Goal: Transaction & Acquisition: Purchase product/service

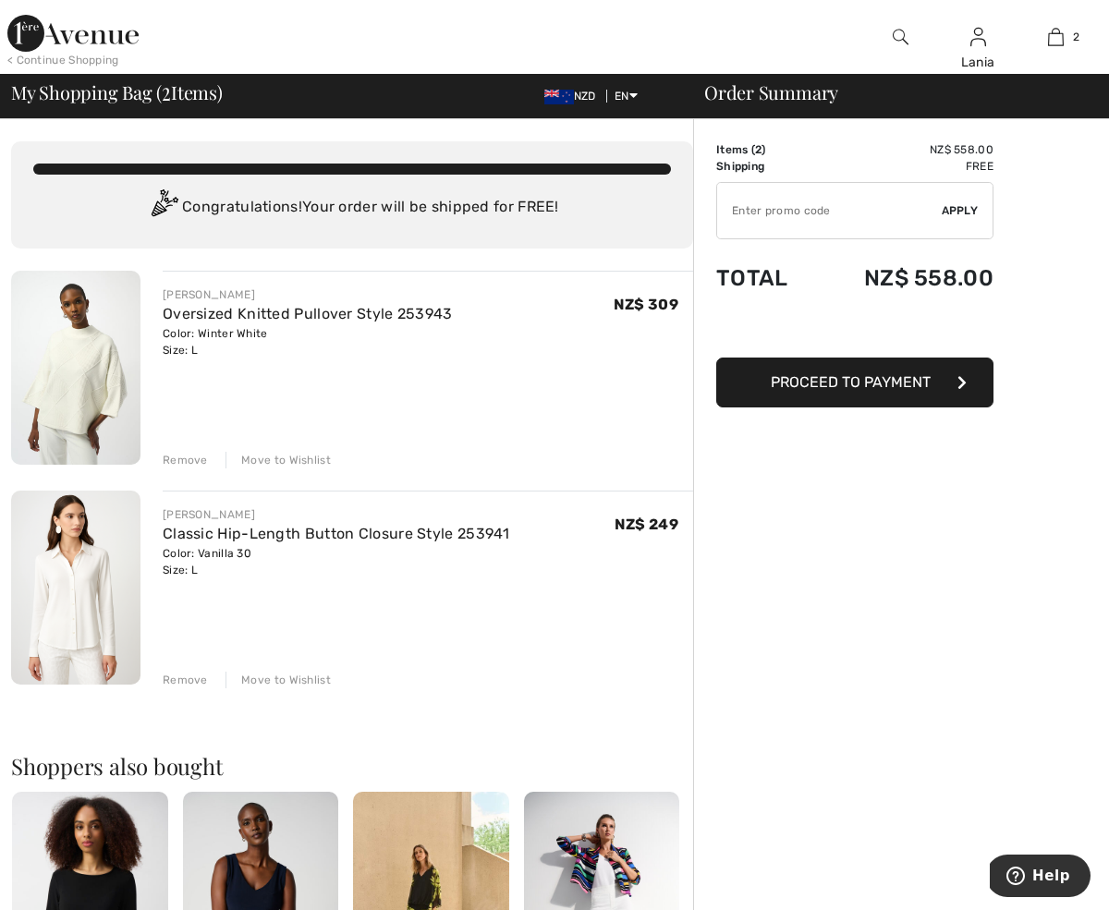
click at [96, 372] on img at bounding box center [75, 368] width 129 height 194
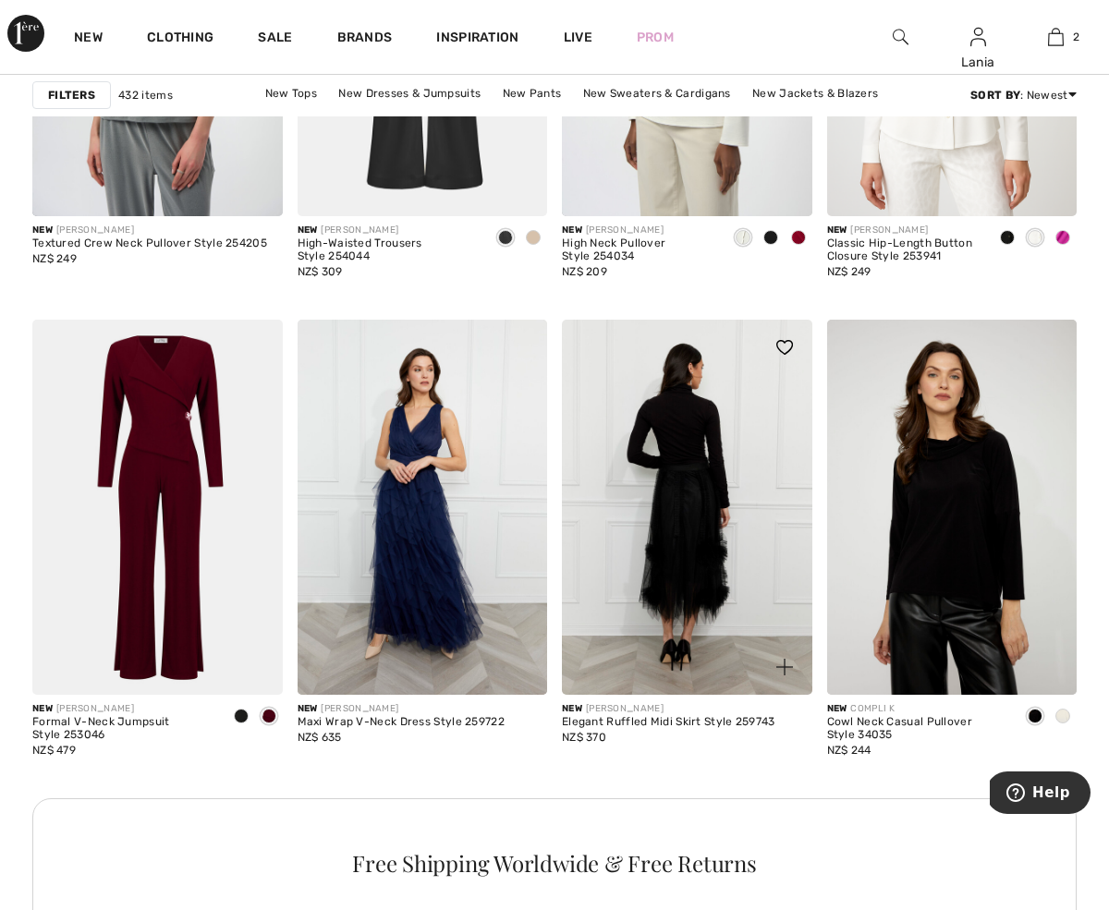
scroll to position [1427, 0]
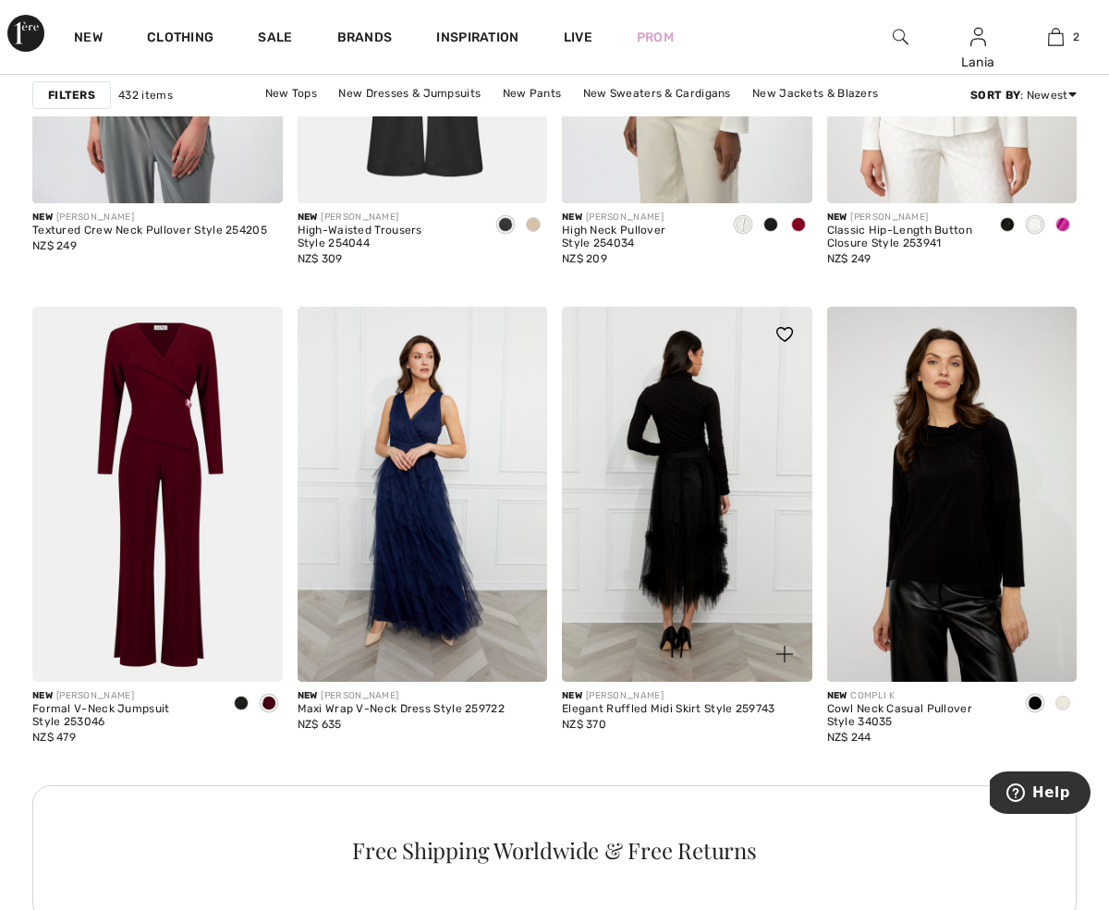
click at [704, 528] on img at bounding box center [687, 494] width 250 height 375
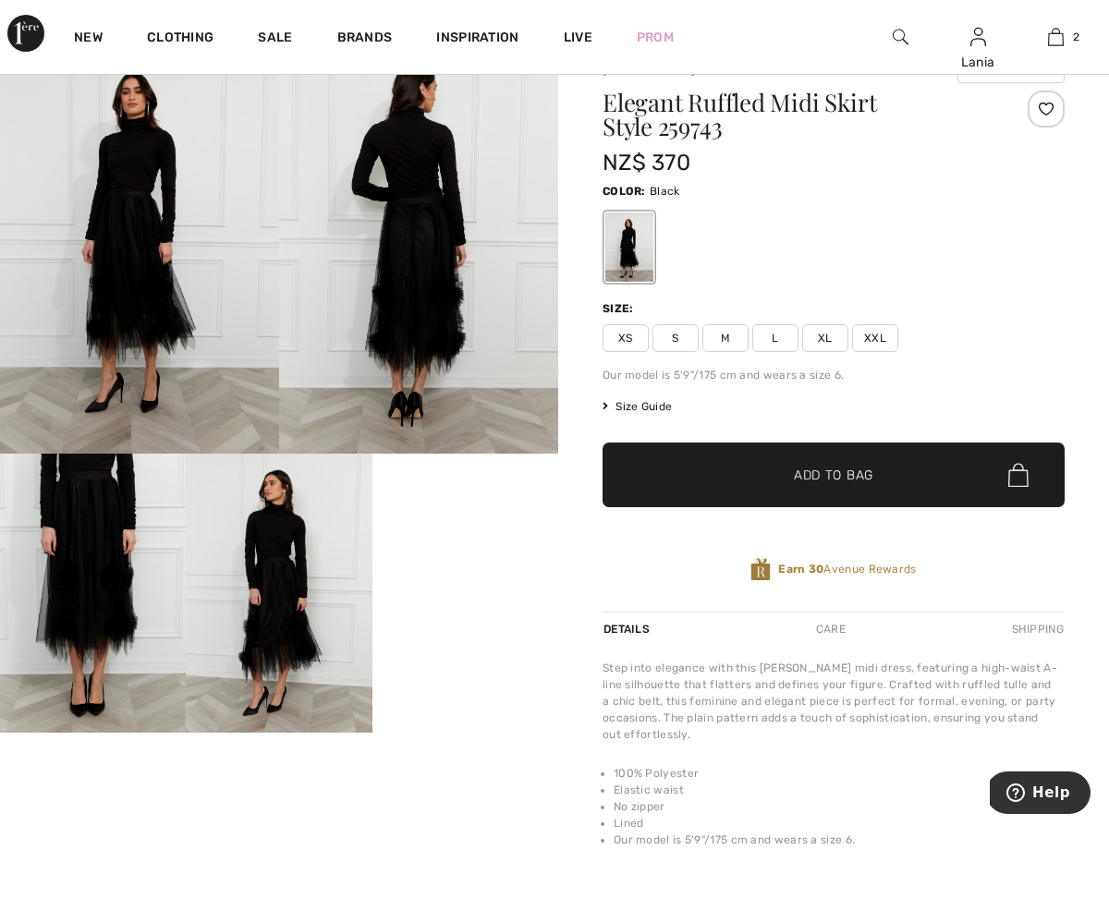
scroll to position [76, 0]
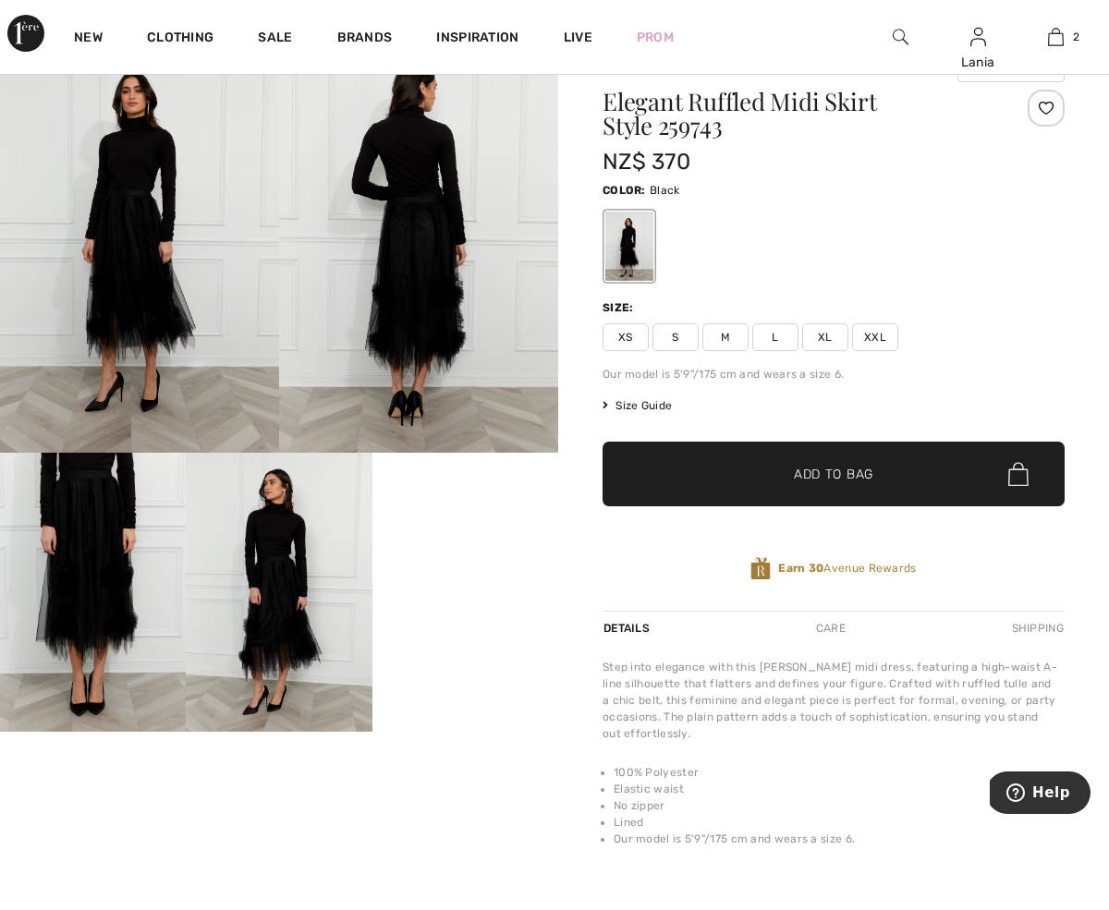
click at [458, 546] on video "Your browser does not support the video tag." at bounding box center [465, 499] width 186 height 93
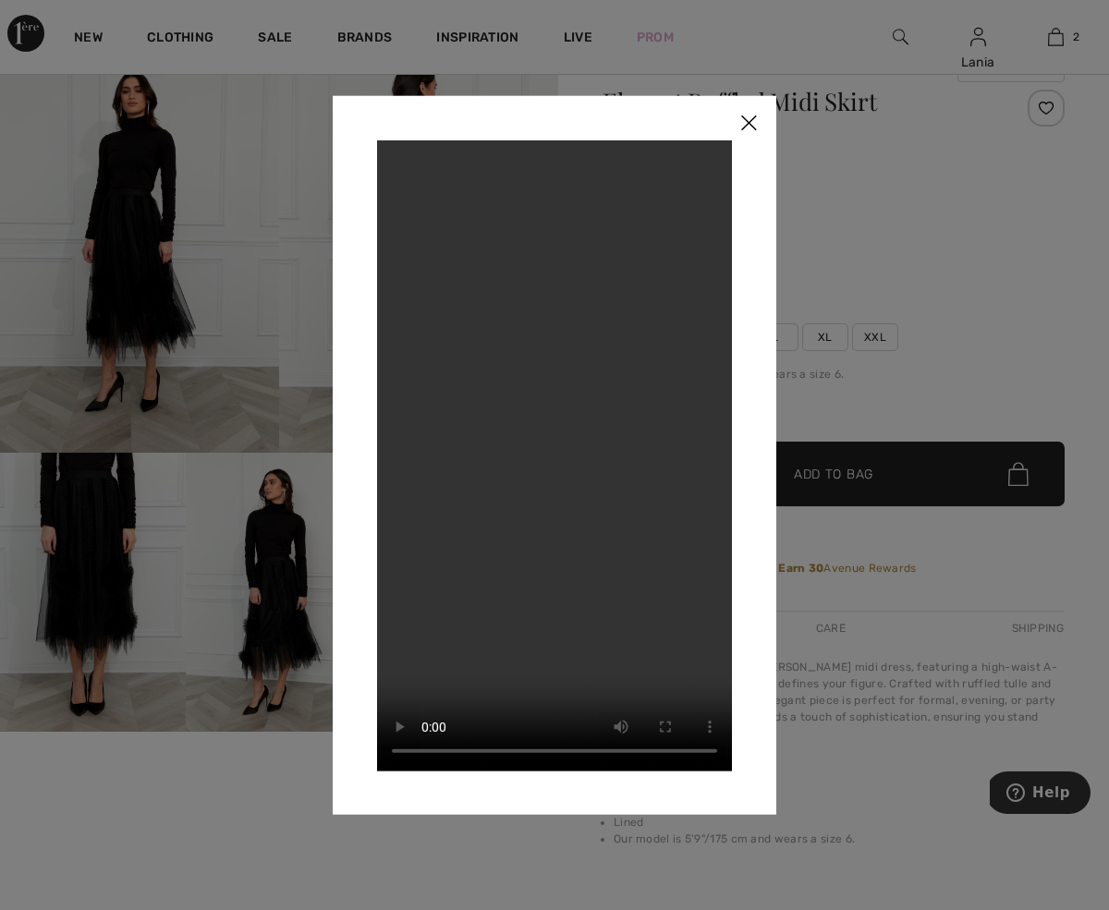
click at [746, 123] on img at bounding box center [748, 123] width 55 height 57
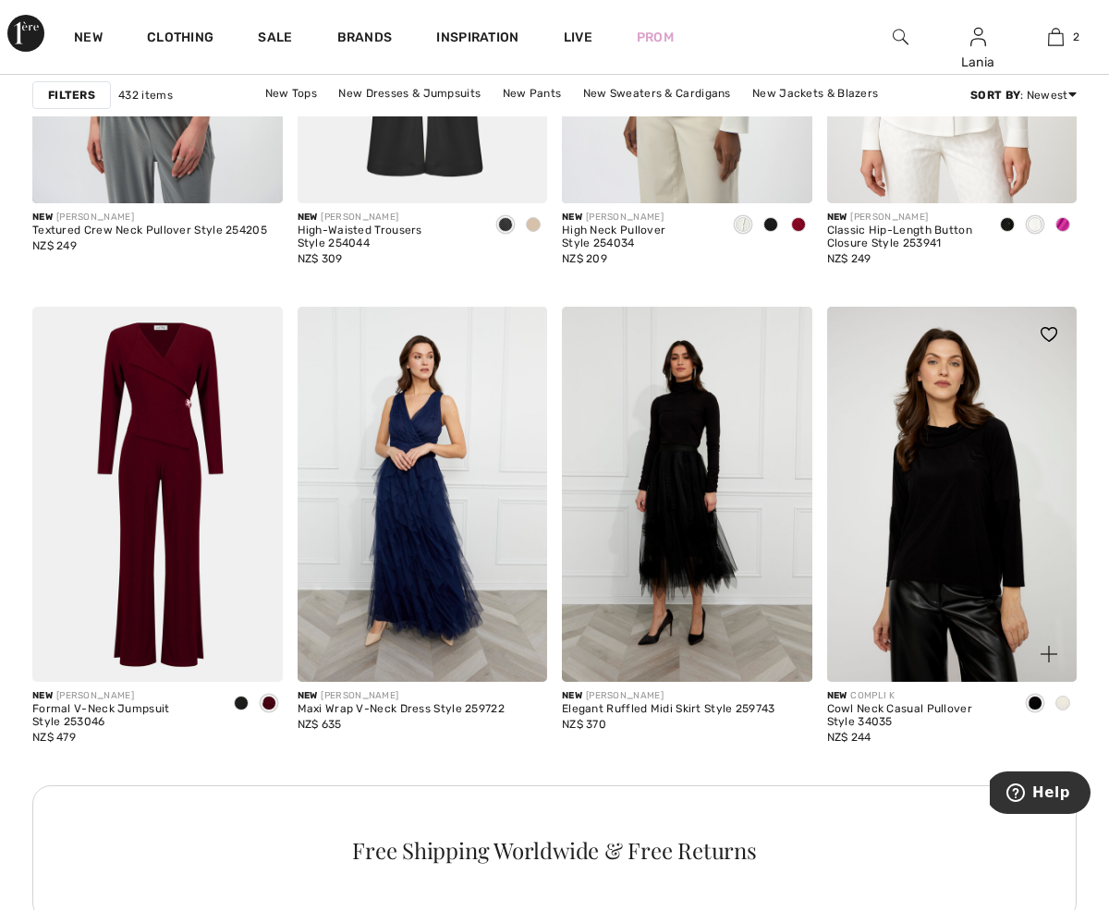
scroll to position [1426, 0]
click at [1063, 703] on span at bounding box center [1062, 704] width 15 height 15
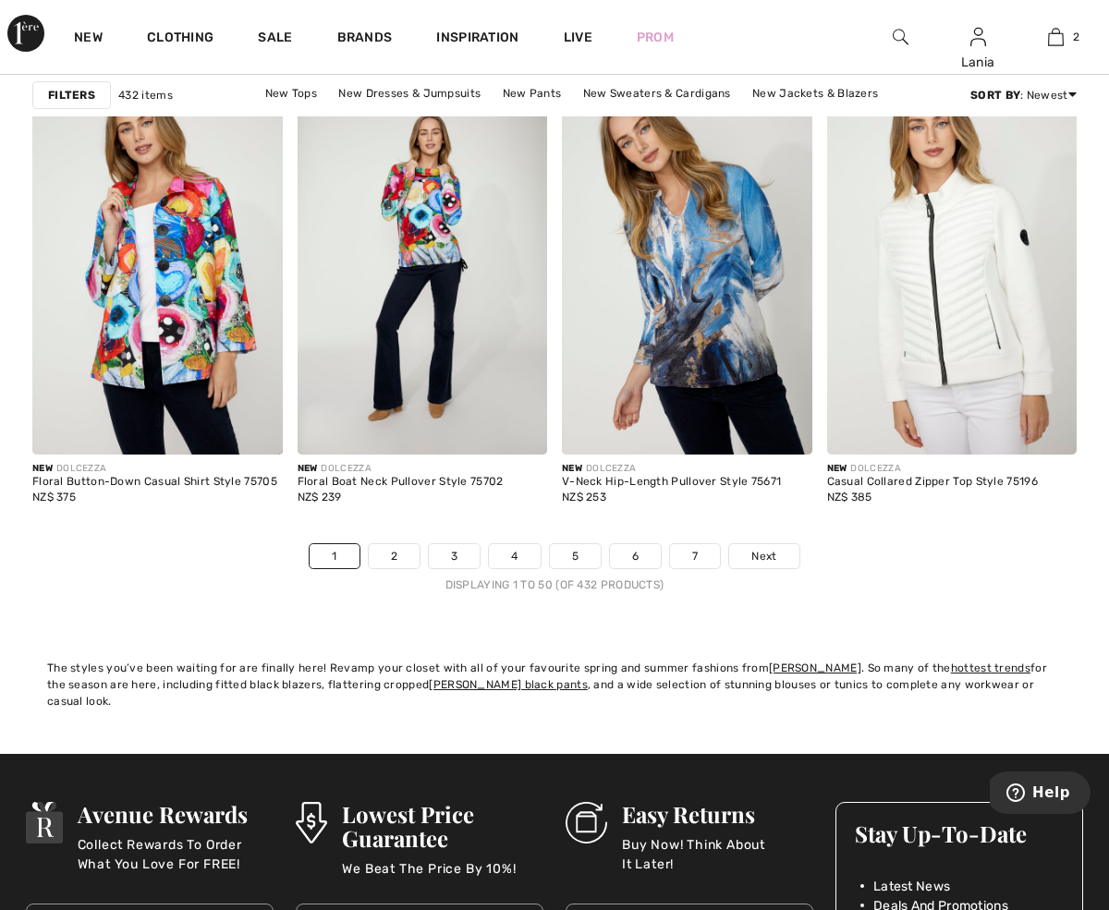
scroll to position [6986, 0]
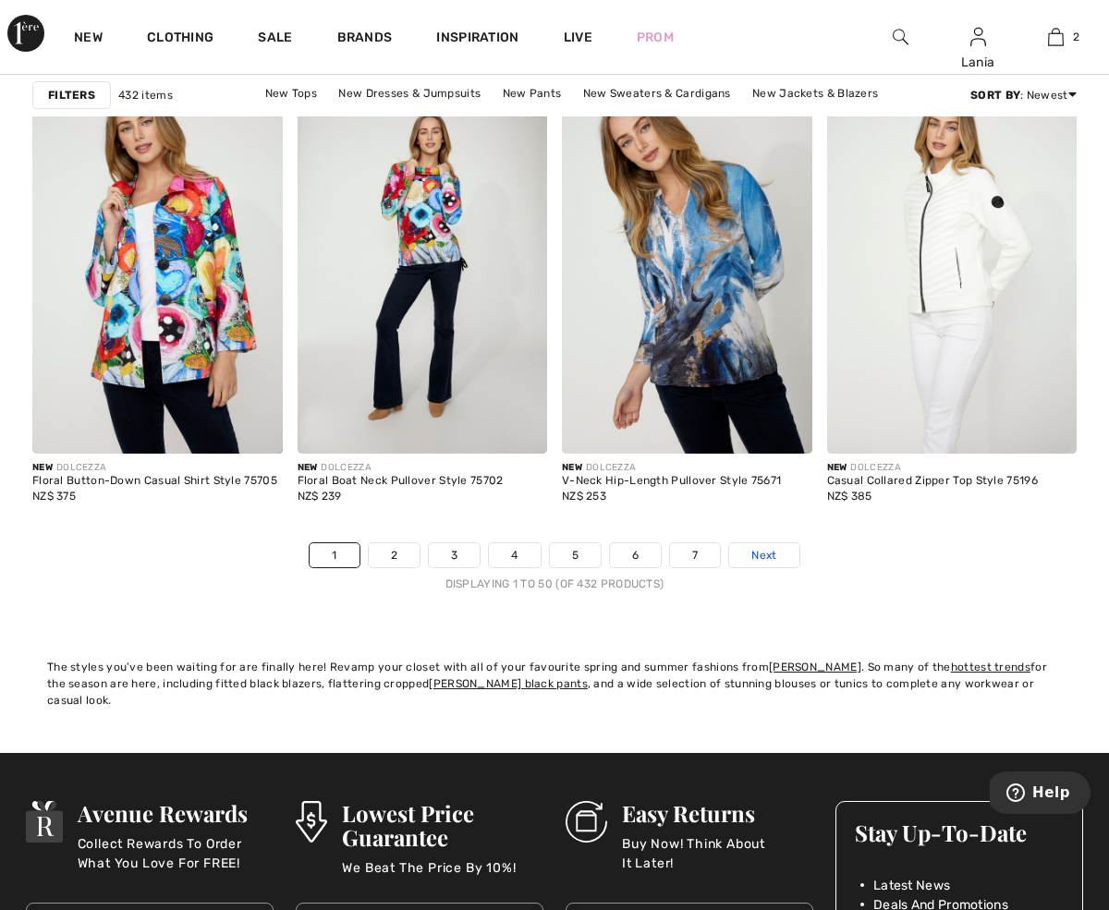
click at [760, 555] on span "Next" at bounding box center [763, 555] width 25 height 17
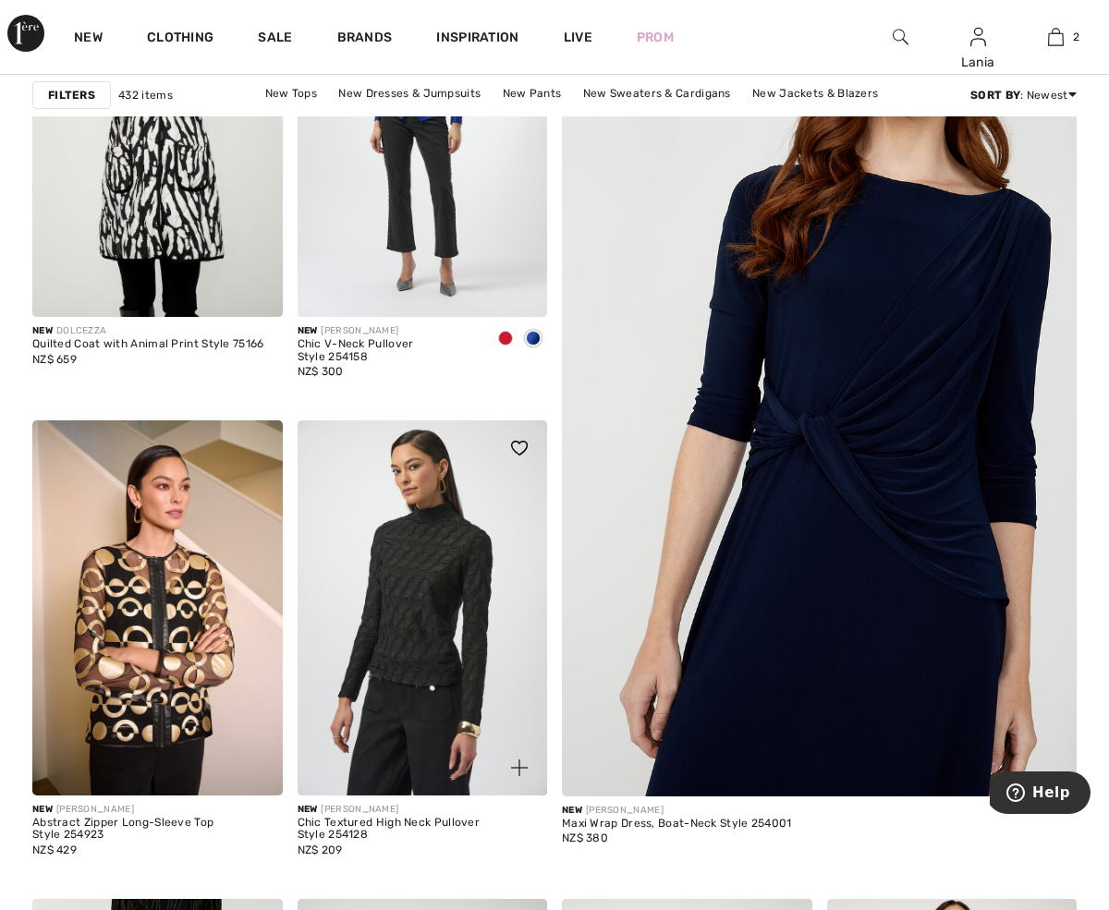
scroll to position [356, 0]
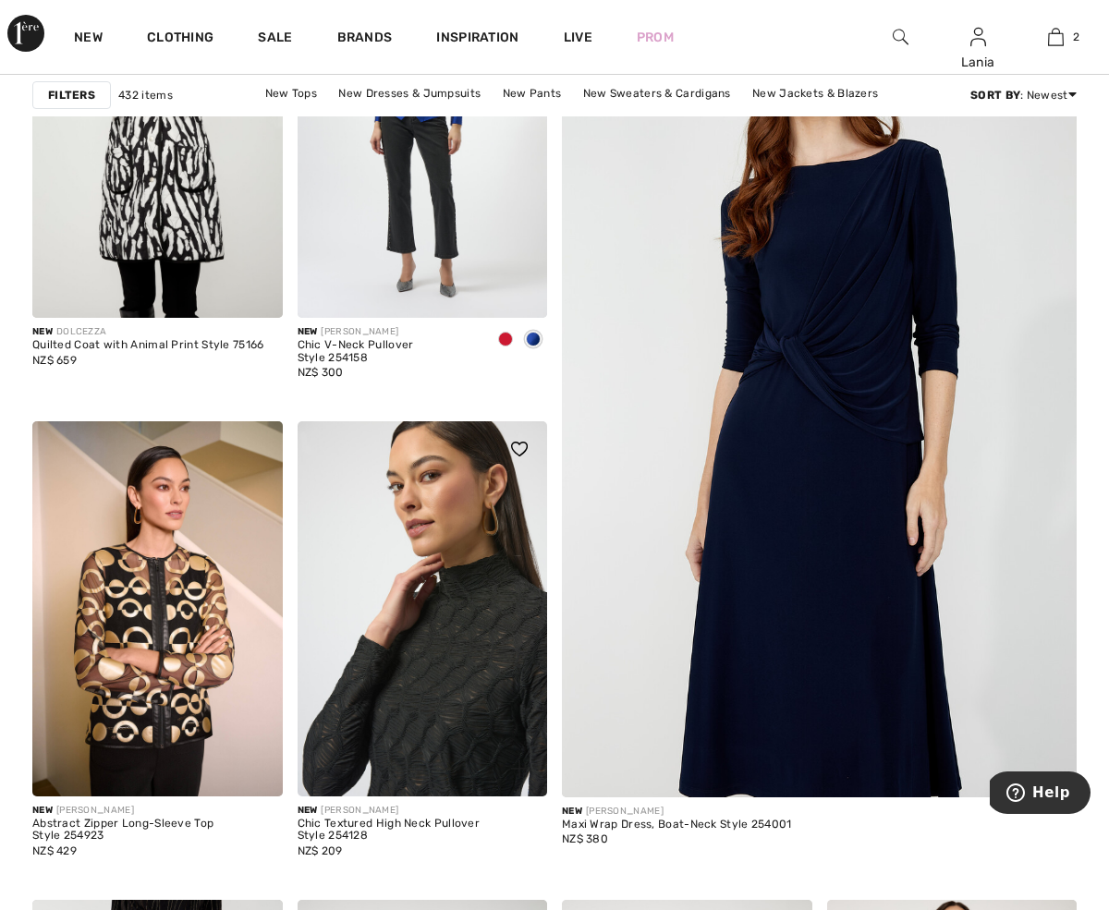
click at [439, 639] on img at bounding box center [423, 608] width 250 height 375
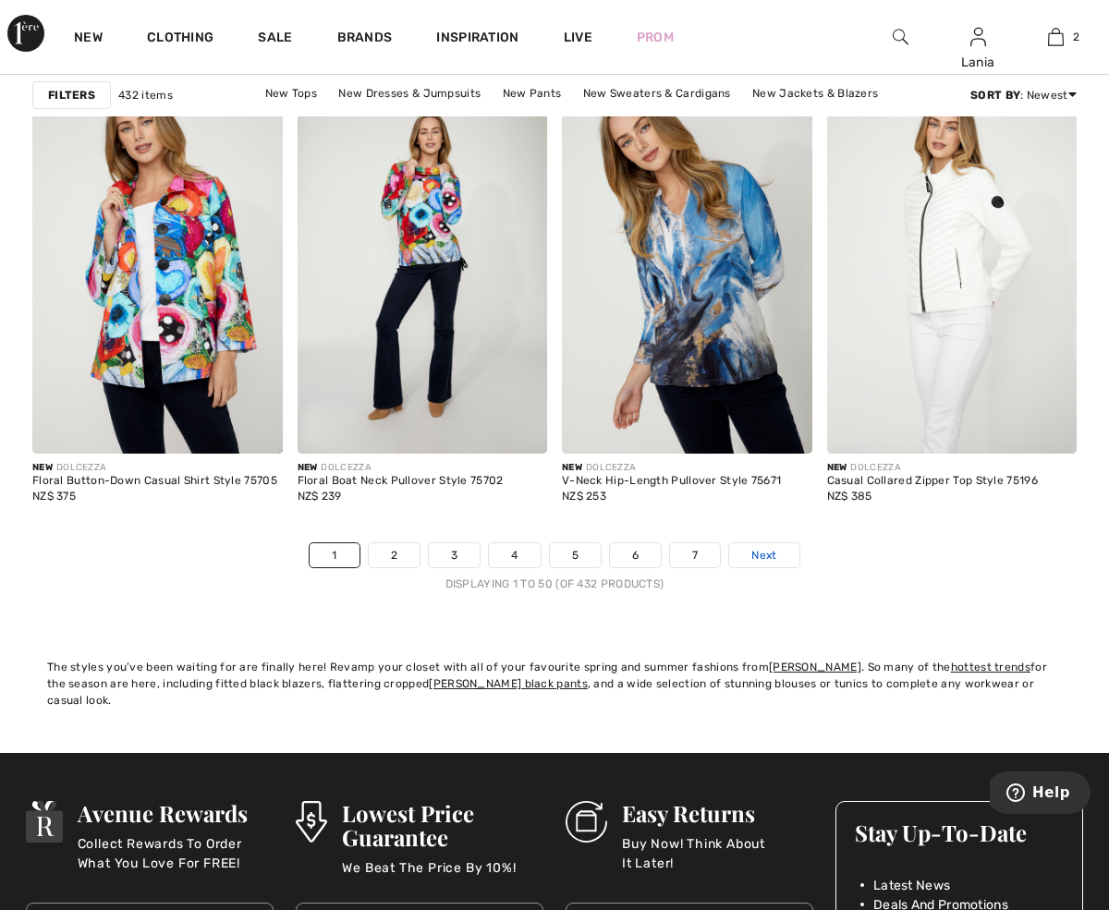
scroll to position [6986, 0]
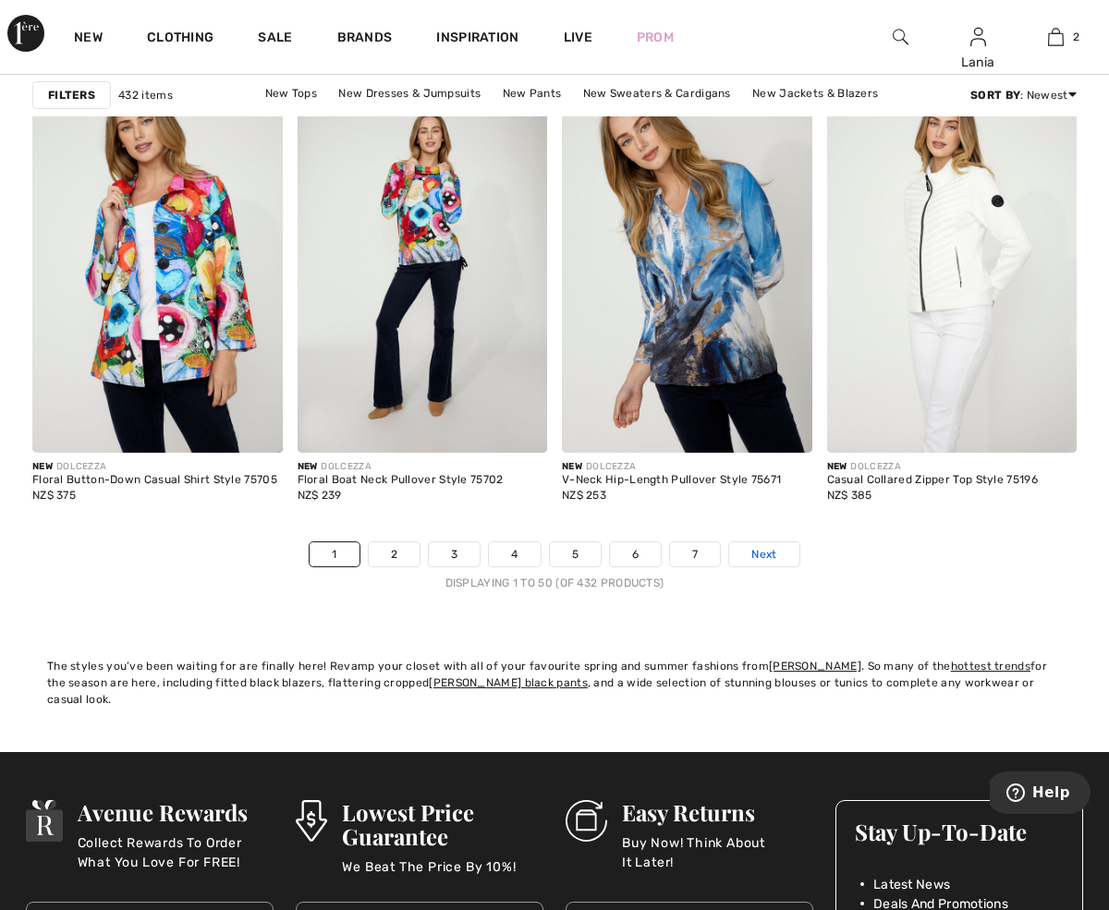
click at [768, 552] on span "Next" at bounding box center [763, 554] width 25 height 17
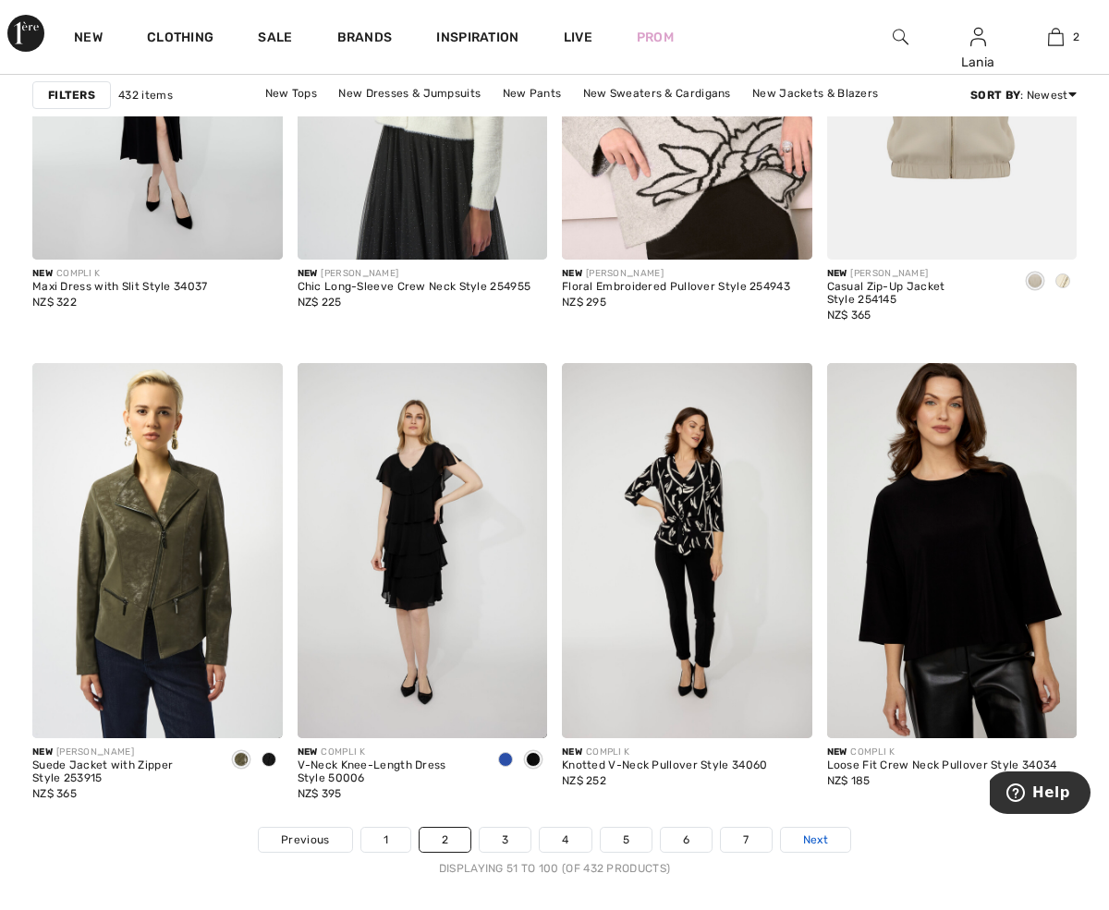
click at [833, 848] on link "Next" at bounding box center [815, 840] width 69 height 24
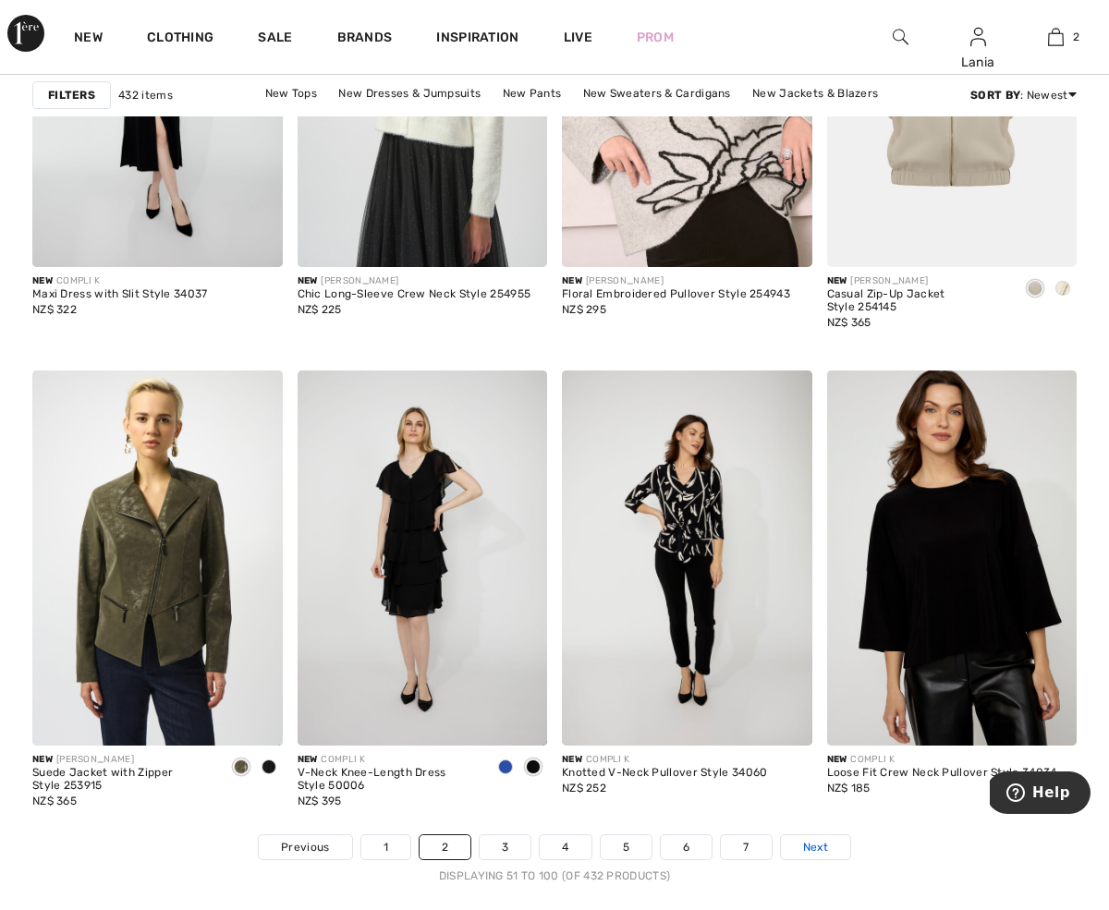
scroll to position [6693, 0]
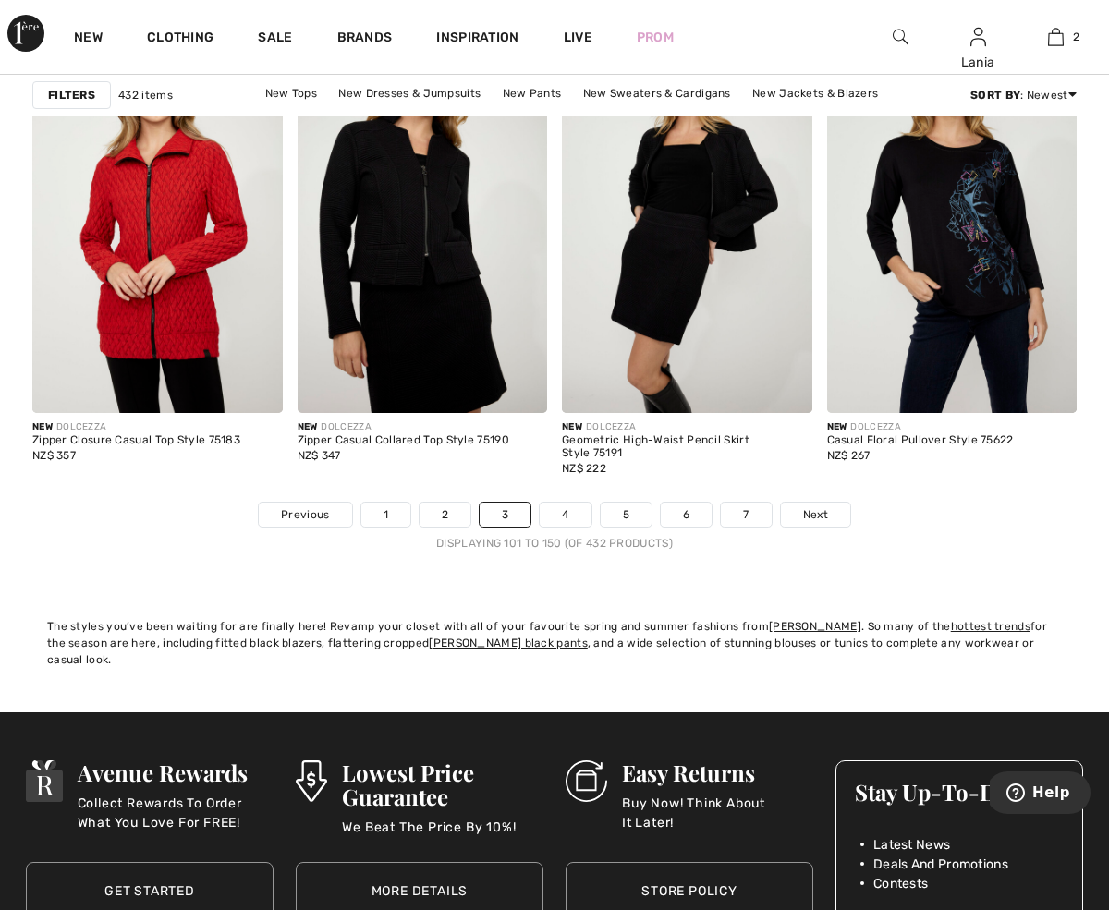
scroll to position [7039, 0]
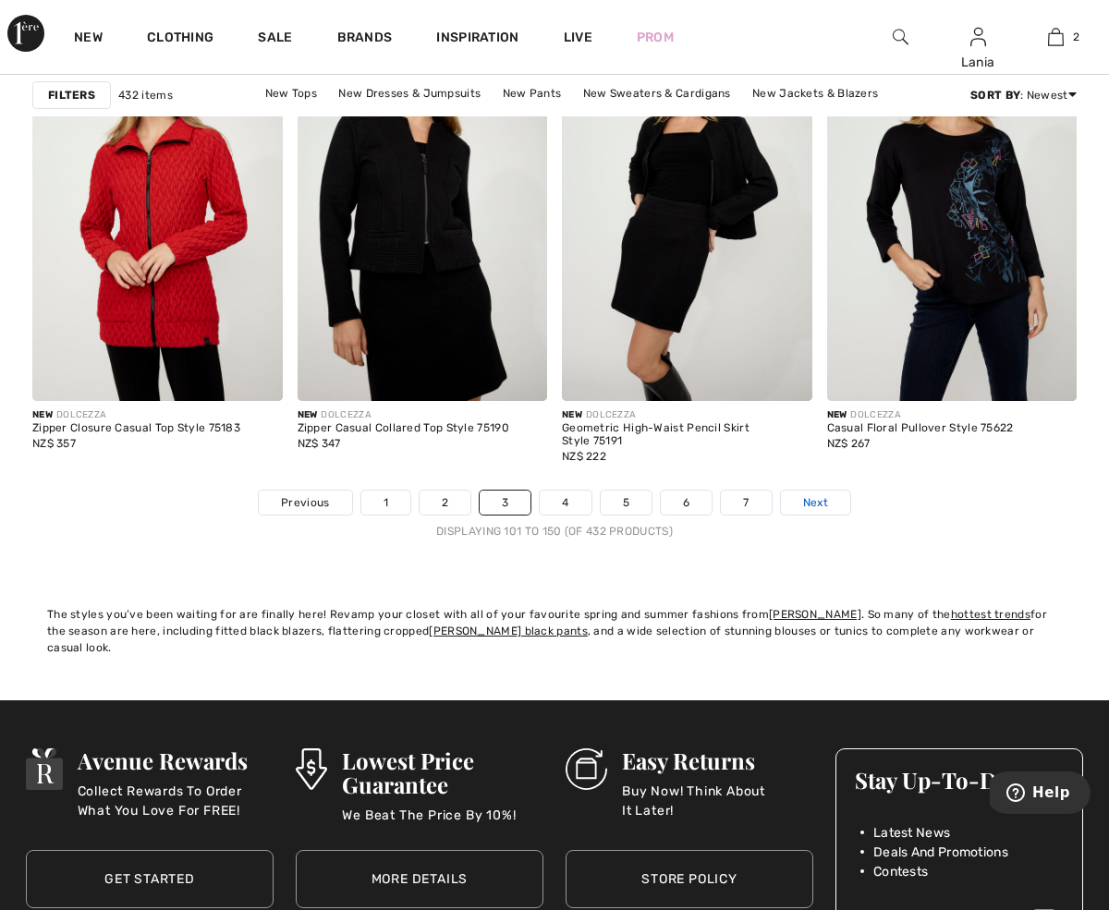
click at [835, 500] on link "Next" at bounding box center [815, 503] width 69 height 24
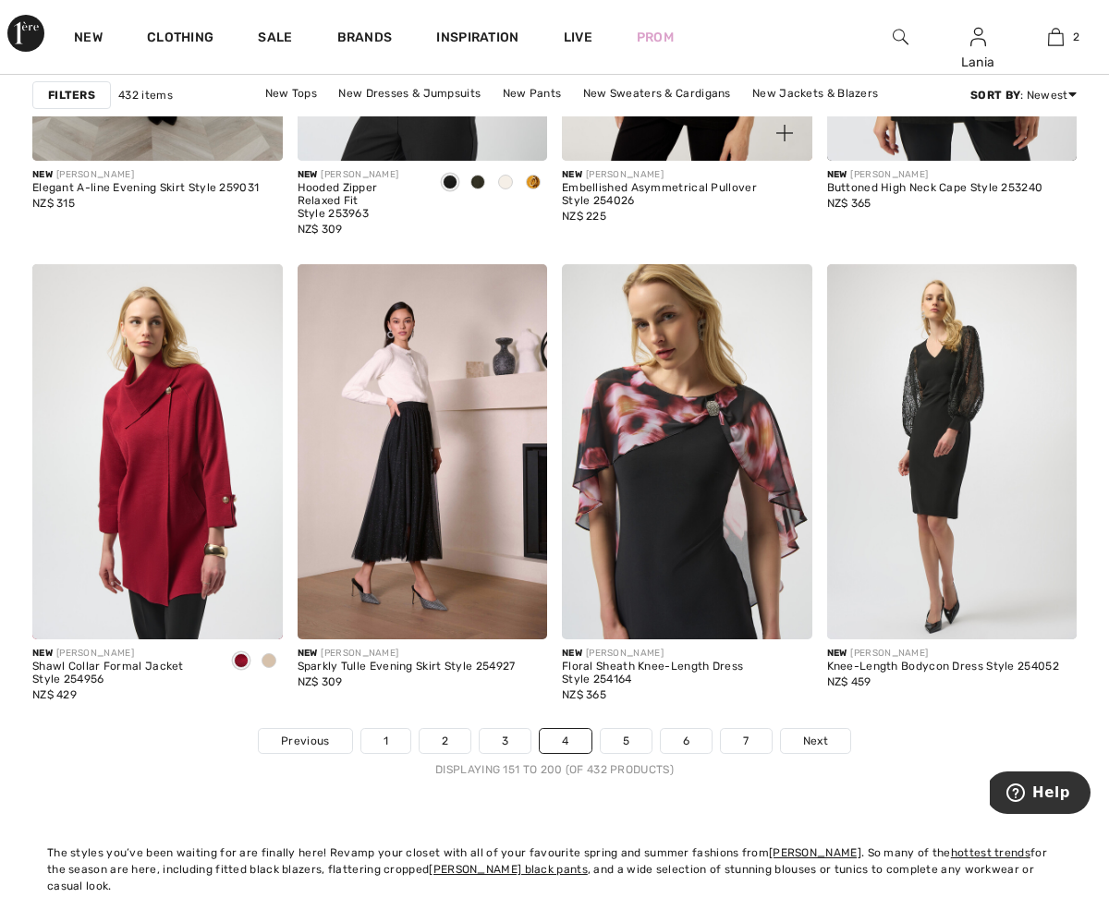
scroll to position [6811, 0]
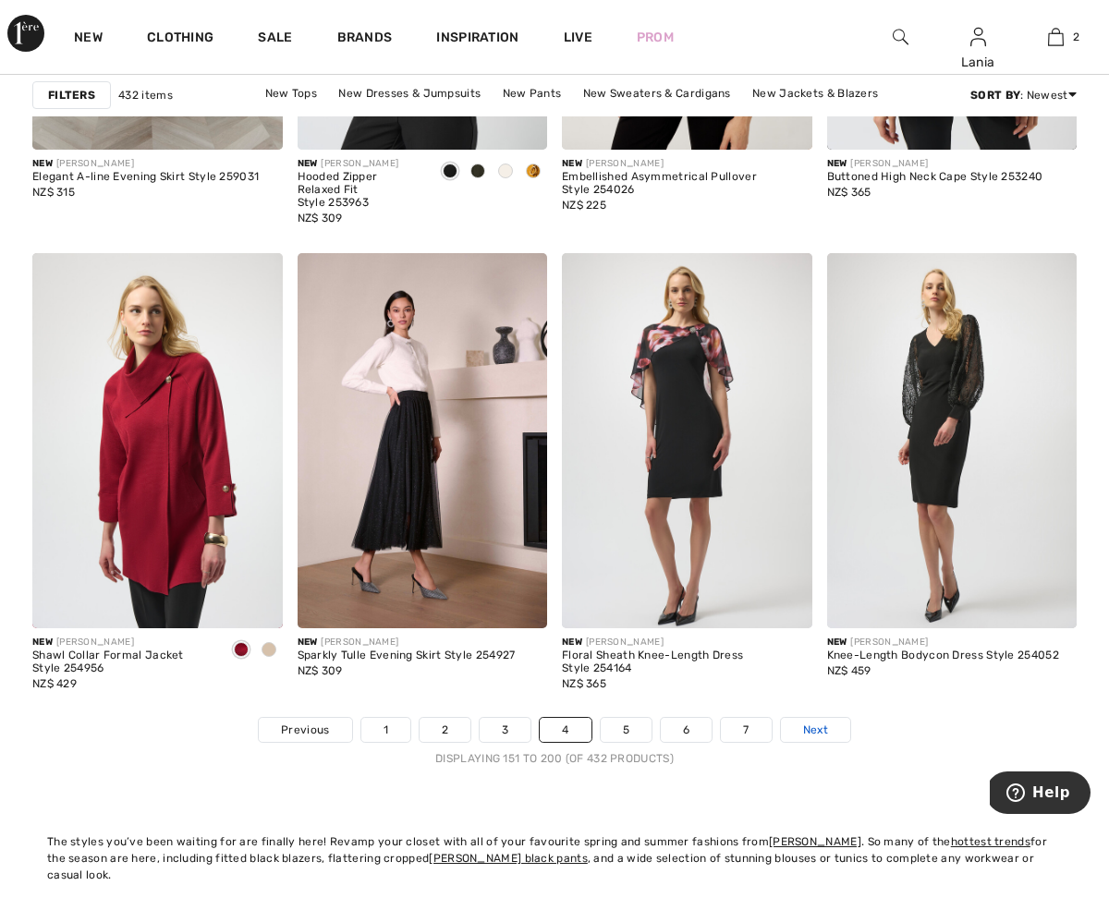
click at [805, 730] on span "Next" at bounding box center [815, 730] width 25 height 17
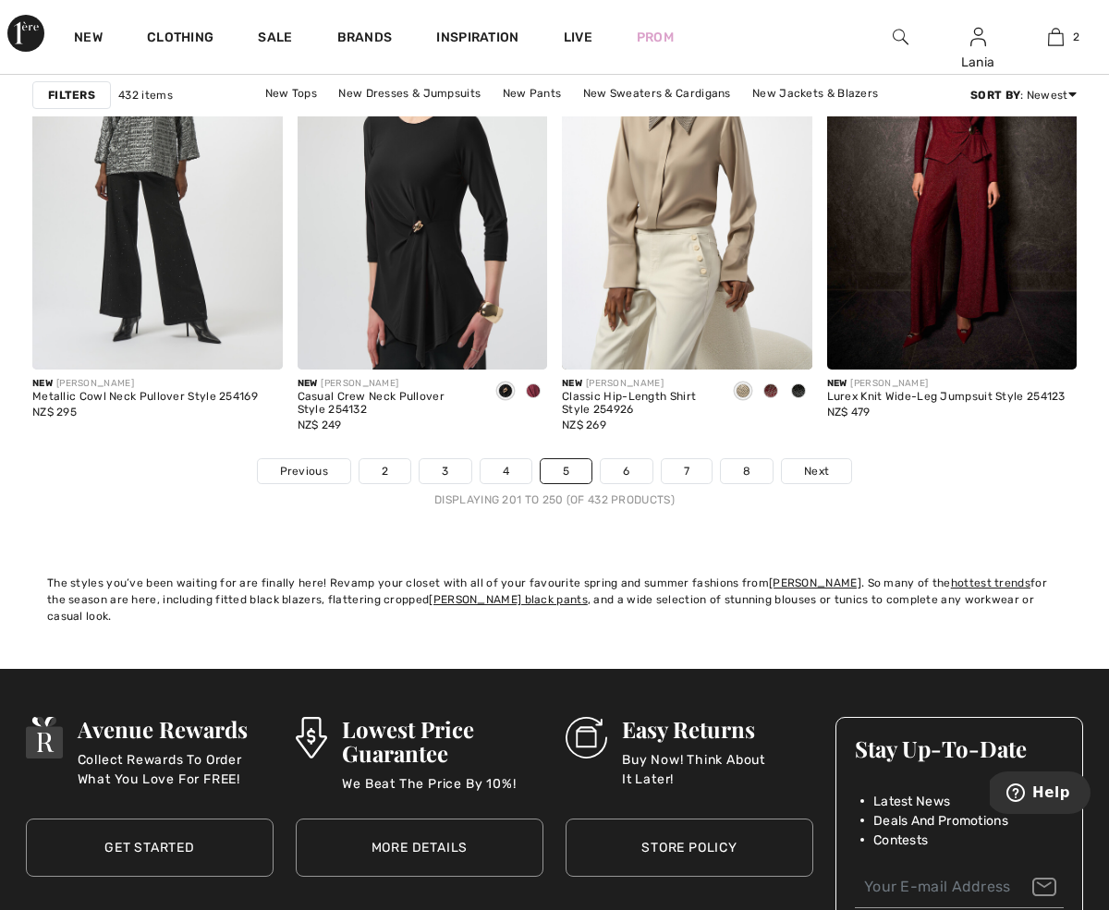
scroll to position [7073, 0]
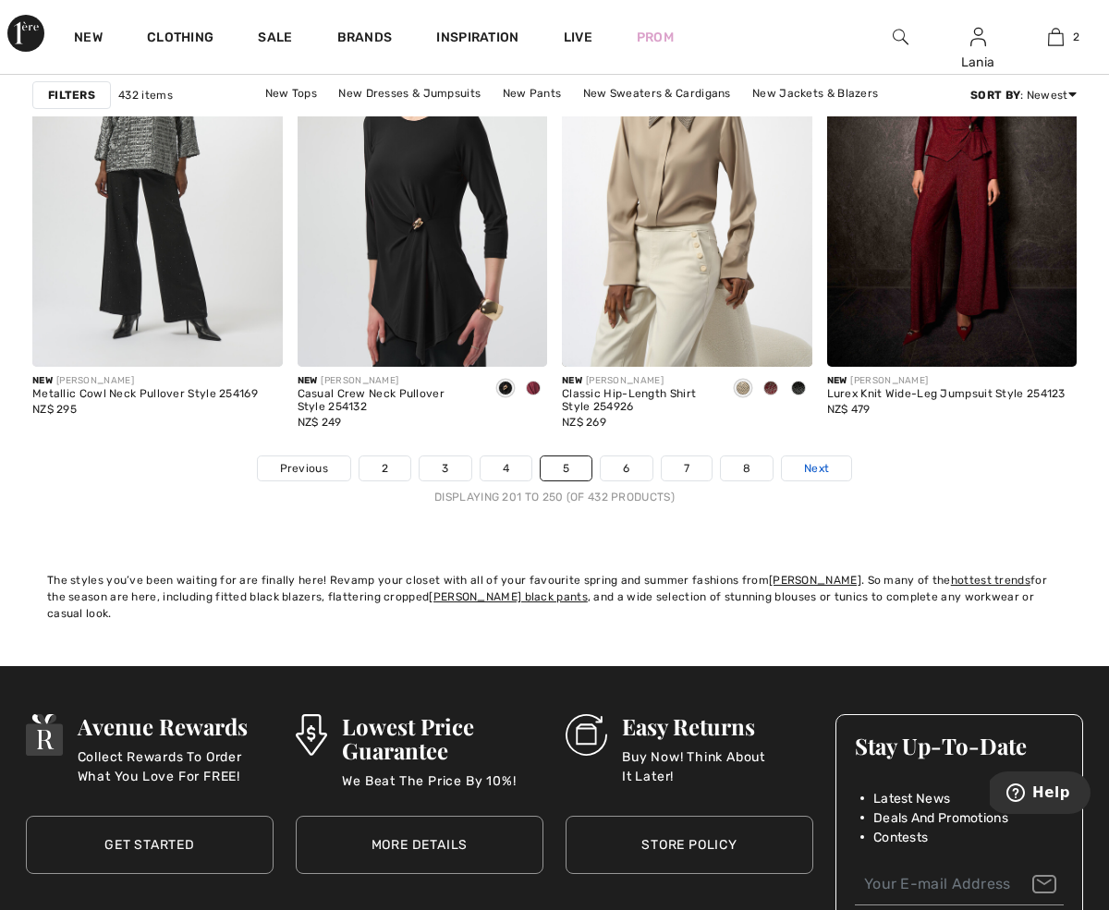
click at [819, 466] on span "Next" at bounding box center [816, 468] width 25 height 17
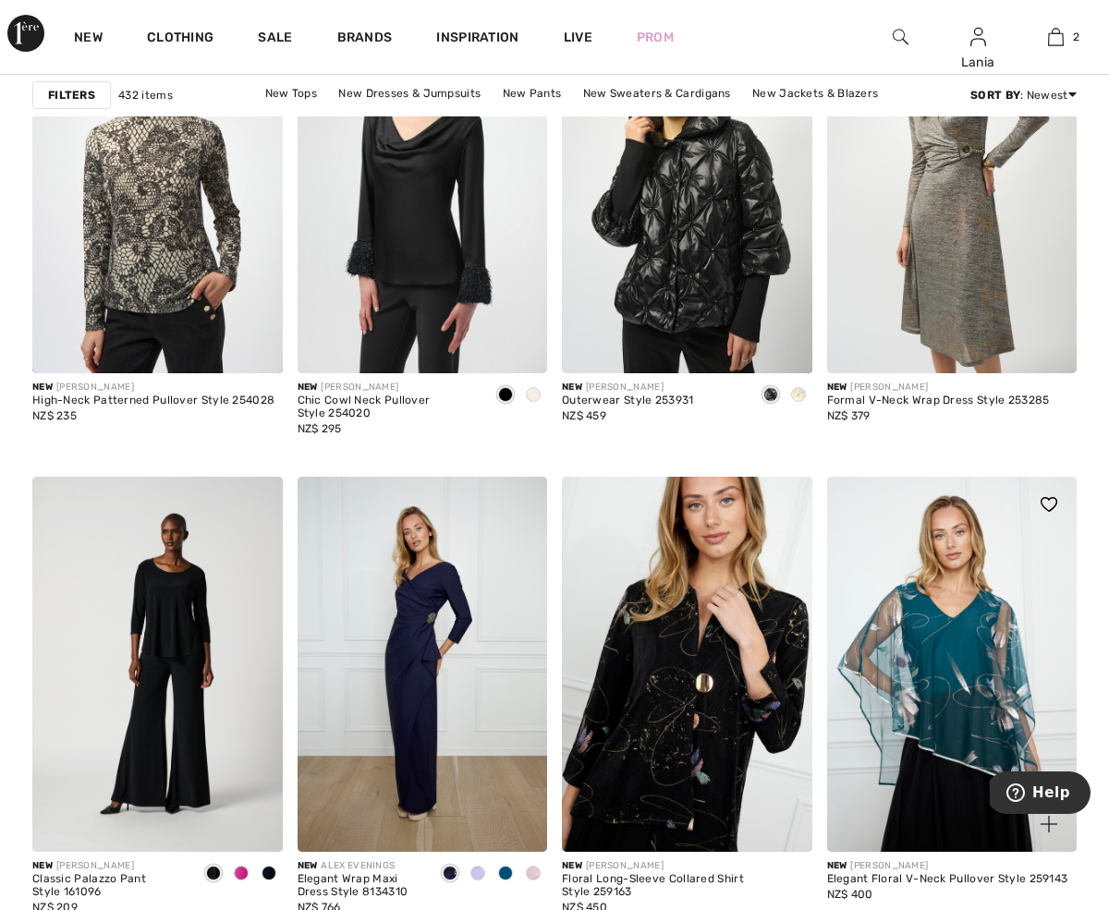
scroll to position [1306, 0]
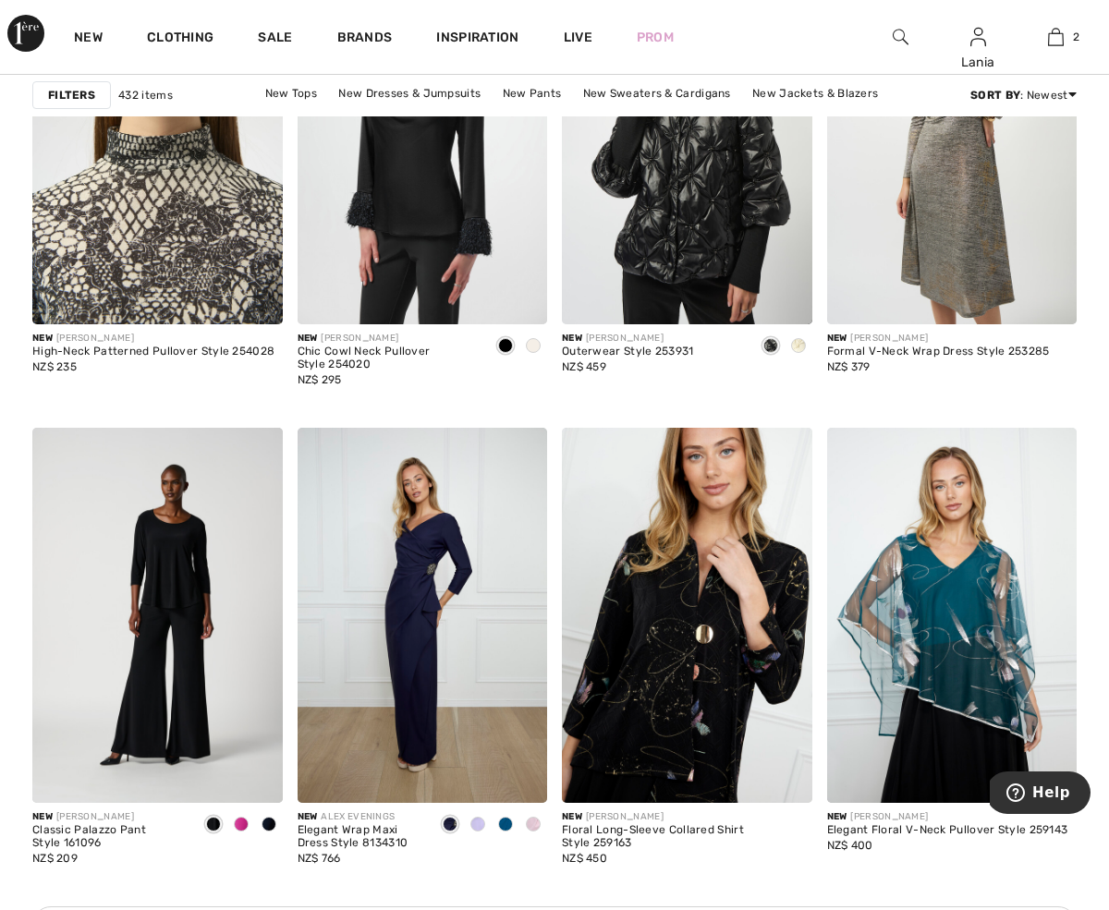
click at [205, 243] on img at bounding box center [157, 137] width 250 height 375
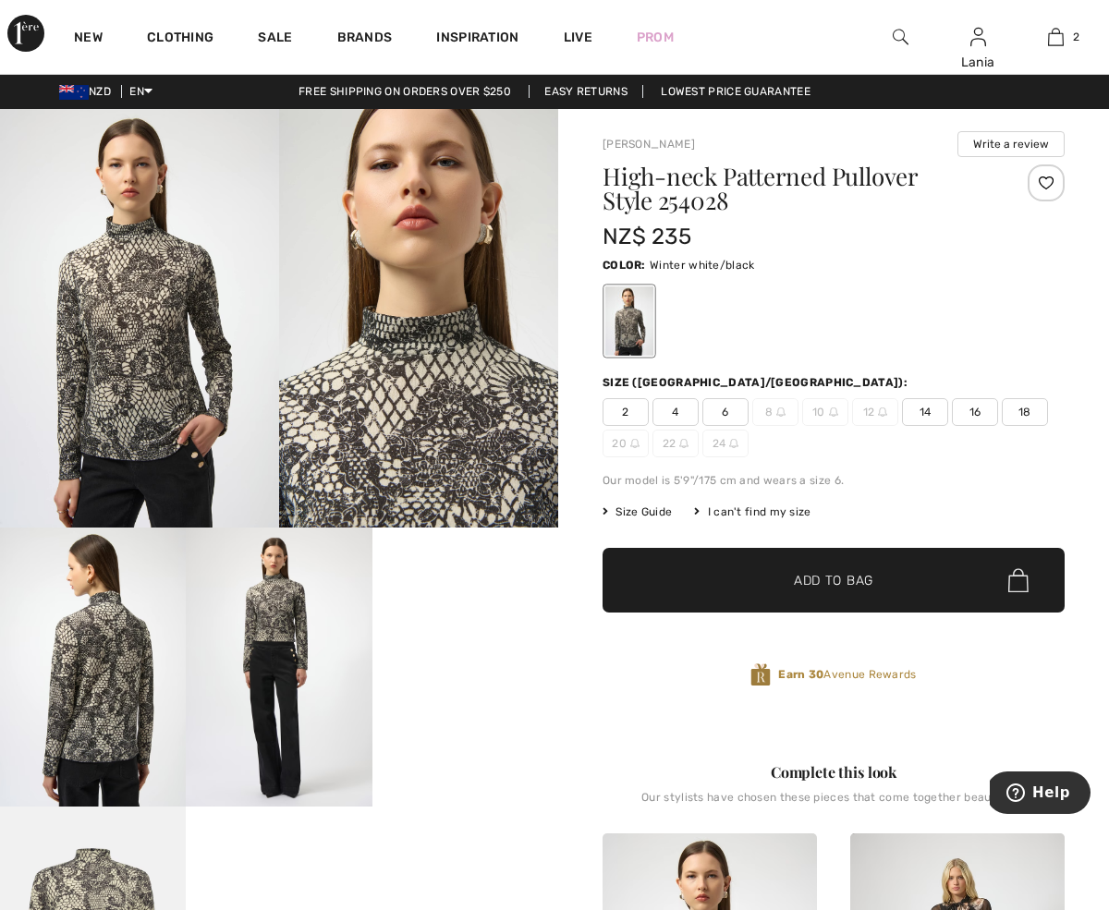
scroll to position [3, 0]
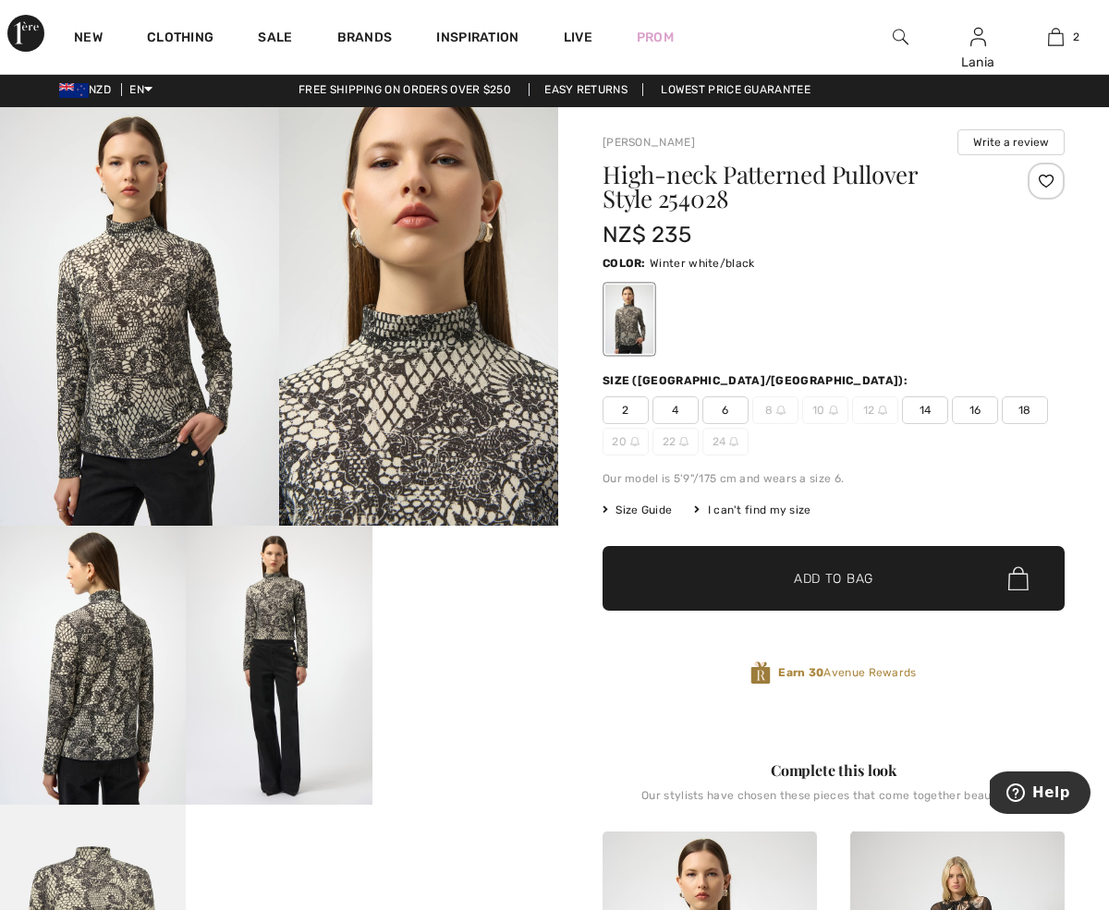
click at [644, 514] on span "Size Guide" at bounding box center [637, 510] width 69 height 17
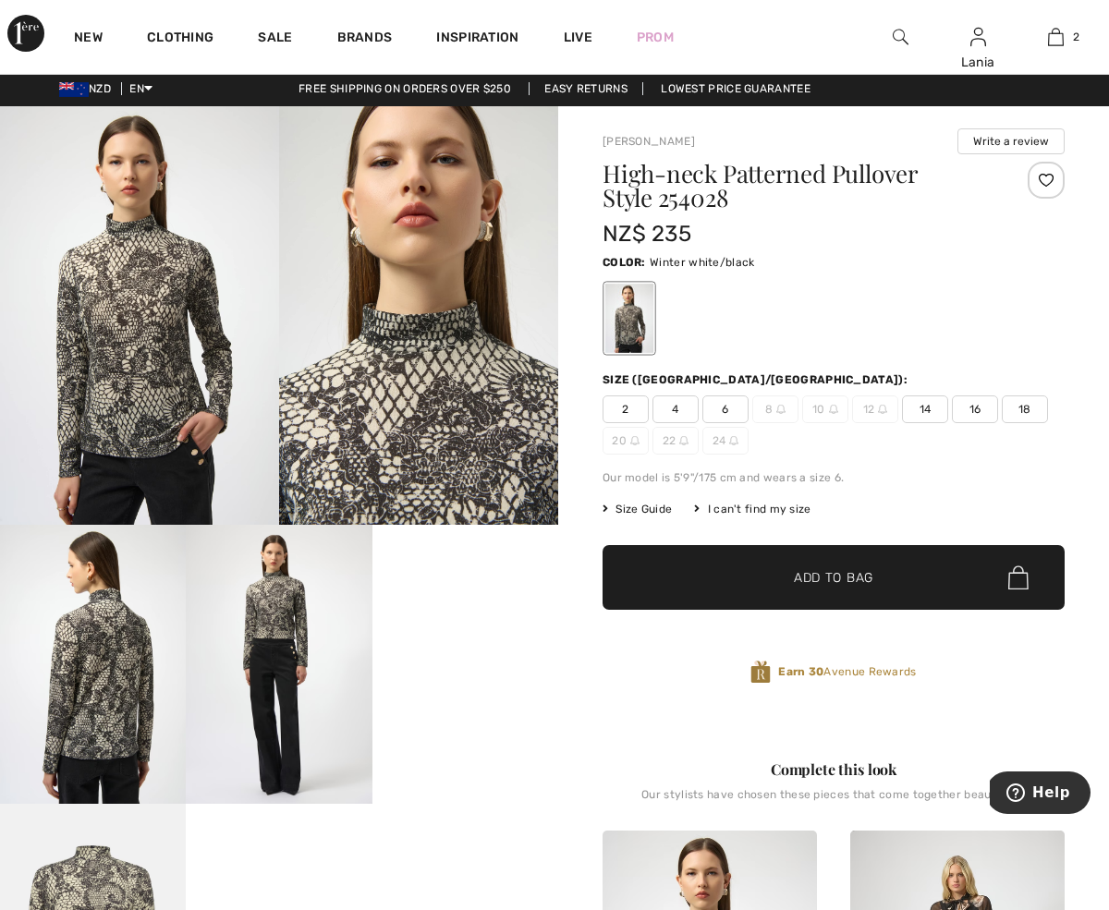
scroll to position [0, 0]
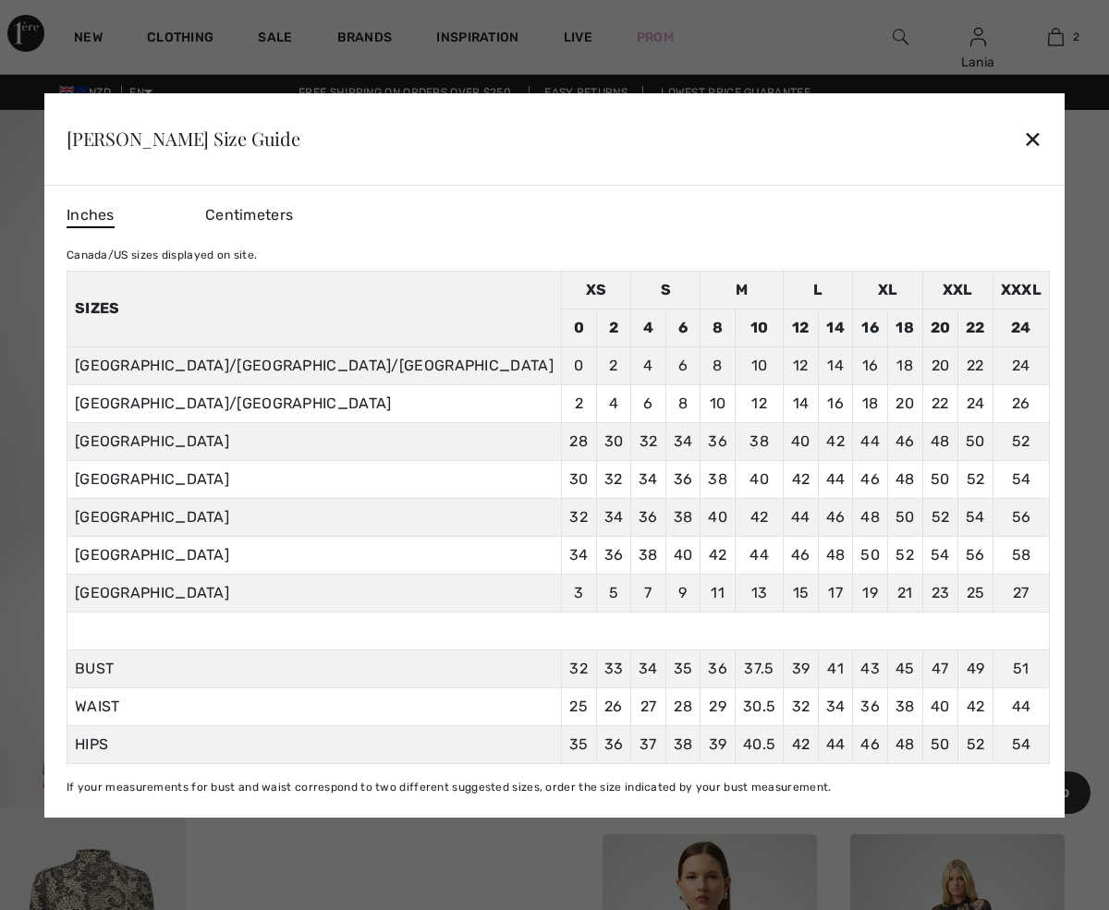
click at [1023, 125] on div "✕" at bounding box center [1032, 138] width 19 height 39
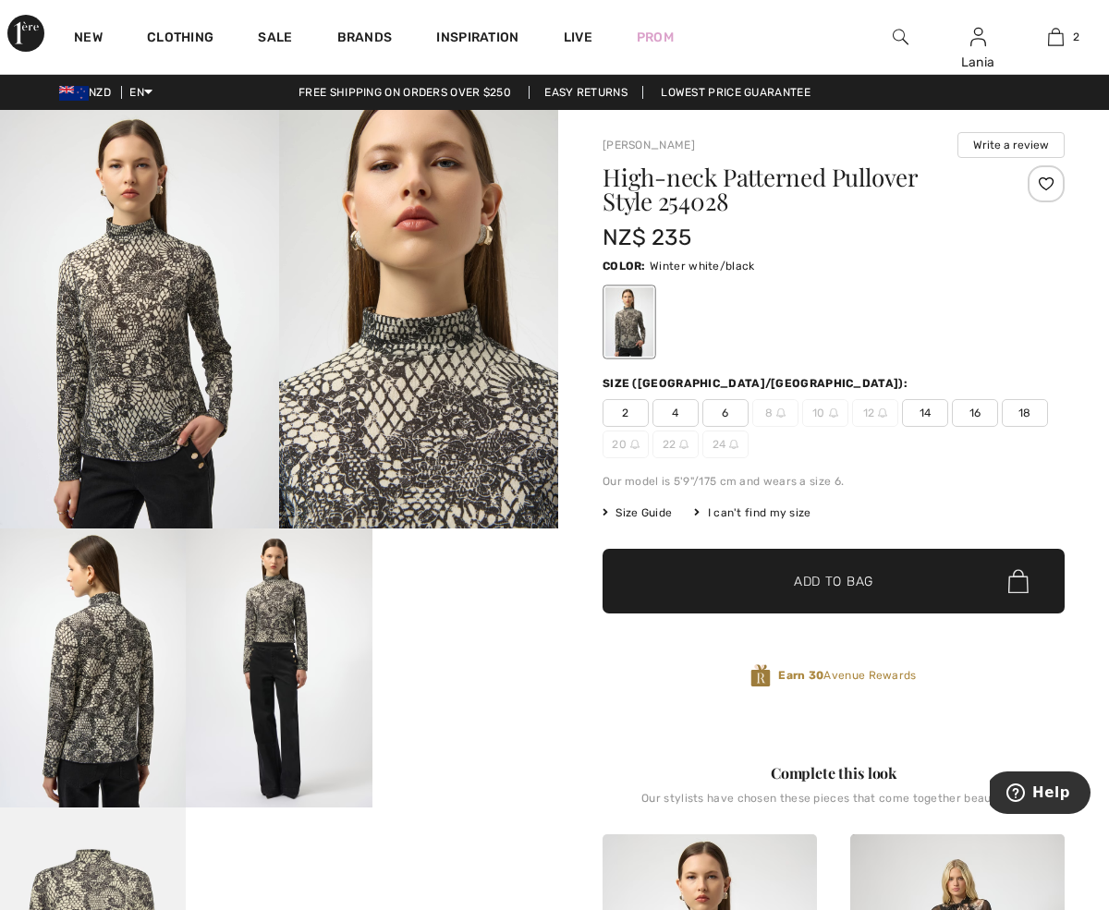
click at [921, 412] on span "14" at bounding box center [925, 413] width 46 height 28
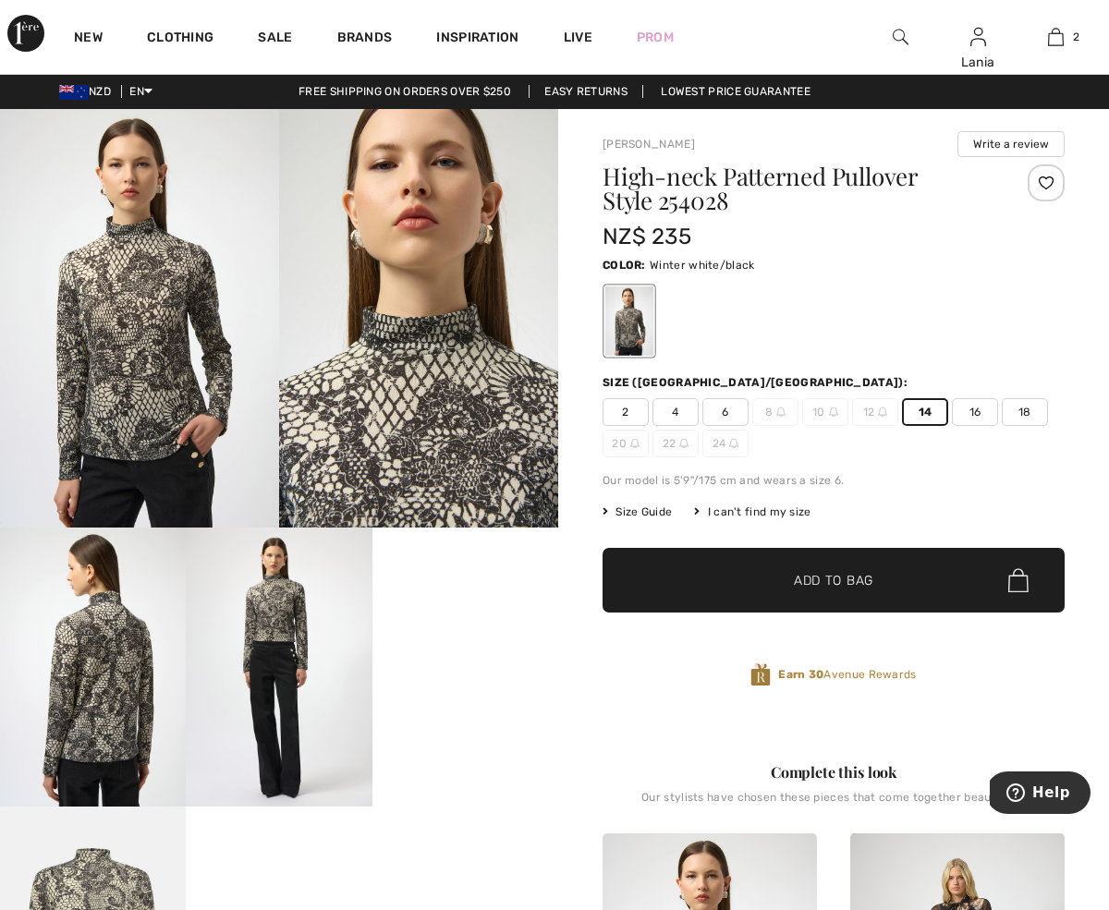
click at [158, 388] on img at bounding box center [139, 318] width 279 height 419
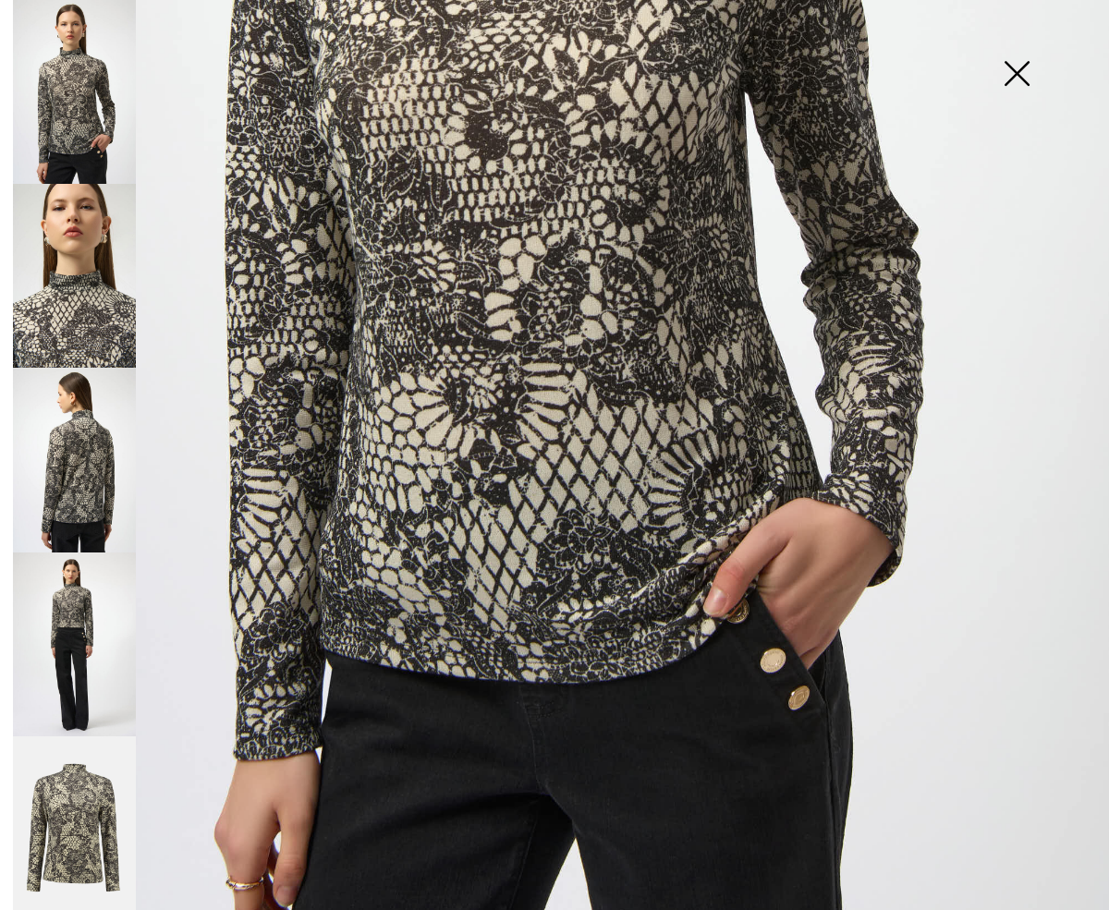
scroll to position [751, 0]
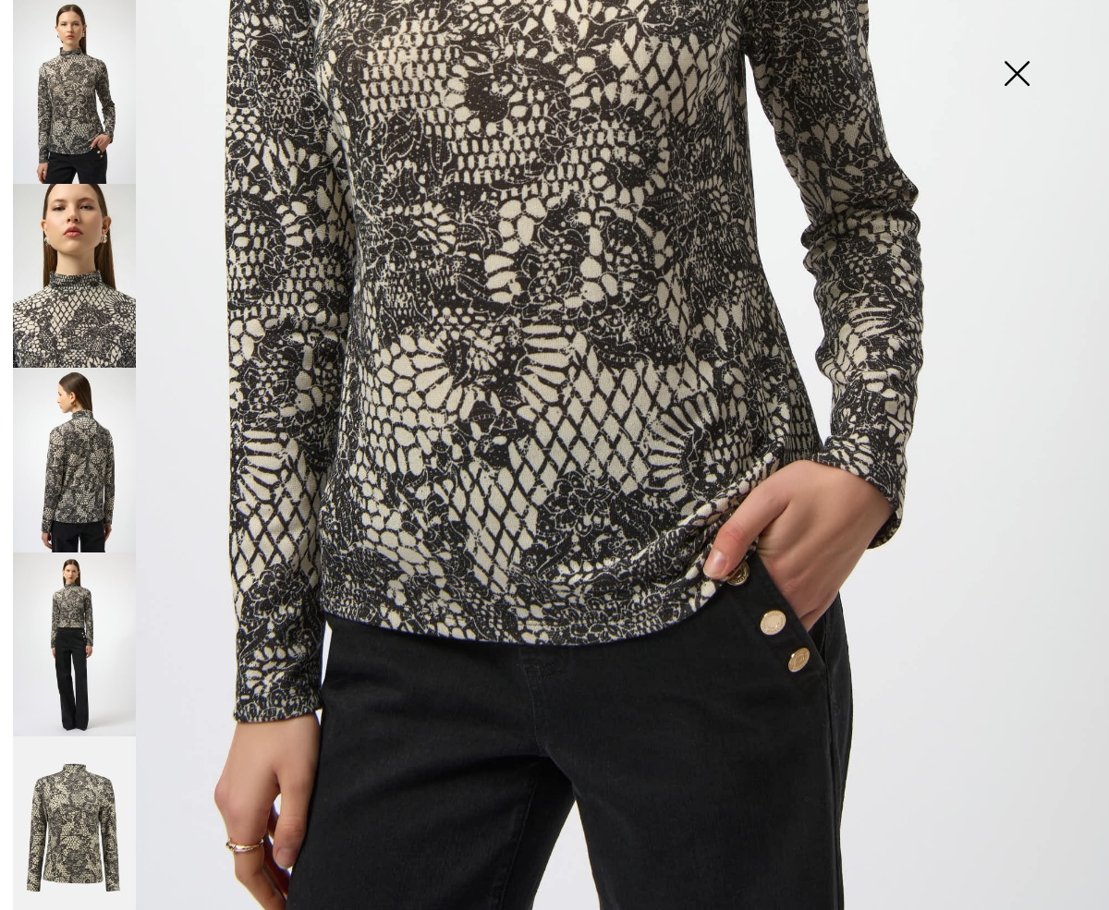
click at [74, 792] on img at bounding box center [74, 829] width 123 height 185
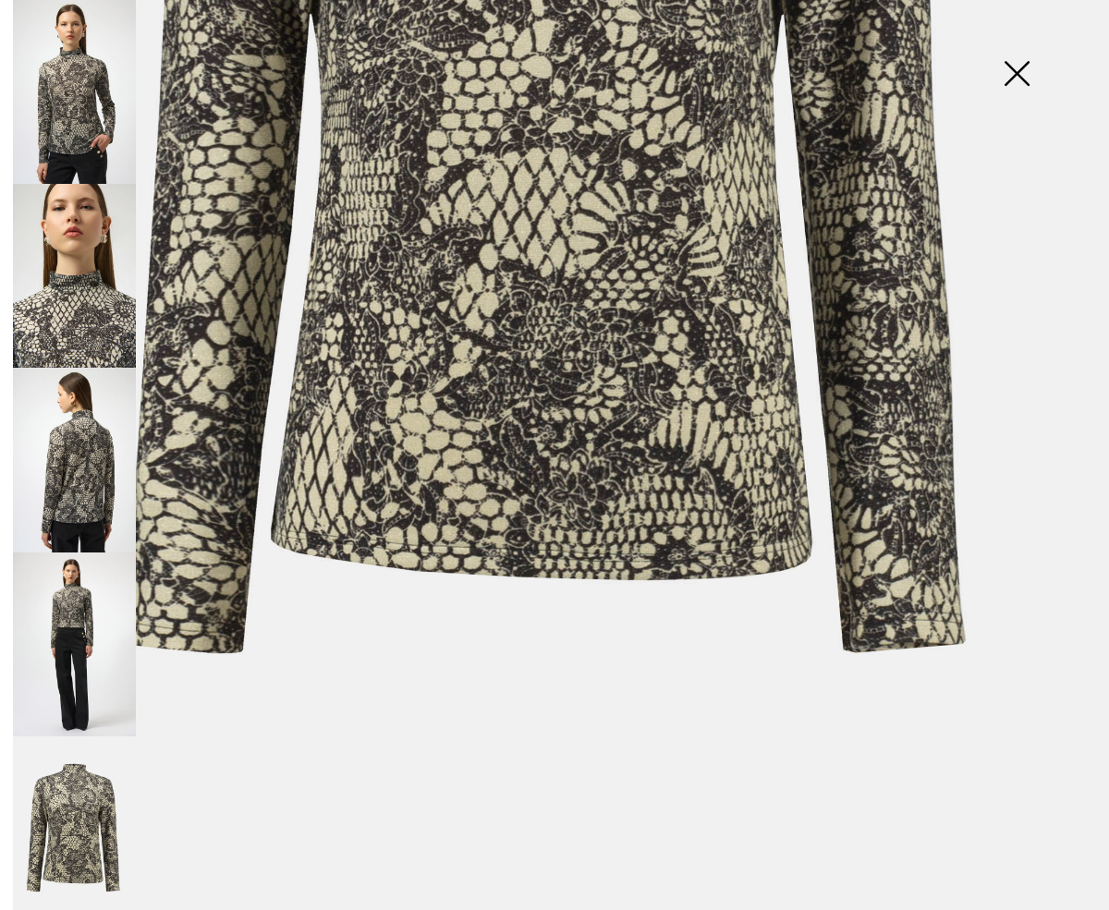
click at [72, 593] on img at bounding box center [74, 645] width 123 height 184
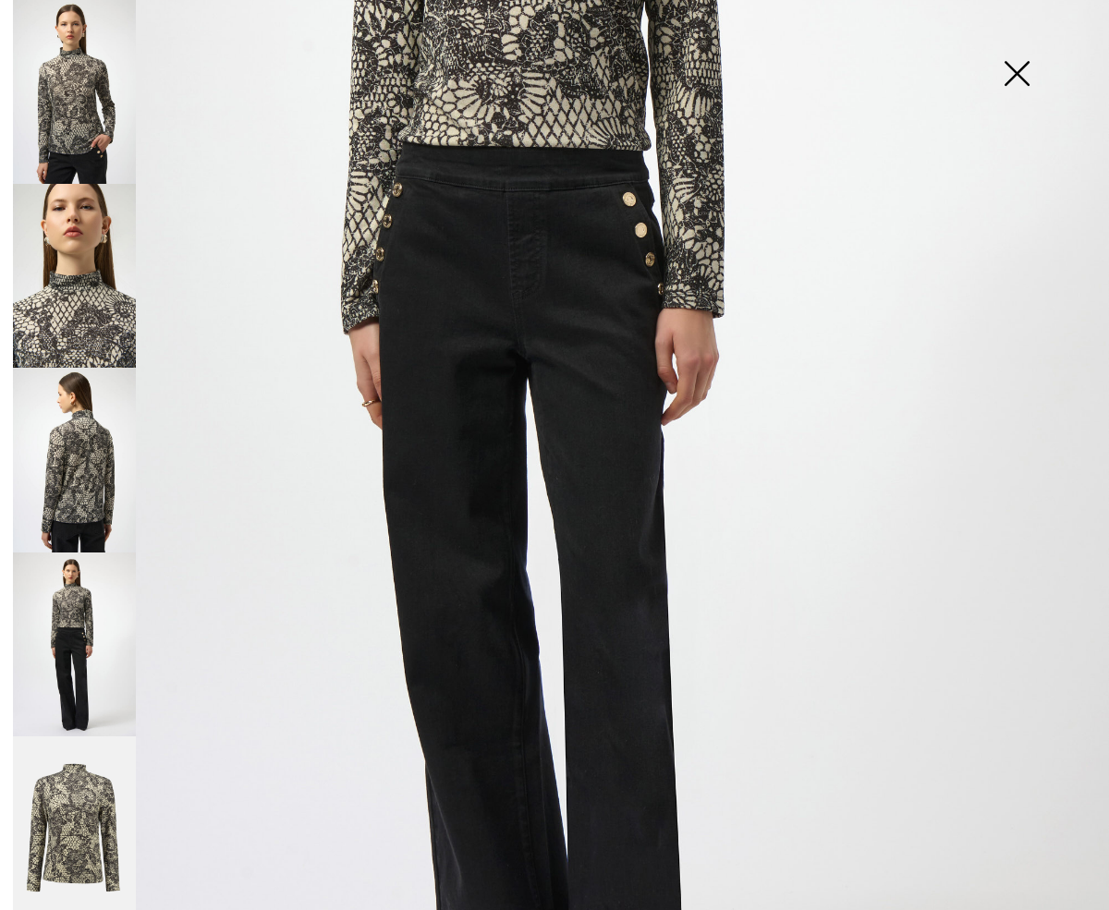
scroll to position [593, 0]
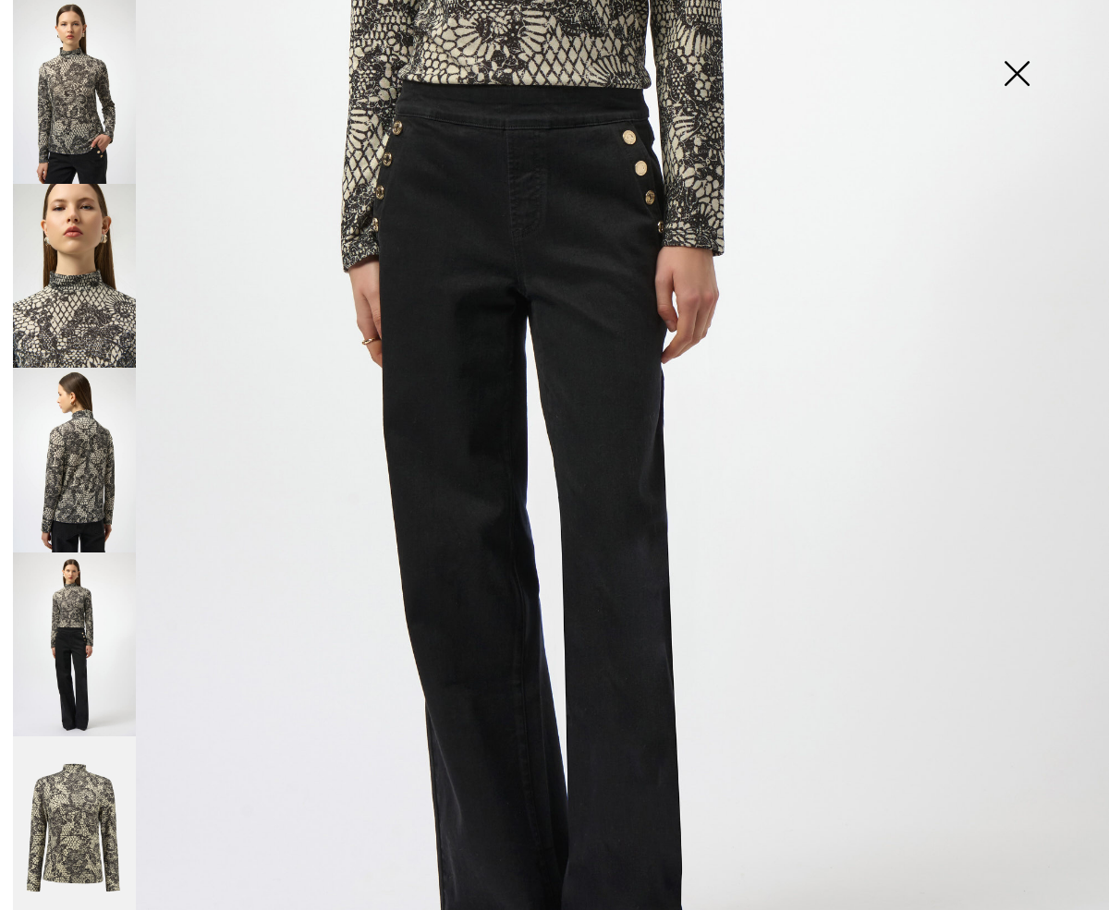
click at [74, 485] on img at bounding box center [74, 460] width 123 height 184
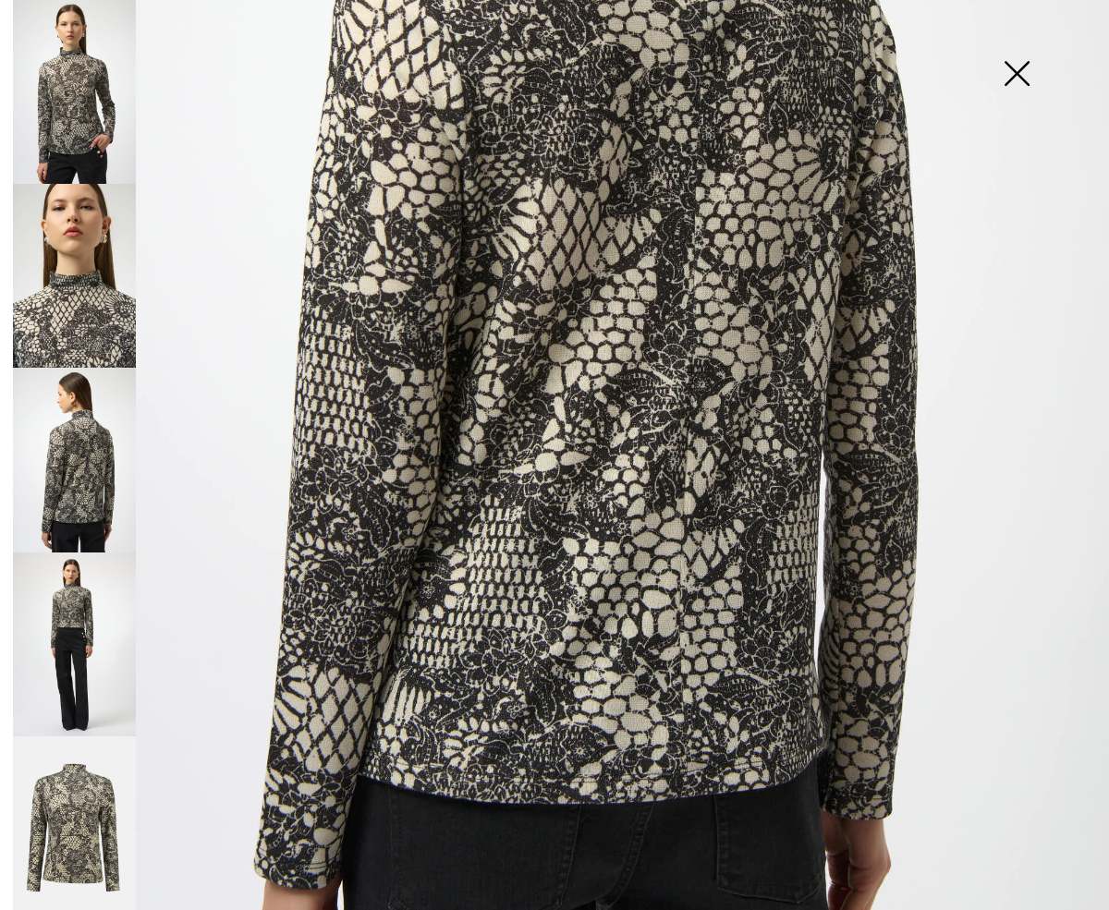
click at [1021, 73] on img at bounding box center [1016, 75] width 92 height 95
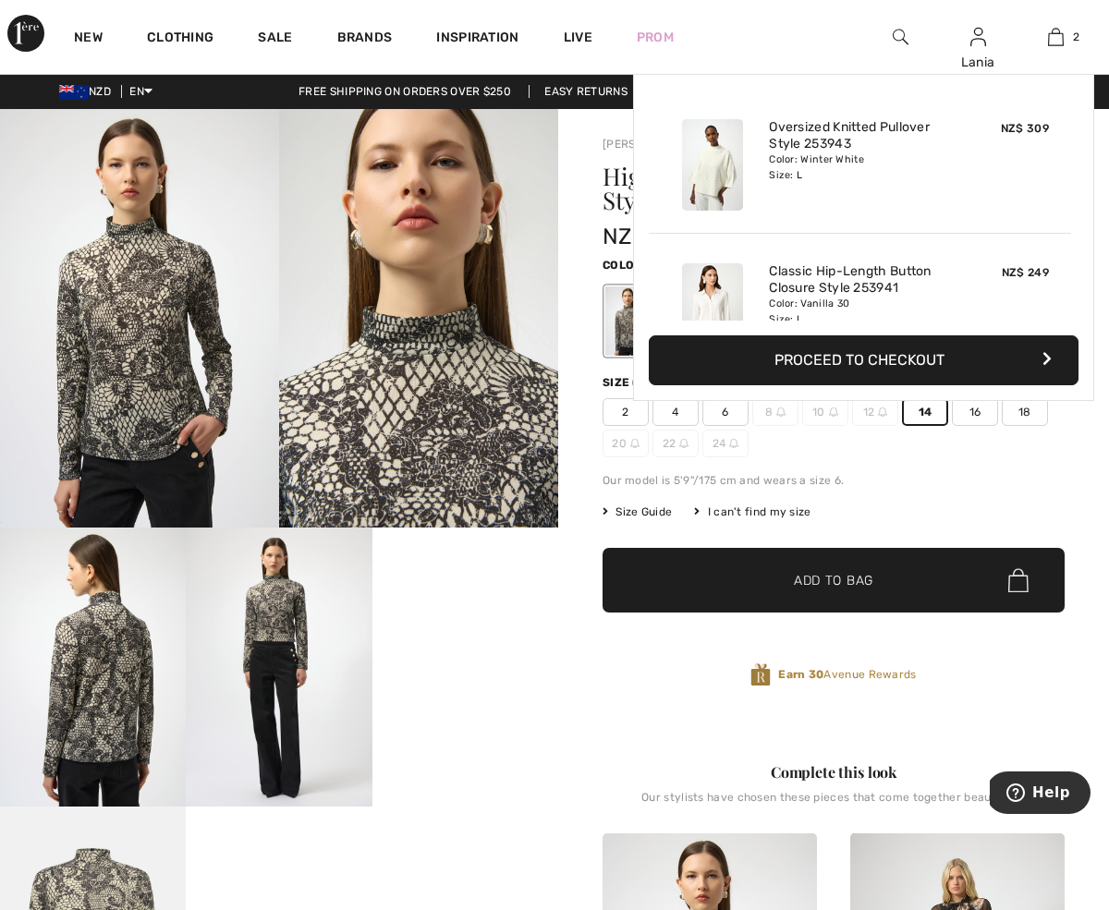
scroll to position [0, 0]
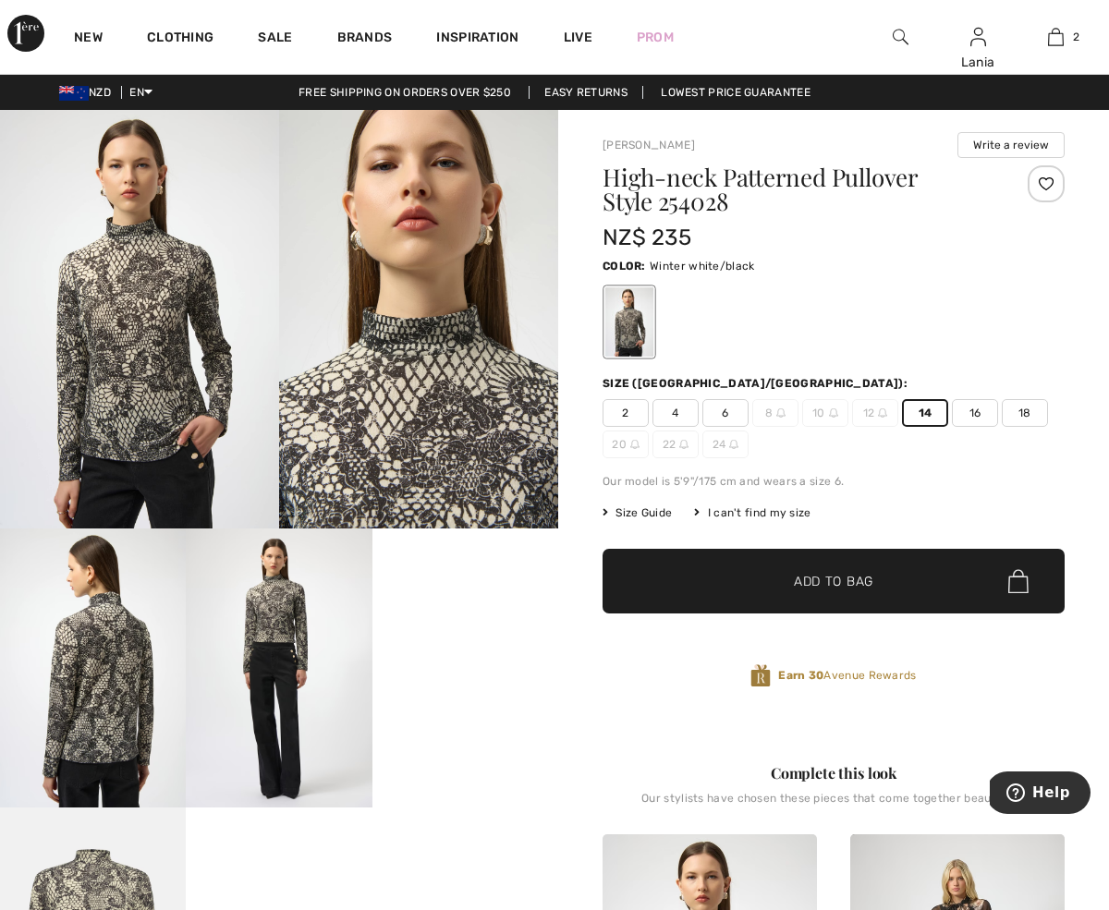
click at [835, 587] on span "Add to Bag" at bounding box center [833, 581] width 79 height 19
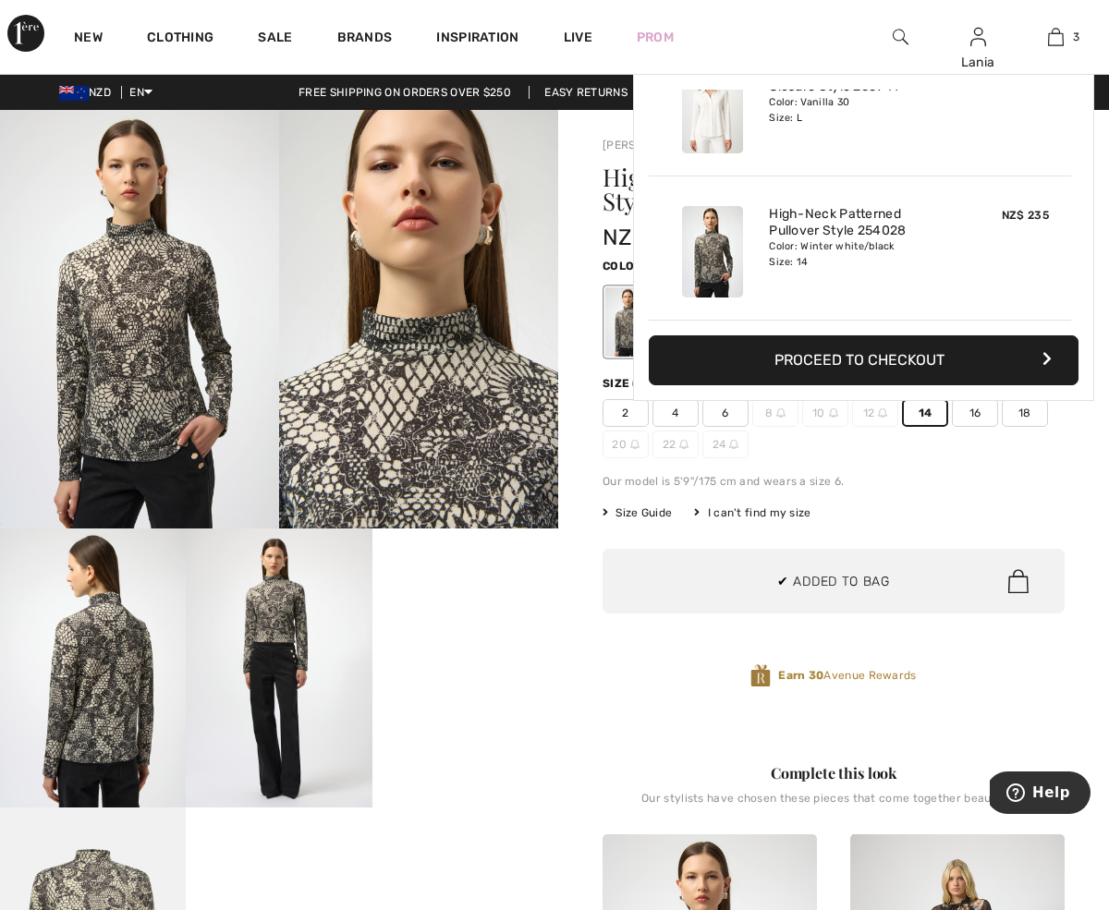
scroll to position [201, 0]
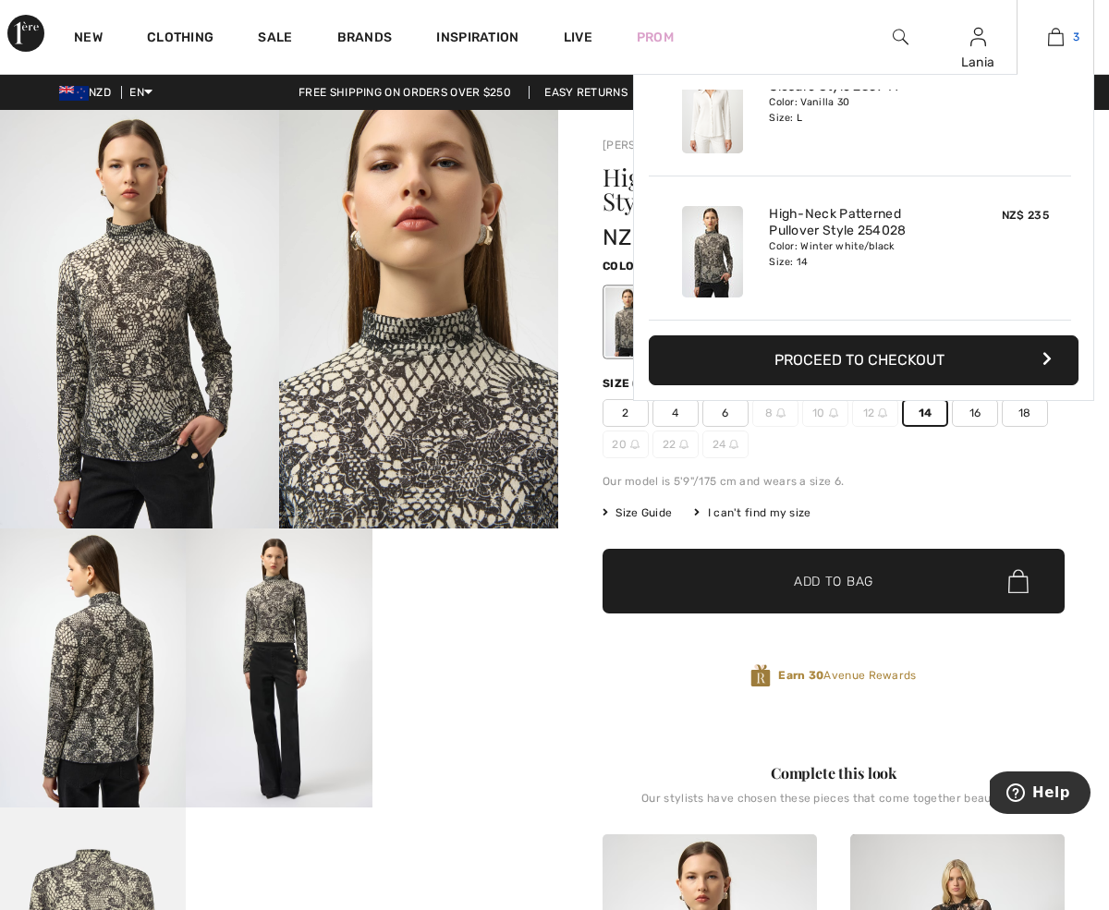
click at [1054, 32] on img at bounding box center [1056, 37] width 16 height 22
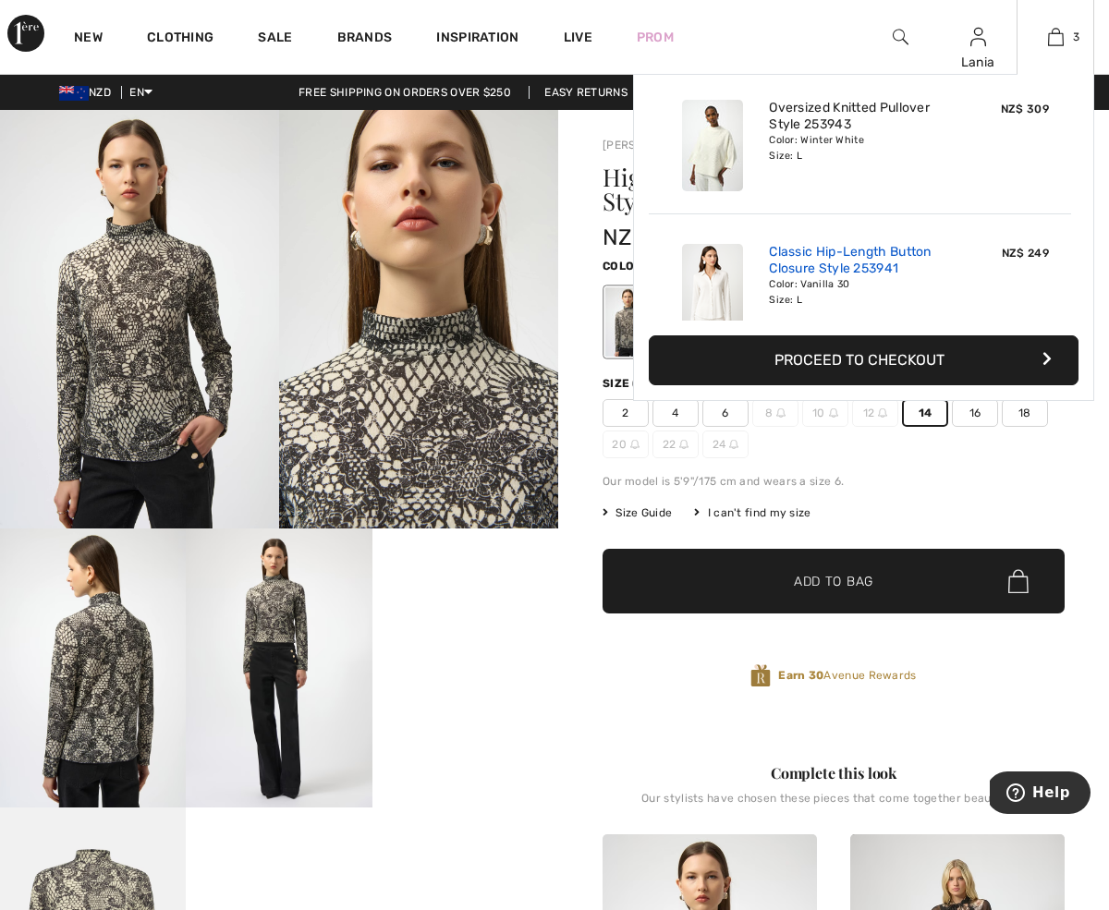
scroll to position [0, 0]
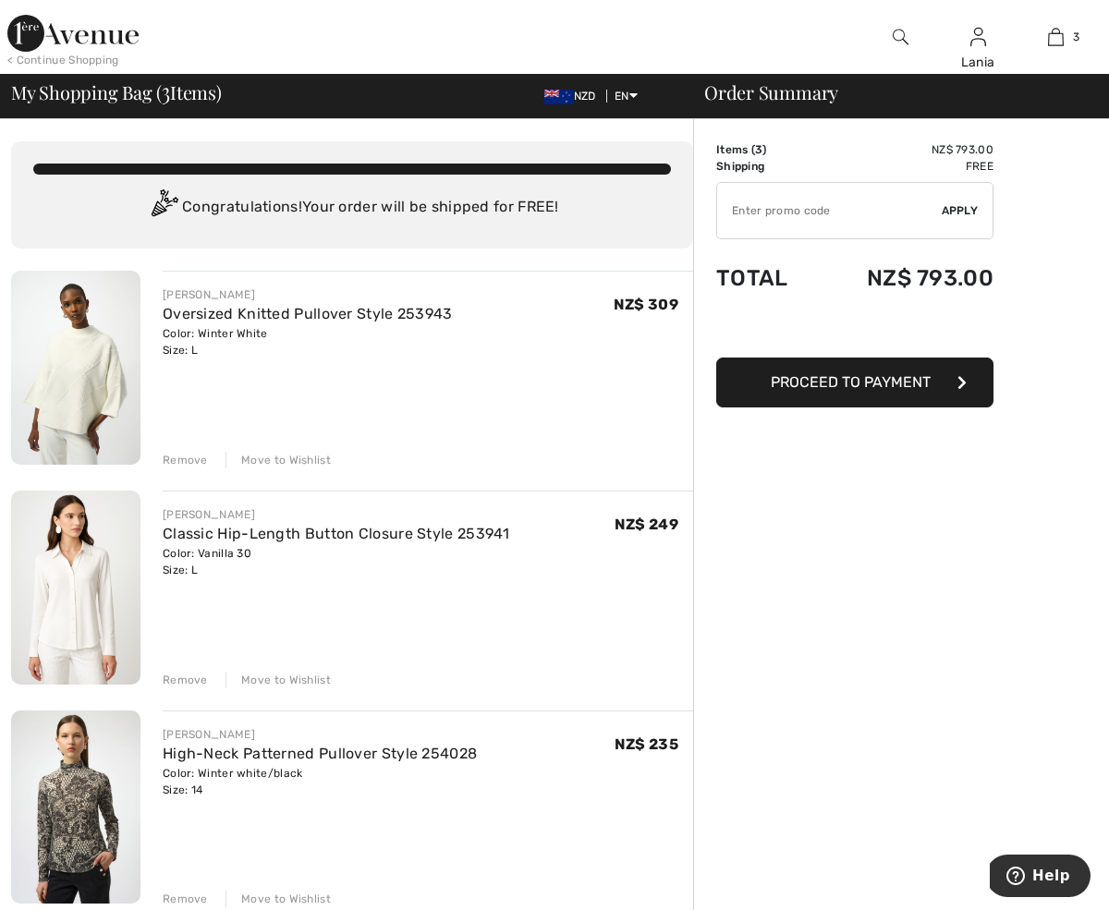
click at [190, 454] on div "Remove" at bounding box center [185, 460] width 45 height 17
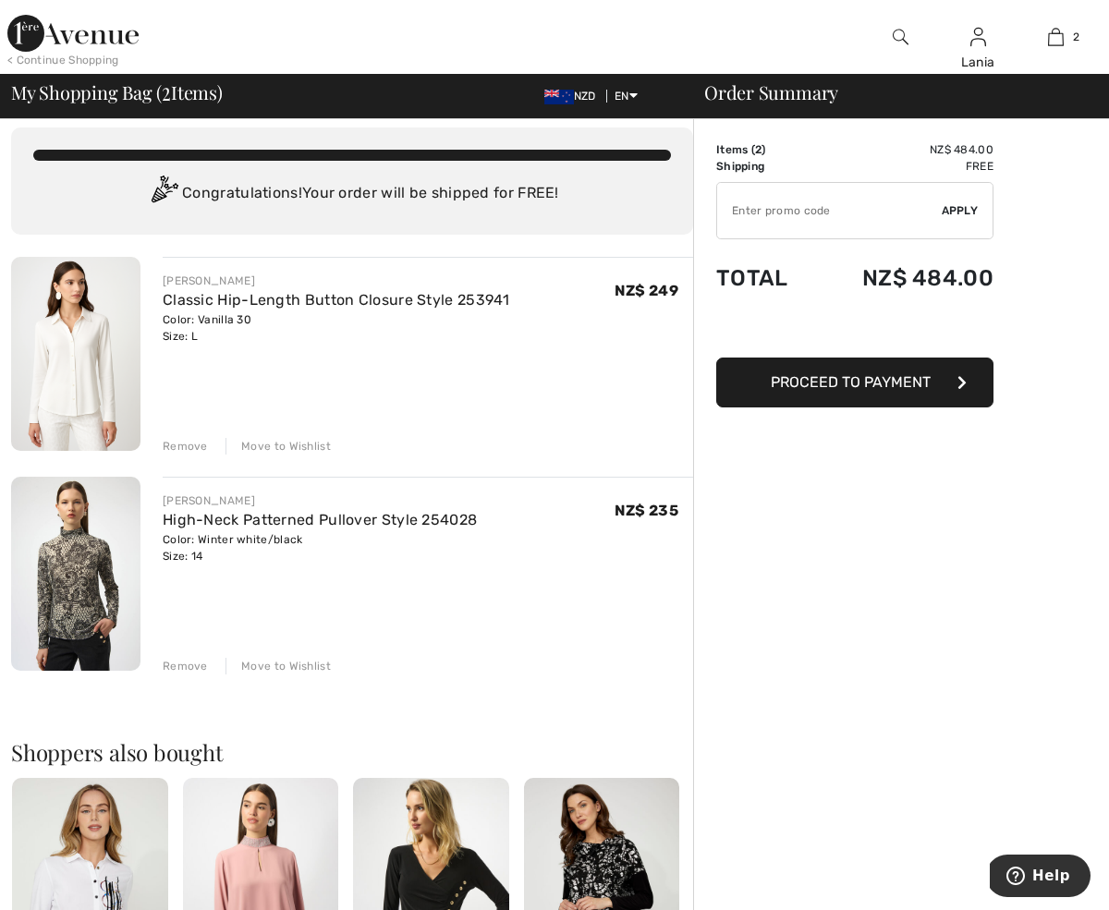
scroll to position [16, 0]
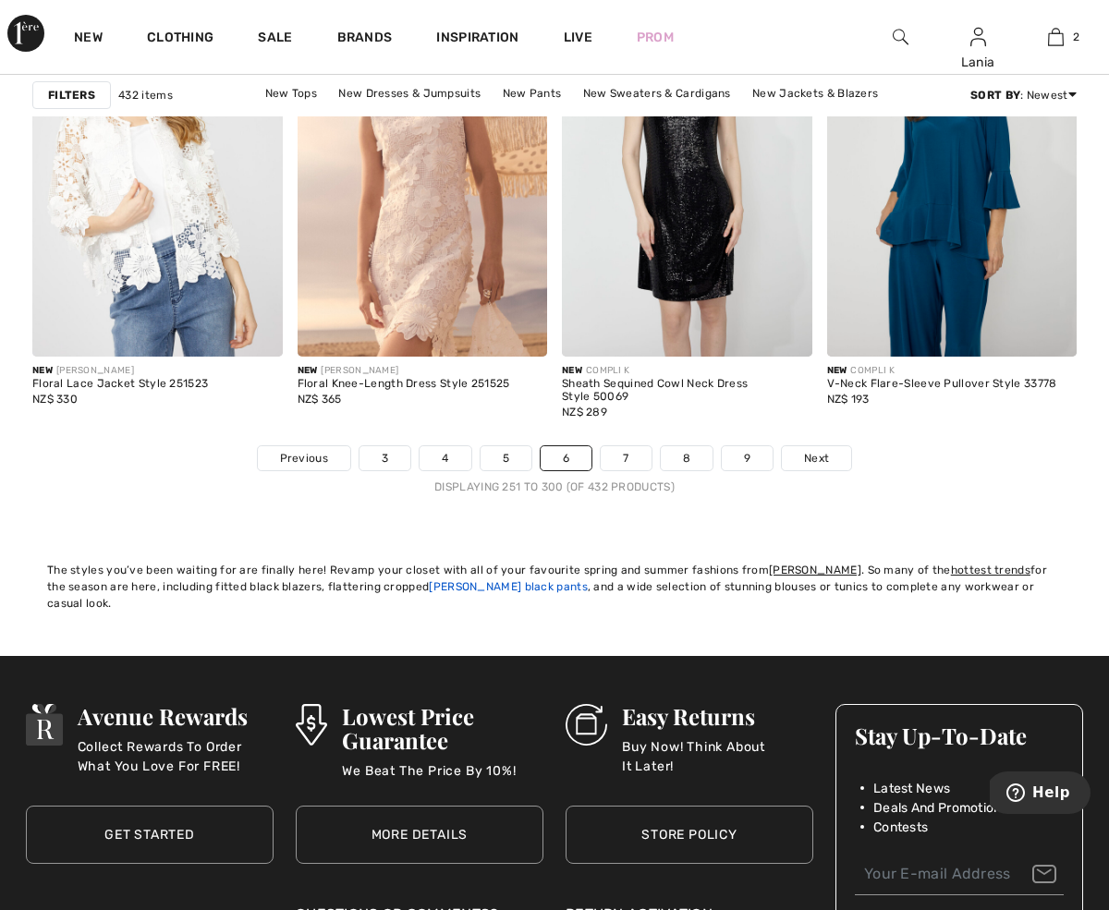
scroll to position [7092, 0]
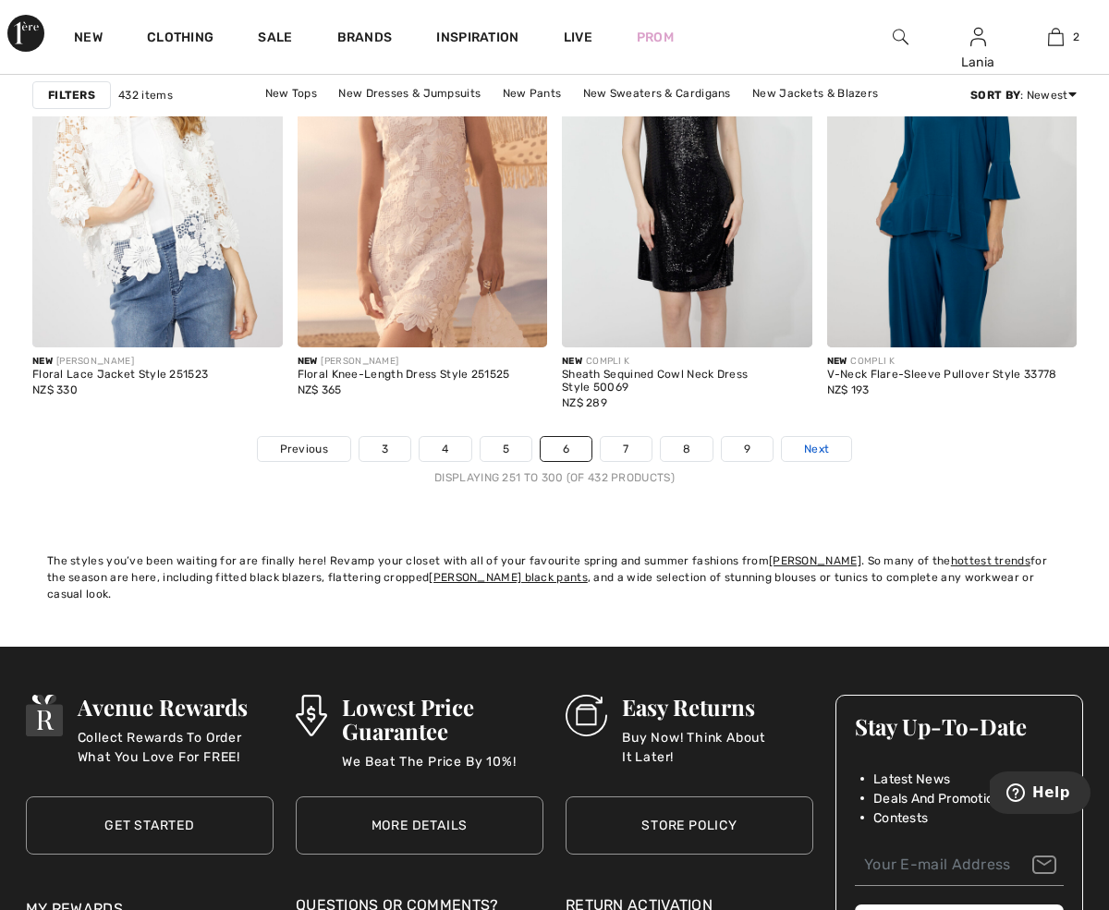
click at [813, 447] on span "Next" at bounding box center [816, 449] width 25 height 17
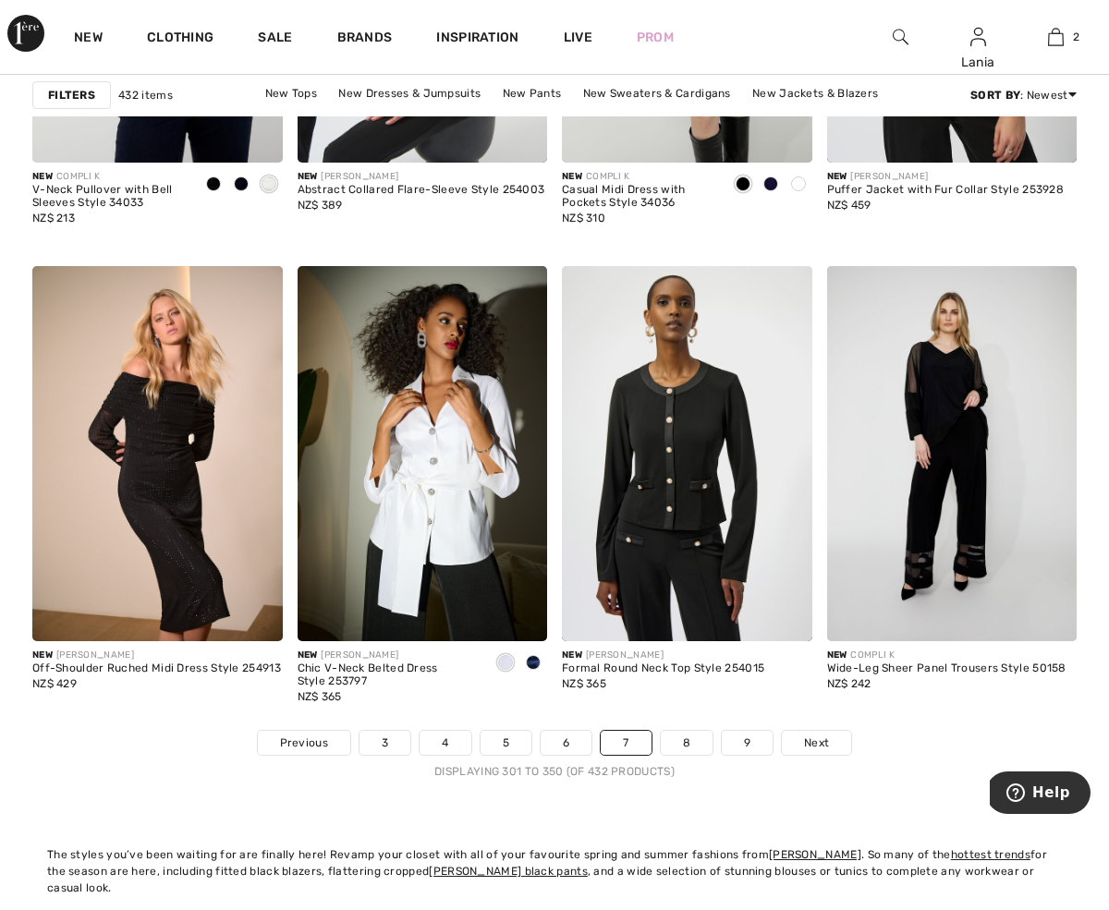
scroll to position [6800, 0]
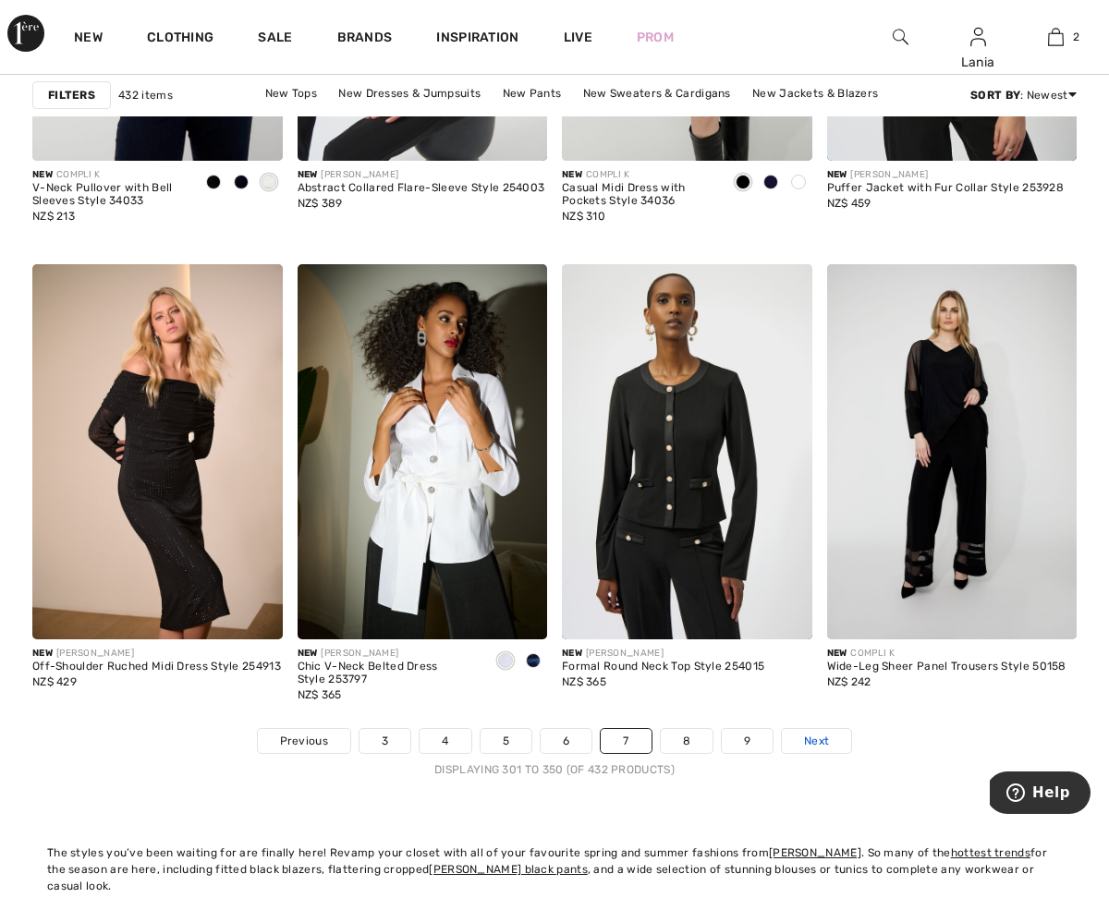
click at [807, 736] on span "Next" at bounding box center [816, 741] width 25 height 17
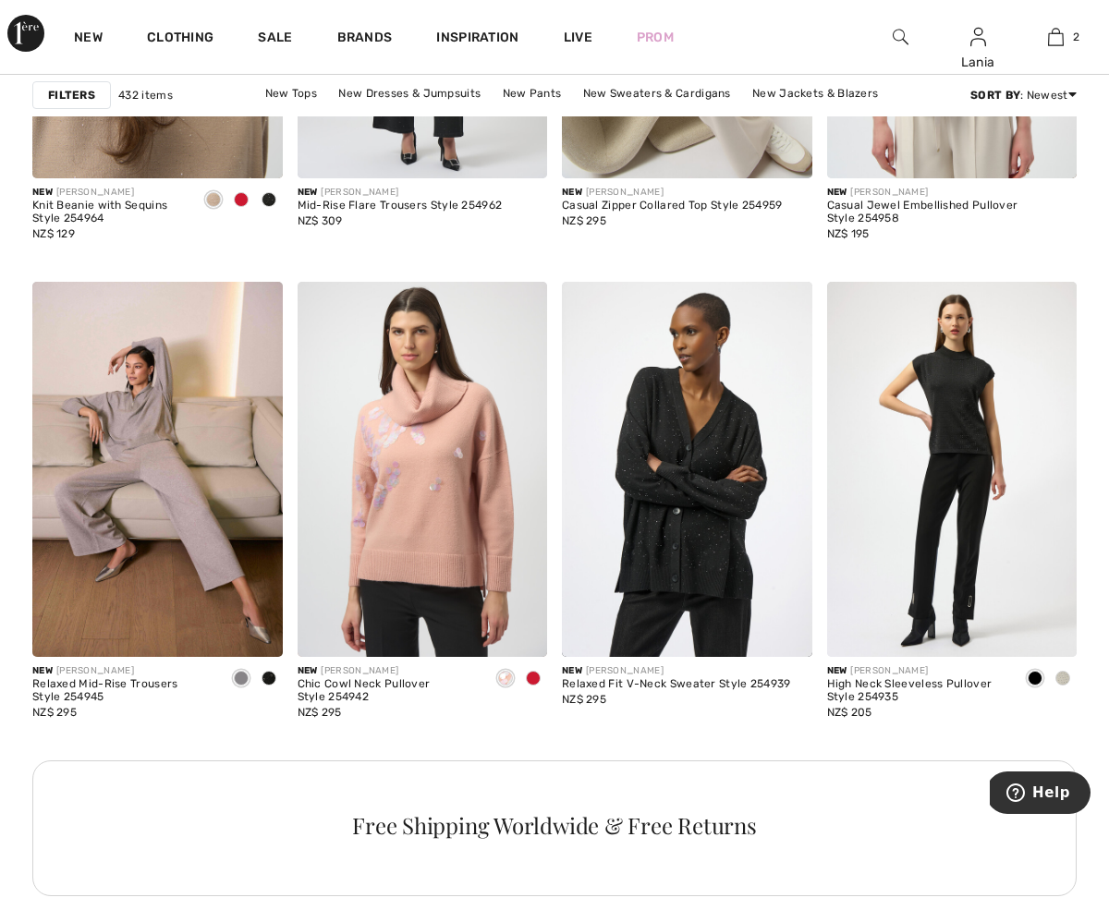
scroll to position [3082, 0]
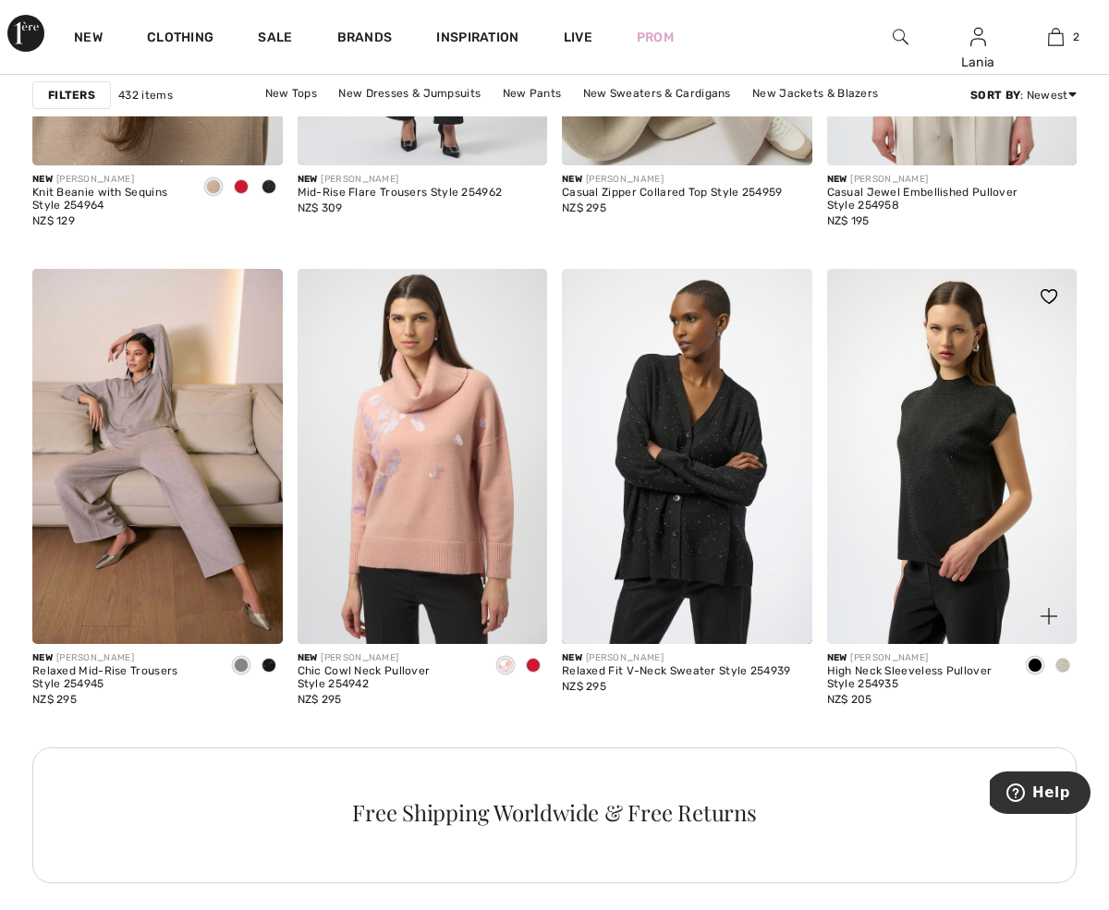
click at [939, 495] on img at bounding box center [952, 456] width 250 height 375
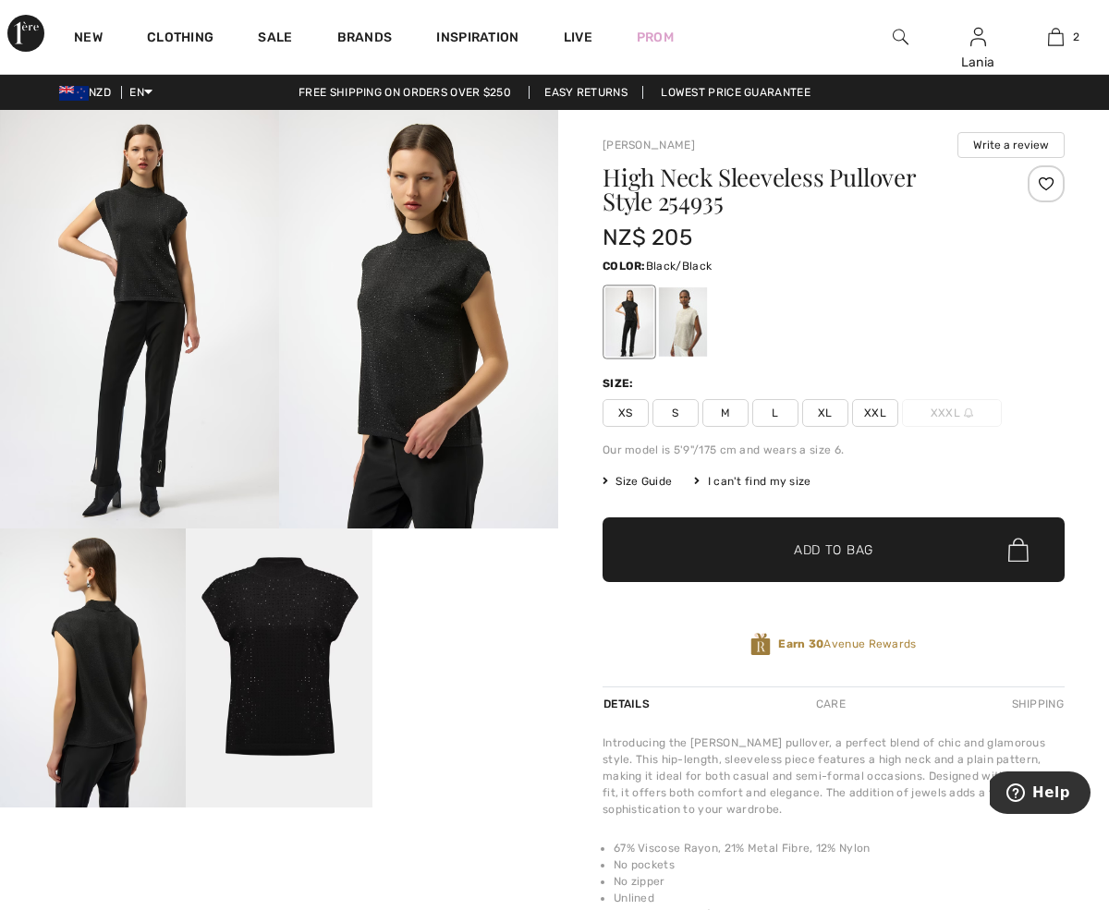
click at [466, 622] on video "Your browser does not support the video tag." at bounding box center [465, 575] width 186 height 93
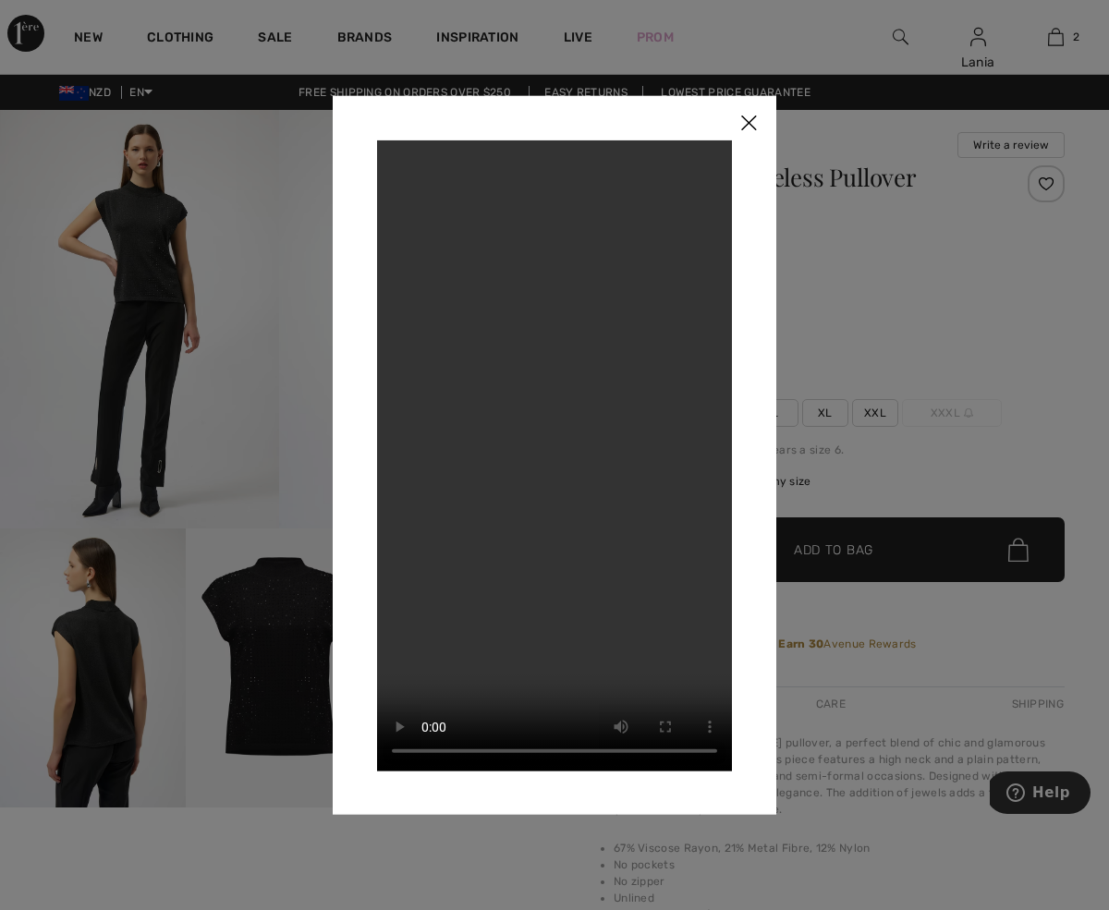
click at [751, 118] on img at bounding box center [748, 123] width 55 height 57
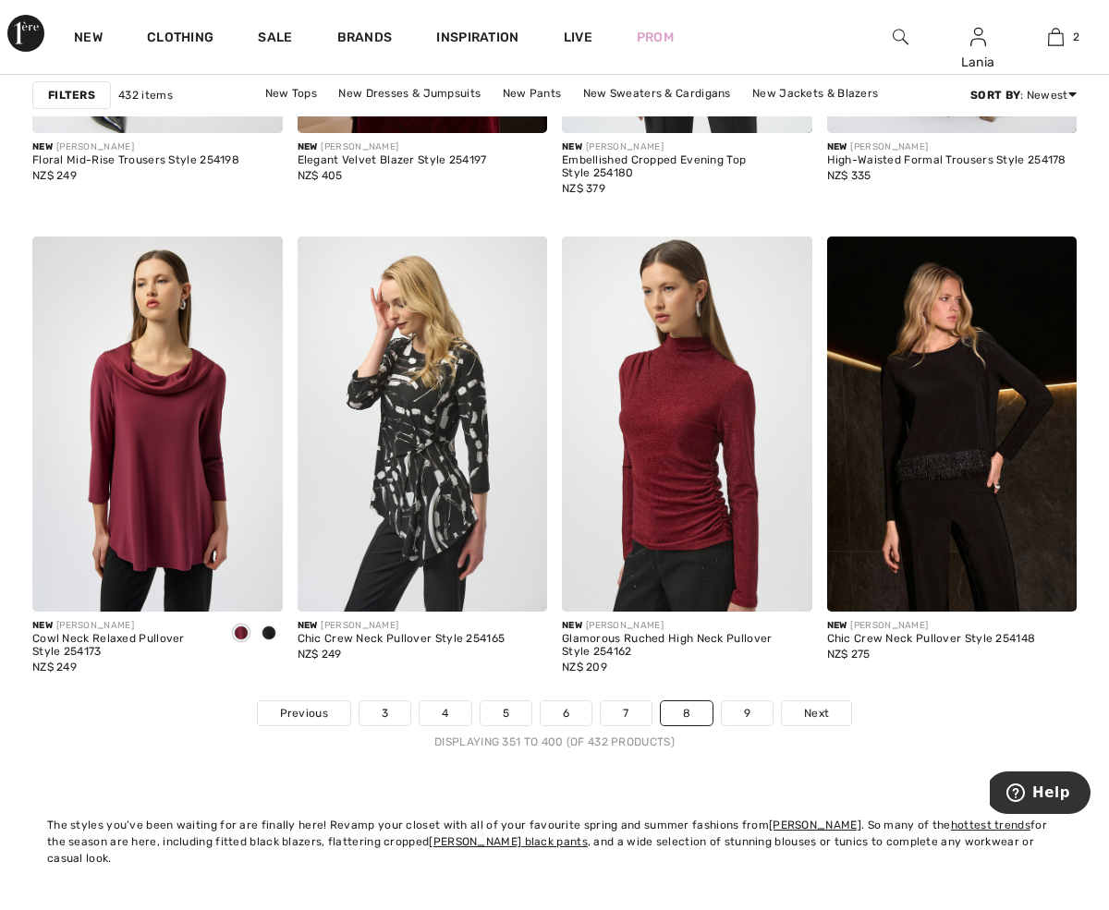
scroll to position [6891, 0]
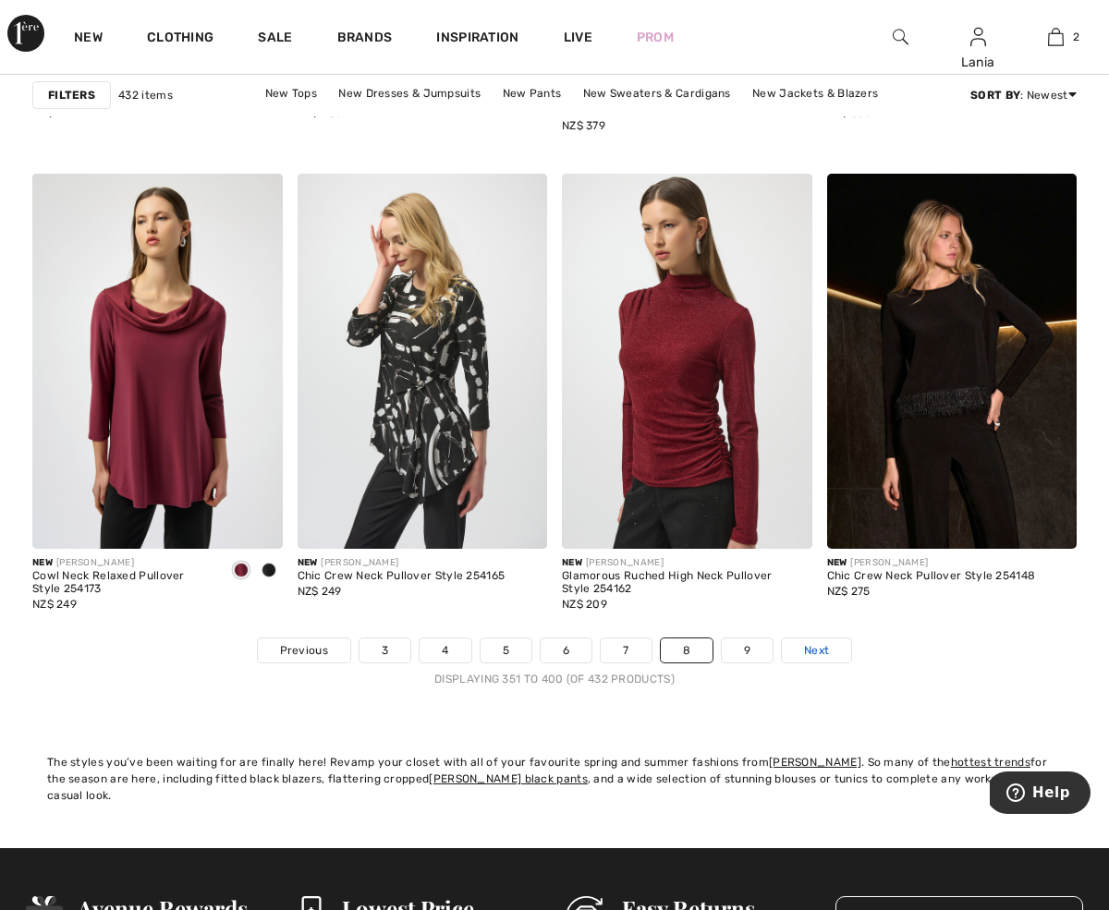
click at [823, 648] on span "Next" at bounding box center [816, 650] width 25 height 17
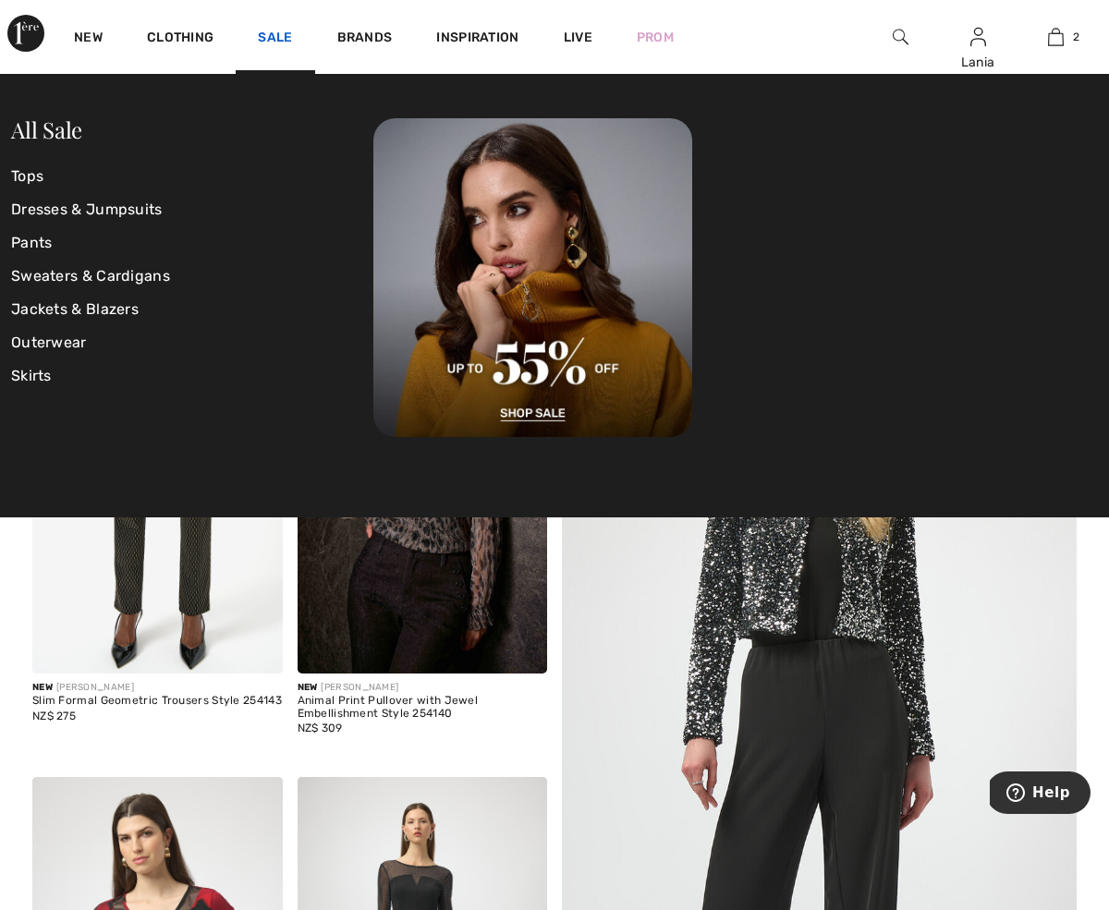
click at [274, 36] on link "Sale" at bounding box center [275, 39] width 34 height 19
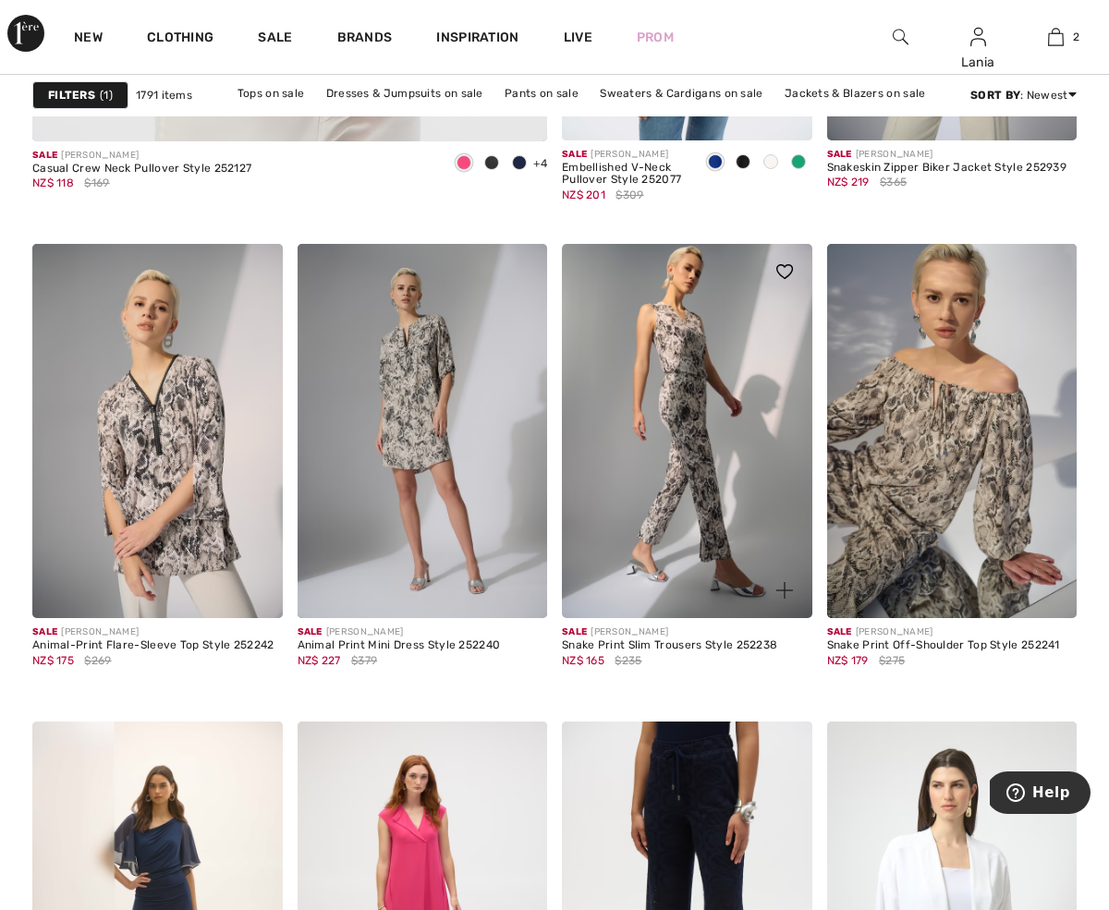
scroll to position [4724, 0]
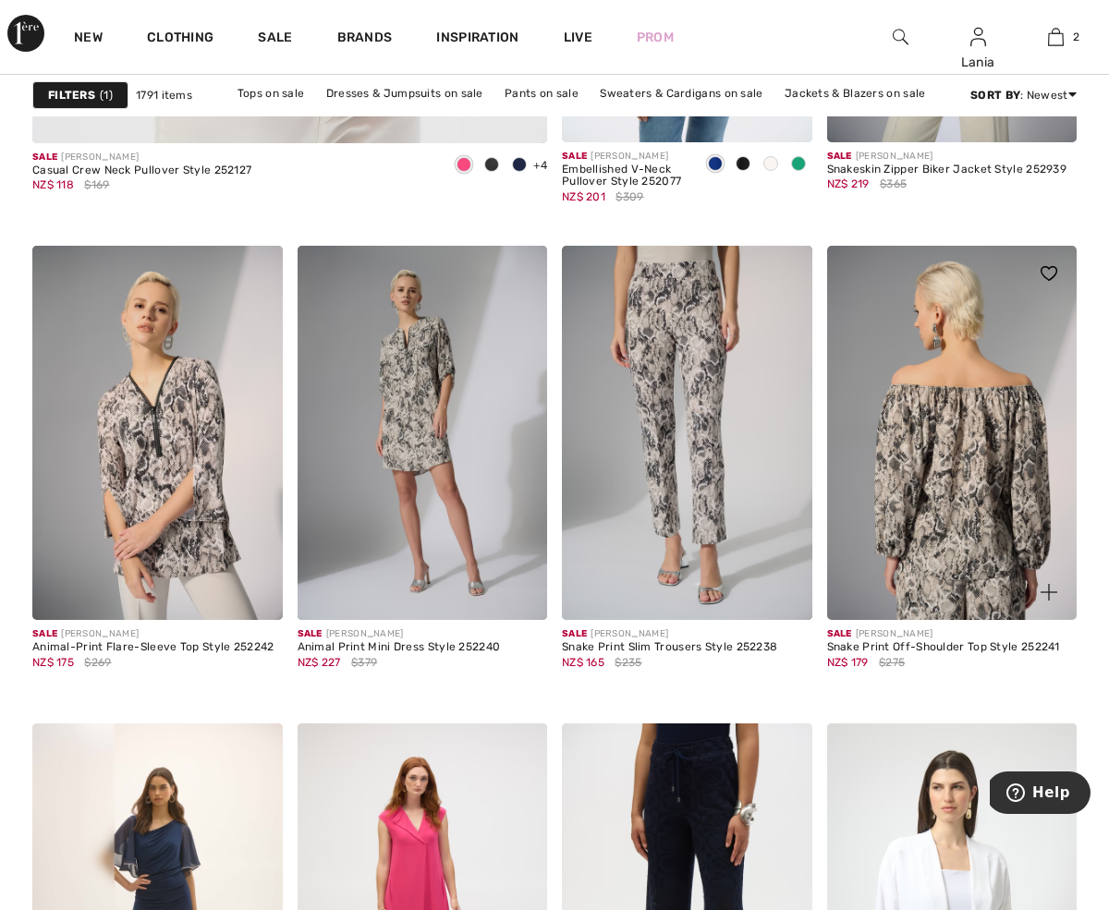
click at [907, 440] on img at bounding box center [952, 433] width 250 height 375
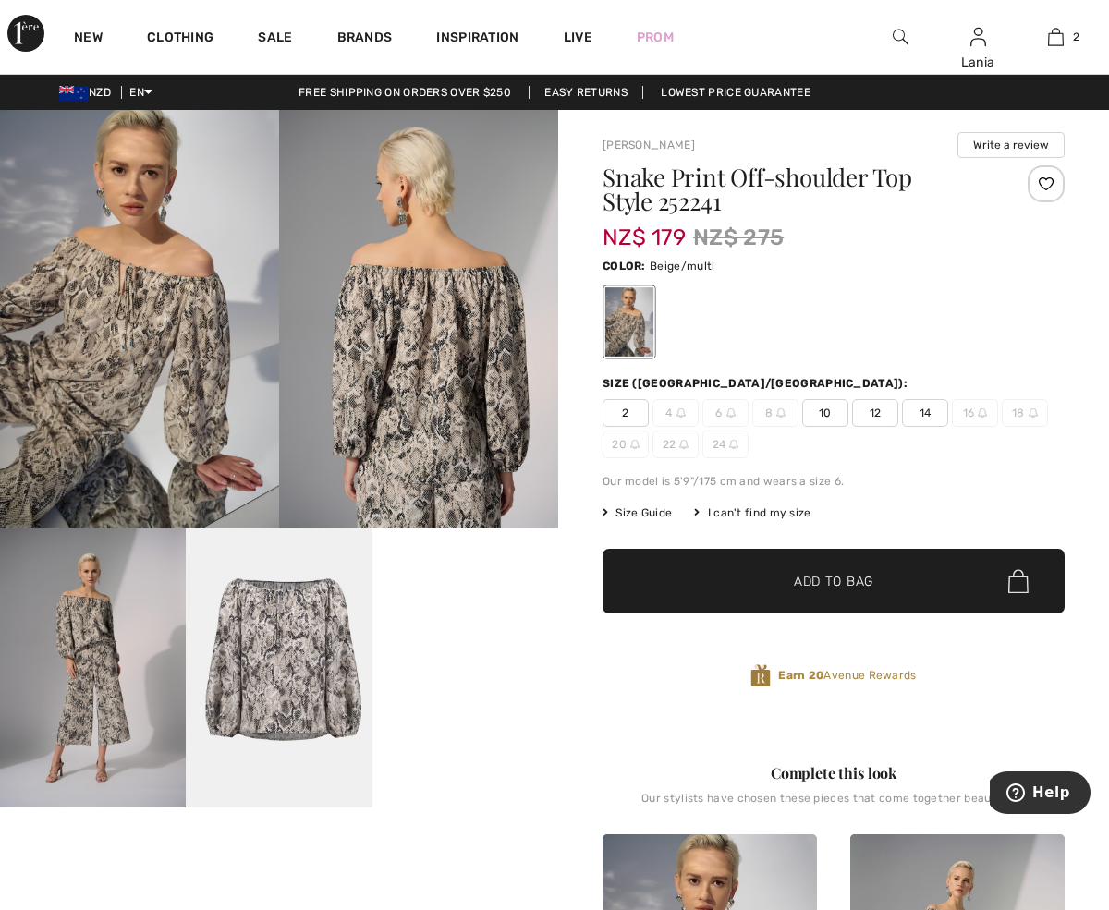
click at [445, 385] on img at bounding box center [418, 319] width 279 height 419
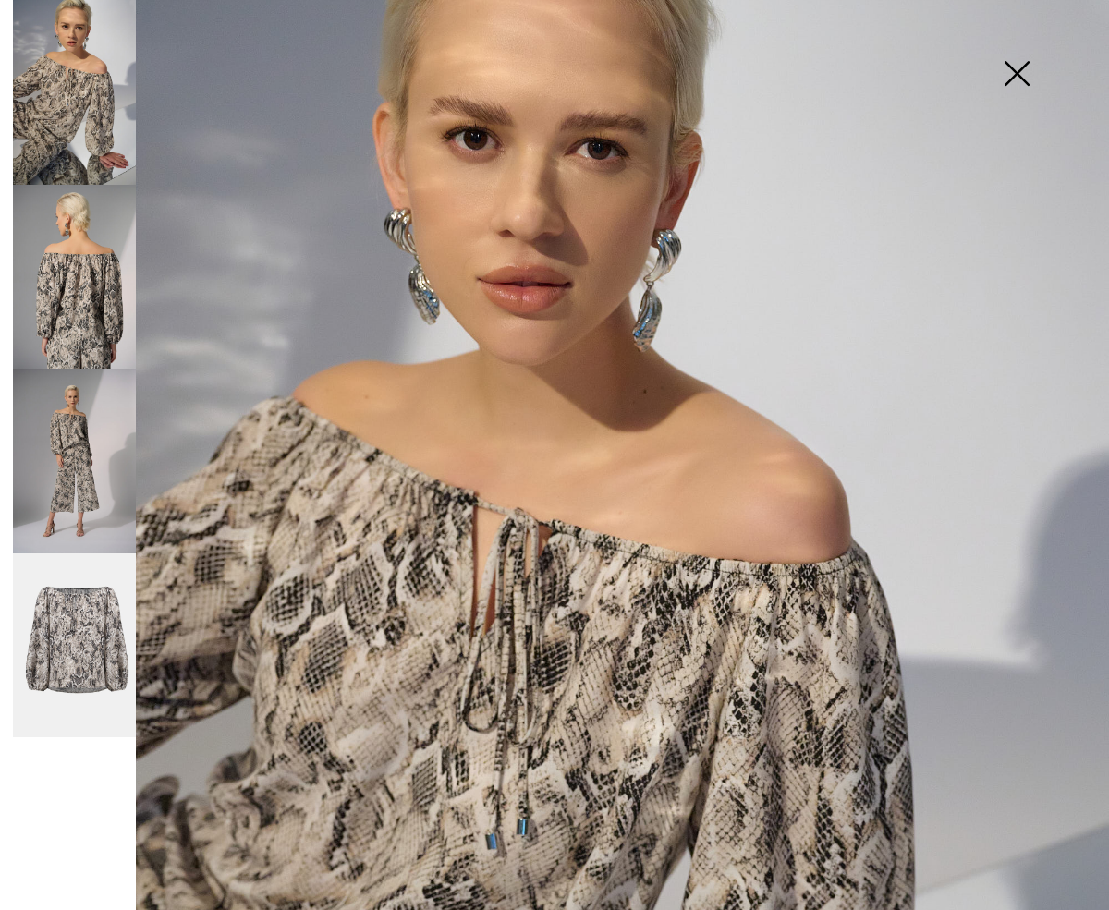
scroll to position [88, 0]
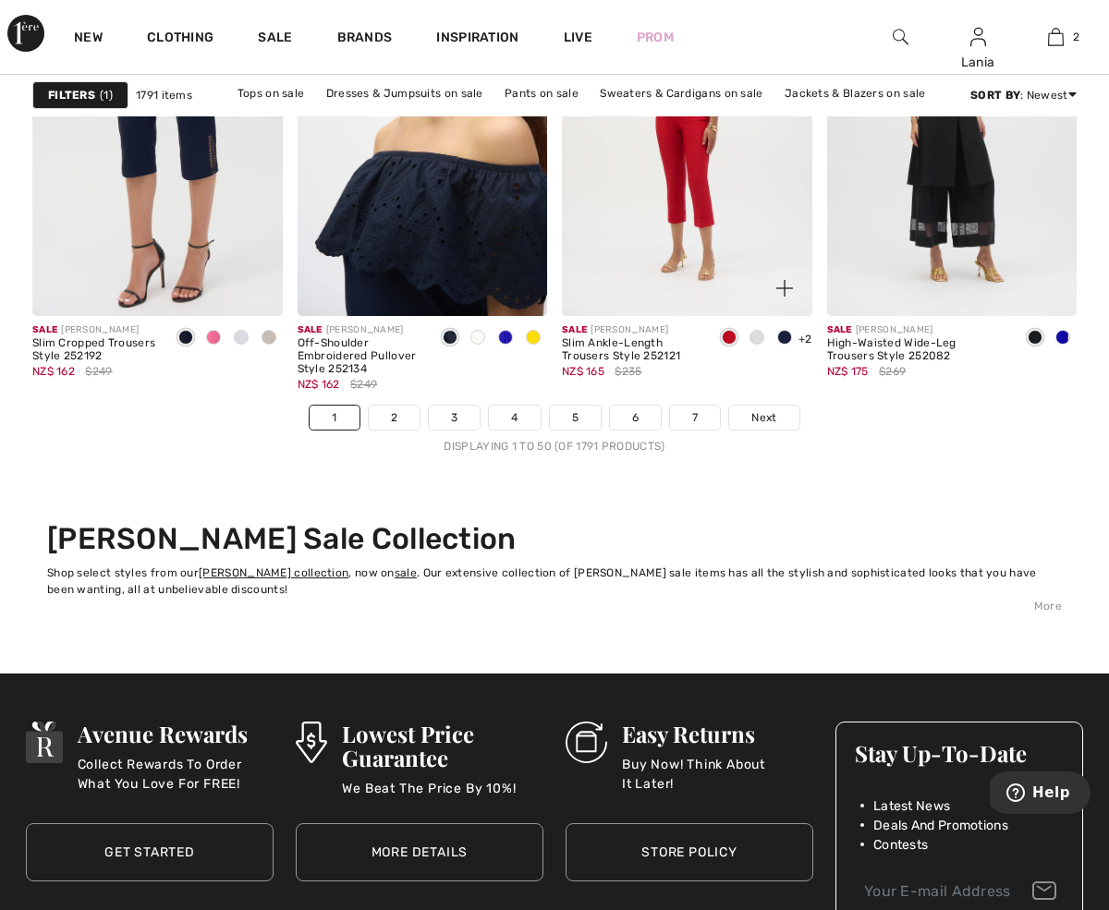
scroll to position [7133, 0]
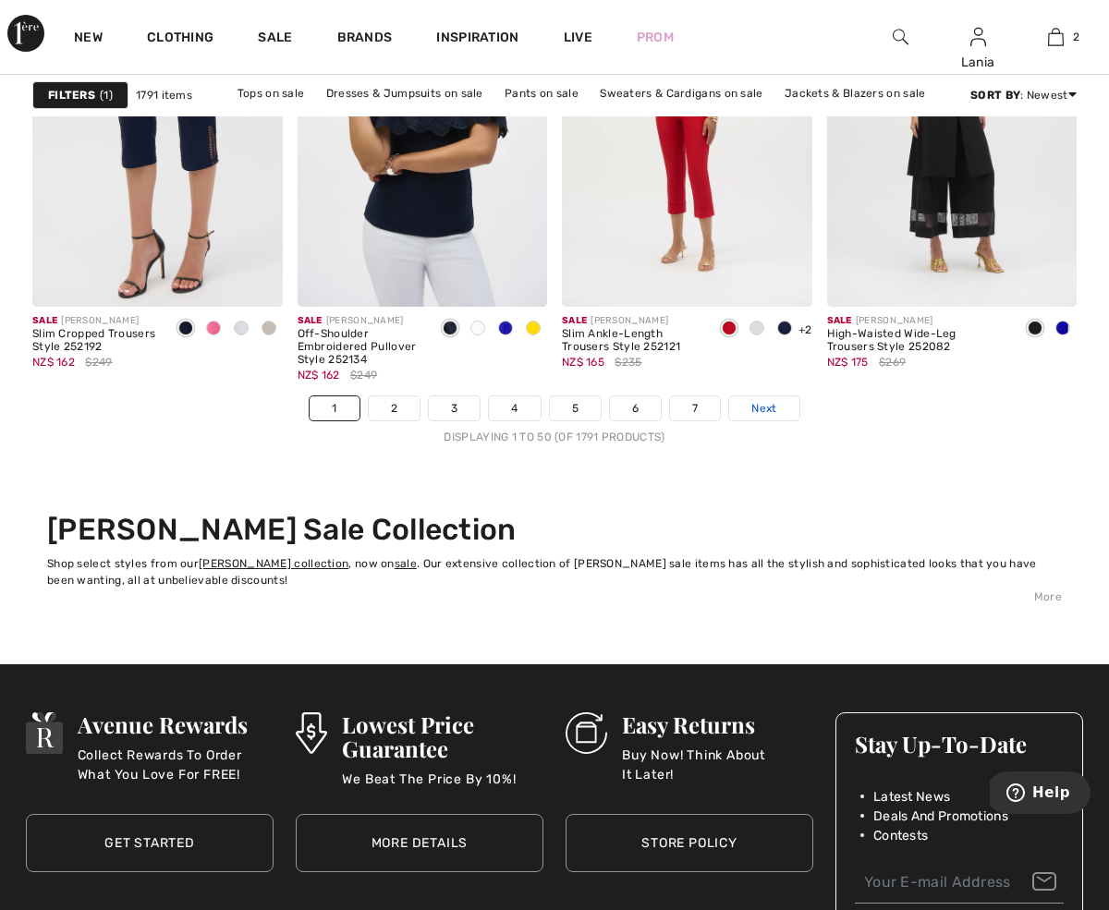
click at [768, 409] on span "Next" at bounding box center [763, 408] width 25 height 17
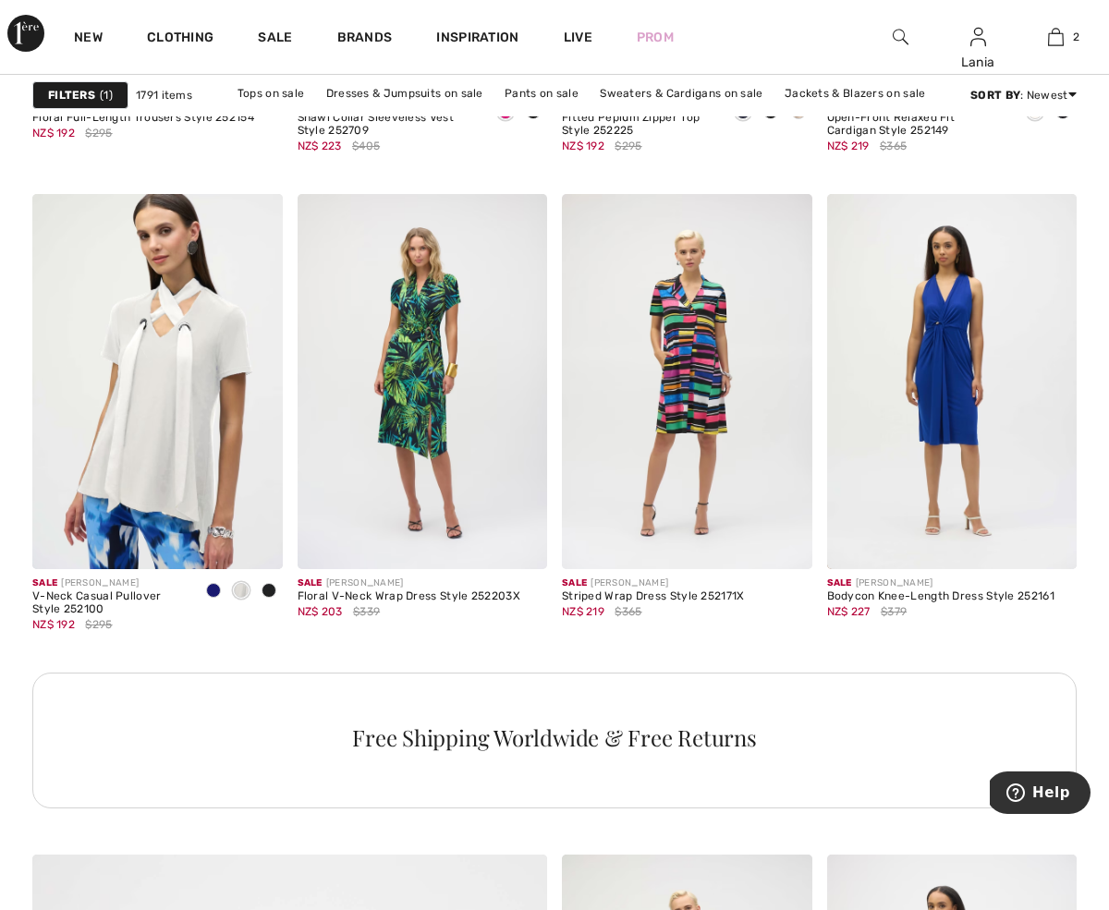
scroll to position [2995, 0]
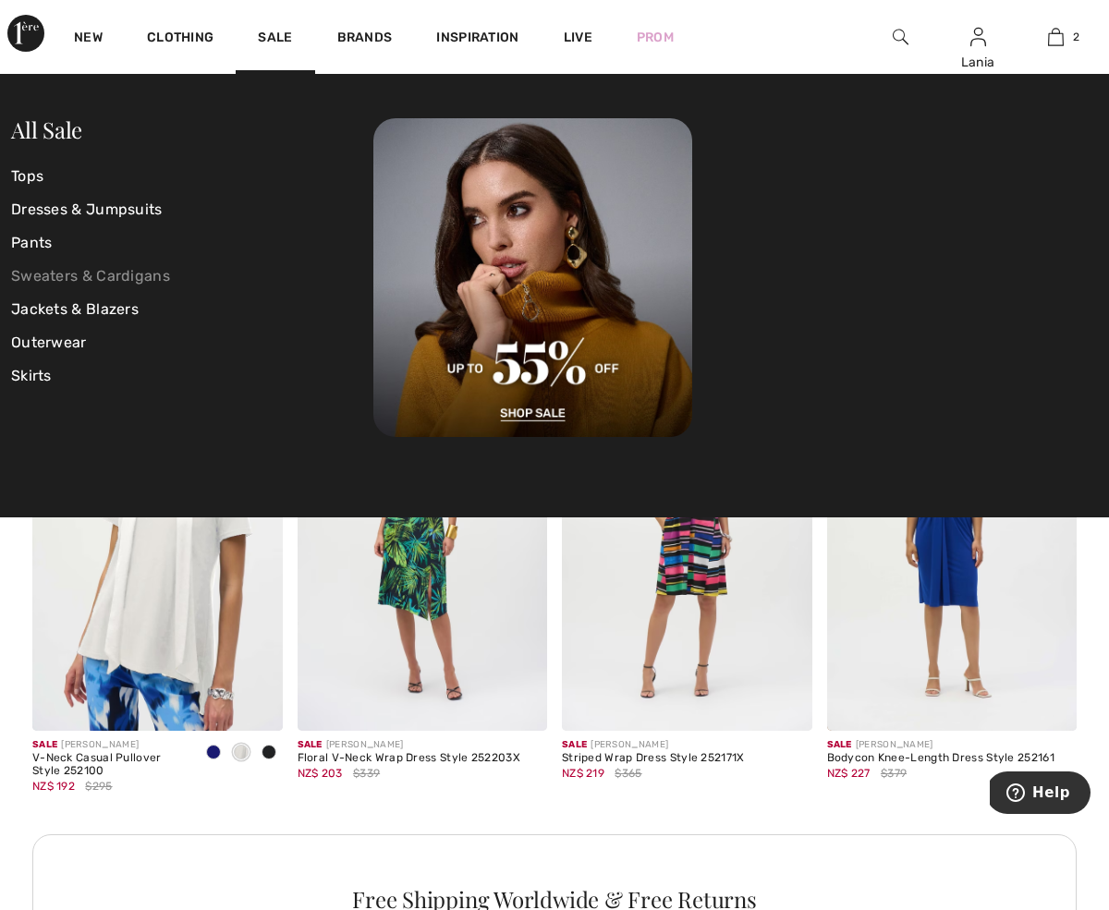
click at [54, 273] on link "Sweaters & Cardigans" at bounding box center [192, 276] width 362 height 33
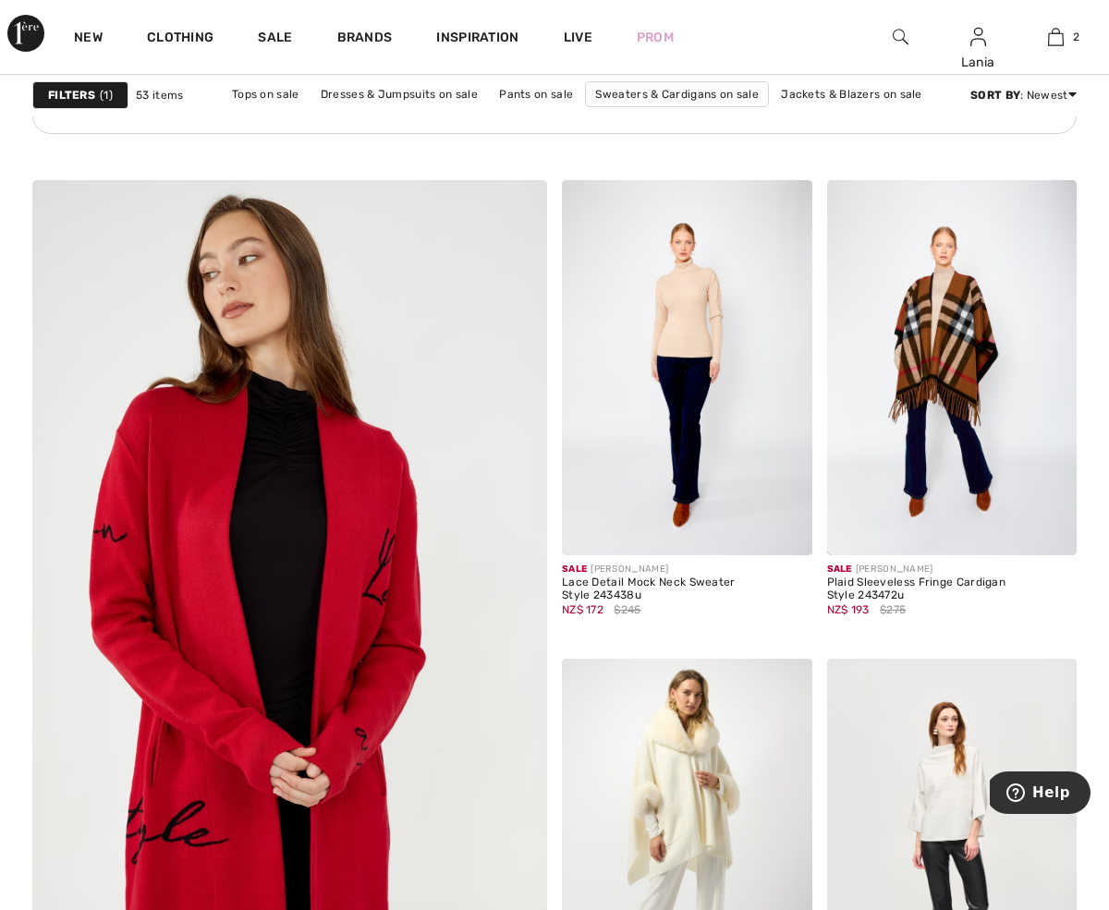
scroll to position [3802, 0]
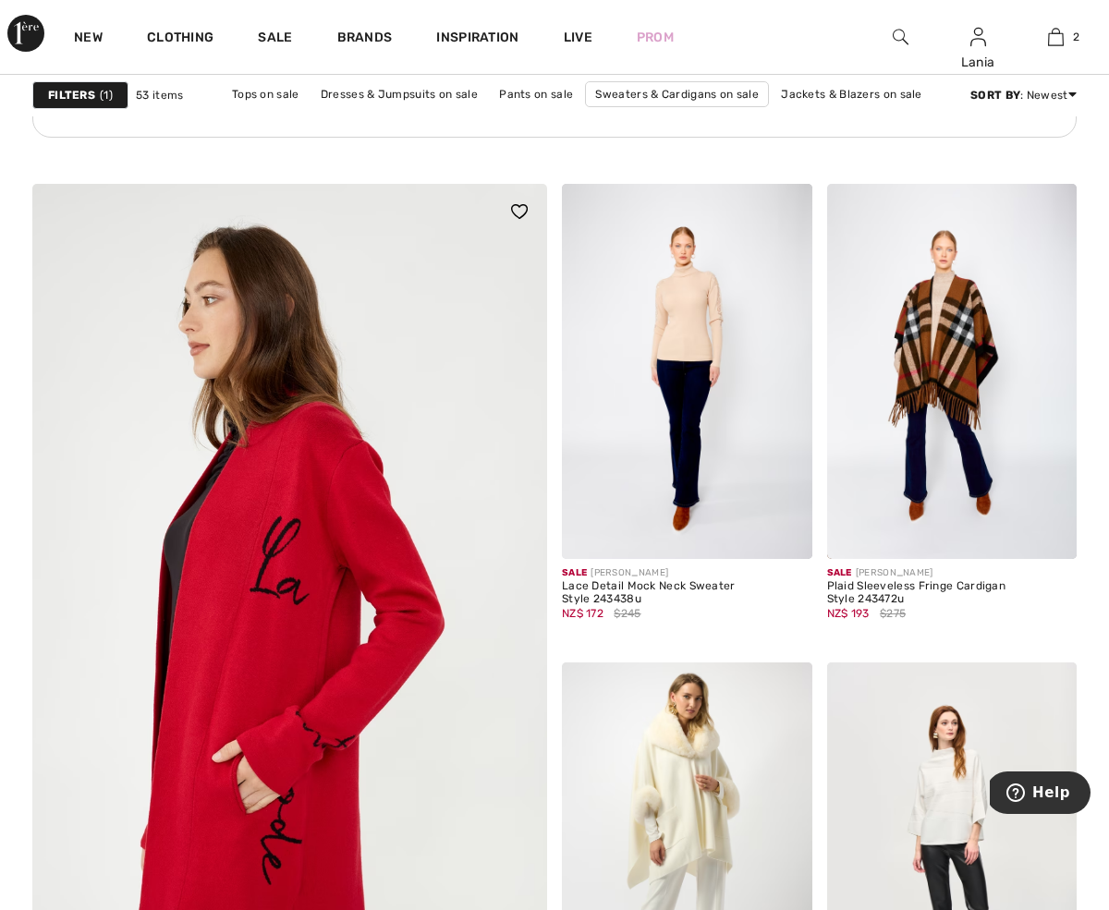
click at [325, 494] on img at bounding box center [289, 647] width 617 height 927
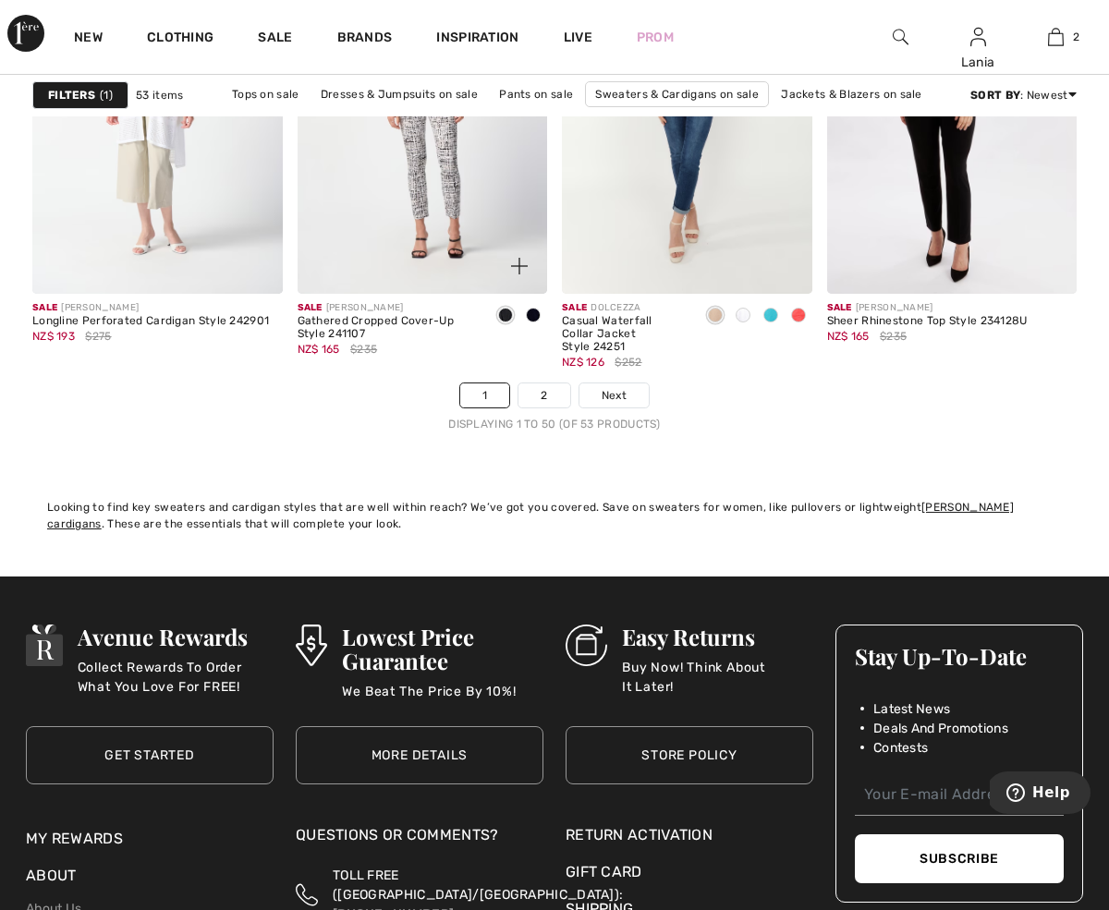
scroll to position [7121, 0]
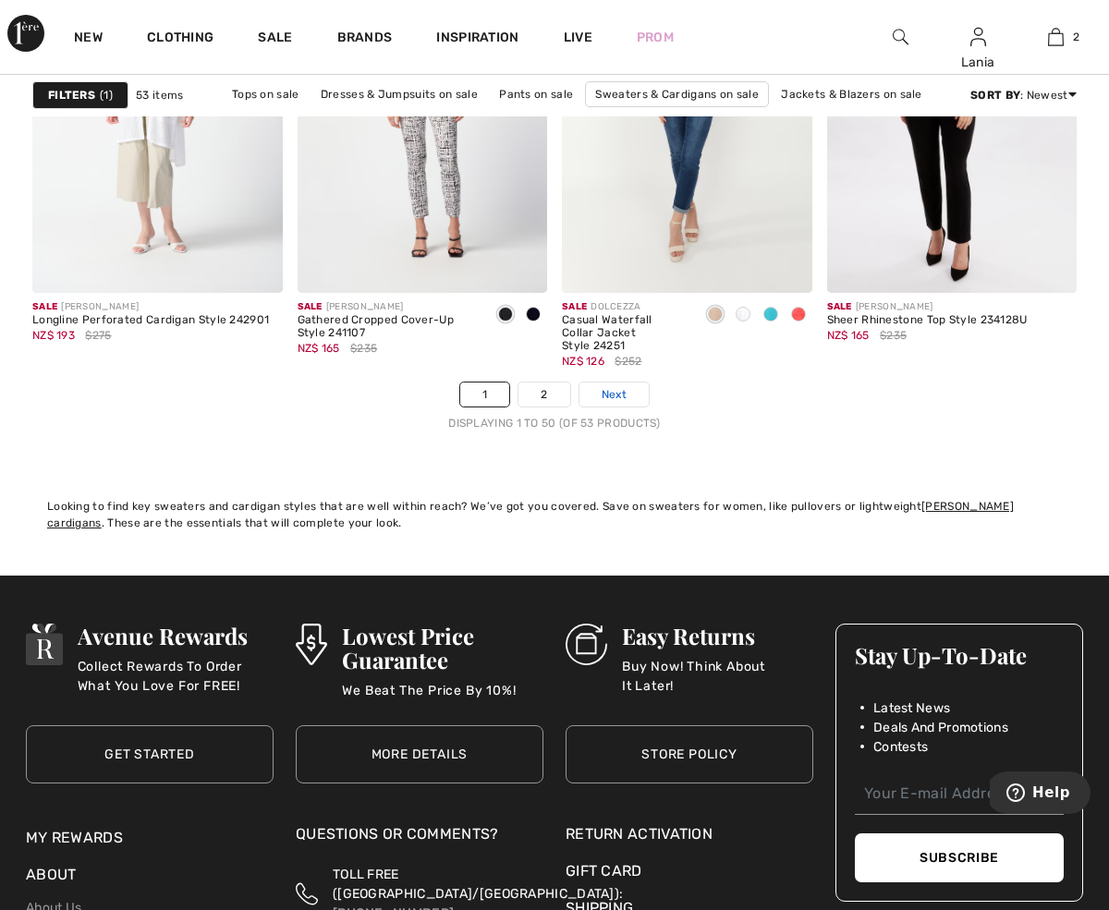
click at [625, 396] on span "Next" at bounding box center [614, 394] width 25 height 17
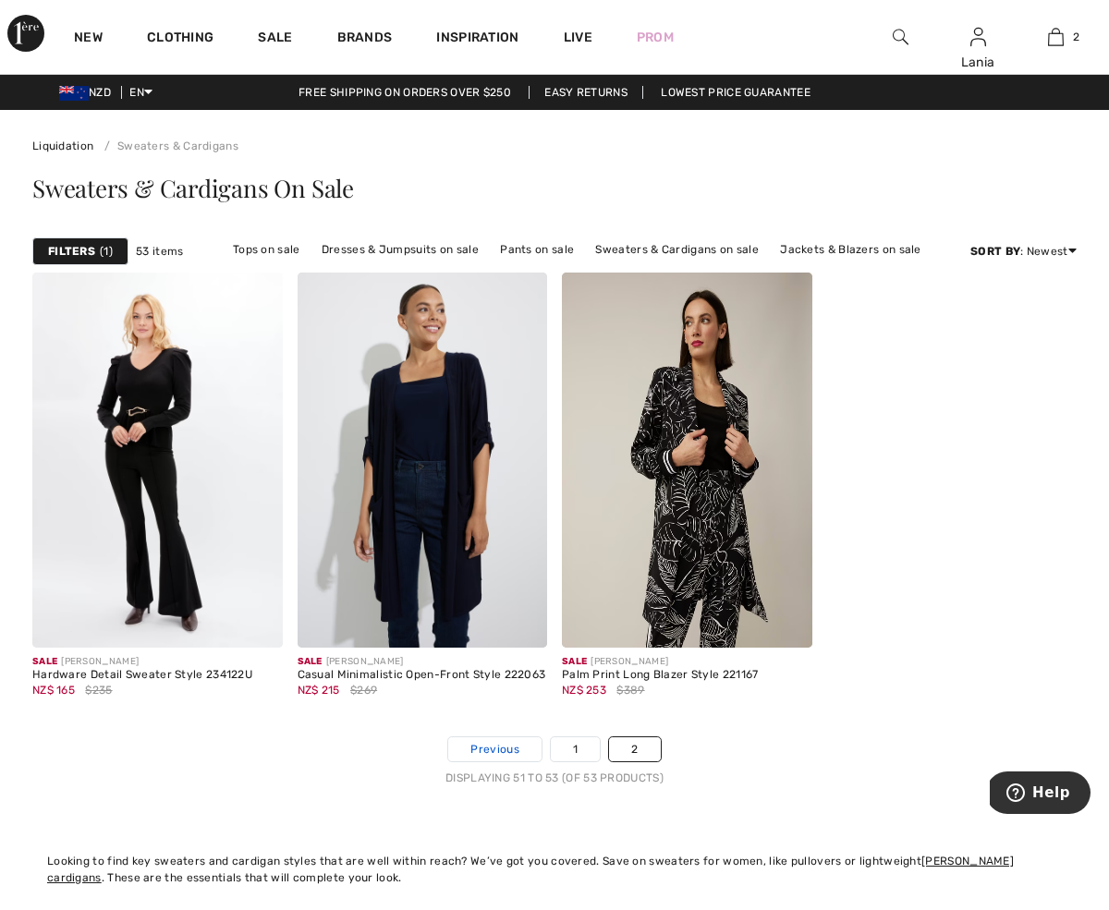
click at [502, 748] on span "Previous" at bounding box center [494, 749] width 48 height 17
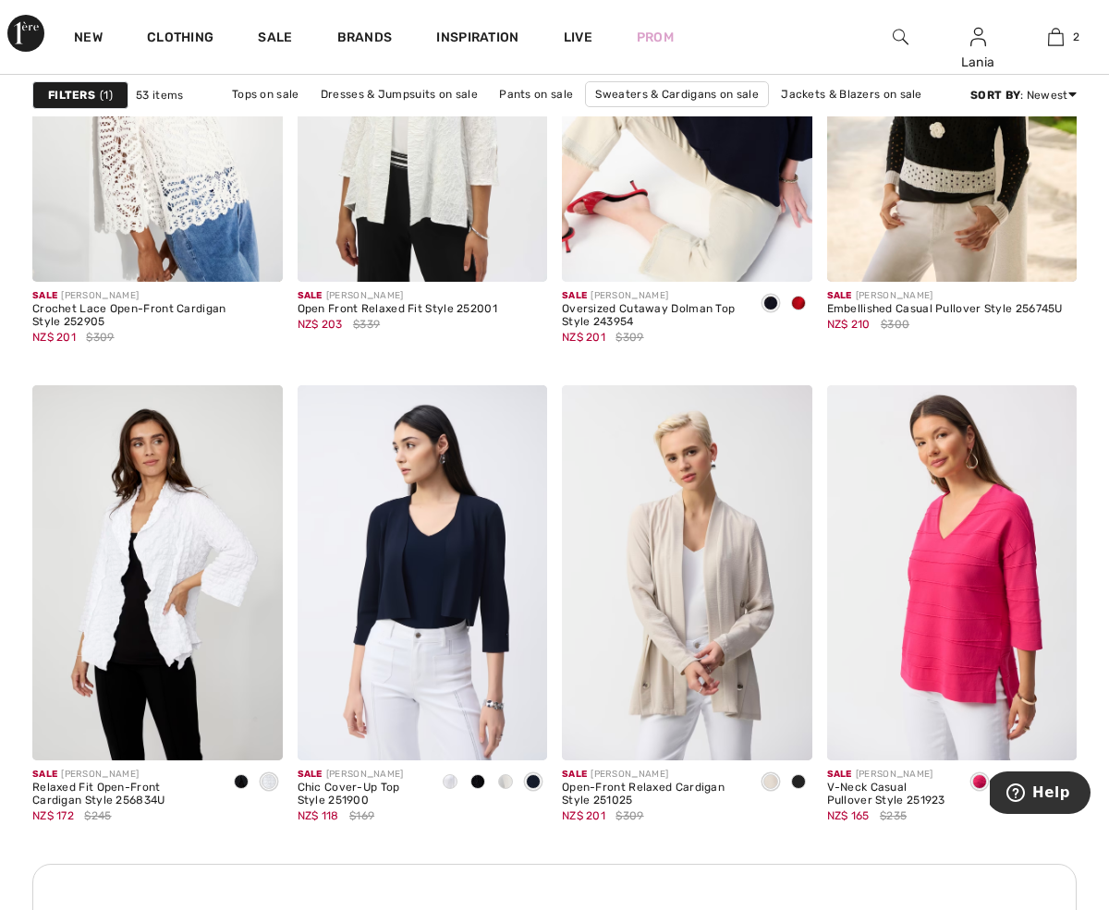
scroll to position [1325, 0]
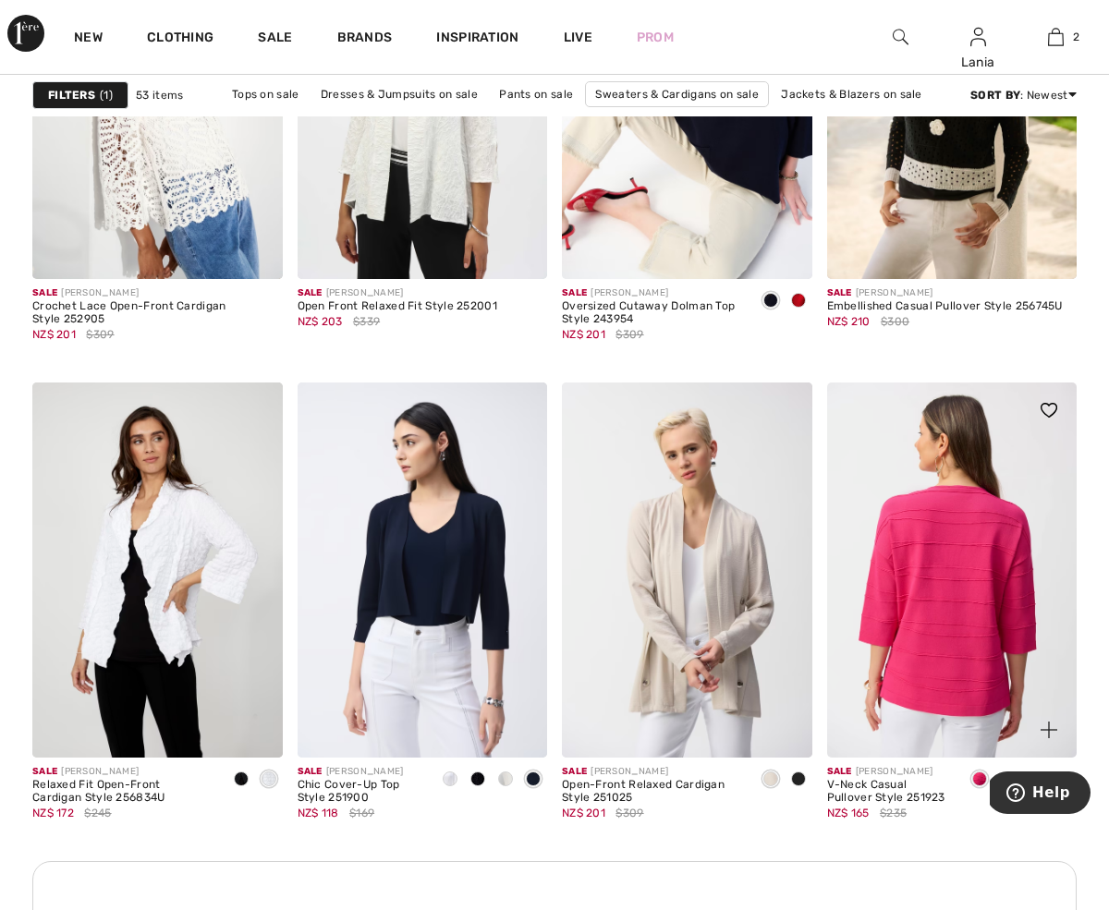
click at [966, 656] on img at bounding box center [952, 570] width 250 height 375
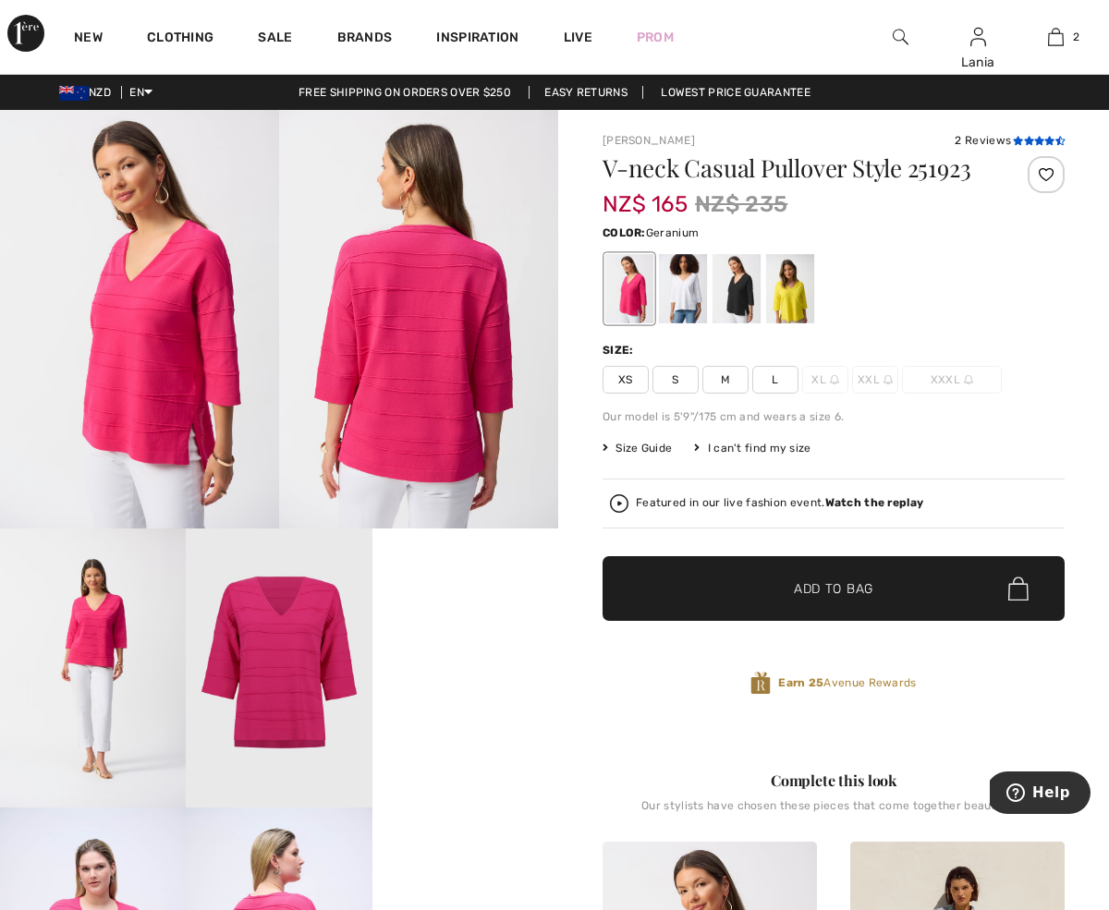
click at [1024, 140] on icon at bounding box center [1029, 140] width 10 height 9
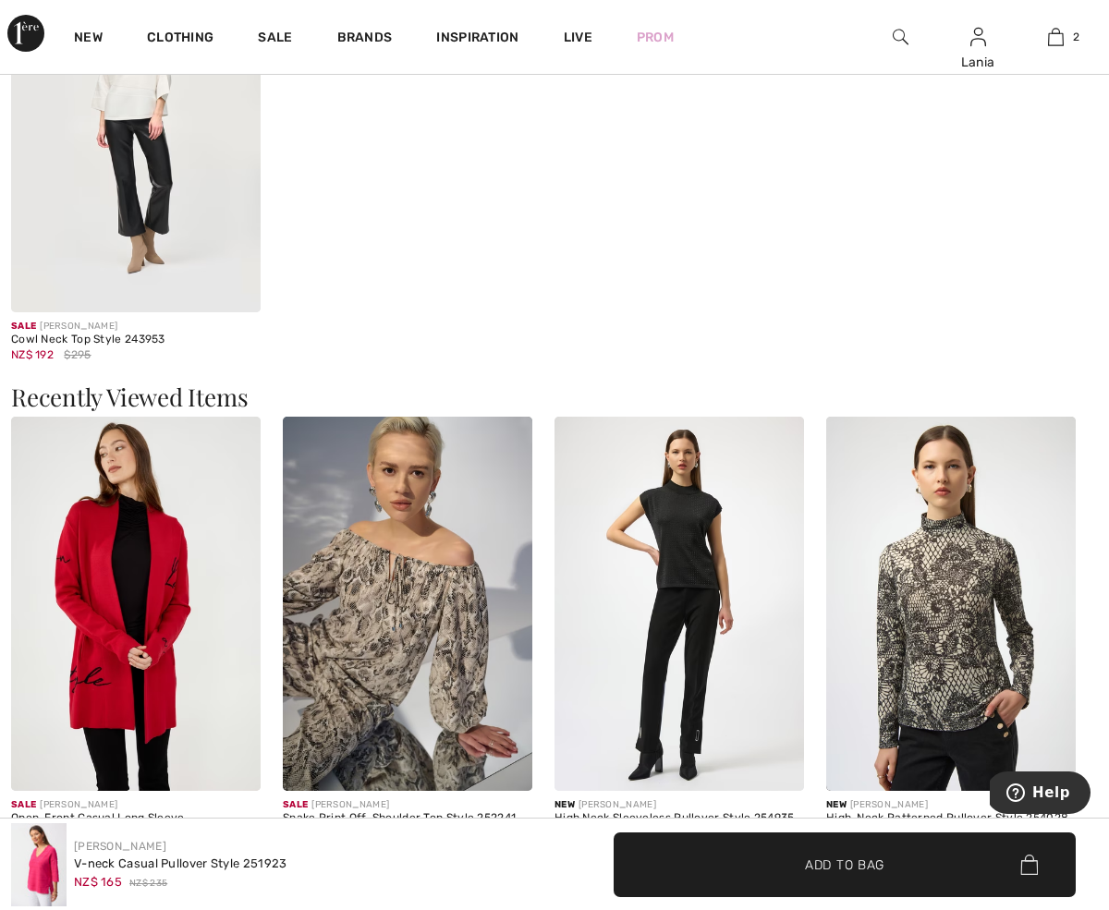
scroll to position [2281, 0]
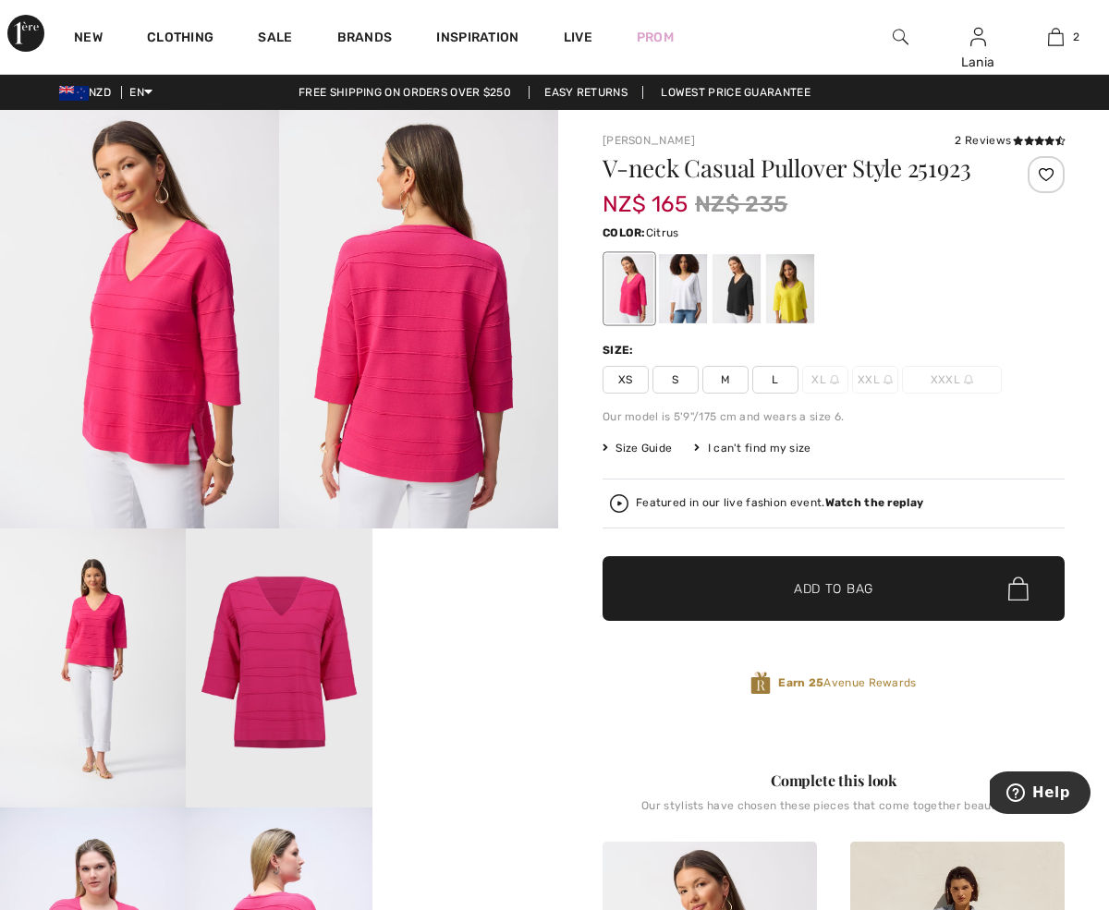
click at [790, 299] on div at bounding box center [790, 288] width 48 height 69
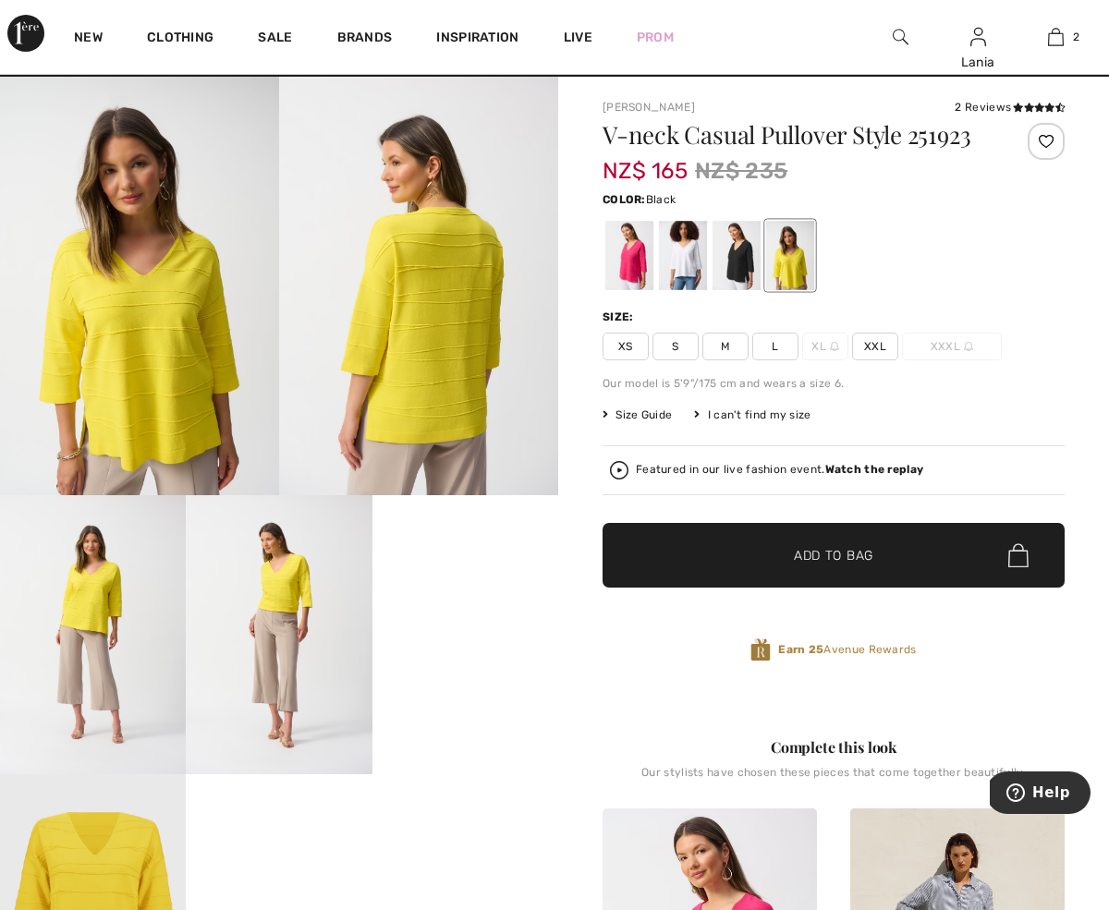
scroll to position [29, 0]
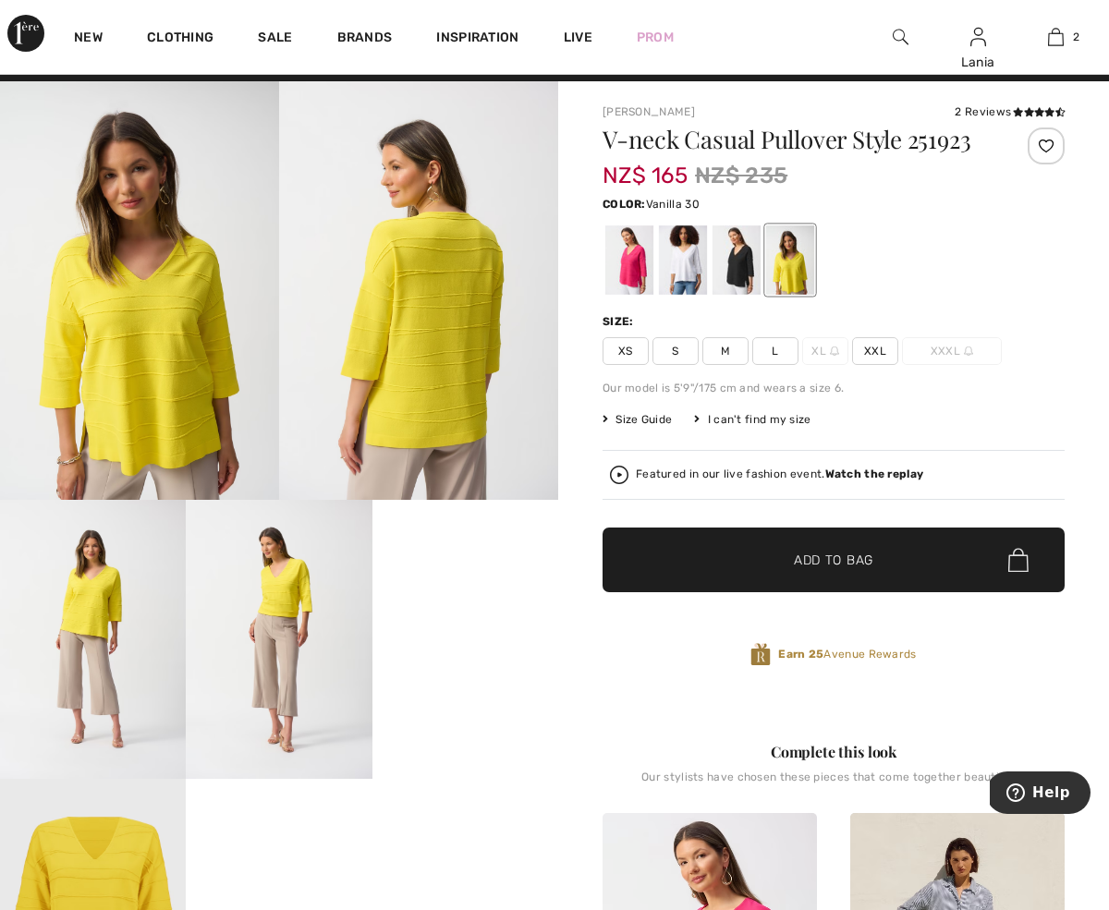
click at [683, 261] on div at bounding box center [683, 260] width 48 height 69
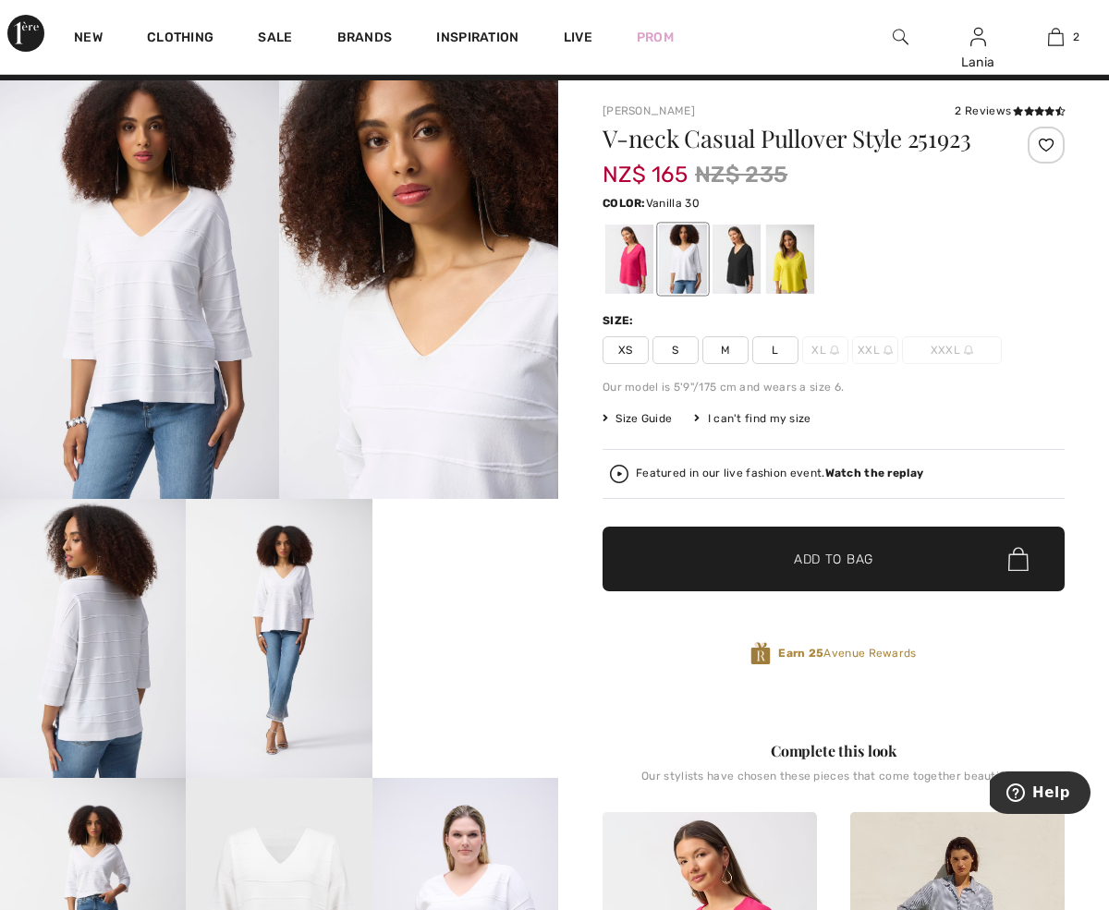
scroll to position [39, 0]
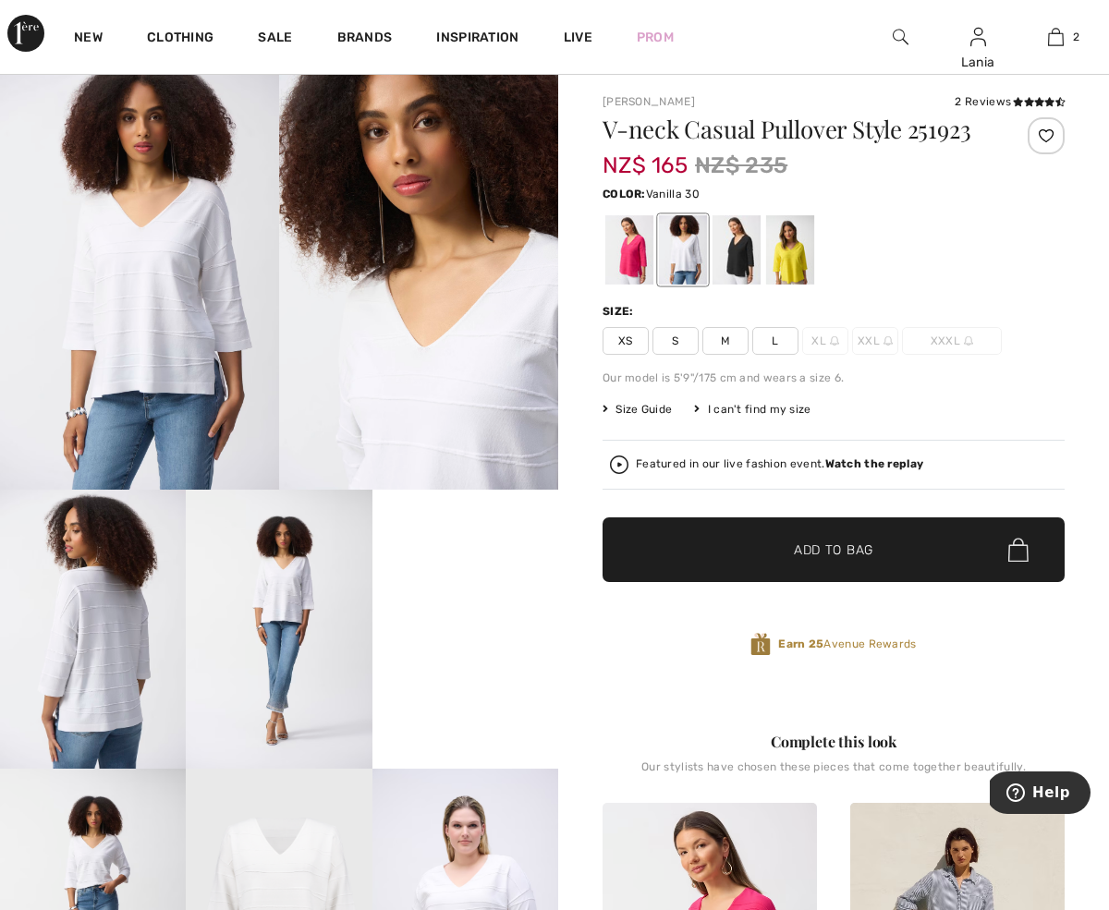
click at [139, 273] on img at bounding box center [139, 280] width 279 height 419
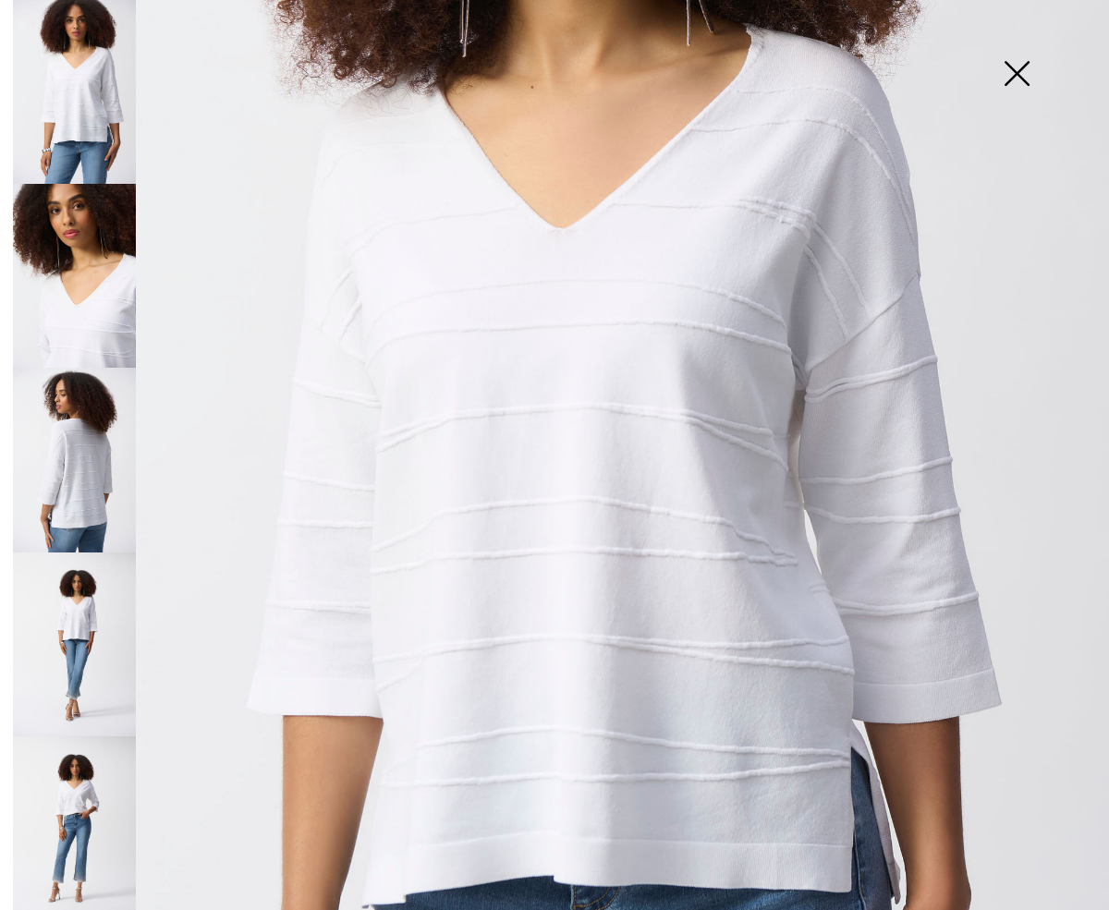
scroll to position [385, 0]
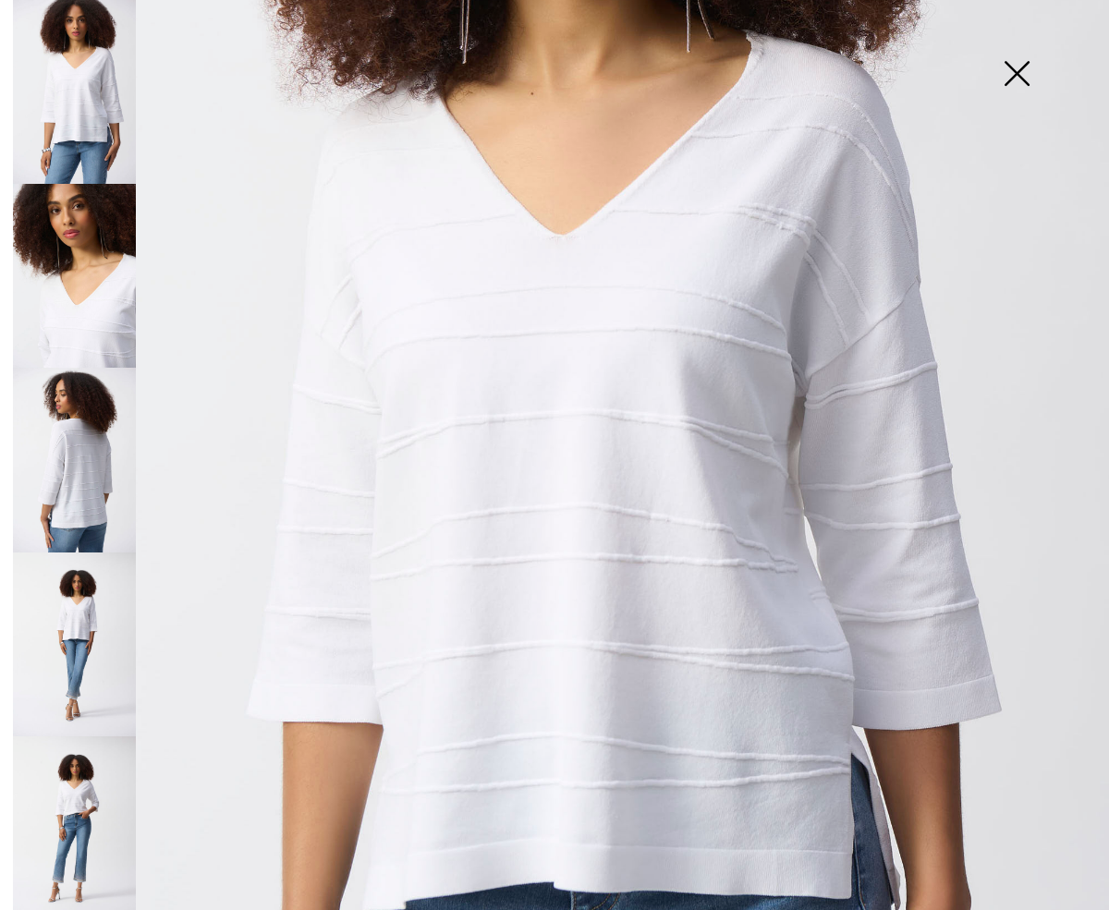
click at [1016, 72] on img at bounding box center [1016, 75] width 92 height 95
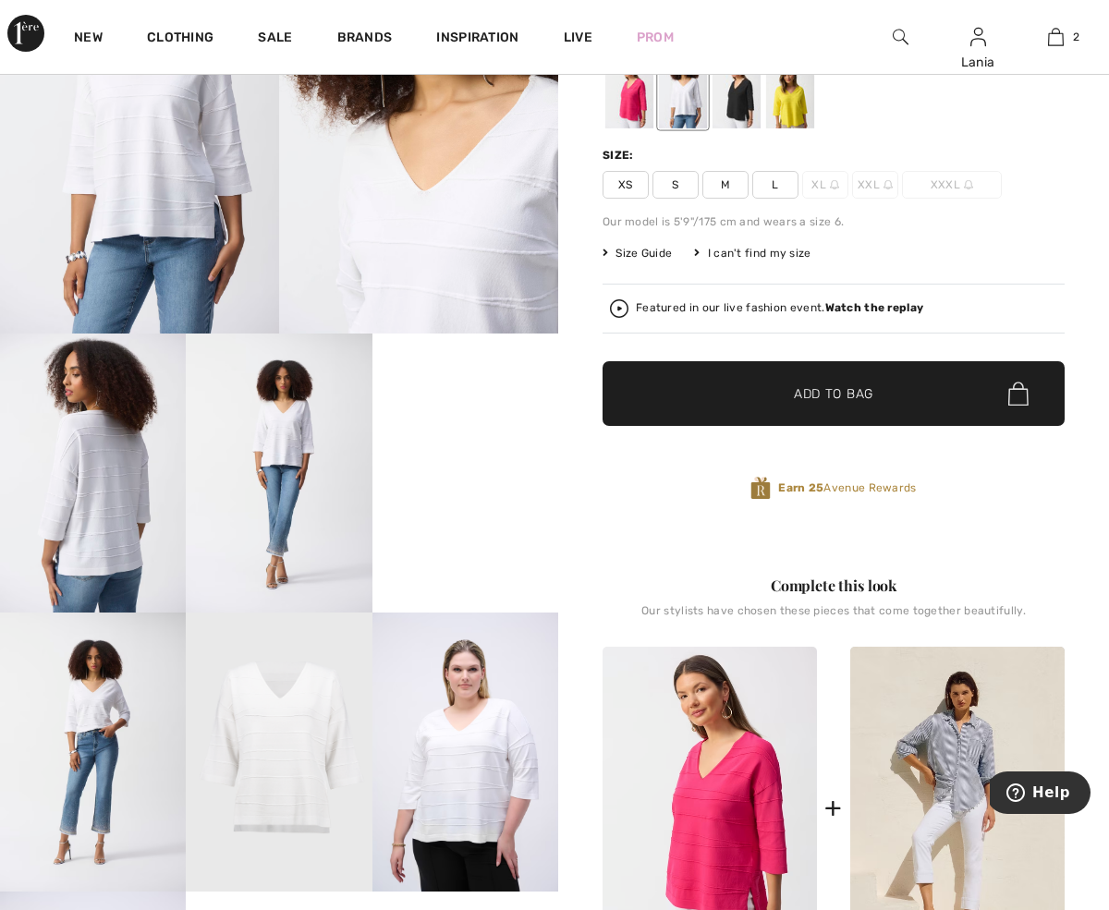
scroll to position [197, 0]
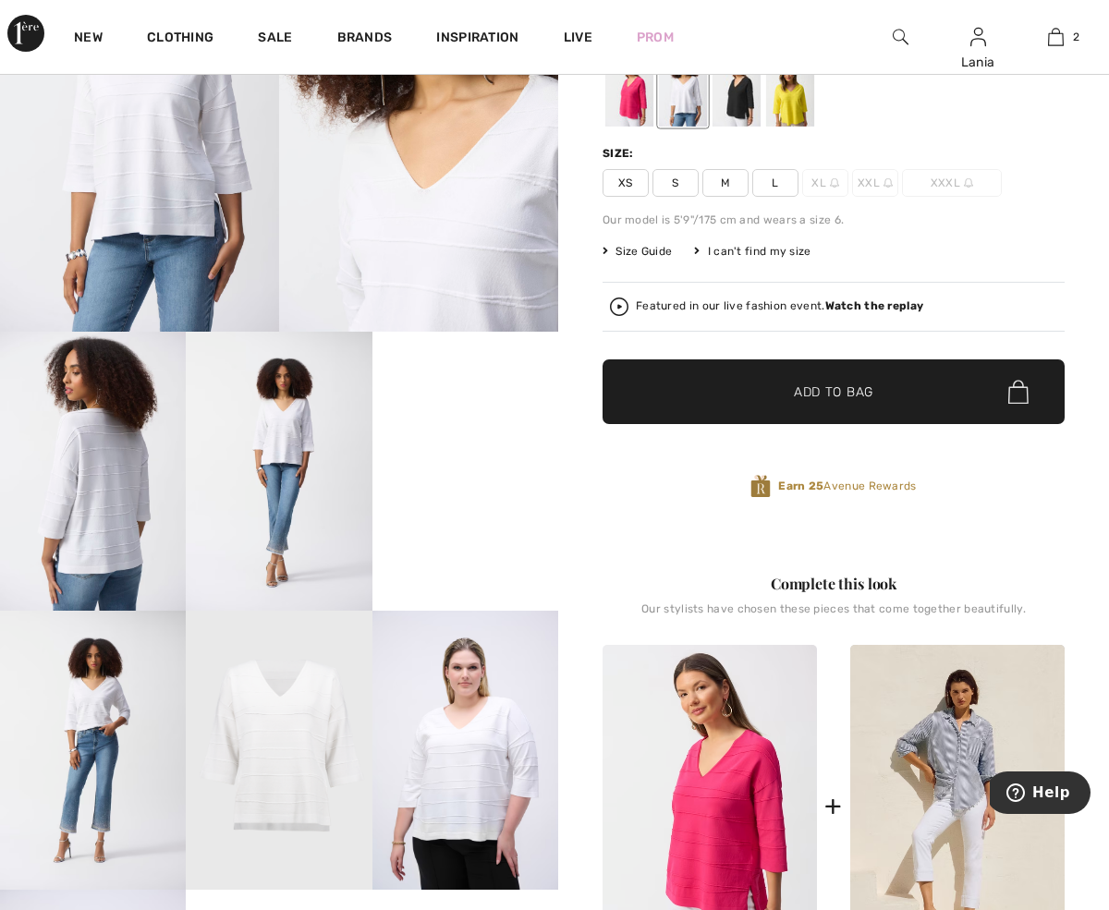
click at [482, 253] on img at bounding box center [418, 122] width 279 height 419
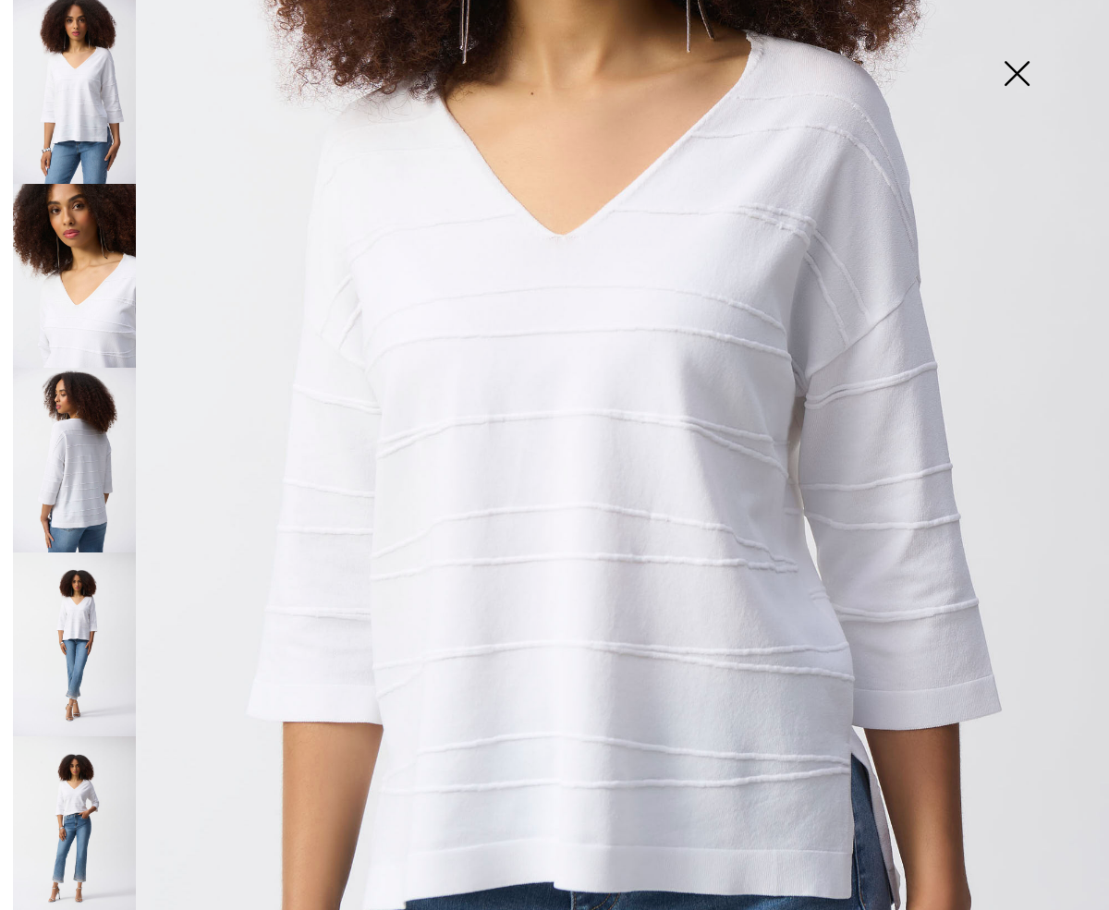
click at [1014, 67] on img at bounding box center [1016, 75] width 92 height 95
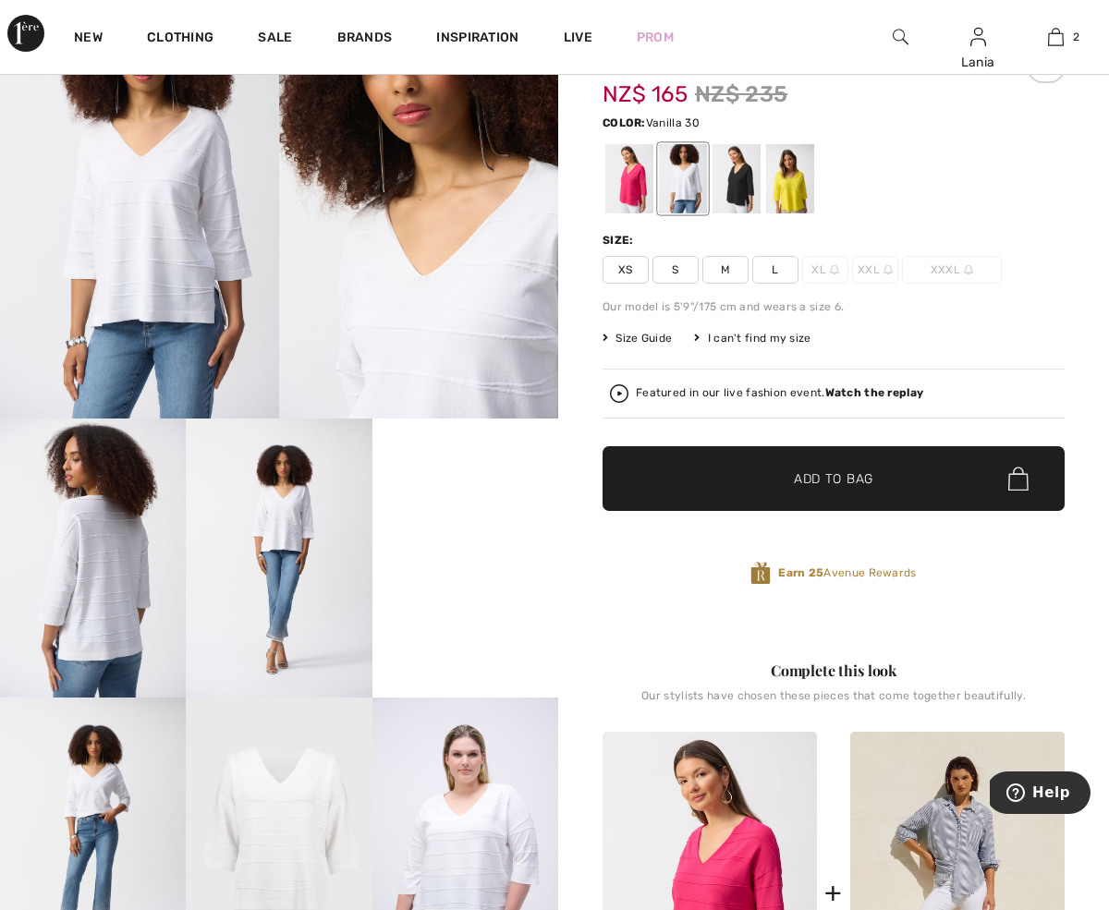
scroll to position [0, 0]
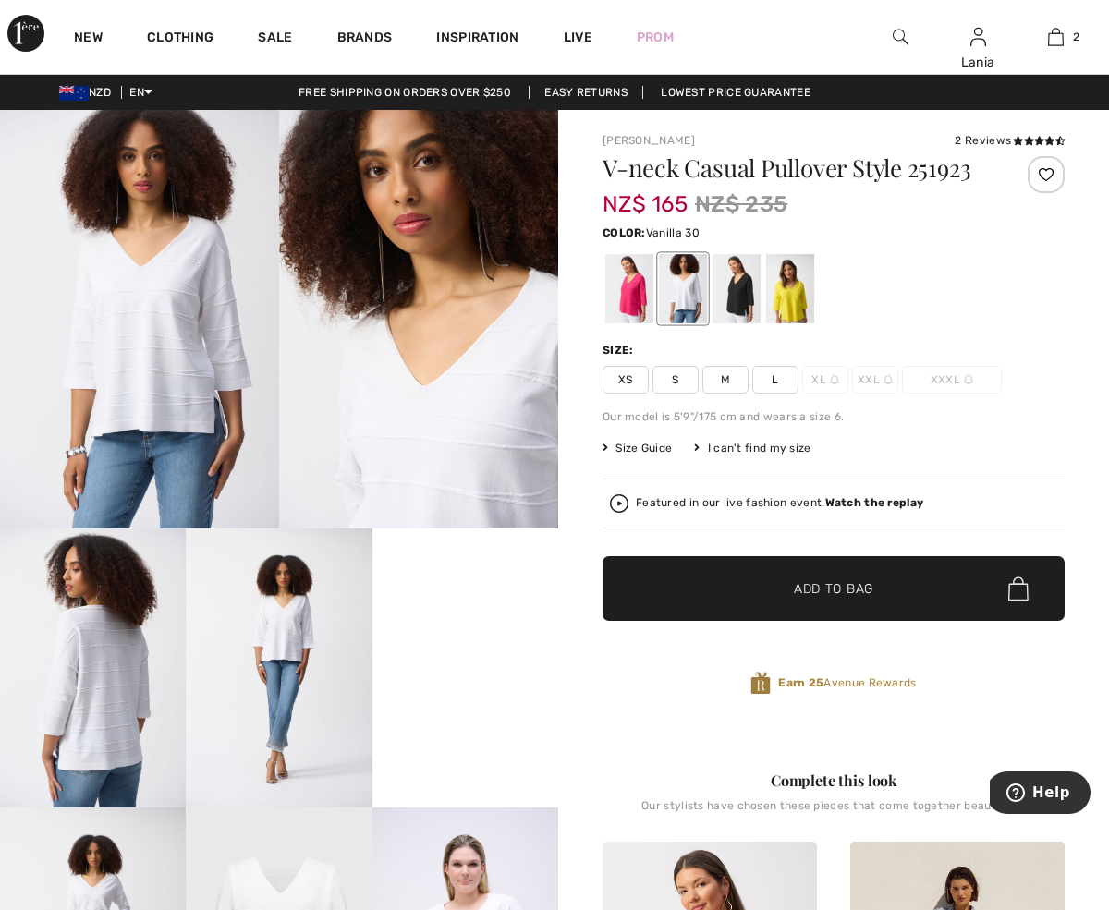
click at [683, 310] on div at bounding box center [683, 288] width 48 height 69
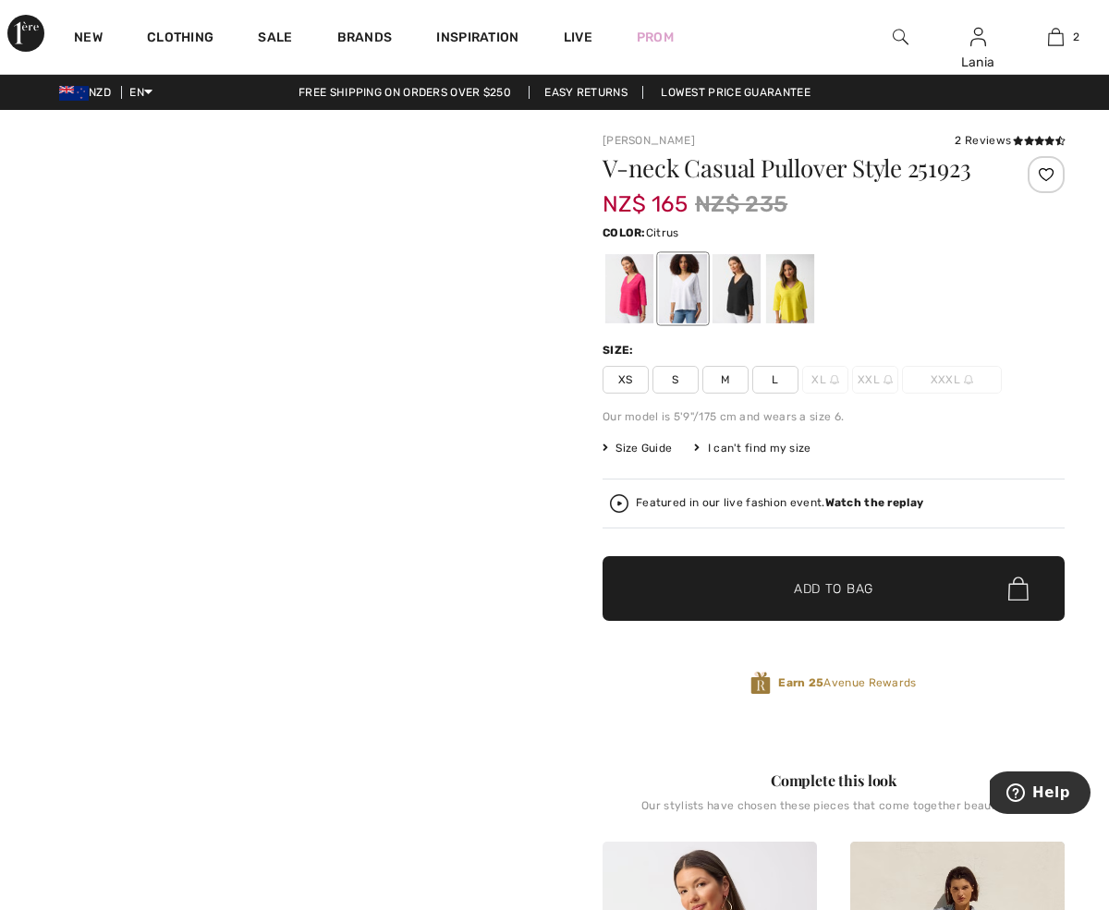
click at [786, 305] on div at bounding box center [790, 288] width 48 height 69
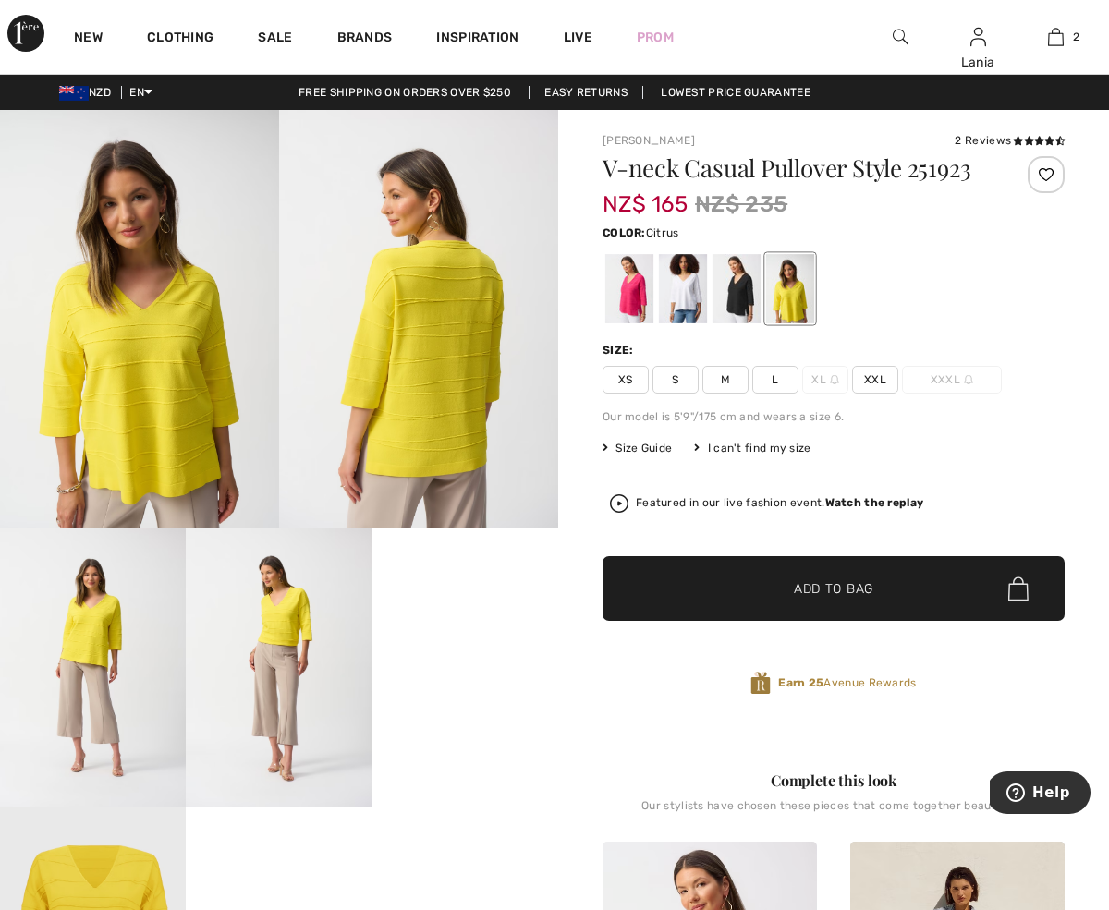
click at [774, 378] on span "L" at bounding box center [775, 380] width 46 height 28
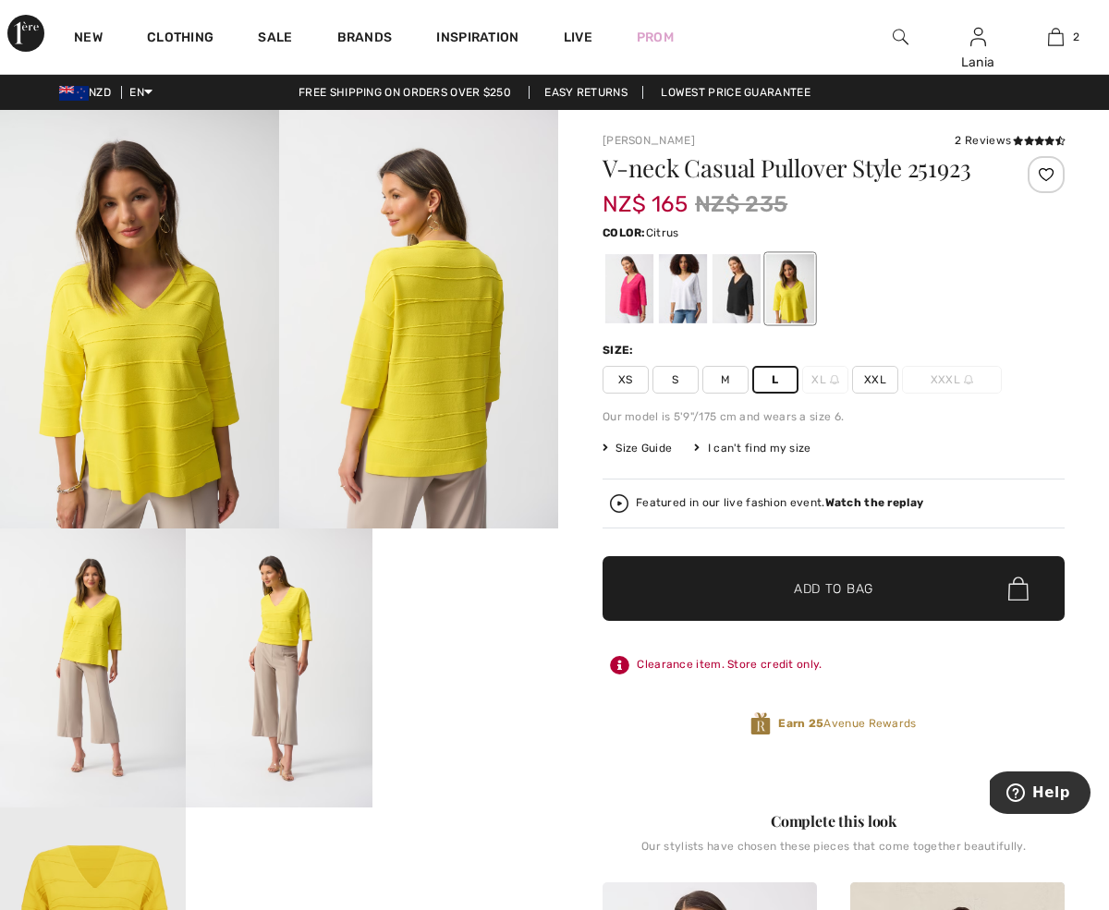
click at [816, 589] on span "Add to Bag" at bounding box center [833, 588] width 79 height 19
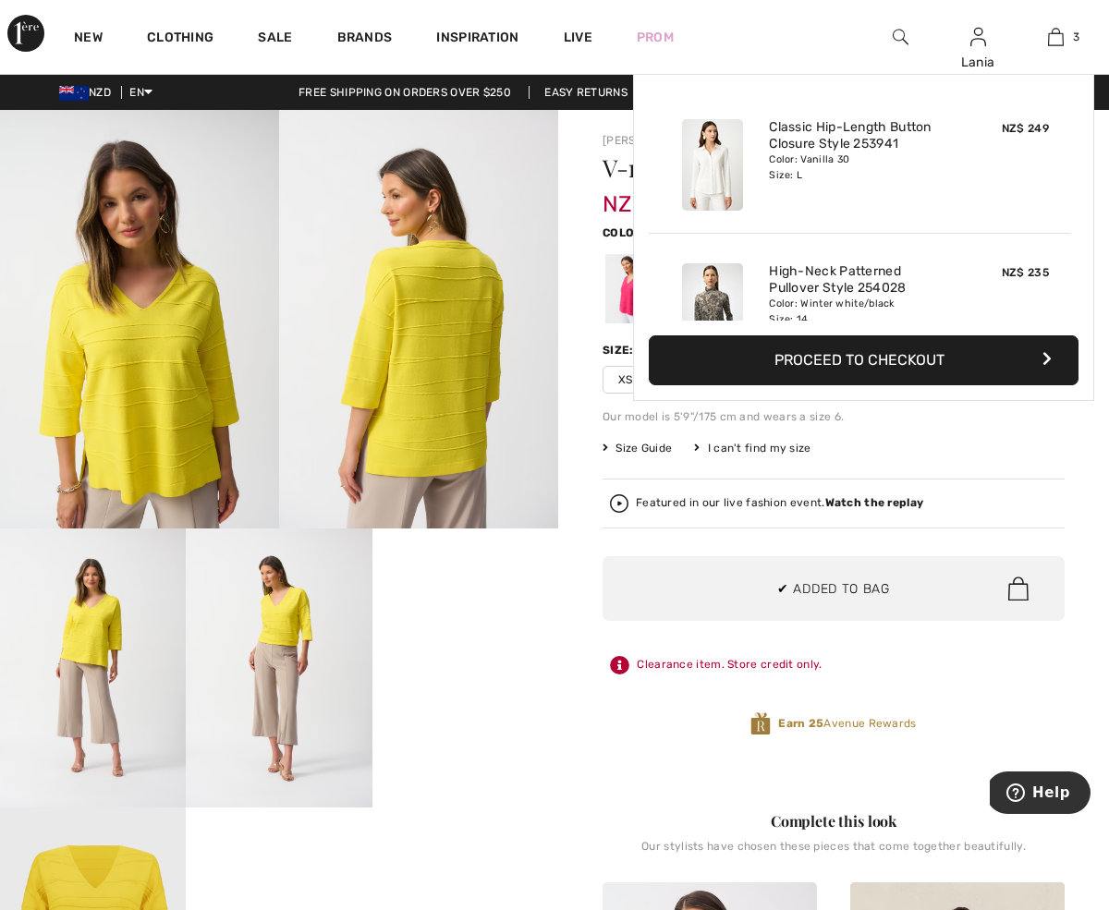
scroll to position [201, 0]
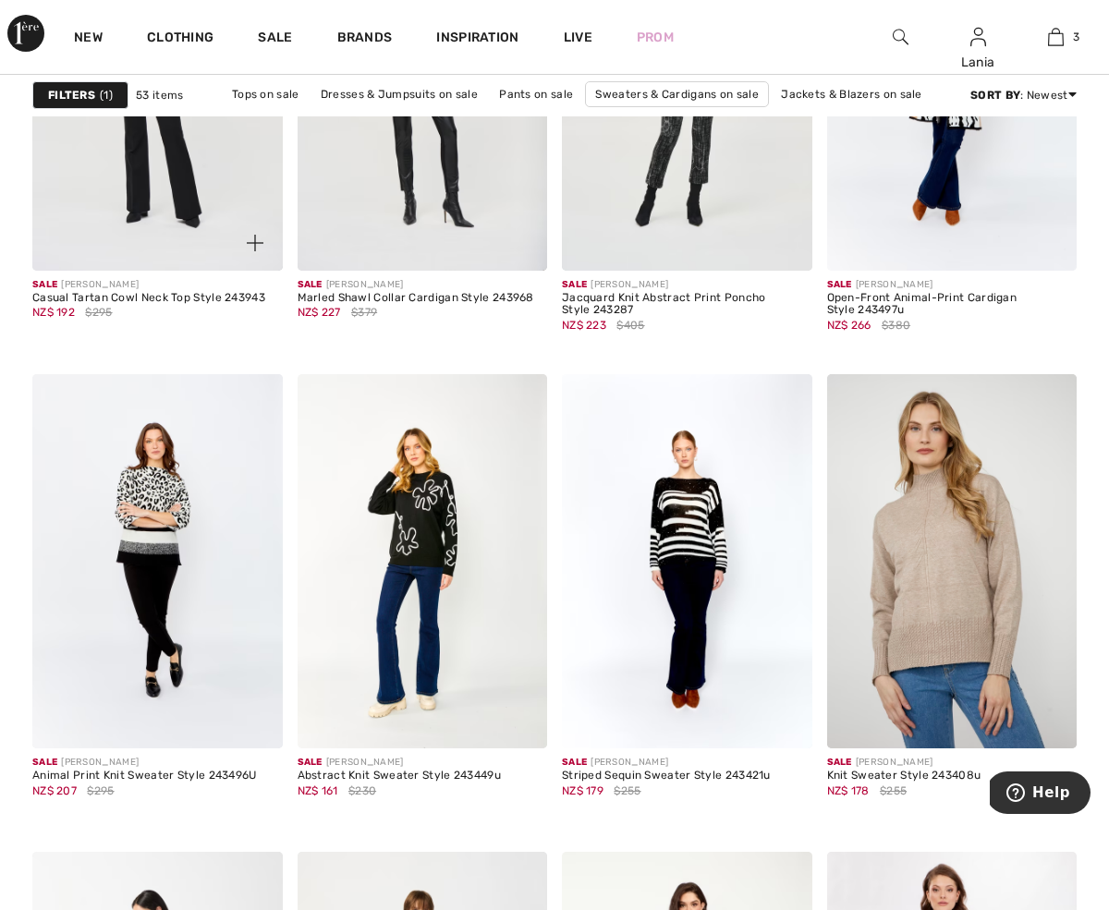
scroll to position [6186, 0]
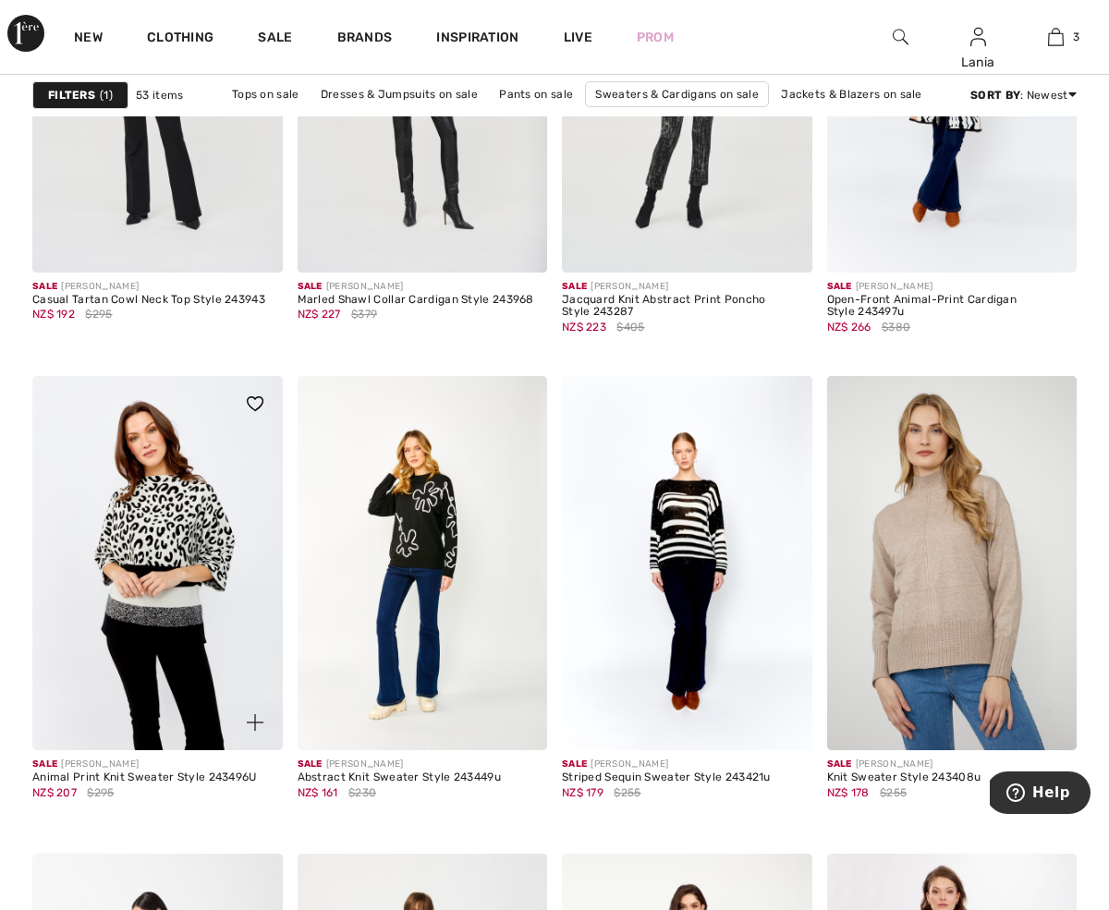
click at [132, 526] on img at bounding box center [157, 563] width 250 height 375
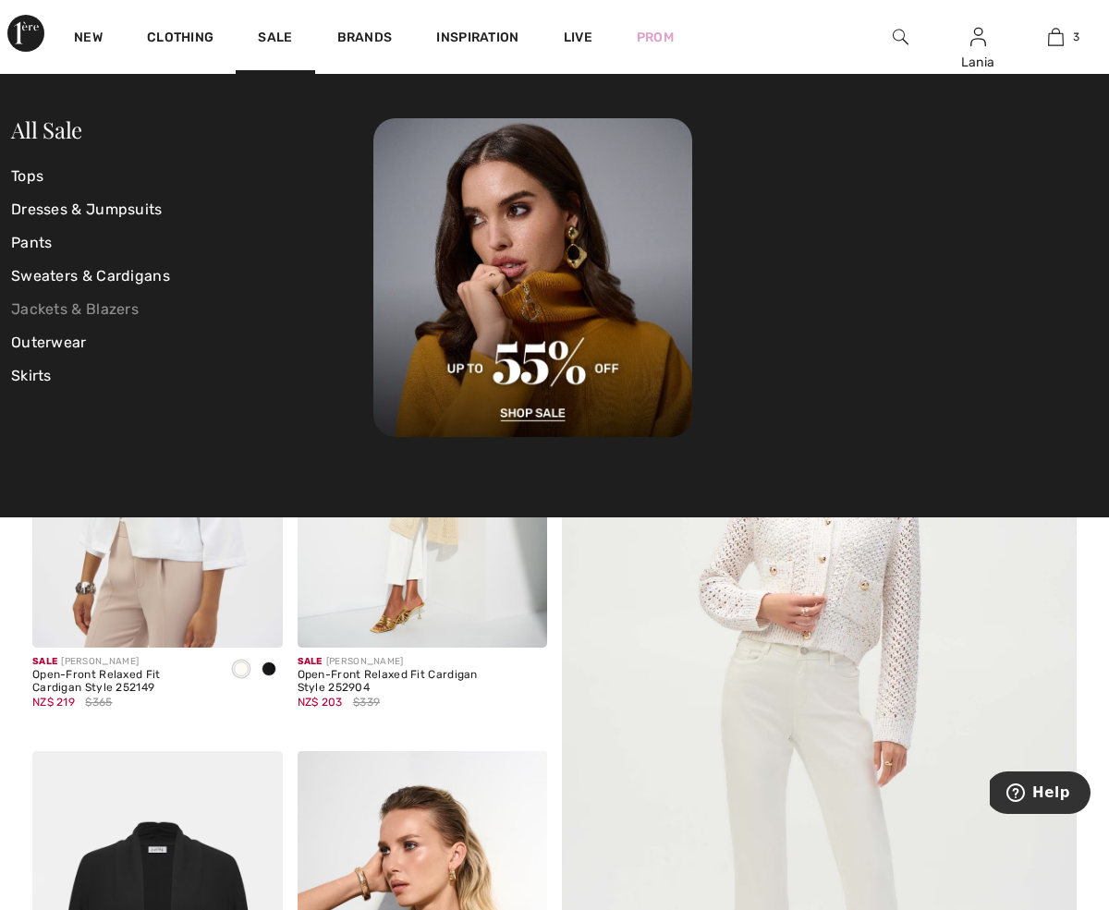
click at [84, 306] on link "Jackets & Blazers" at bounding box center [192, 309] width 362 height 33
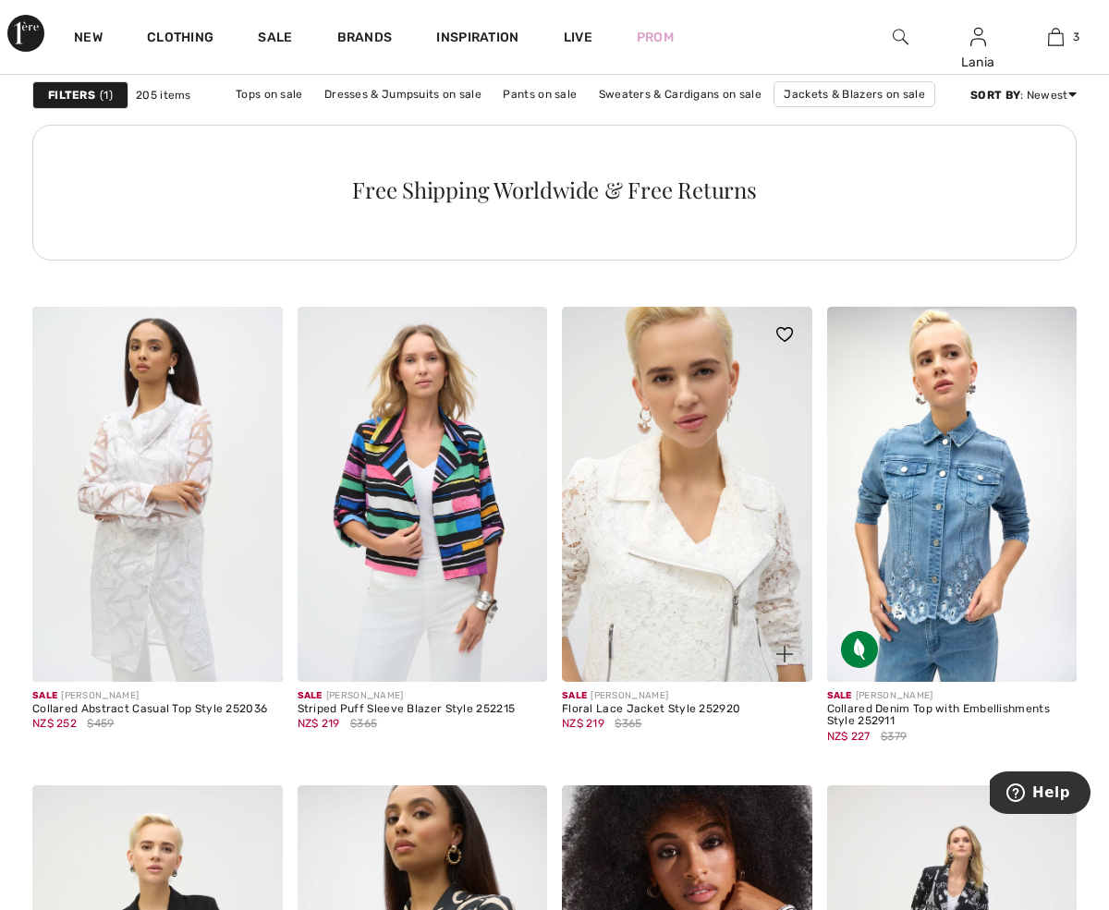
scroll to position [2079, 0]
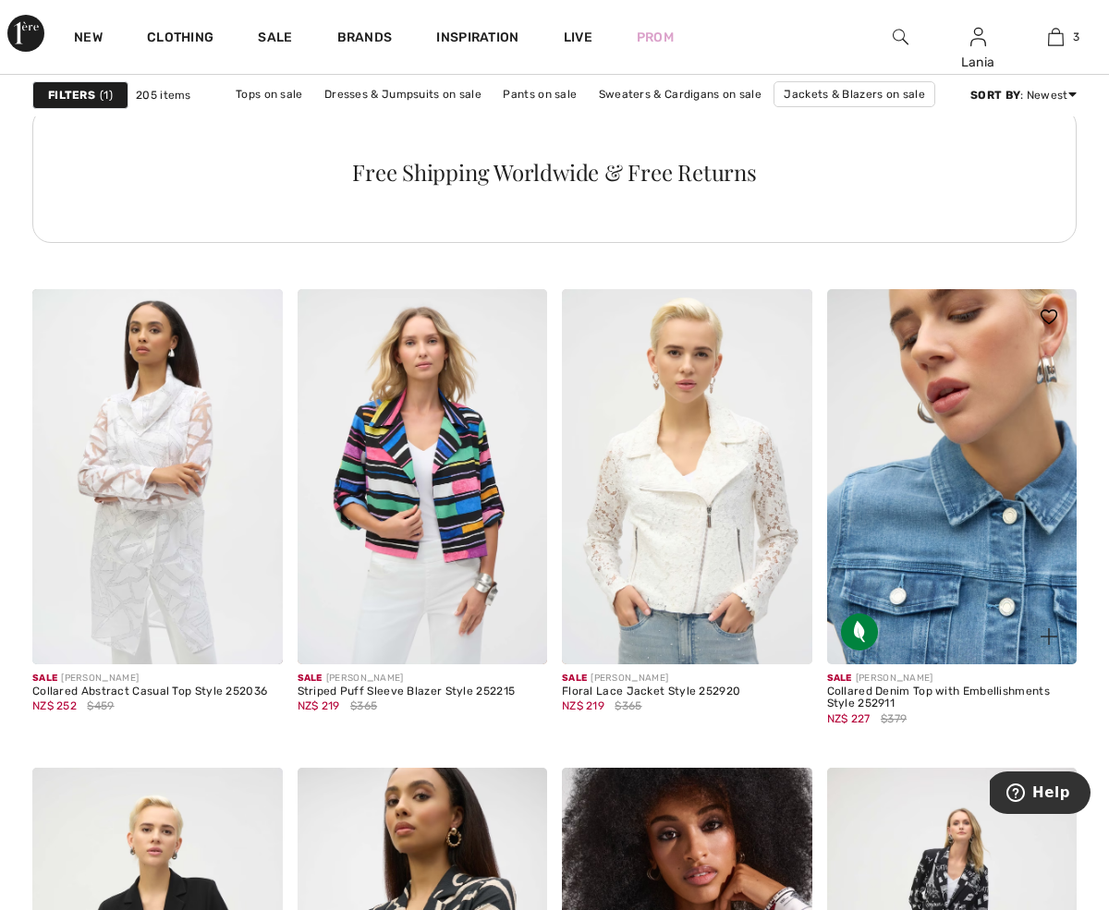
click at [909, 562] on img at bounding box center [952, 476] width 250 height 375
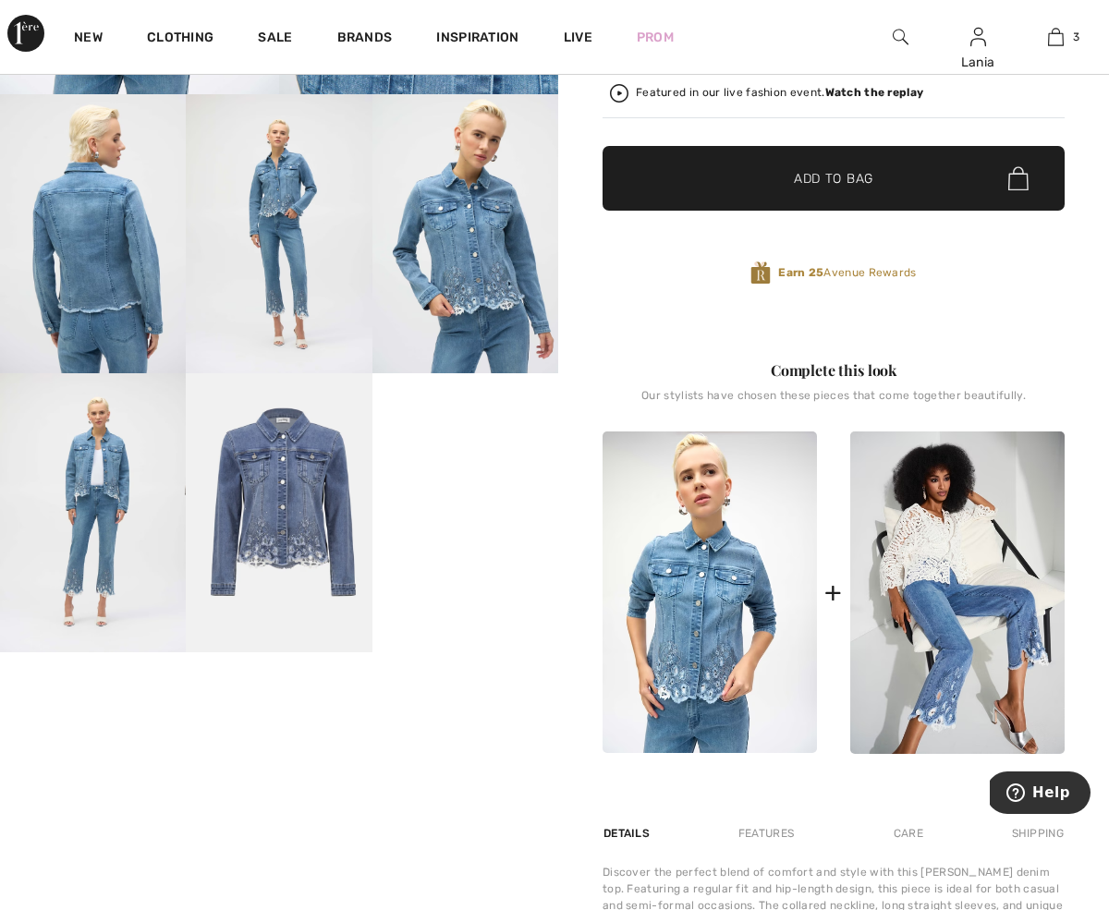
scroll to position [436, 0]
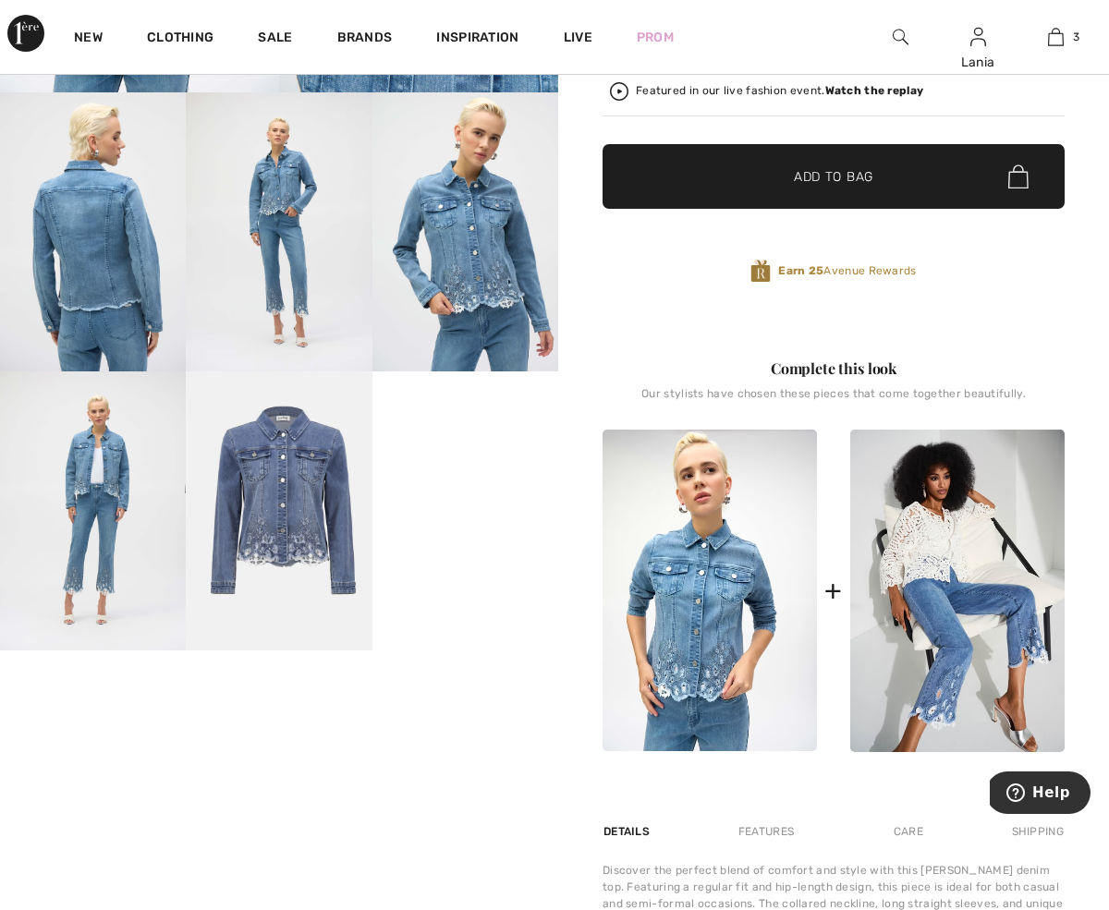
click at [680, 633] on img at bounding box center [710, 591] width 214 height 322
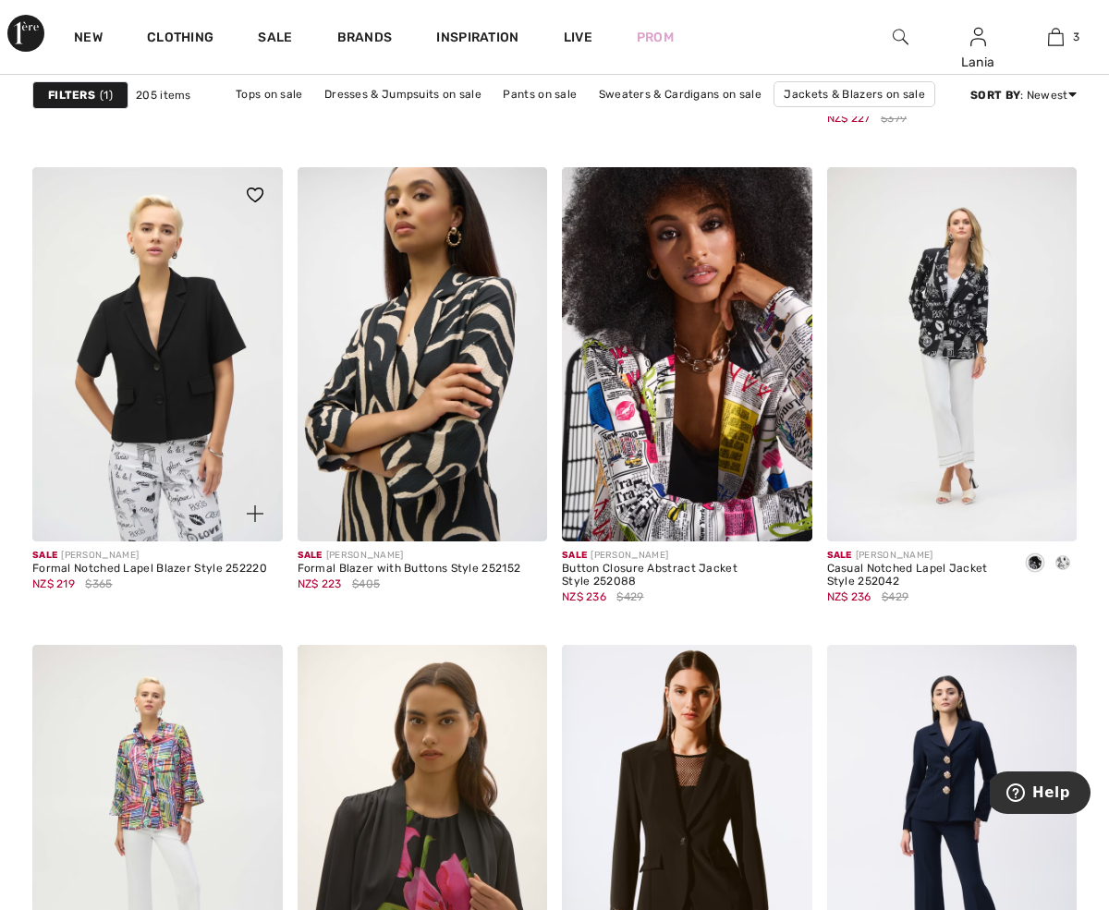
scroll to position [2682, 0]
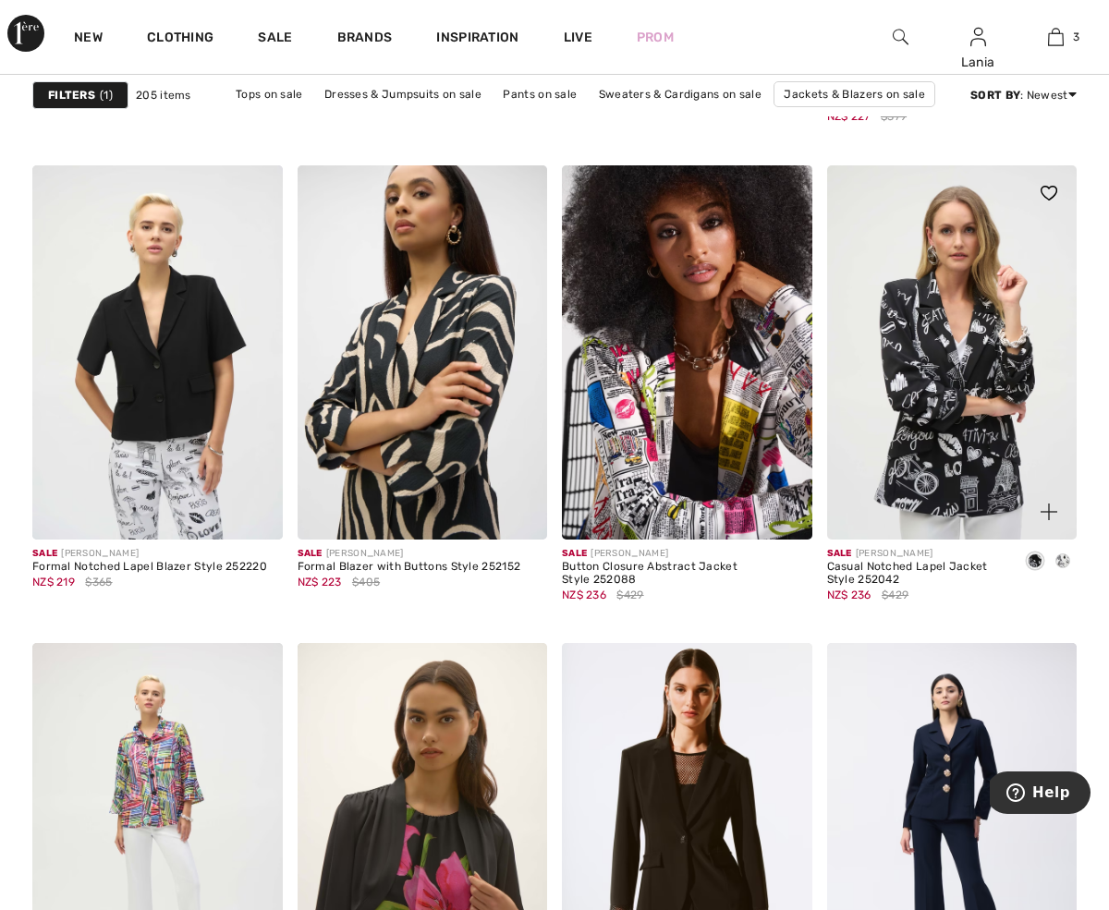
click at [955, 391] on img at bounding box center [952, 352] width 250 height 375
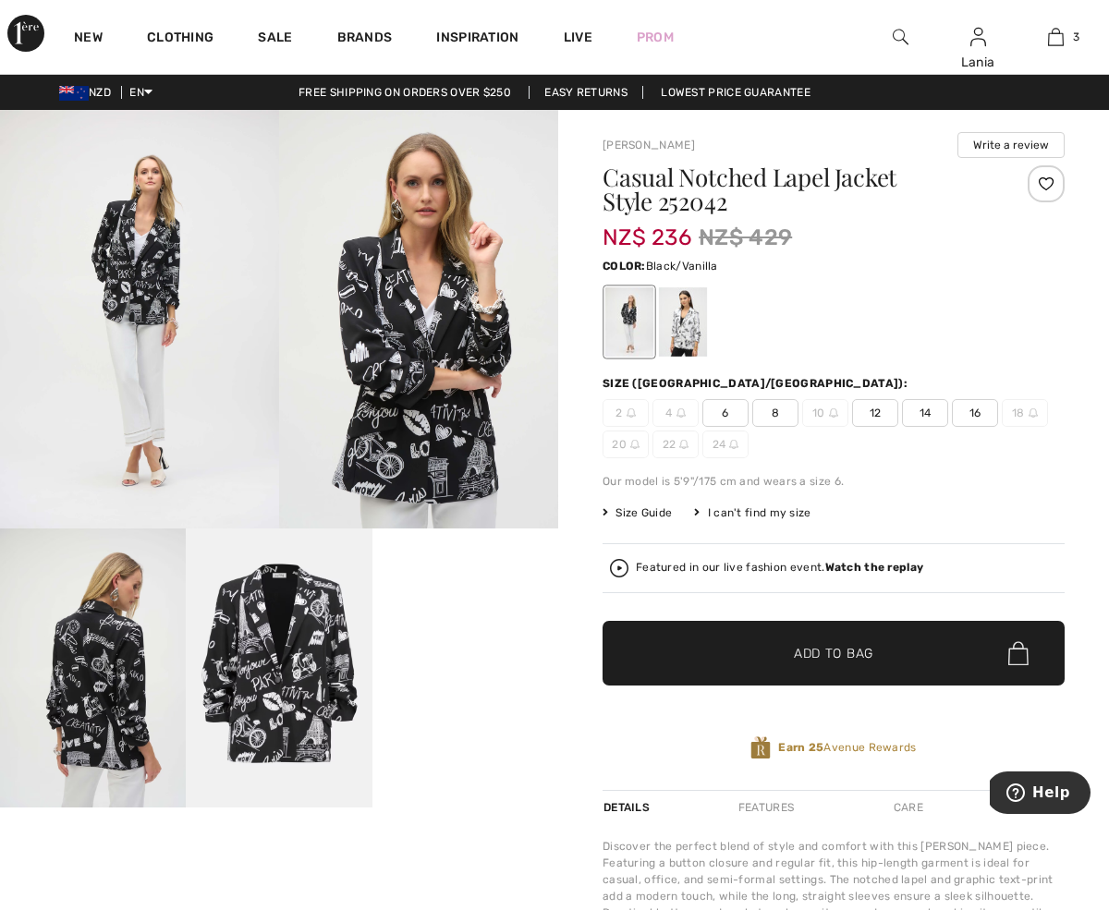
click at [495, 622] on video "Your browser does not support the video tag." at bounding box center [465, 575] width 186 height 93
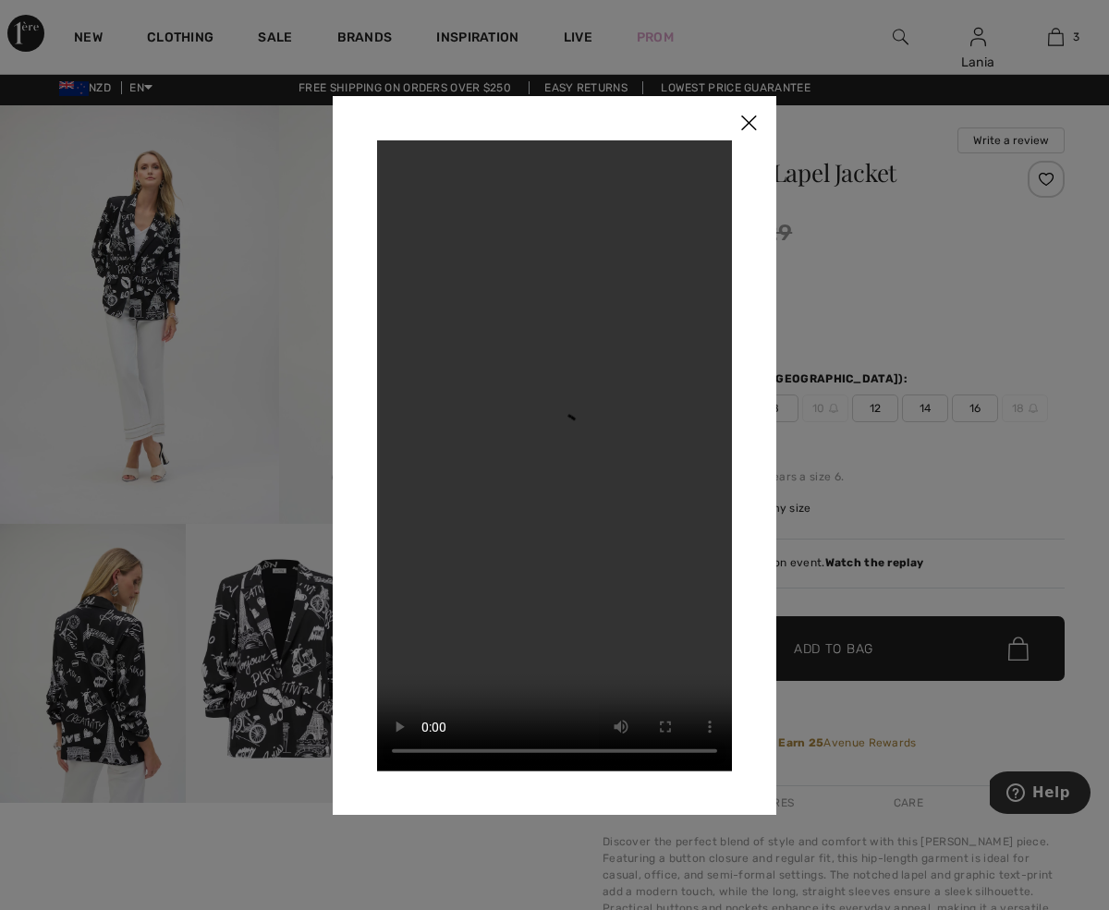
scroll to position [6, 0]
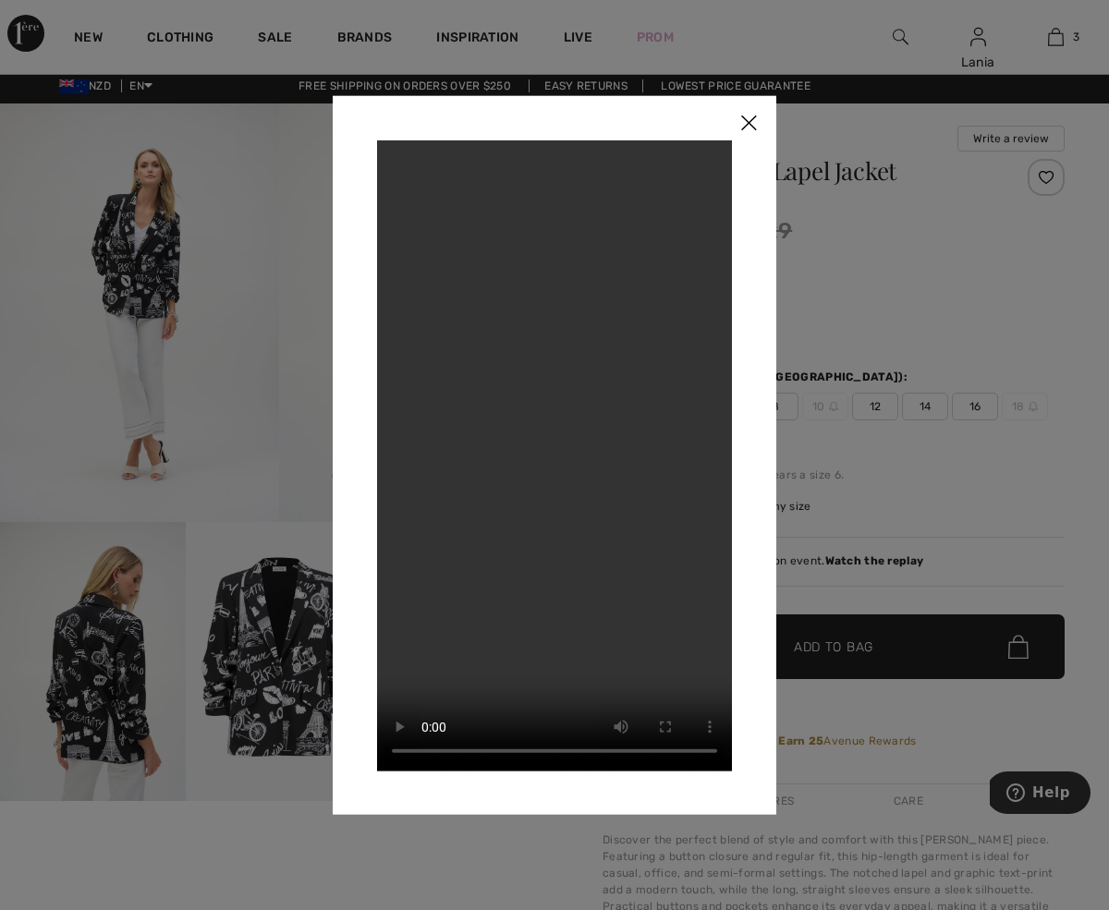
click at [750, 119] on img at bounding box center [748, 123] width 55 height 57
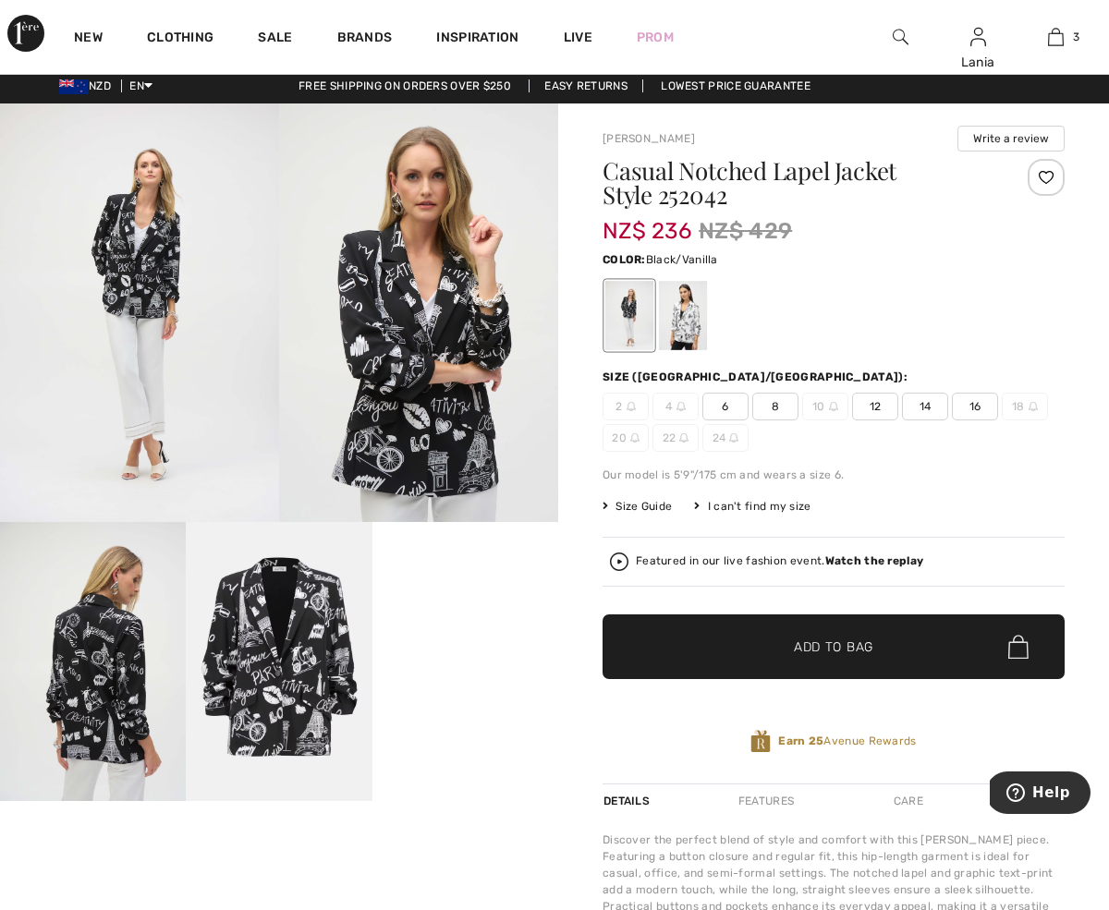
click at [298, 647] on img at bounding box center [279, 661] width 186 height 279
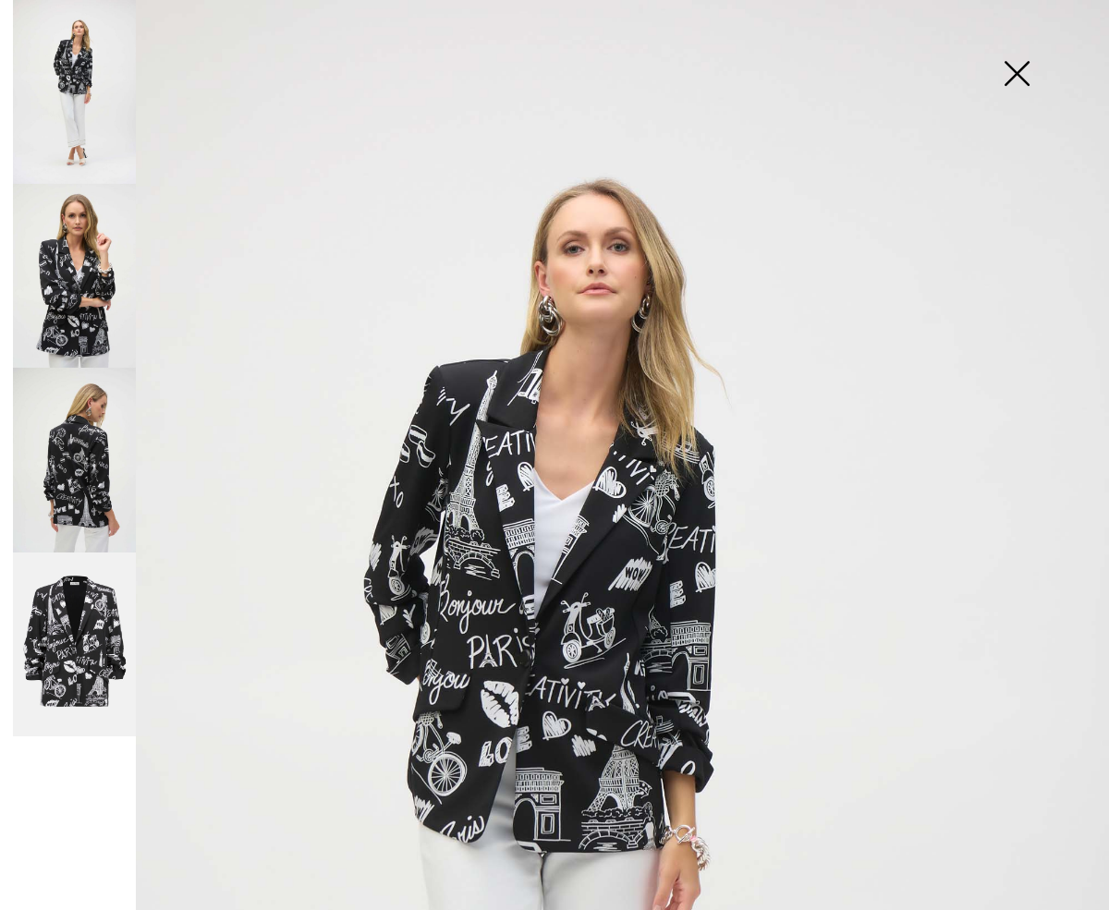
click at [1010, 73] on img at bounding box center [1016, 75] width 92 height 95
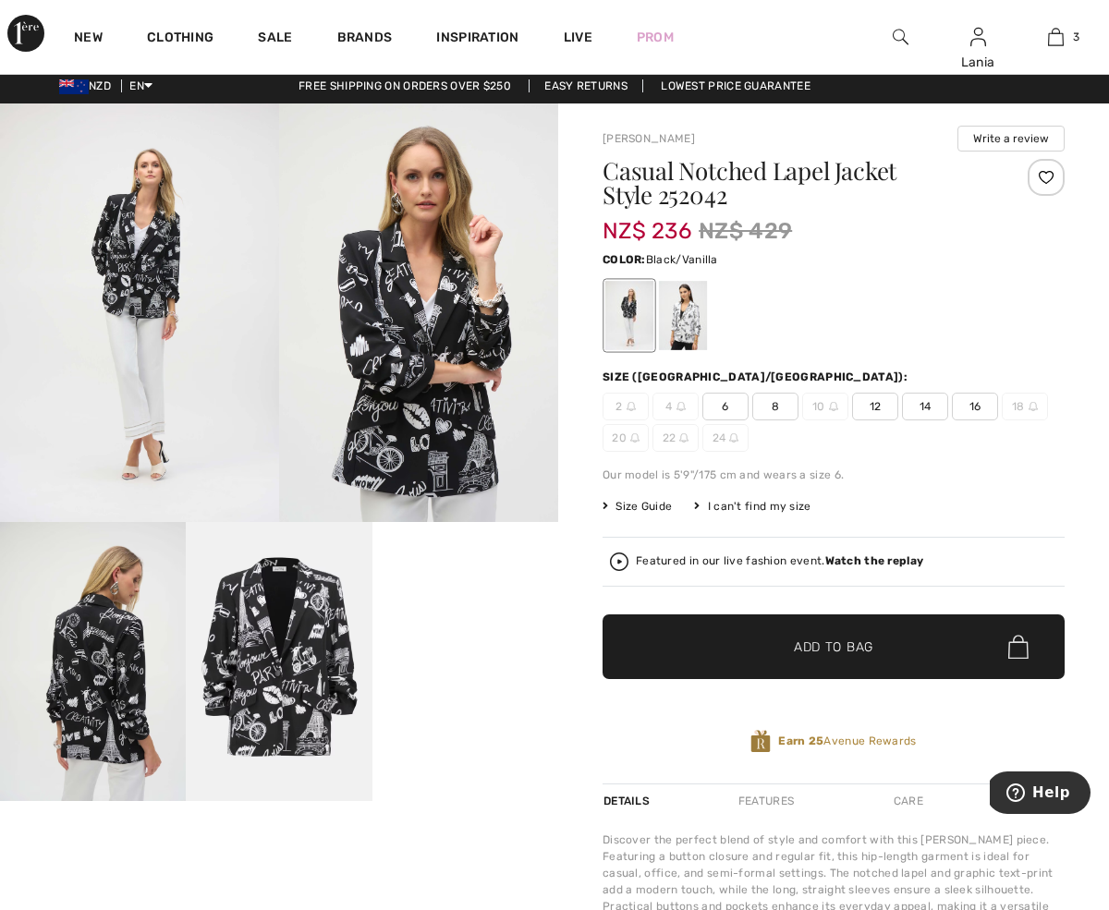
click at [107, 683] on img at bounding box center [93, 661] width 186 height 279
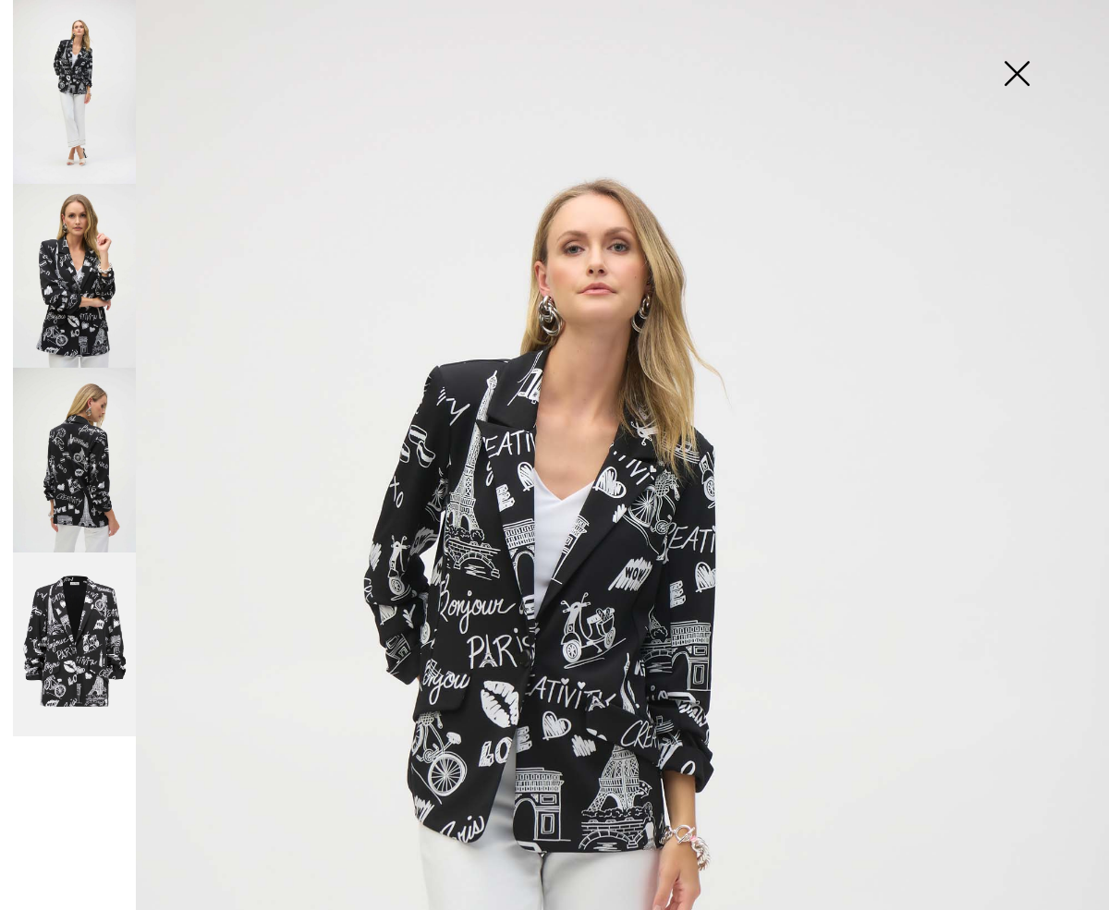
click at [82, 477] on img at bounding box center [74, 460] width 123 height 184
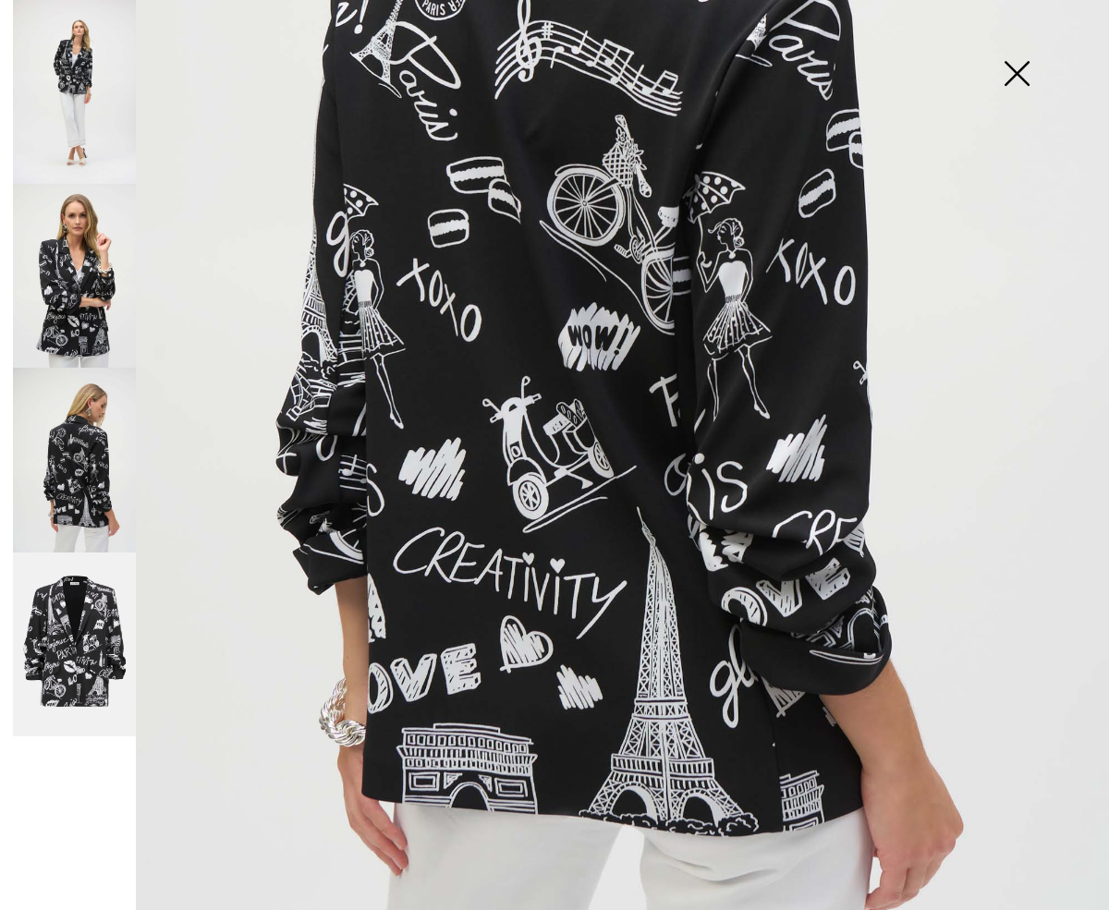
scroll to position [610, 0]
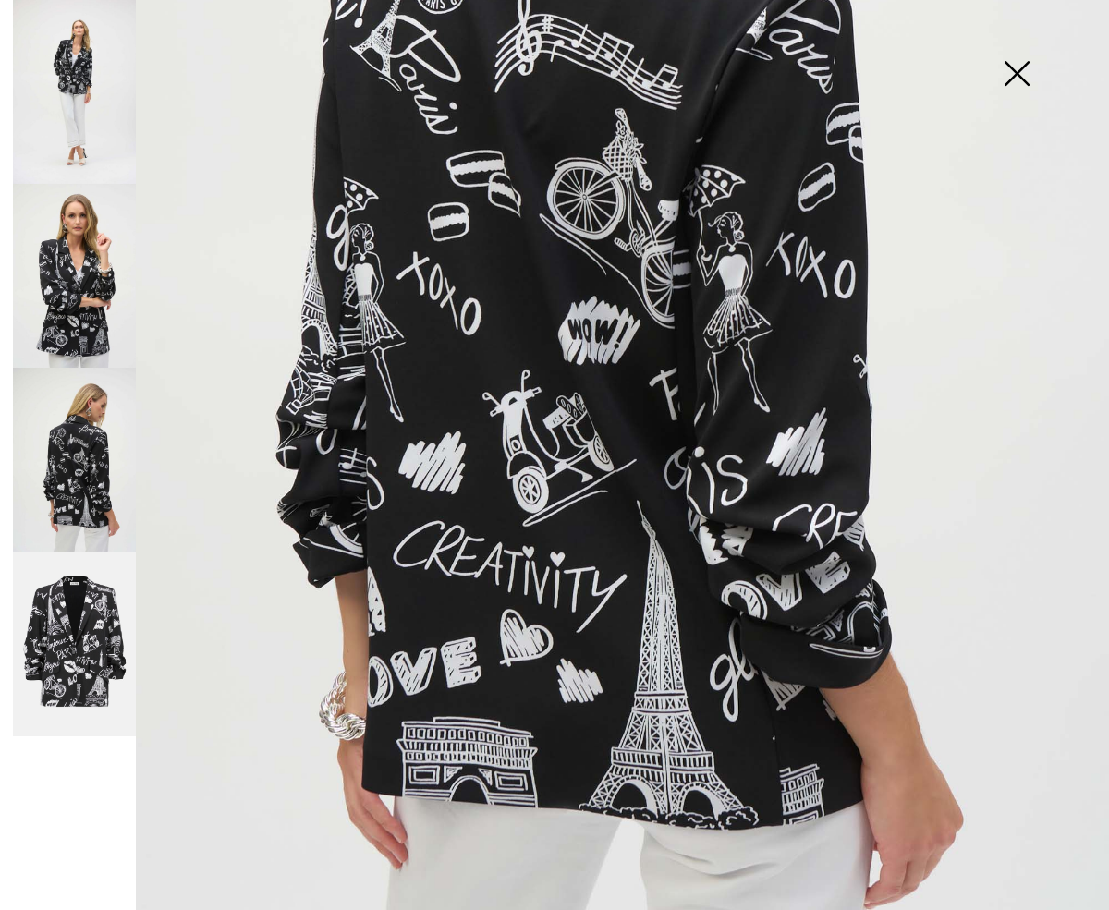
click at [1013, 69] on img at bounding box center [1016, 75] width 92 height 95
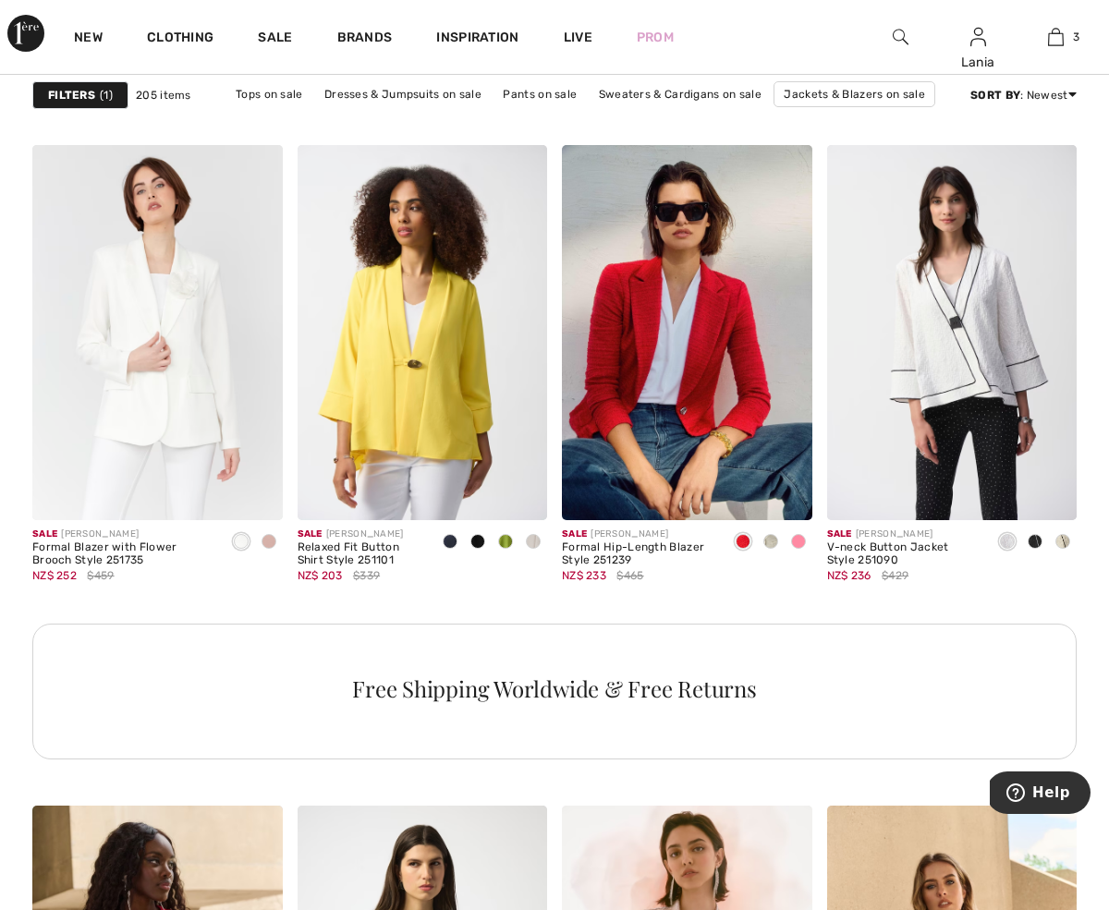
scroll to position [5268, 0]
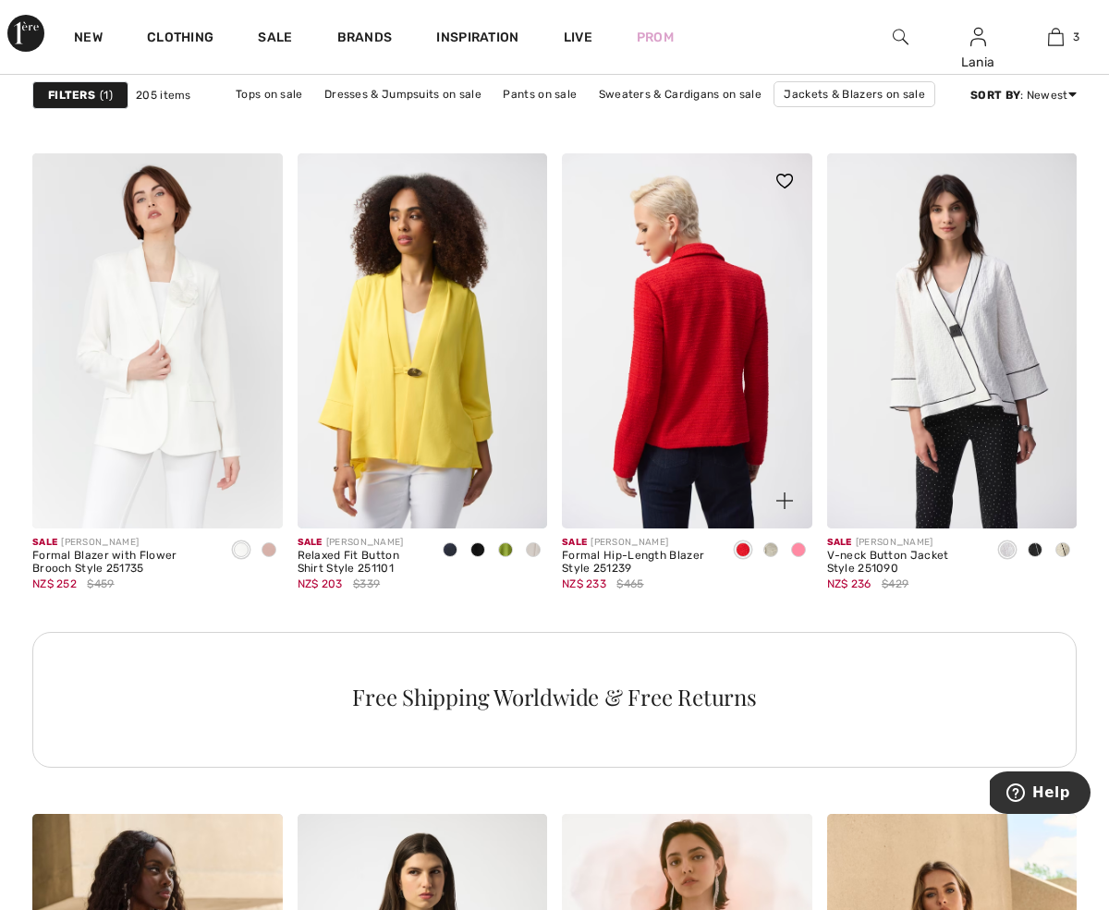
click at [688, 341] on img at bounding box center [687, 340] width 250 height 375
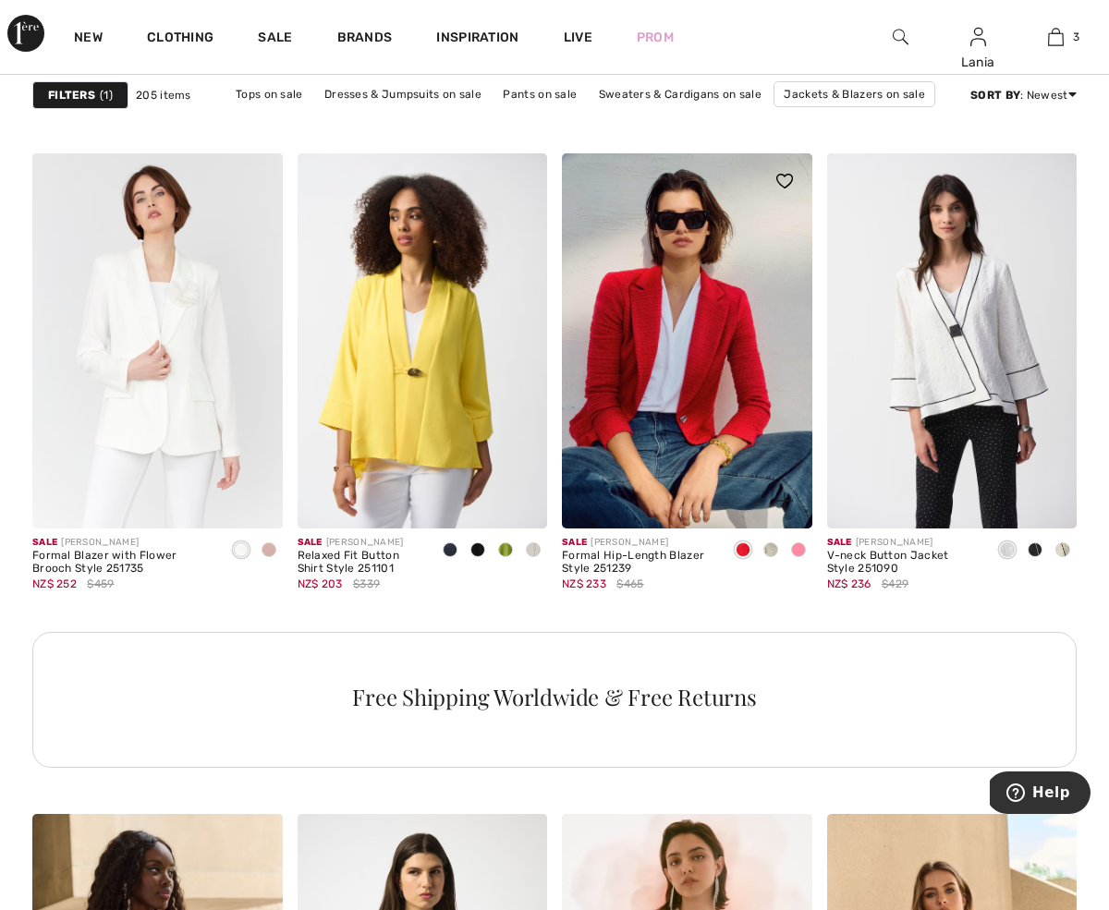
click at [766, 548] on span at bounding box center [770, 550] width 15 height 15
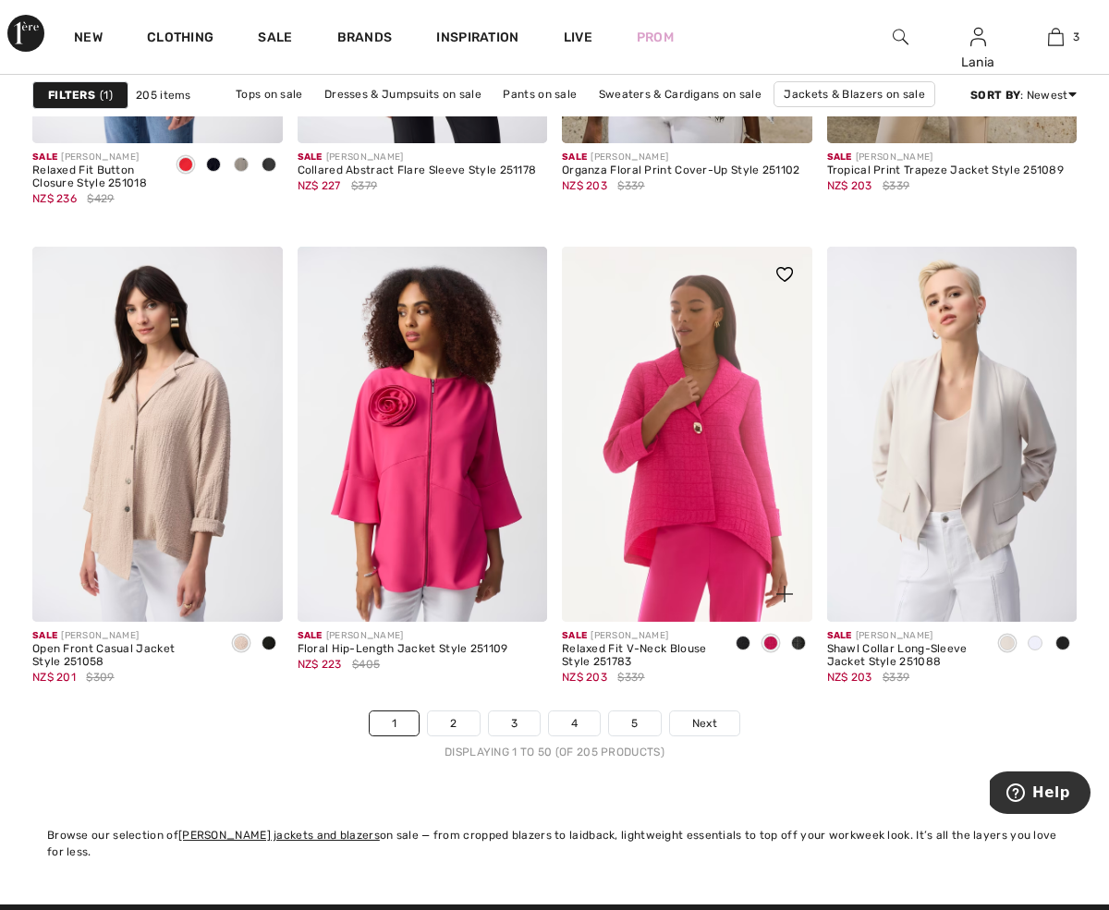
scroll to position [6784, 0]
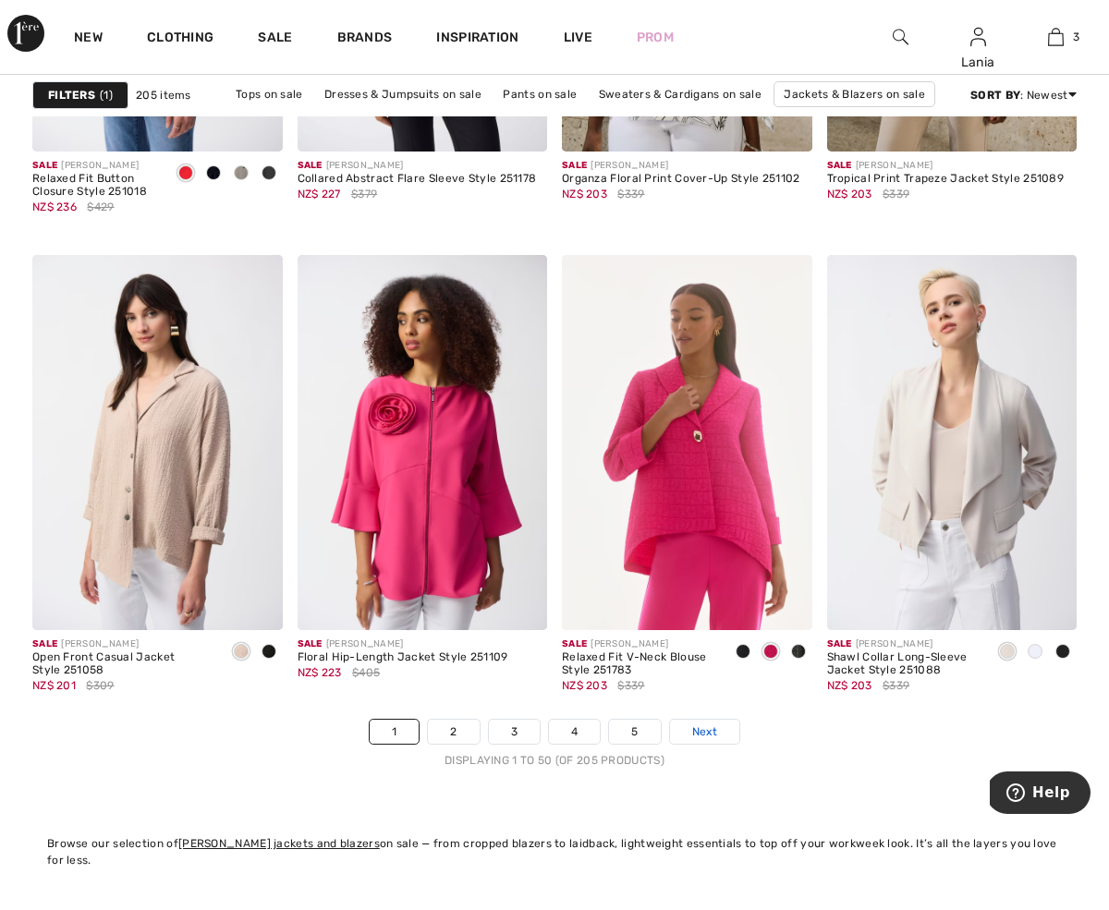
click at [703, 729] on span "Next" at bounding box center [704, 732] width 25 height 17
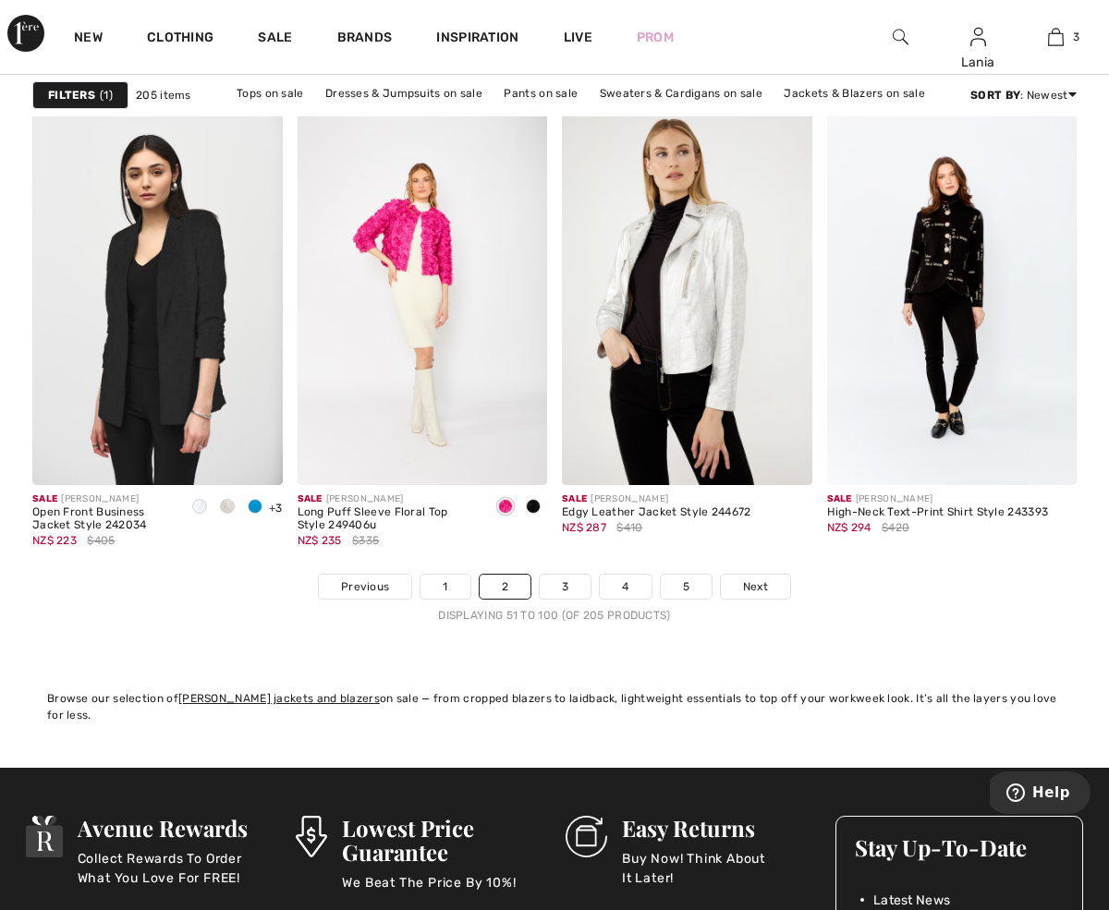
scroll to position [6930, 0]
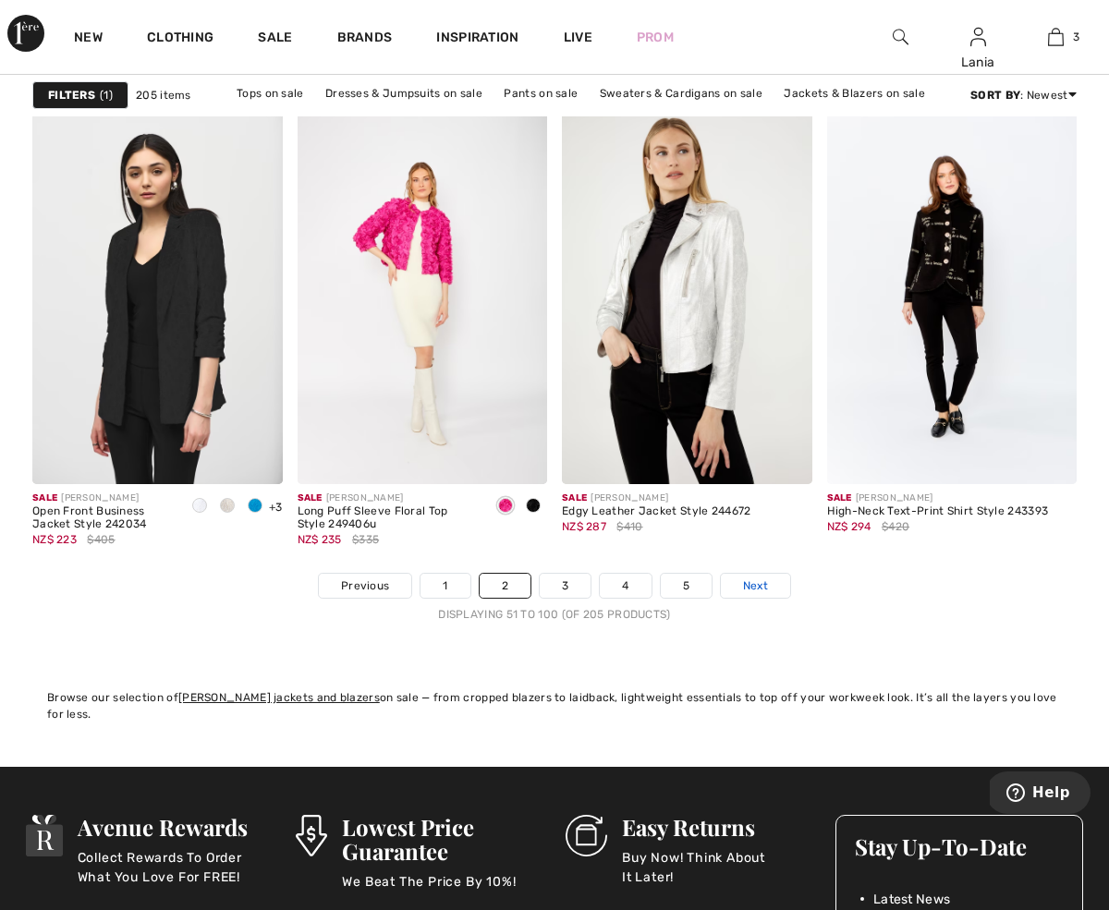
click at [767, 586] on span "Next" at bounding box center [755, 586] width 25 height 17
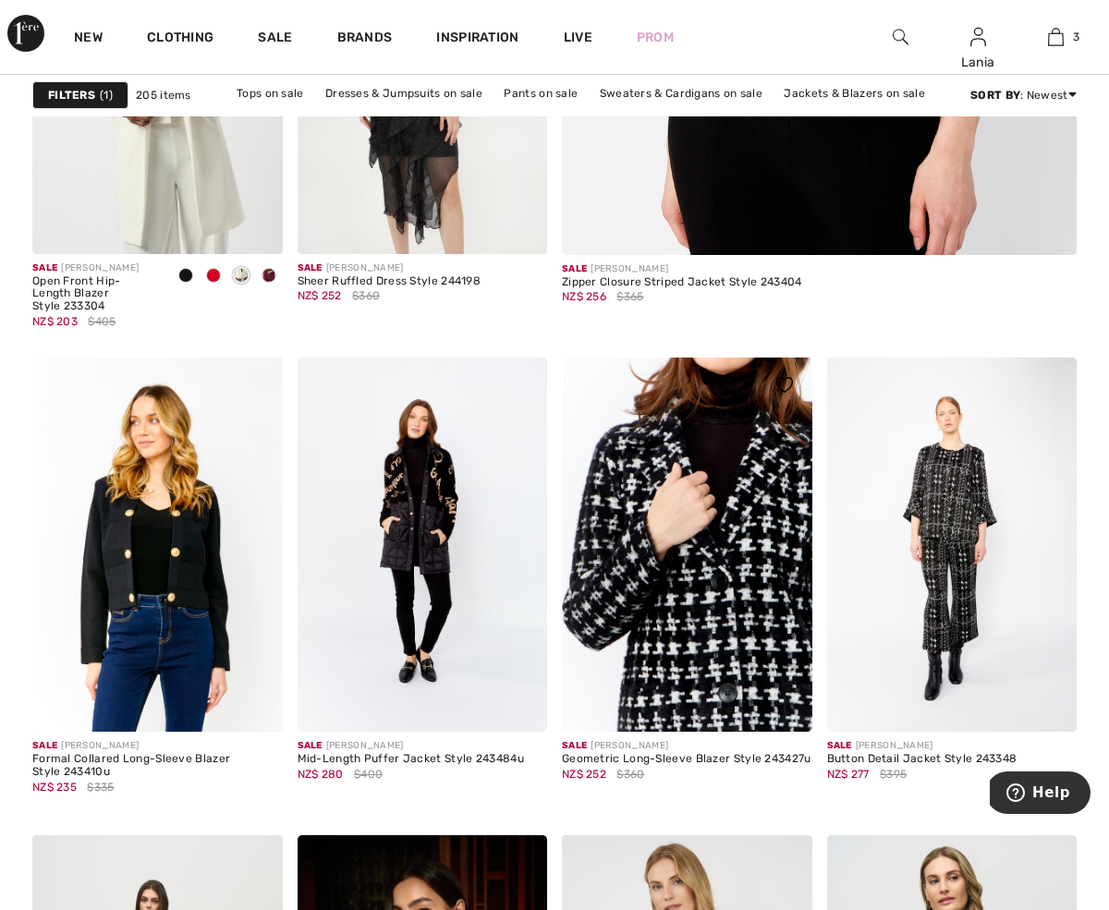
scroll to position [876, 0]
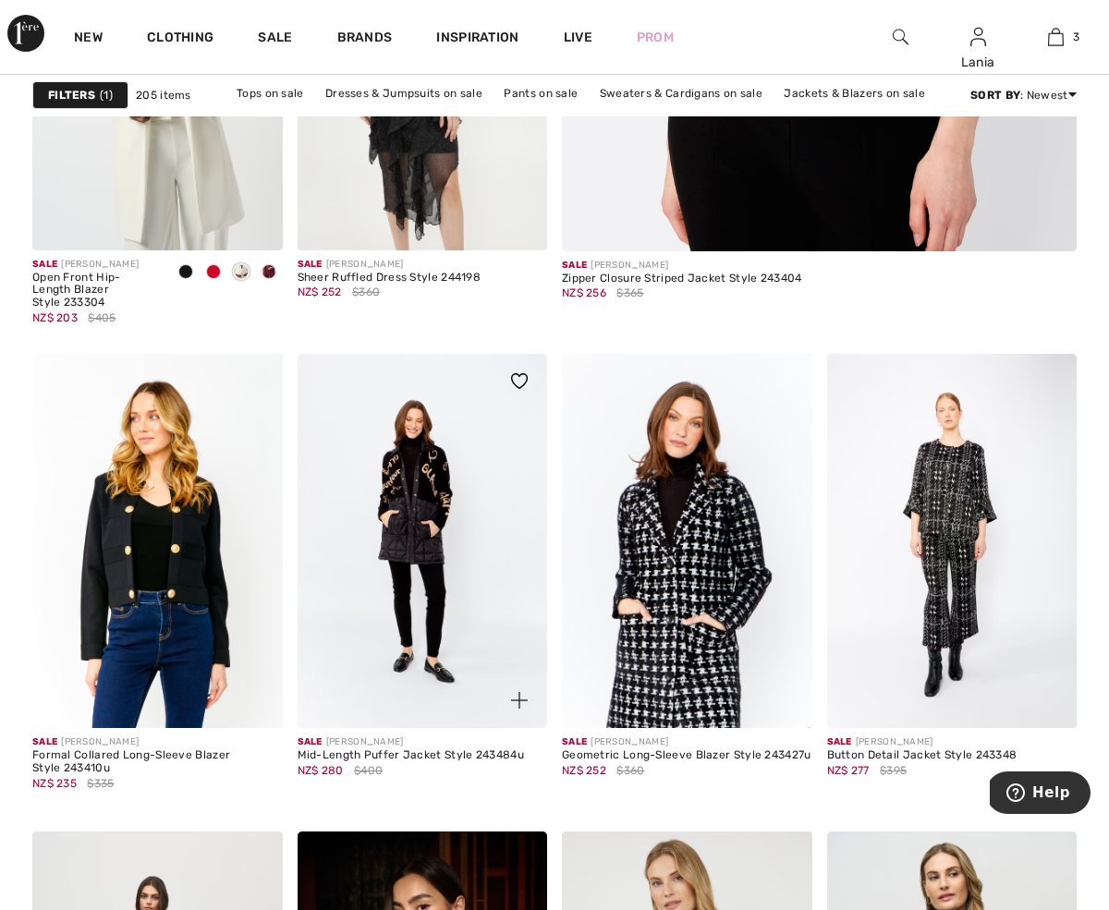
click at [435, 488] on img at bounding box center [423, 541] width 250 height 375
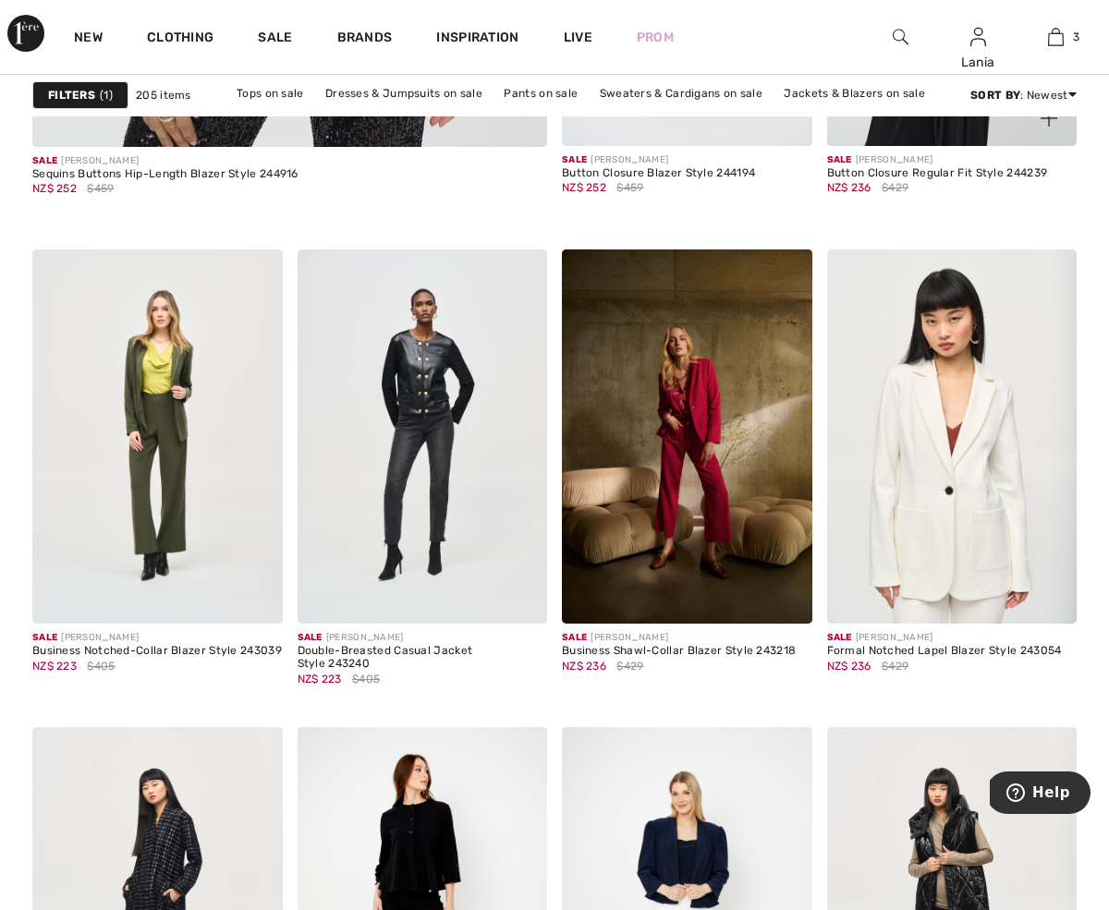
scroll to position [4699, 0]
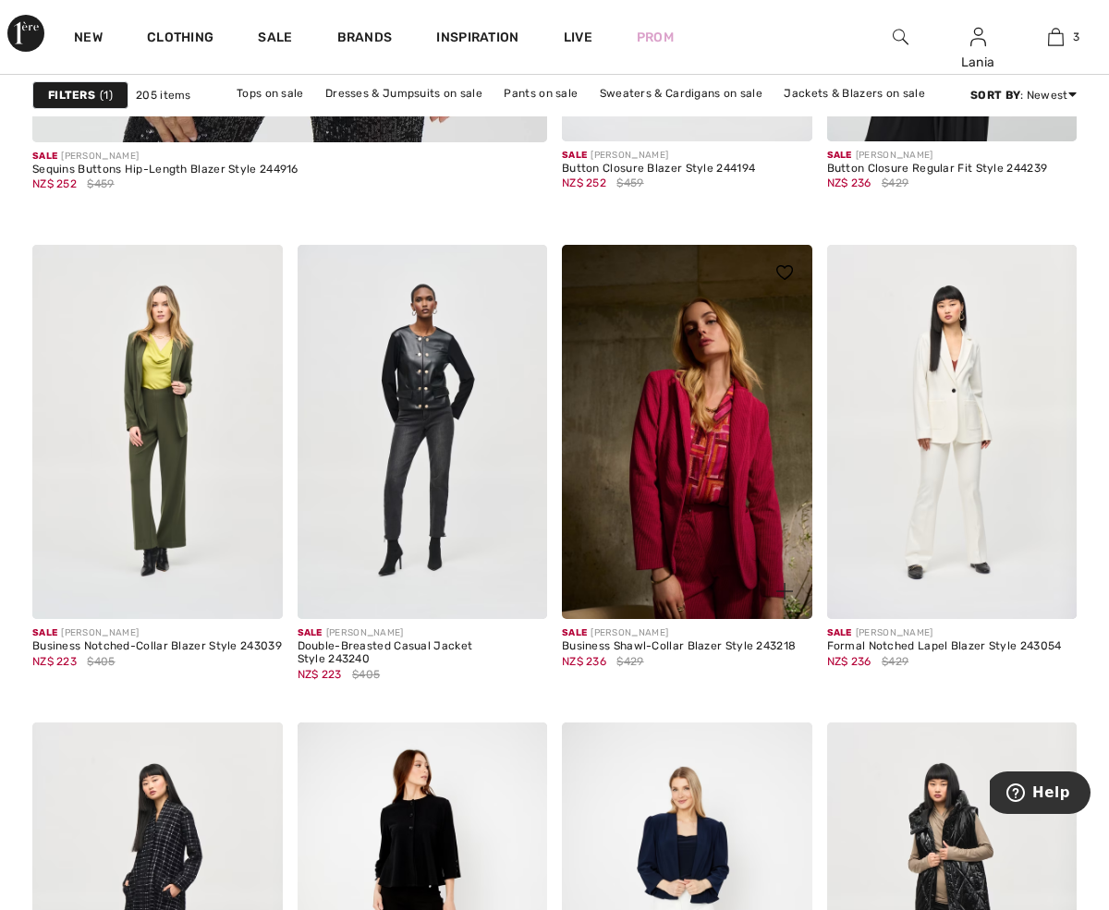
click at [731, 450] on img at bounding box center [687, 432] width 250 height 375
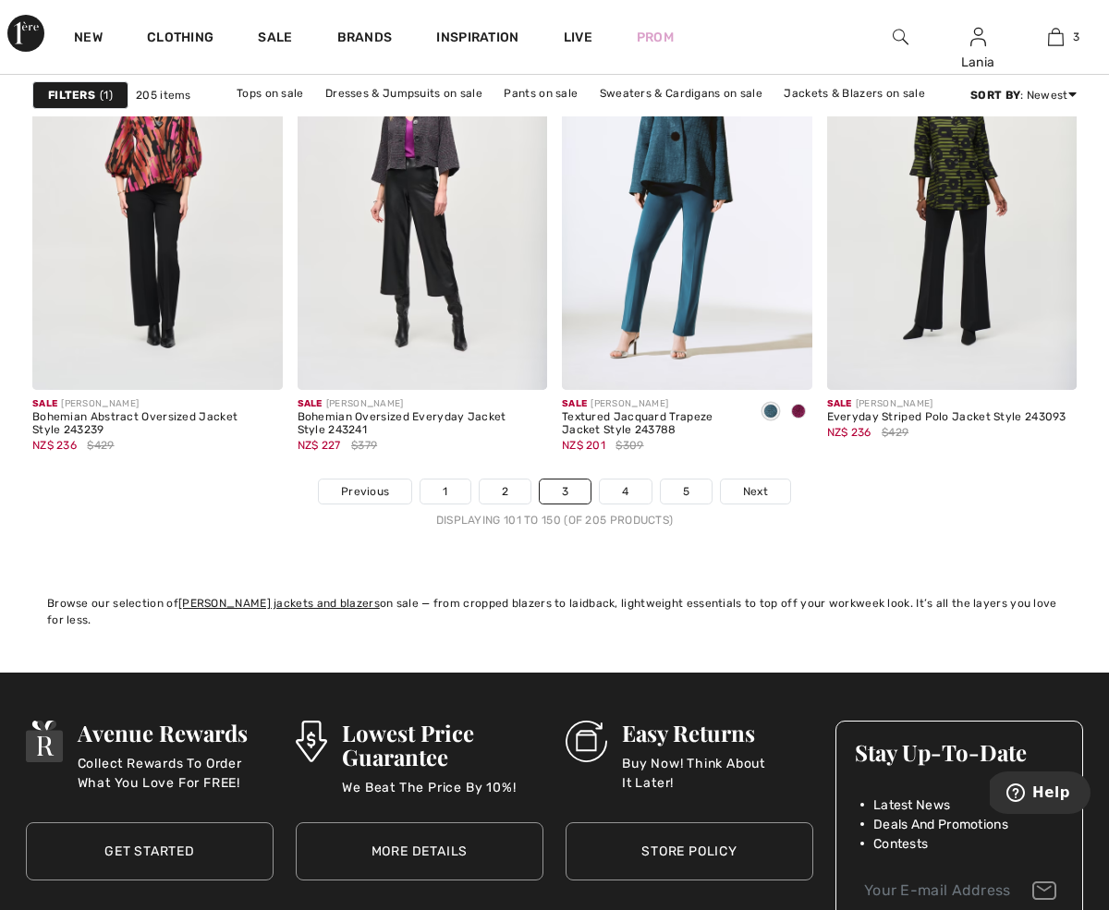
scroll to position [7045, 0]
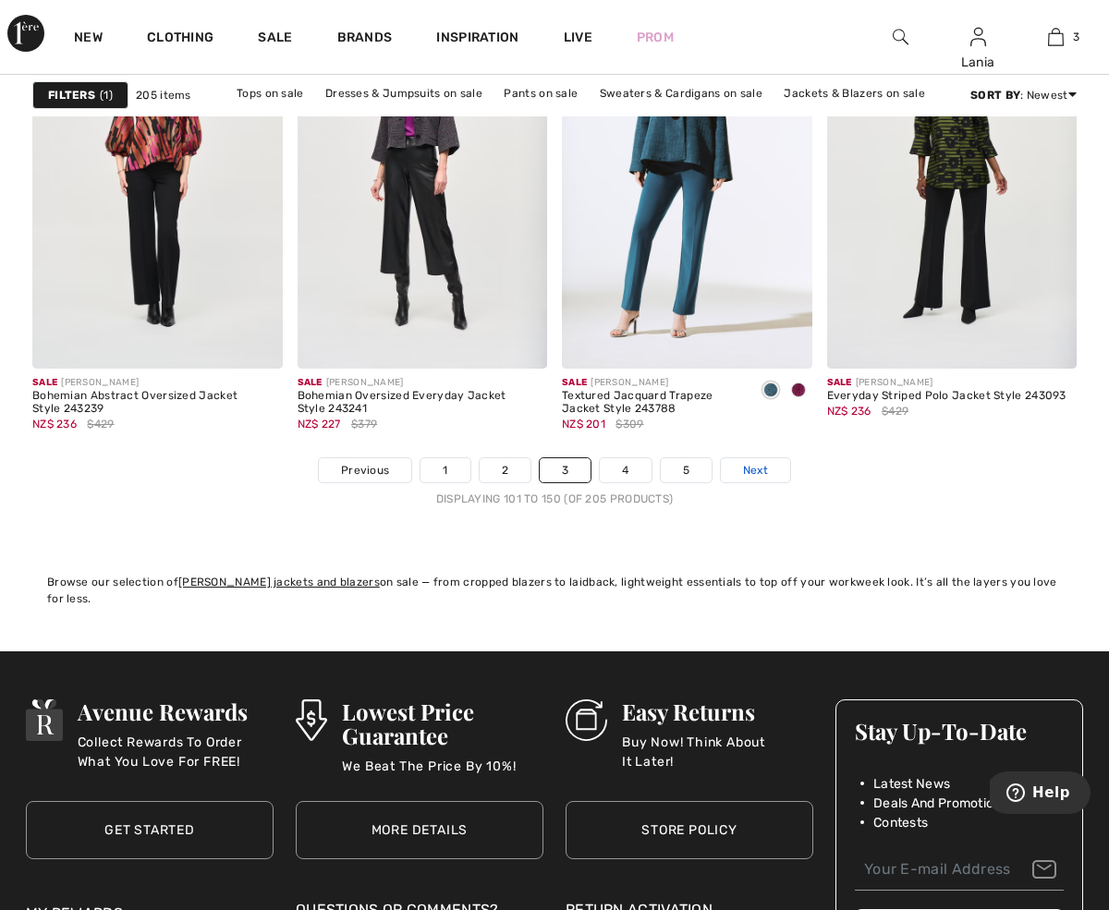
click at [762, 470] on span "Next" at bounding box center [755, 470] width 25 height 17
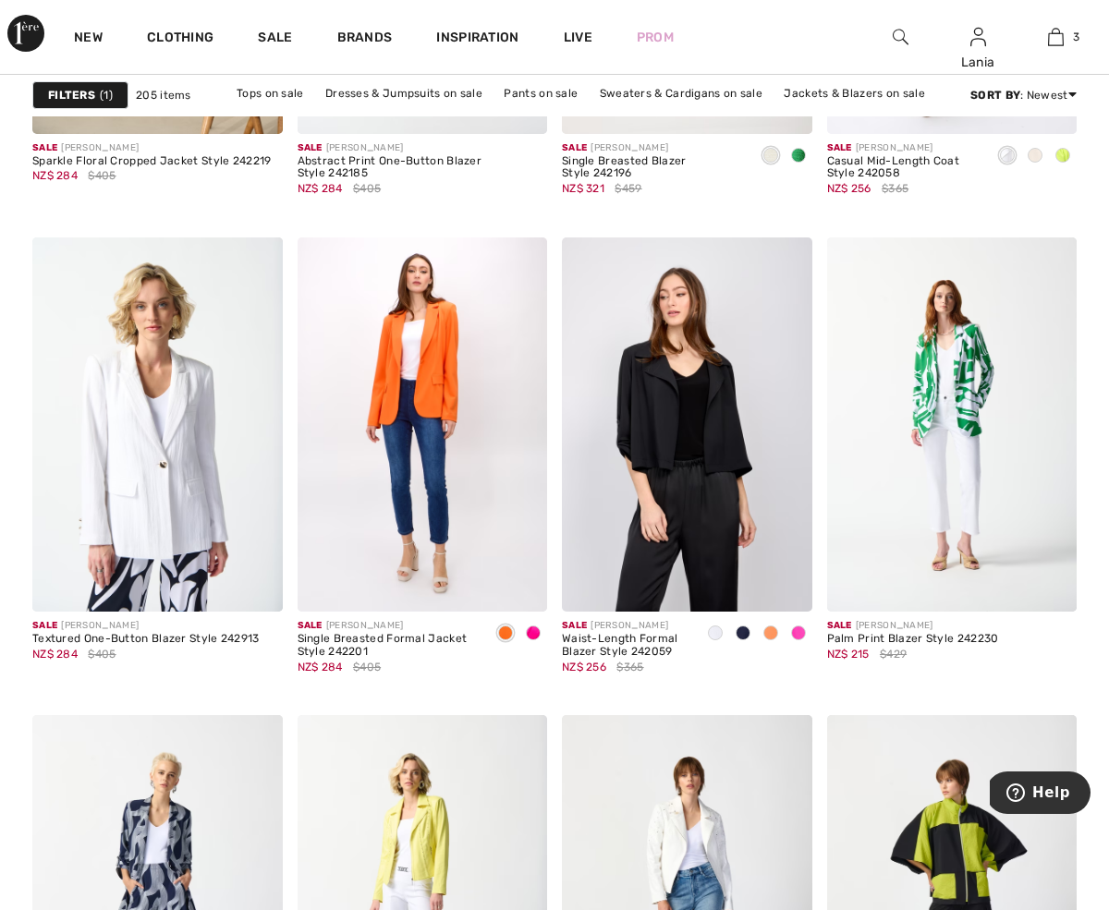
scroll to position [2627, 0]
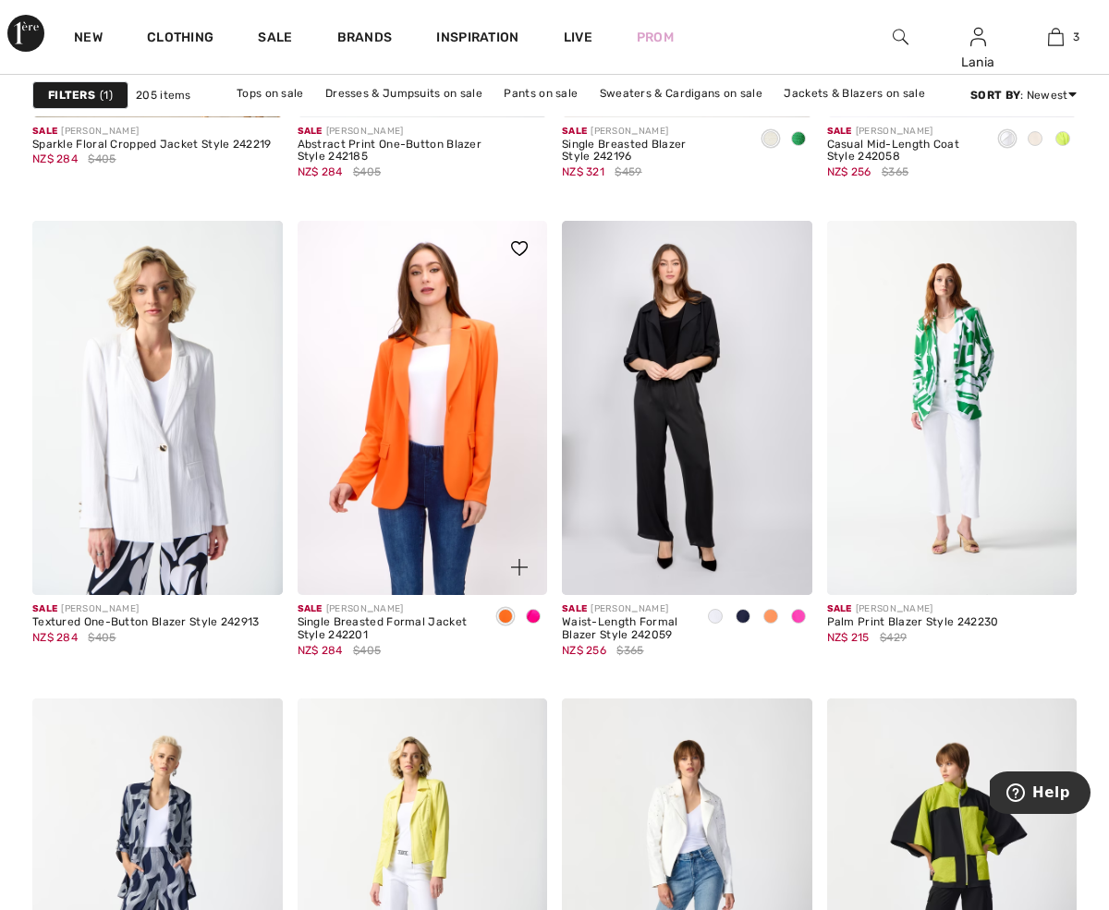
click at [475, 384] on img at bounding box center [423, 408] width 250 height 375
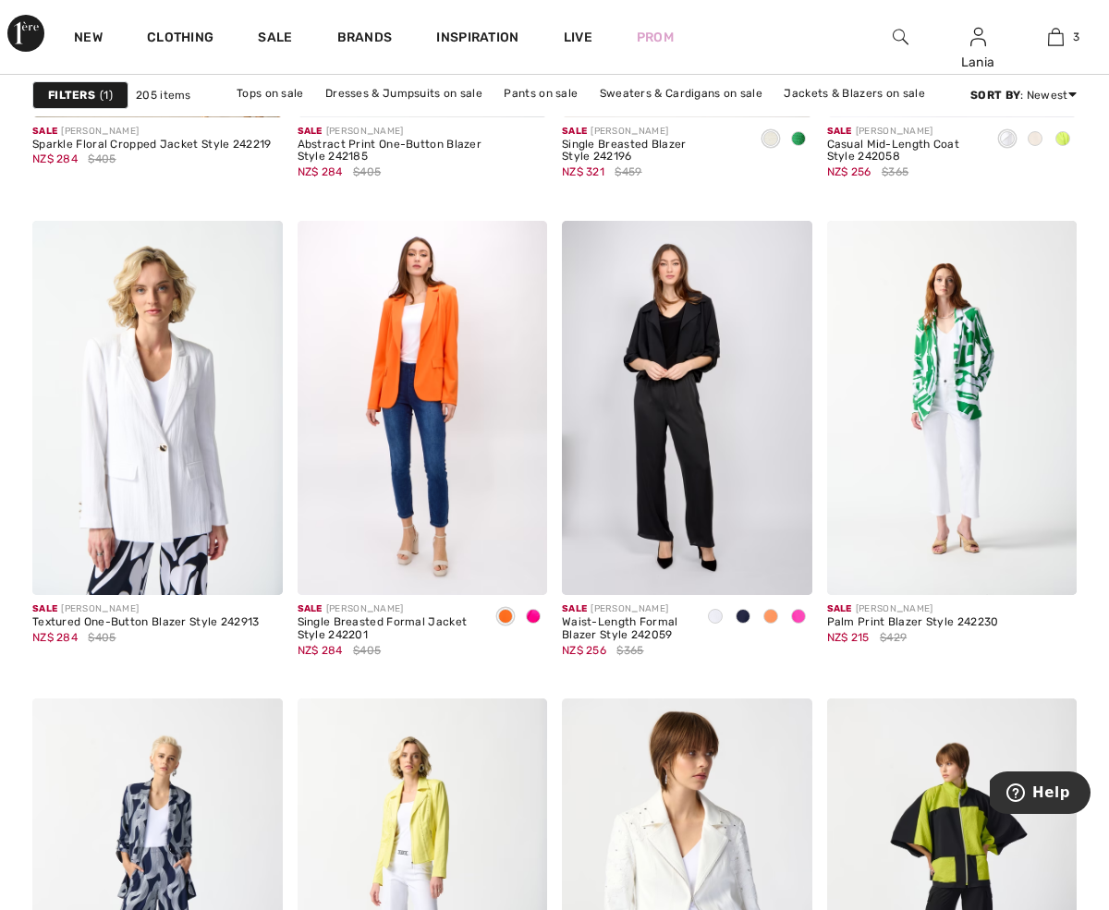
scroll to position [2658, 0]
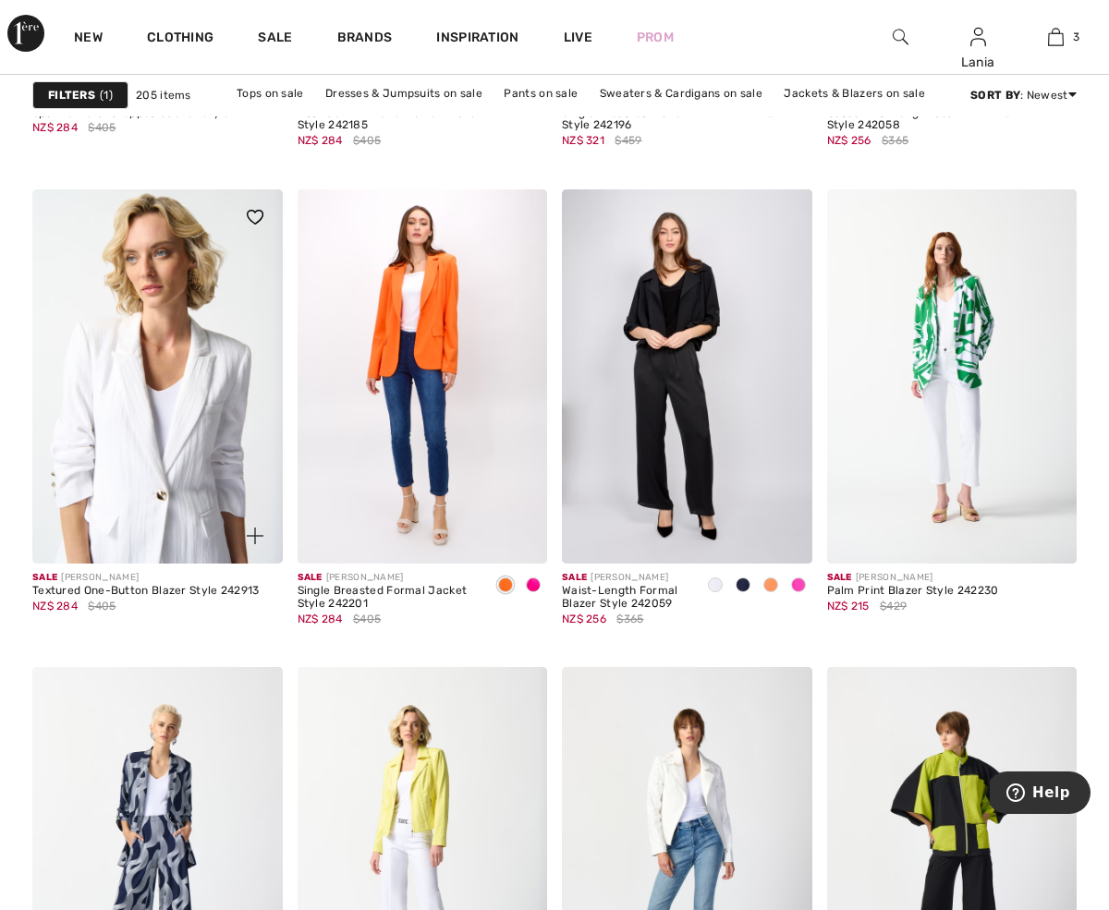
click at [189, 420] on img at bounding box center [157, 376] width 250 height 375
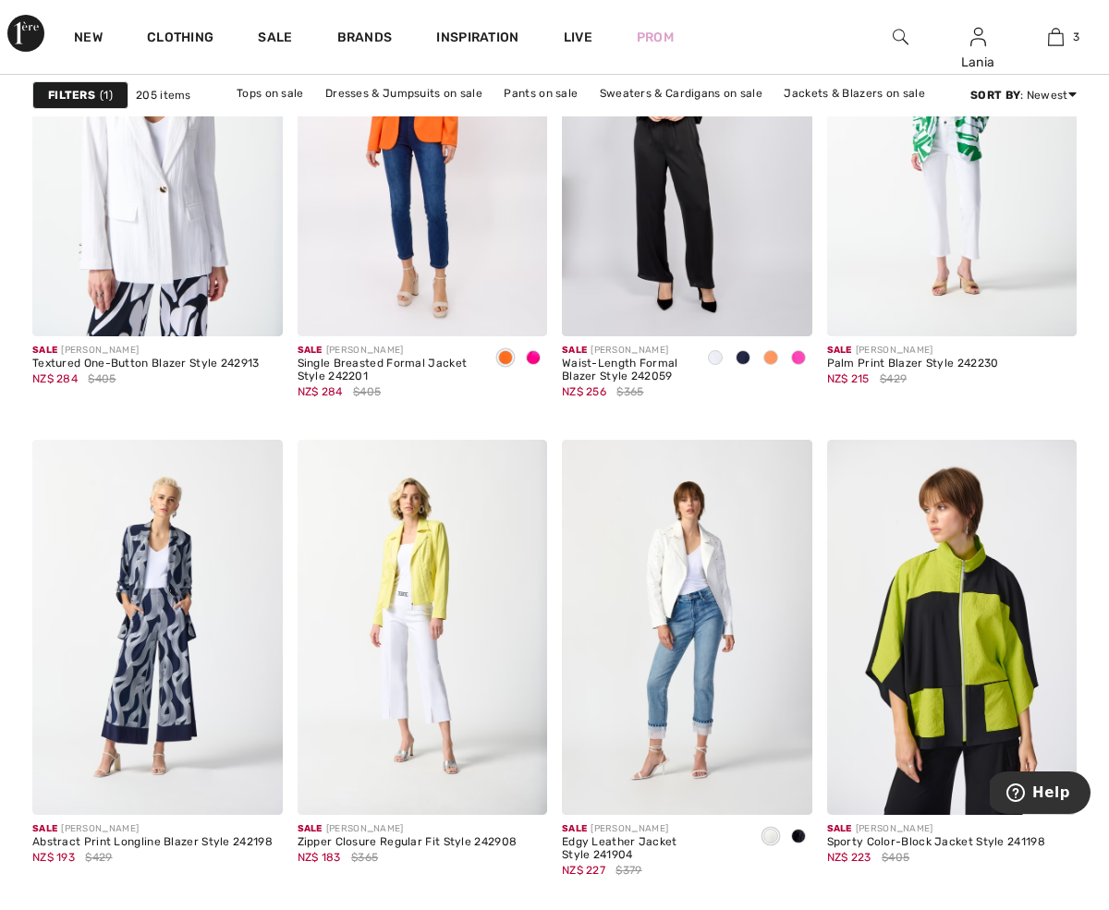
scroll to position [2884, 0]
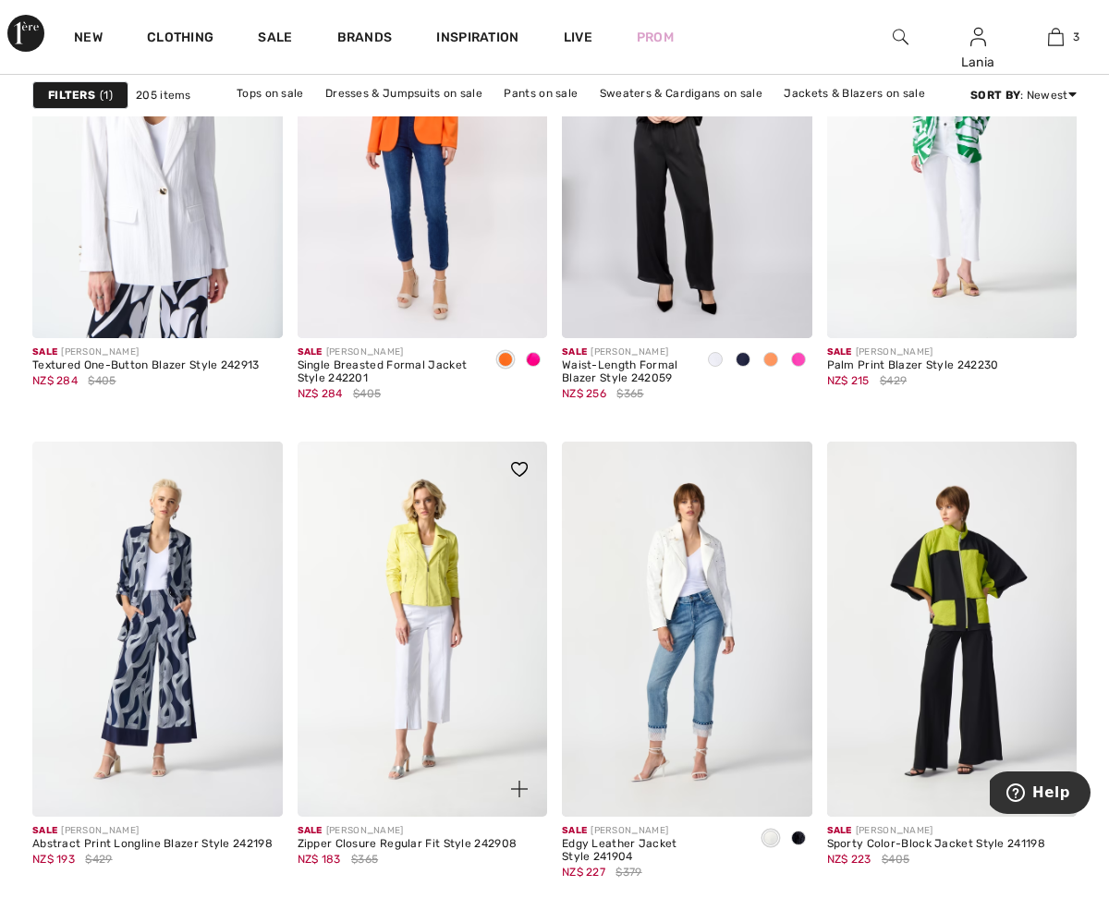
click at [422, 584] on img at bounding box center [423, 629] width 250 height 375
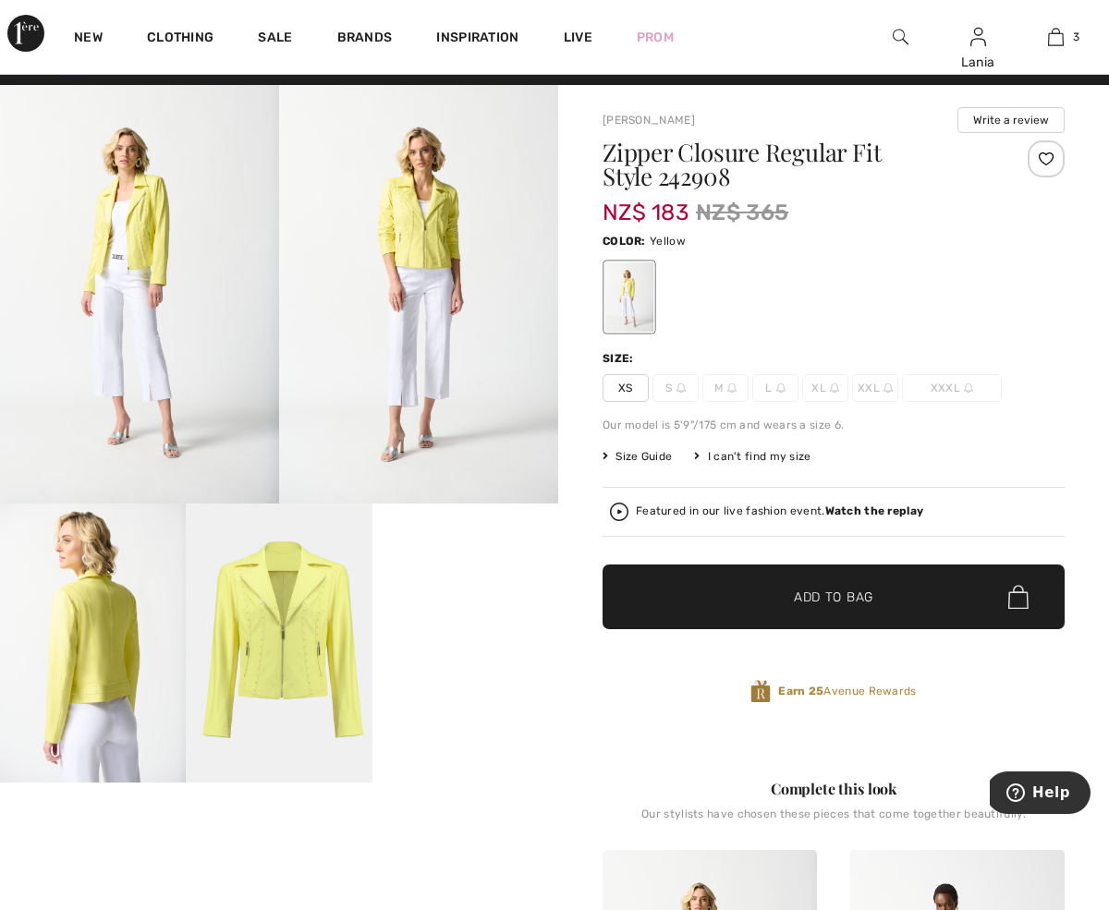
scroll to position [27, 0]
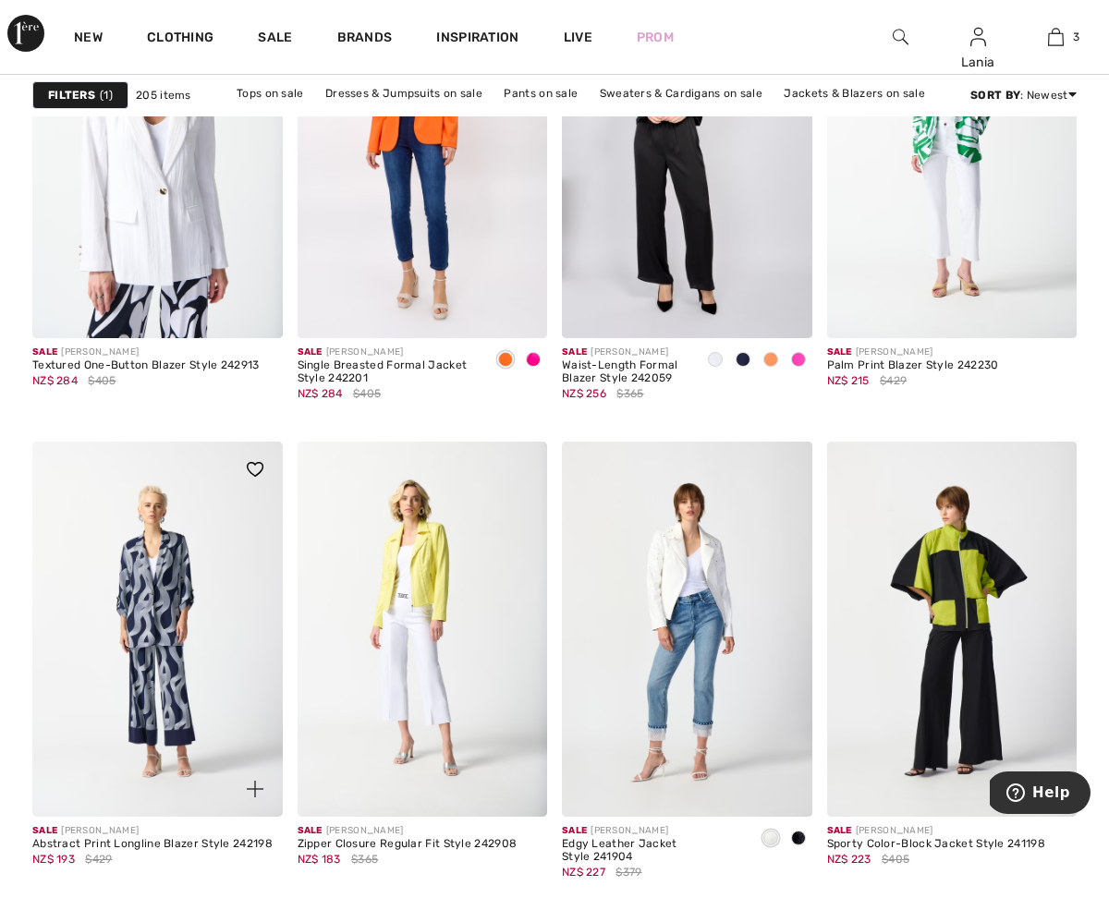
click at [171, 590] on img at bounding box center [157, 629] width 250 height 375
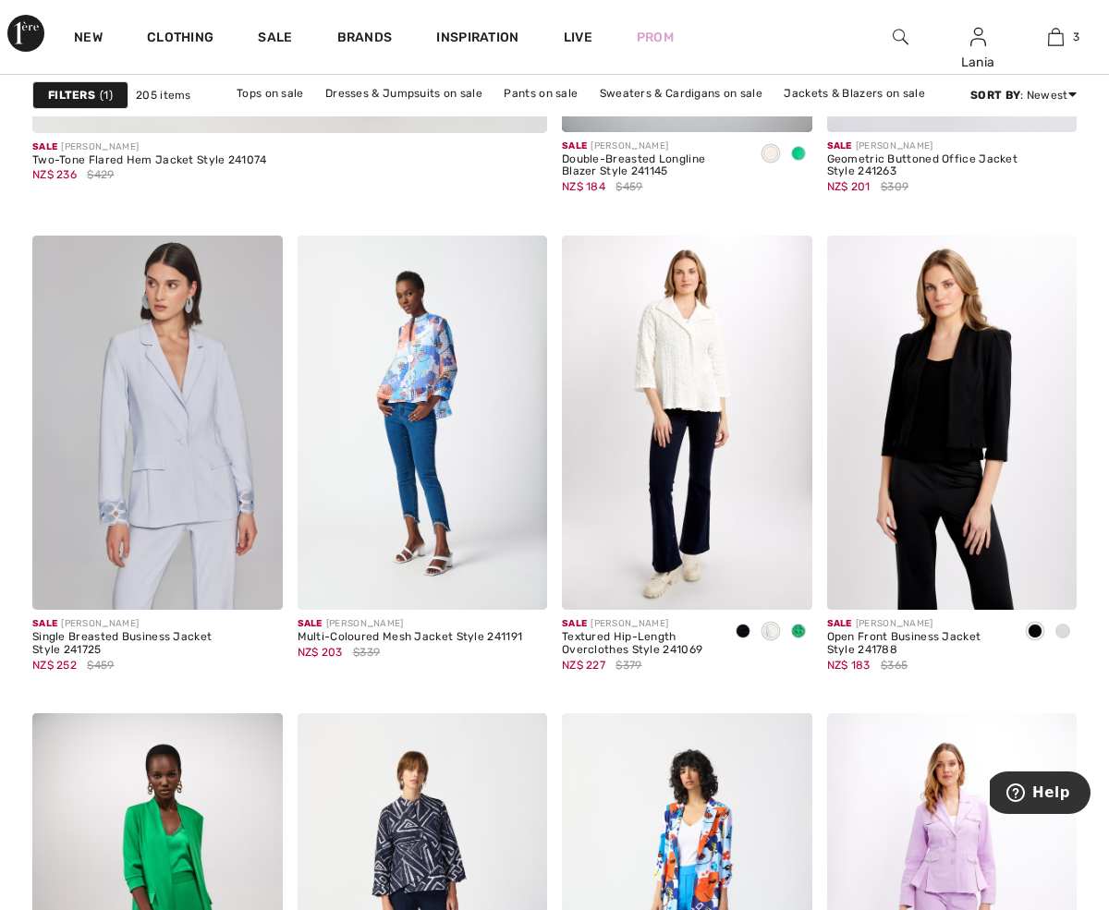
scroll to position [4710, 0]
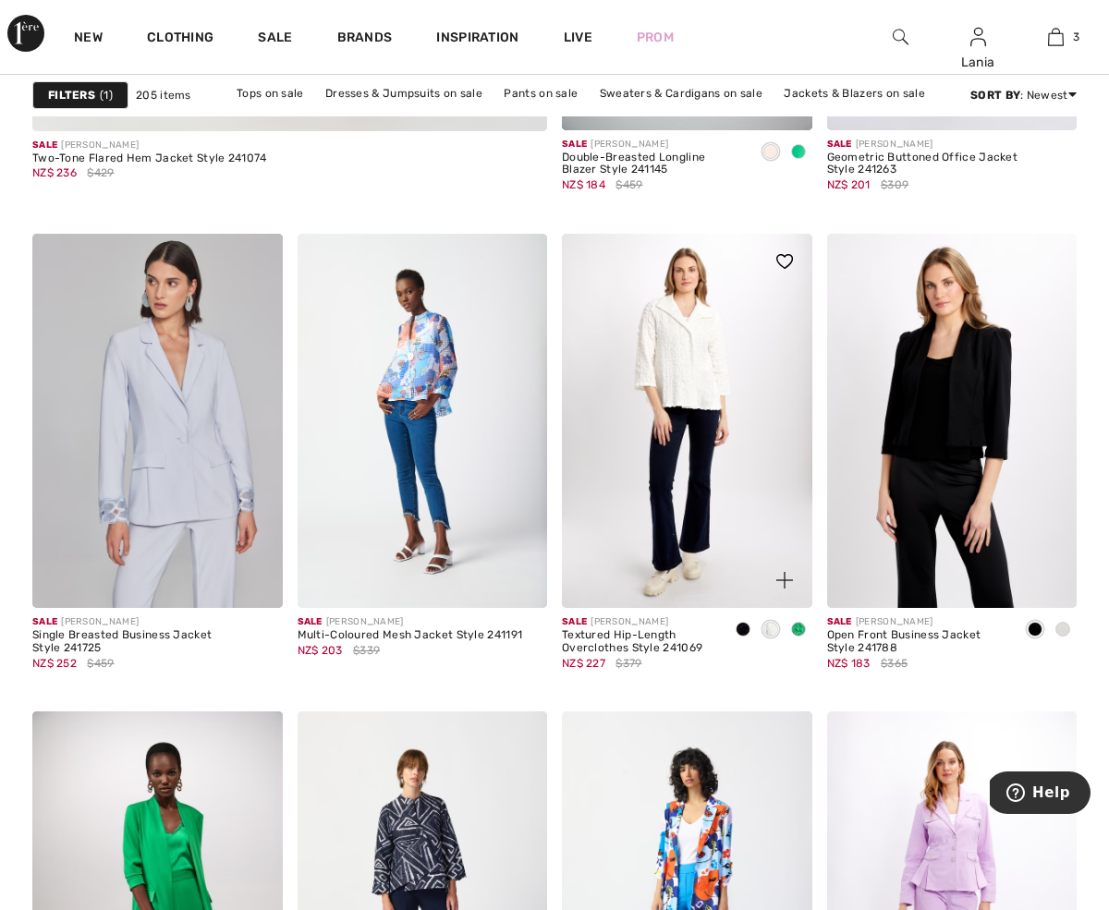
click at [797, 630] on span at bounding box center [798, 629] width 15 height 15
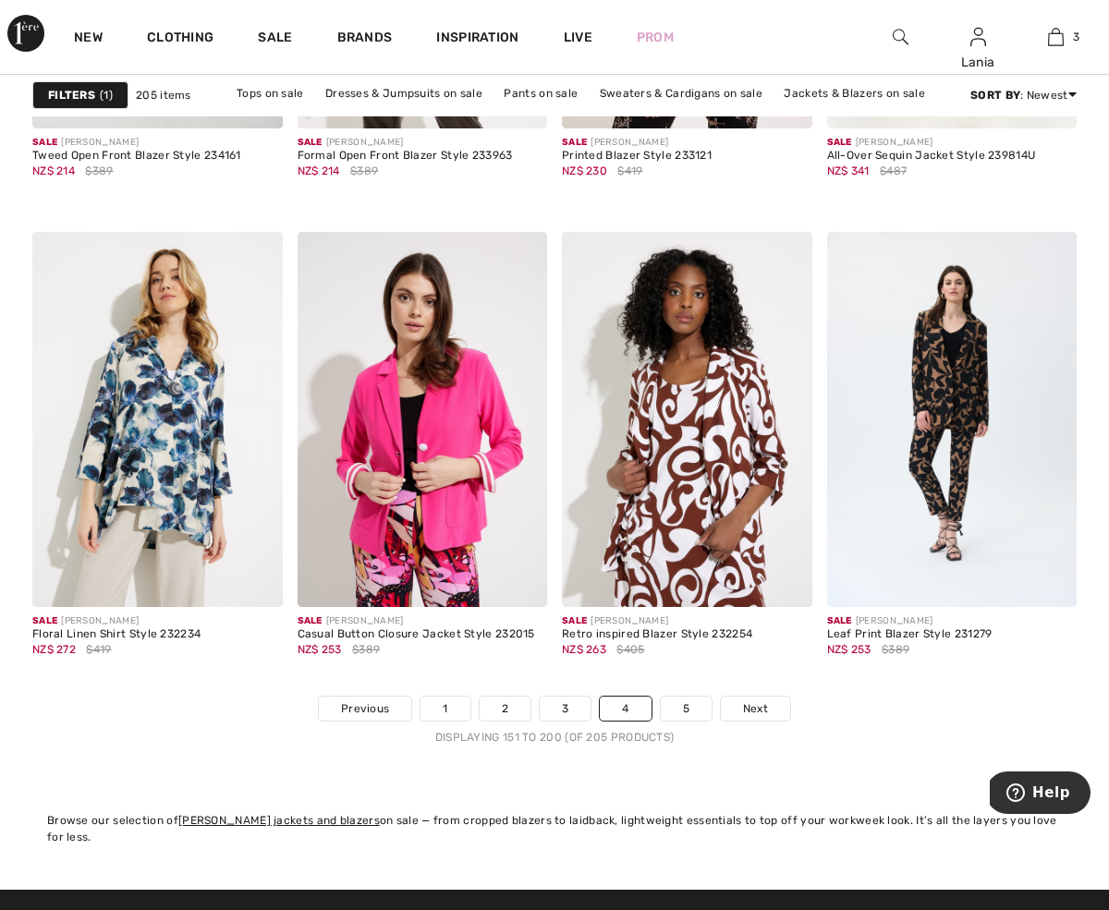
scroll to position [6811, 0]
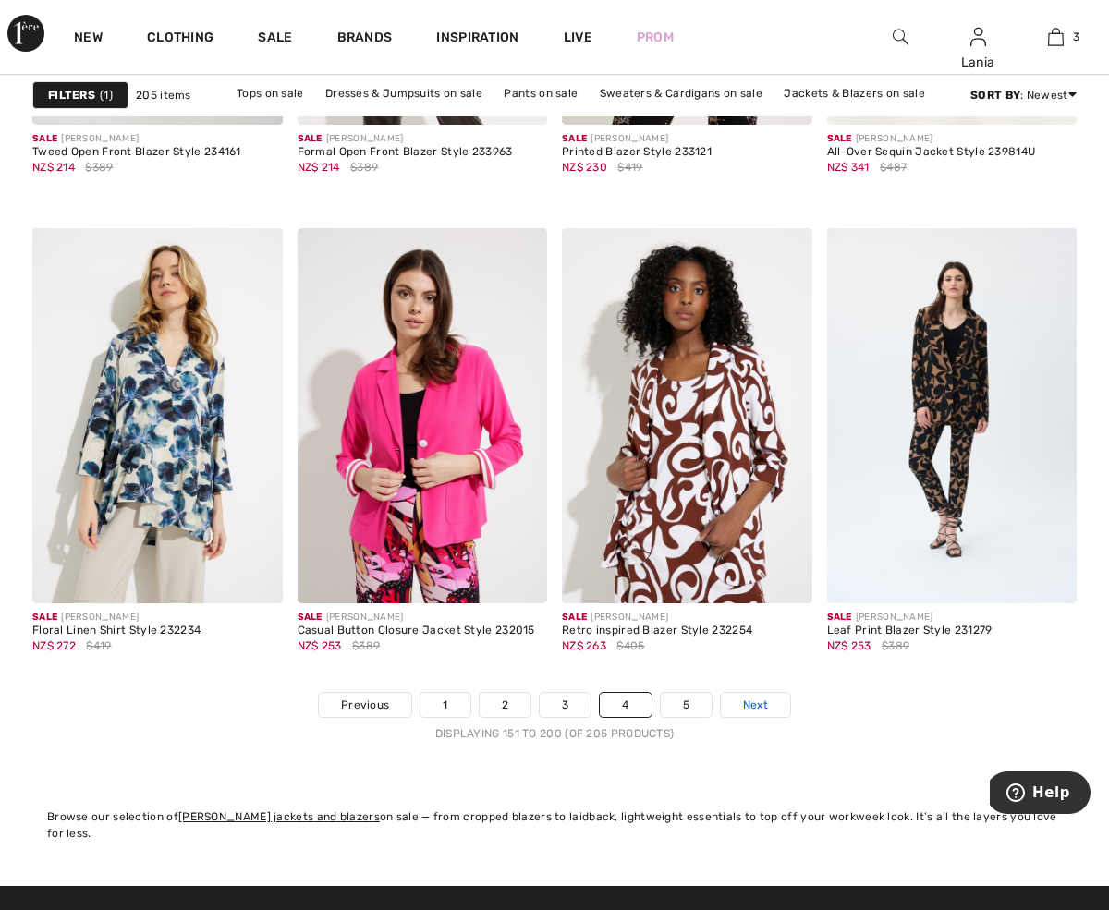
click at [757, 707] on span "Next" at bounding box center [755, 705] width 25 height 17
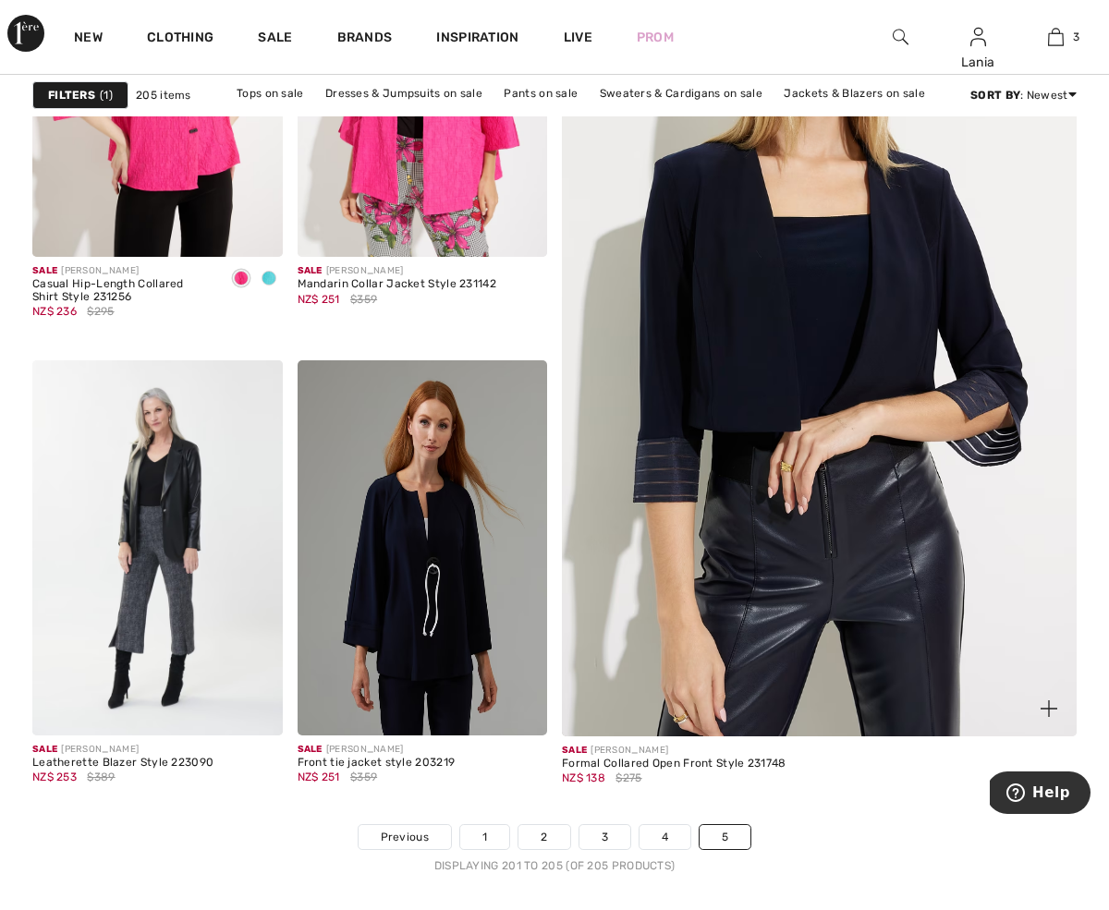
scroll to position [394, 0]
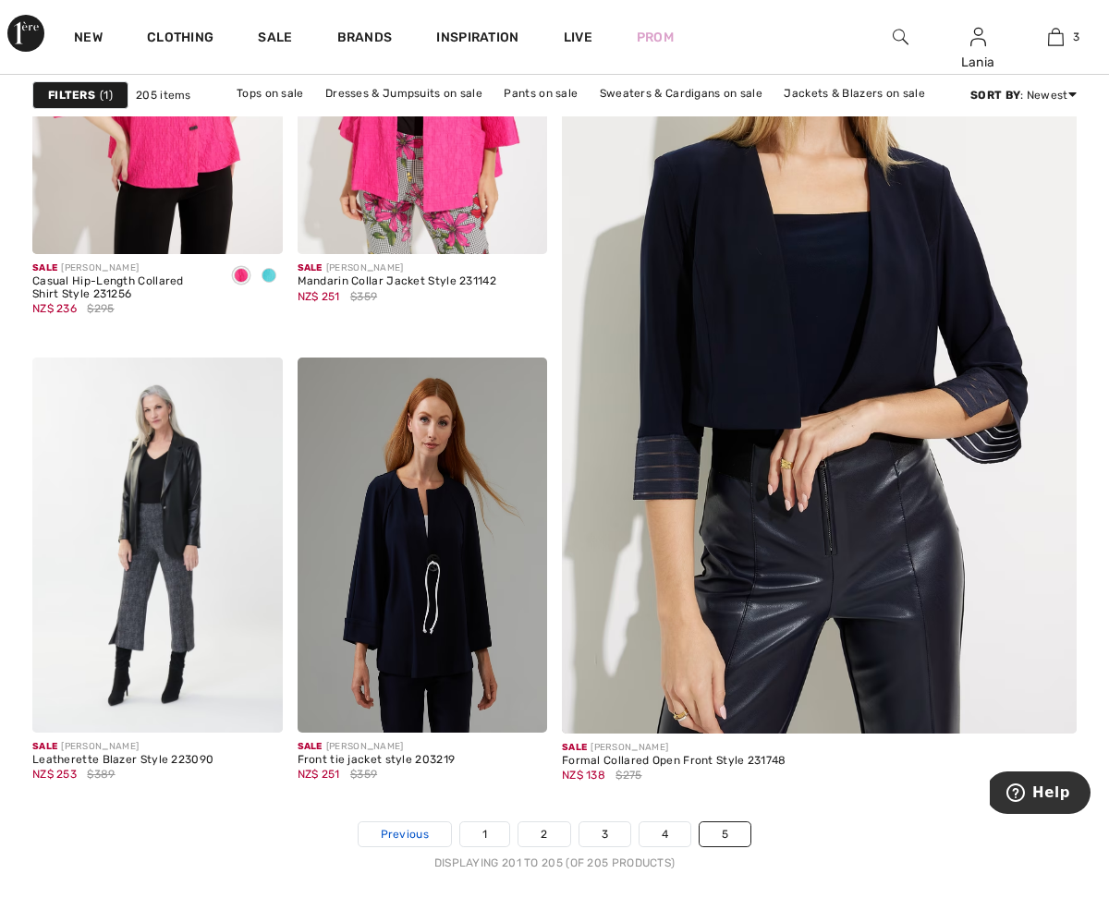
click at [418, 837] on span "Previous" at bounding box center [405, 834] width 48 height 17
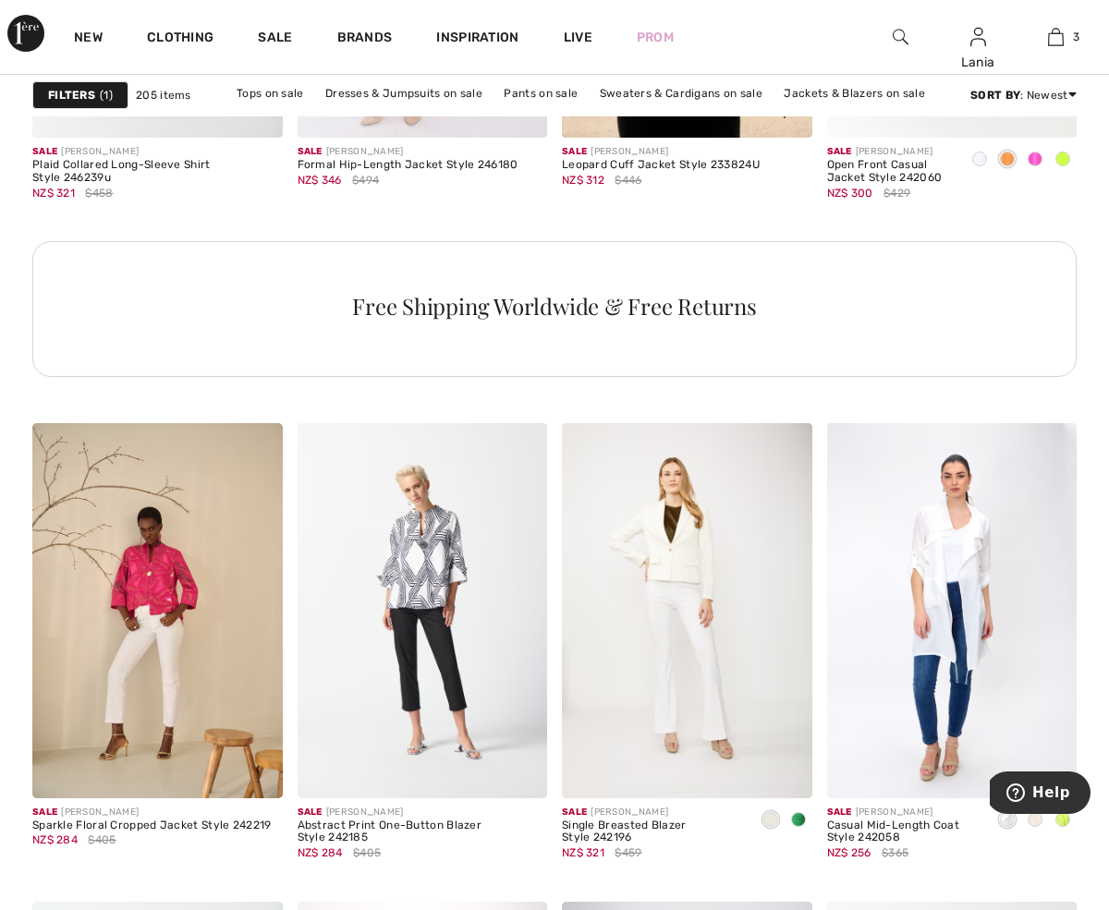
scroll to position [1952, 0]
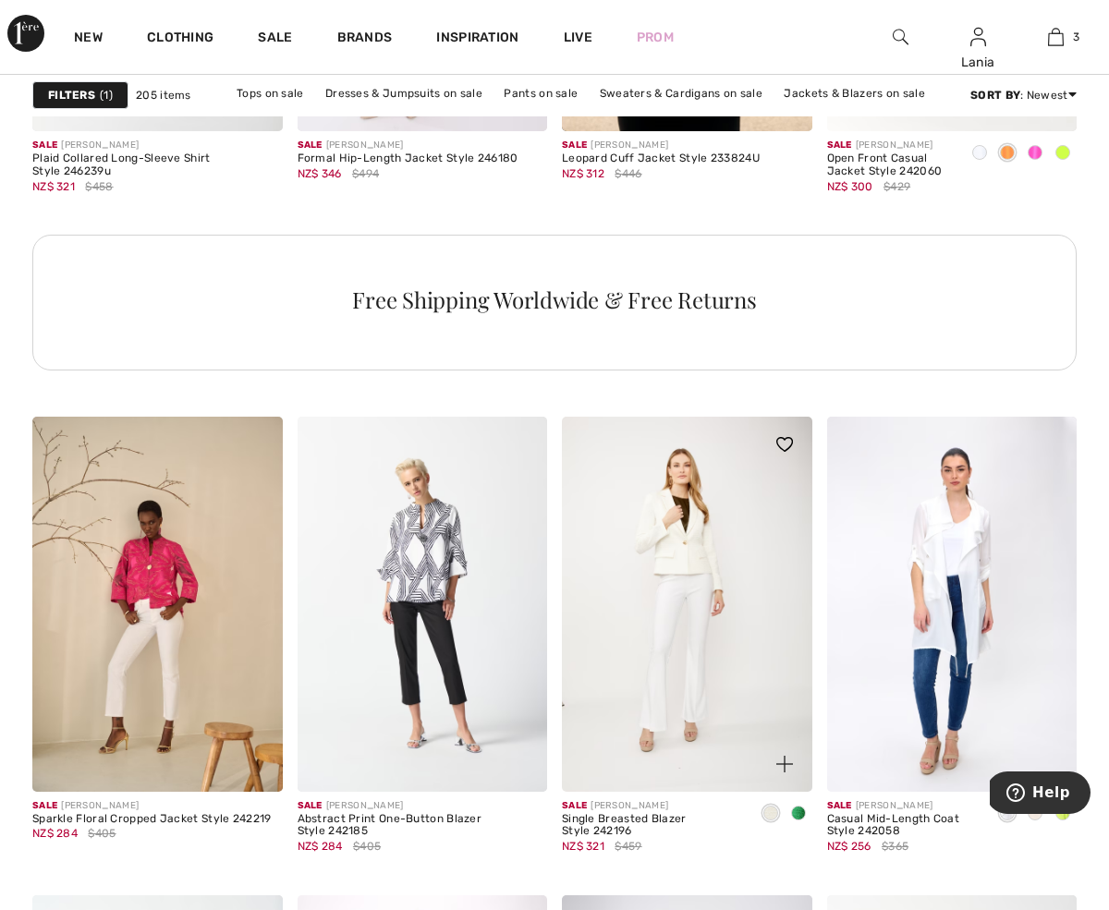
click at [685, 554] on img at bounding box center [687, 604] width 250 height 375
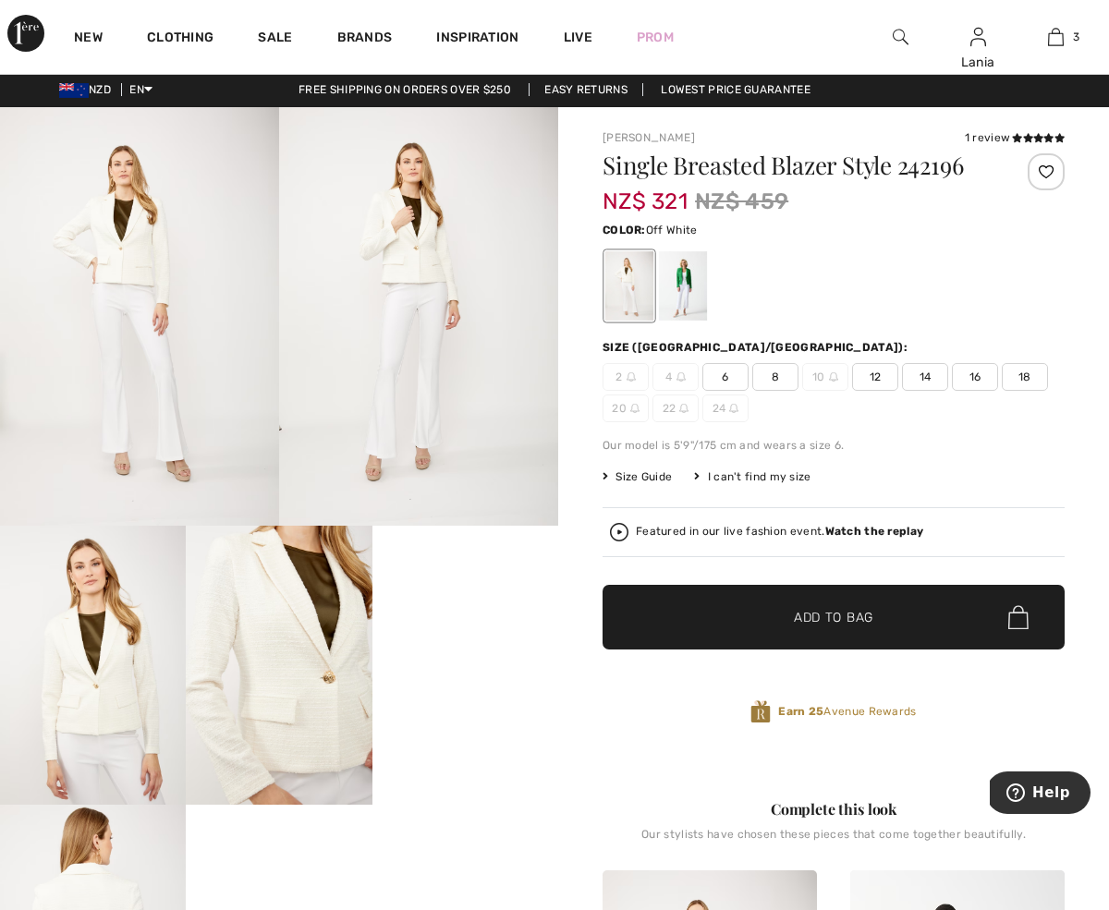
scroll to position [6, 0]
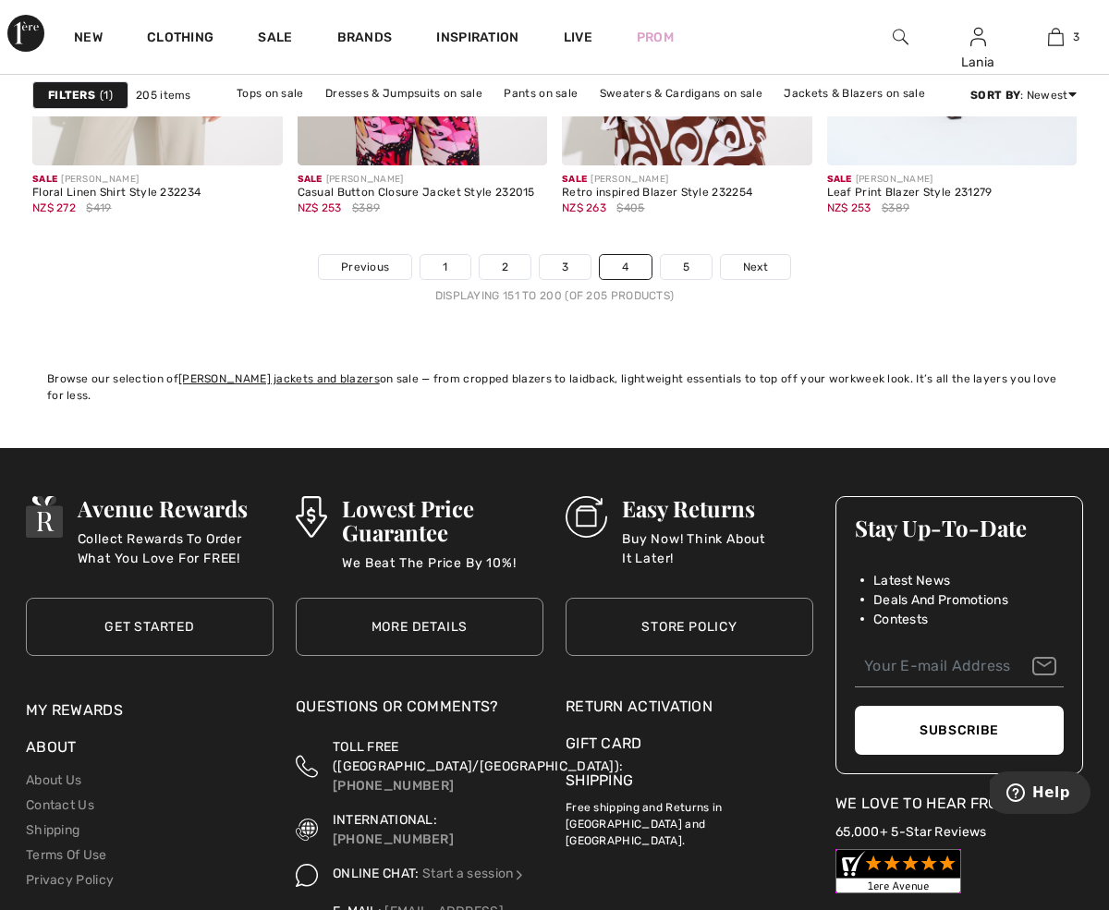
scroll to position [7254, 0]
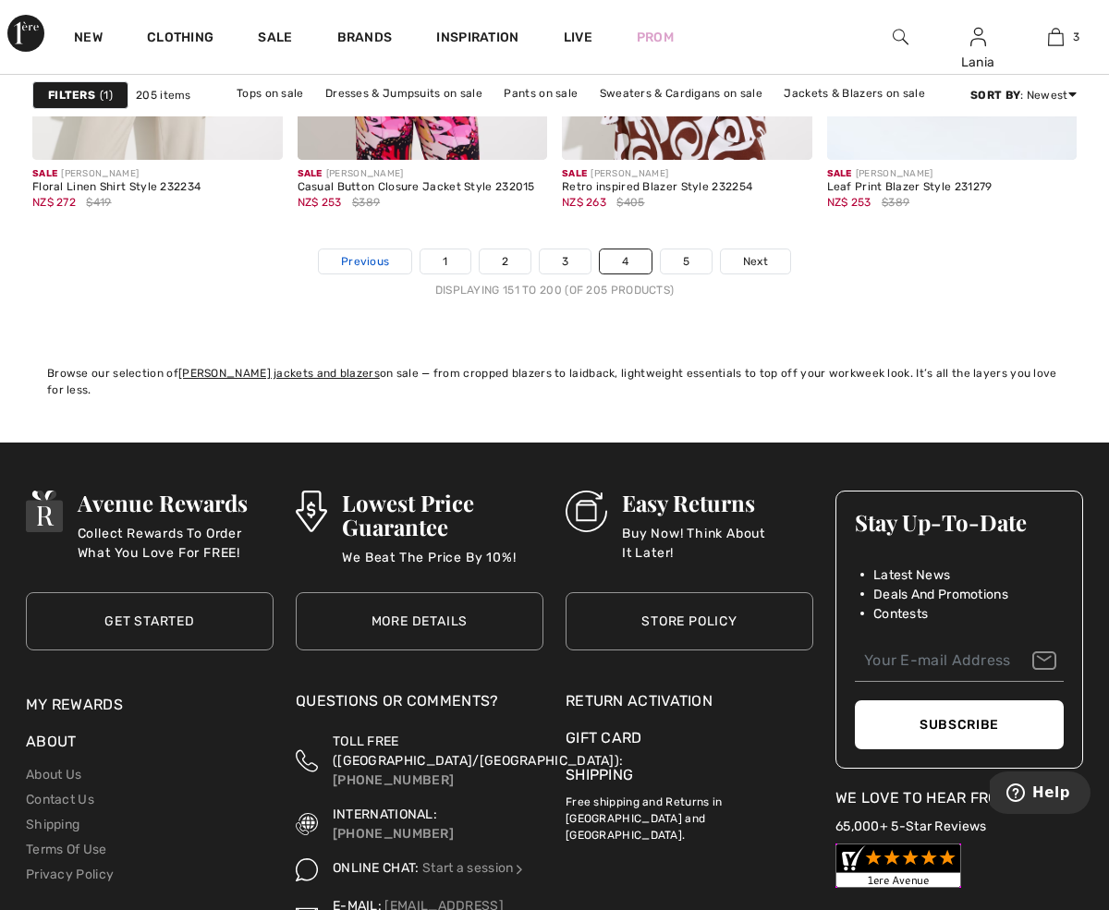
click at [366, 259] on span "Previous" at bounding box center [365, 261] width 48 height 17
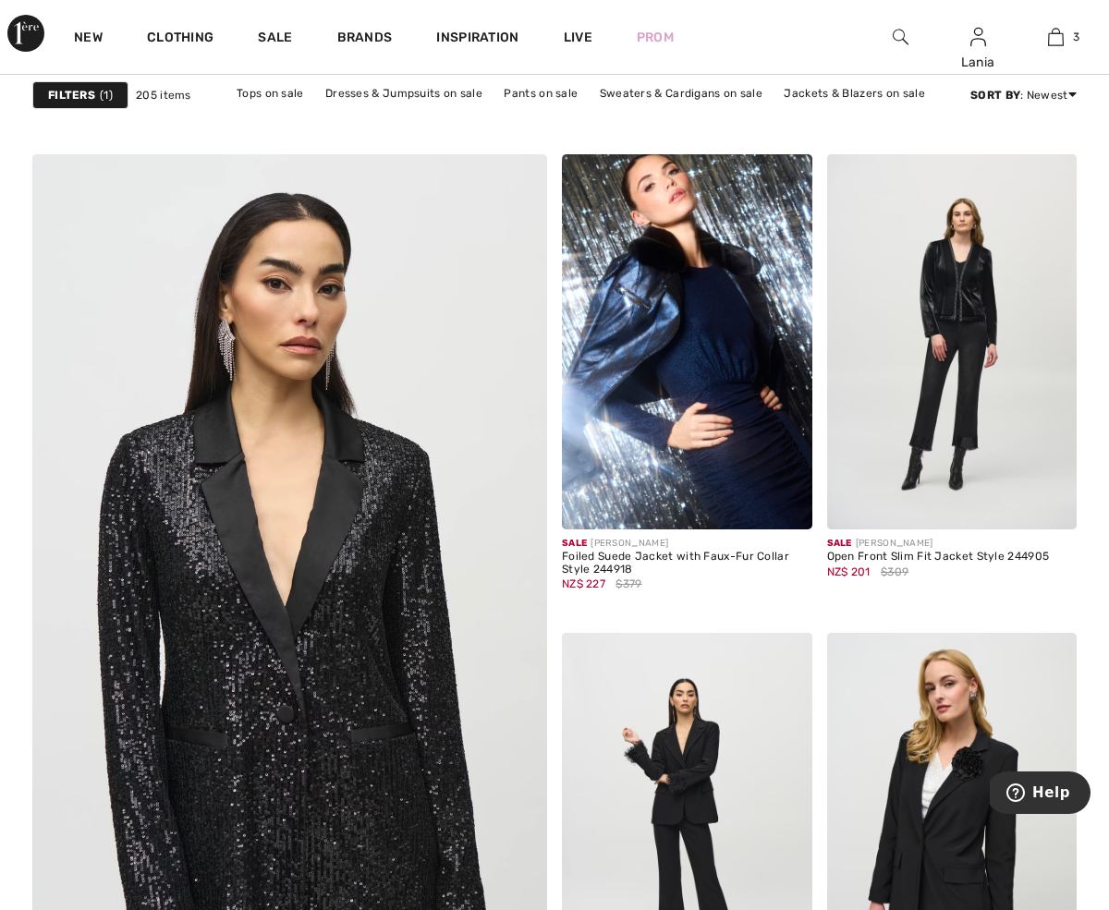
scroll to position [3827, 0]
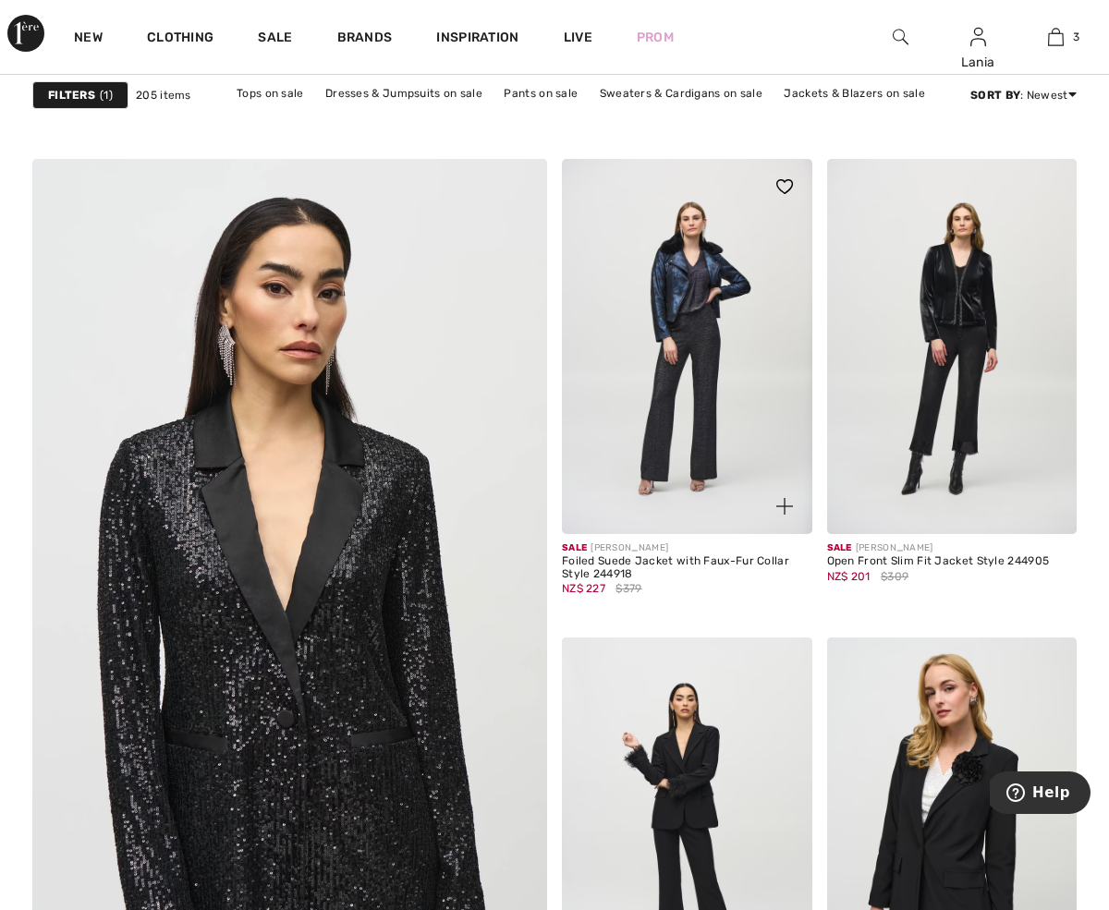
click at [674, 299] on img at bounding box center [687, 346] width 250 height 375
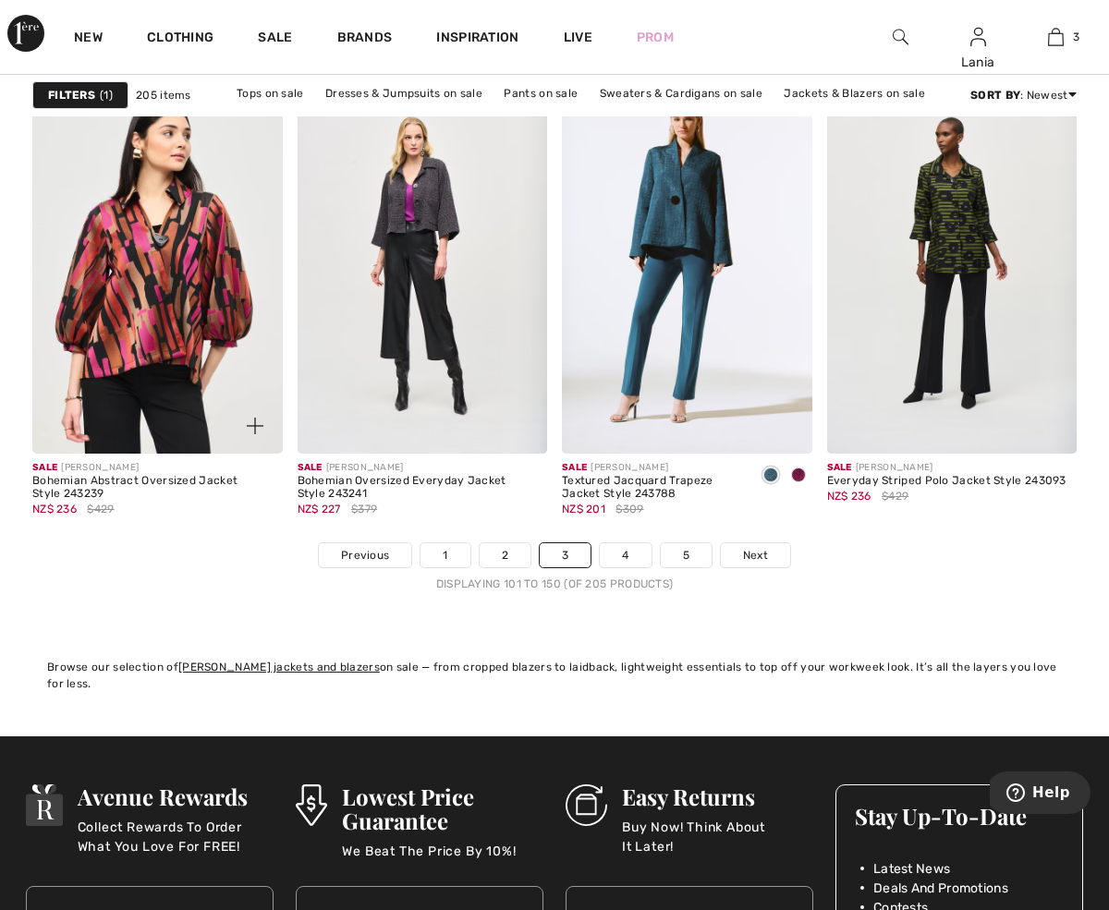
scroll to position [6964, 0]
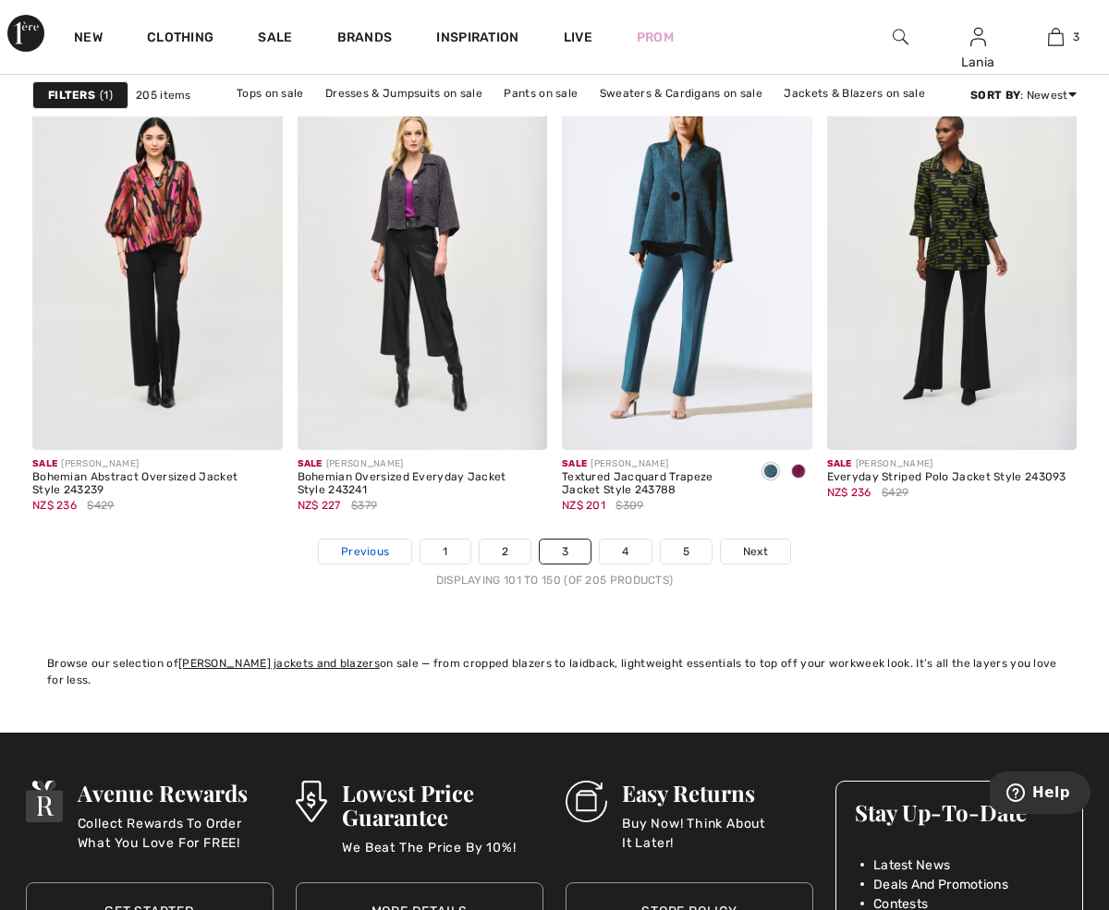
click at [366, 551] on span "Previous" at bounding box center [365, 551] width 48 height 17
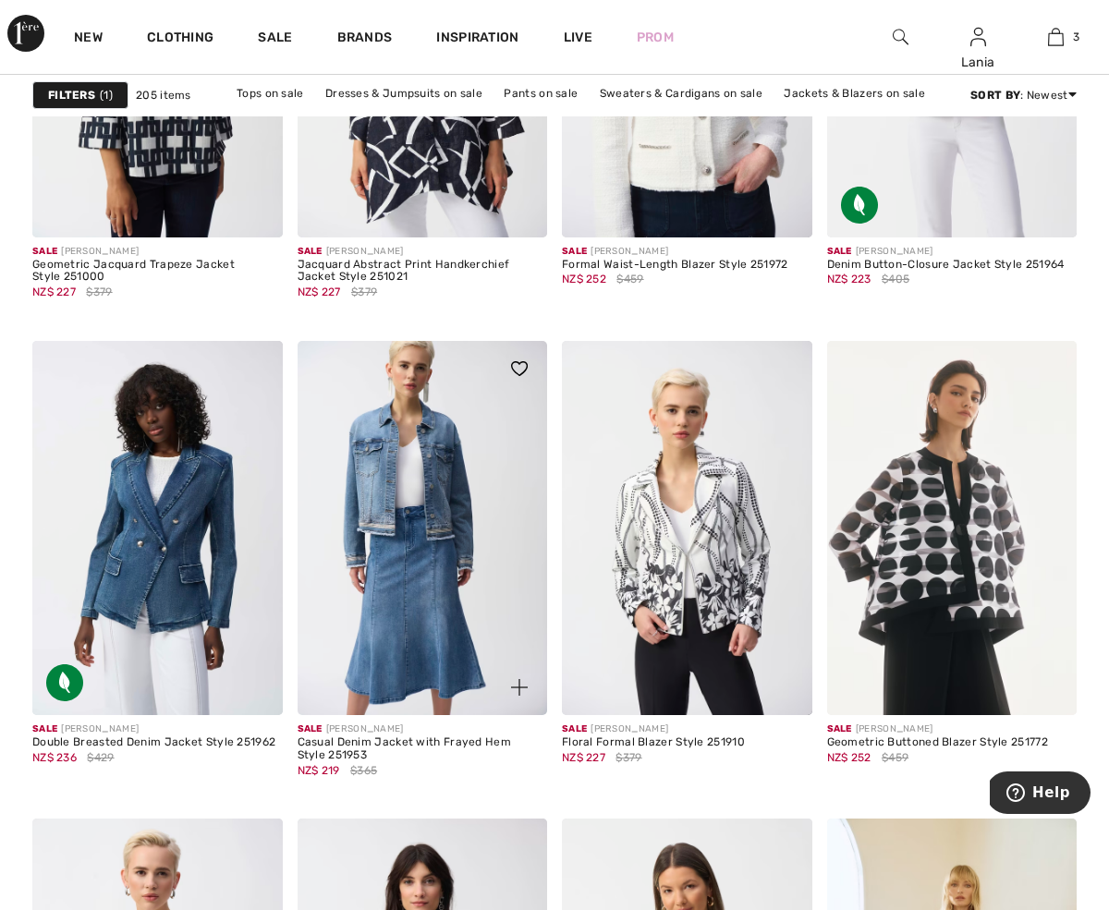
scroll to position [2512, 0]
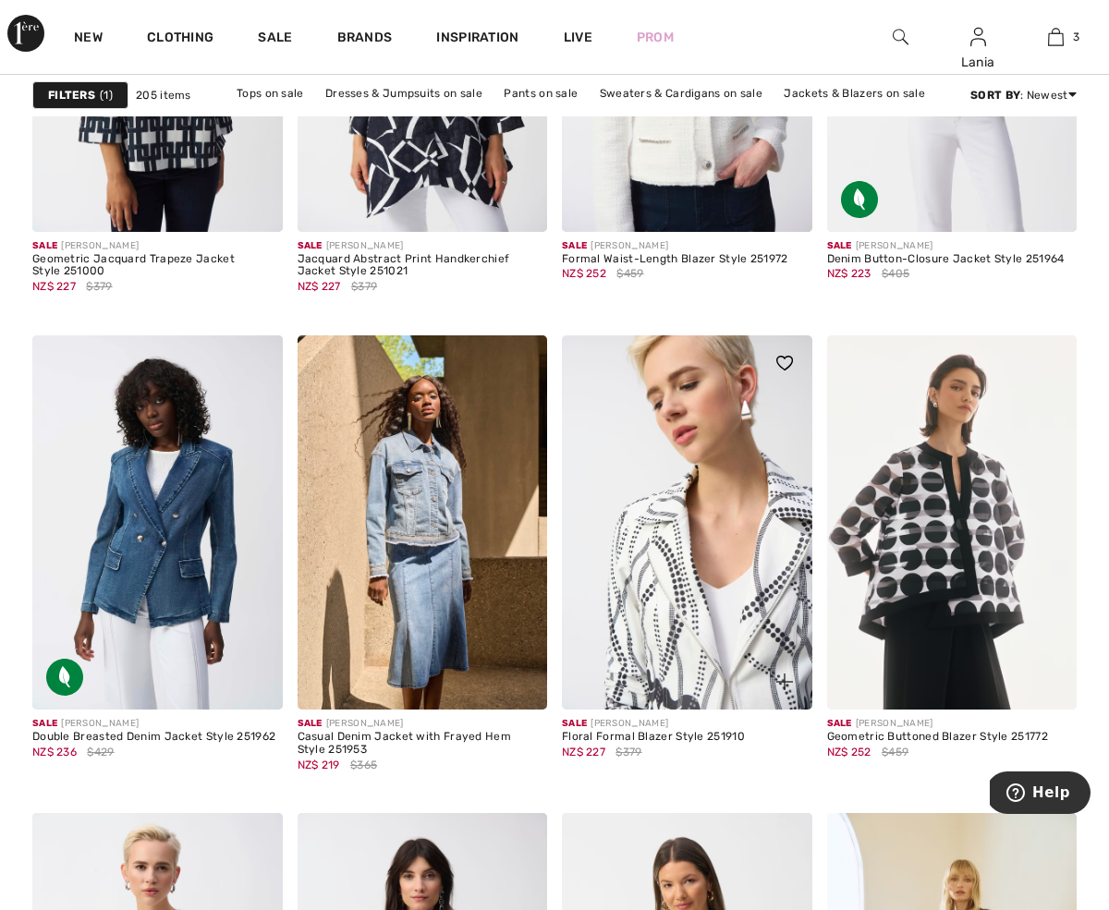
click at [672, 596] on img at bounding box center [687, 522] width 250 height 375
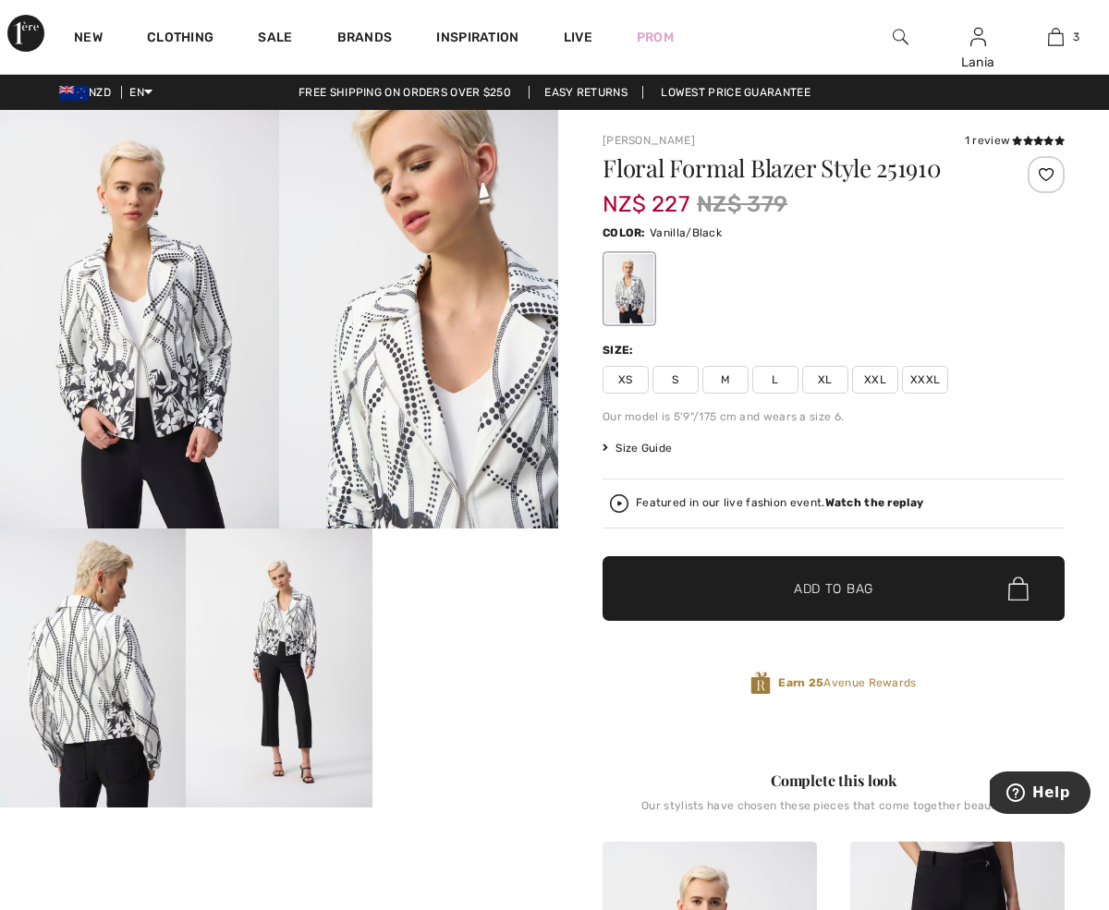
scroll to position [1, 0]
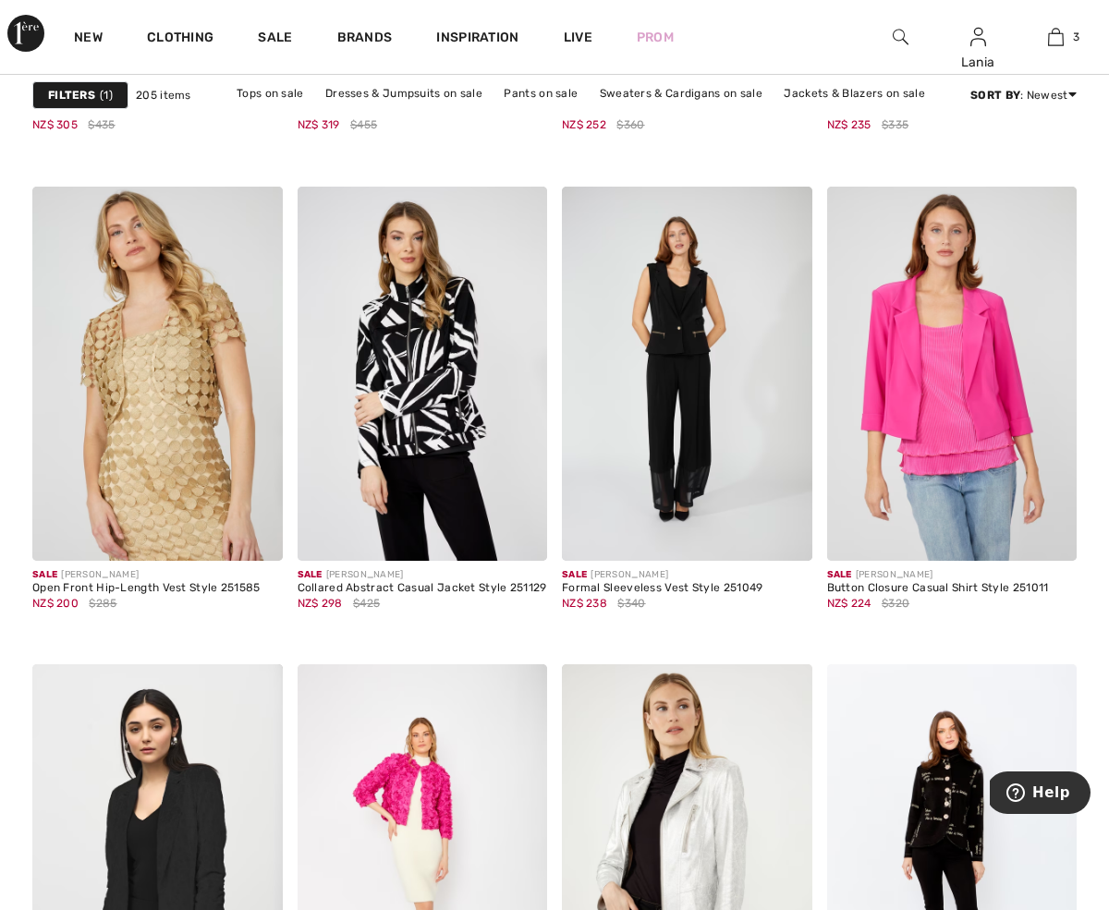
scroll to position [6380, 0]
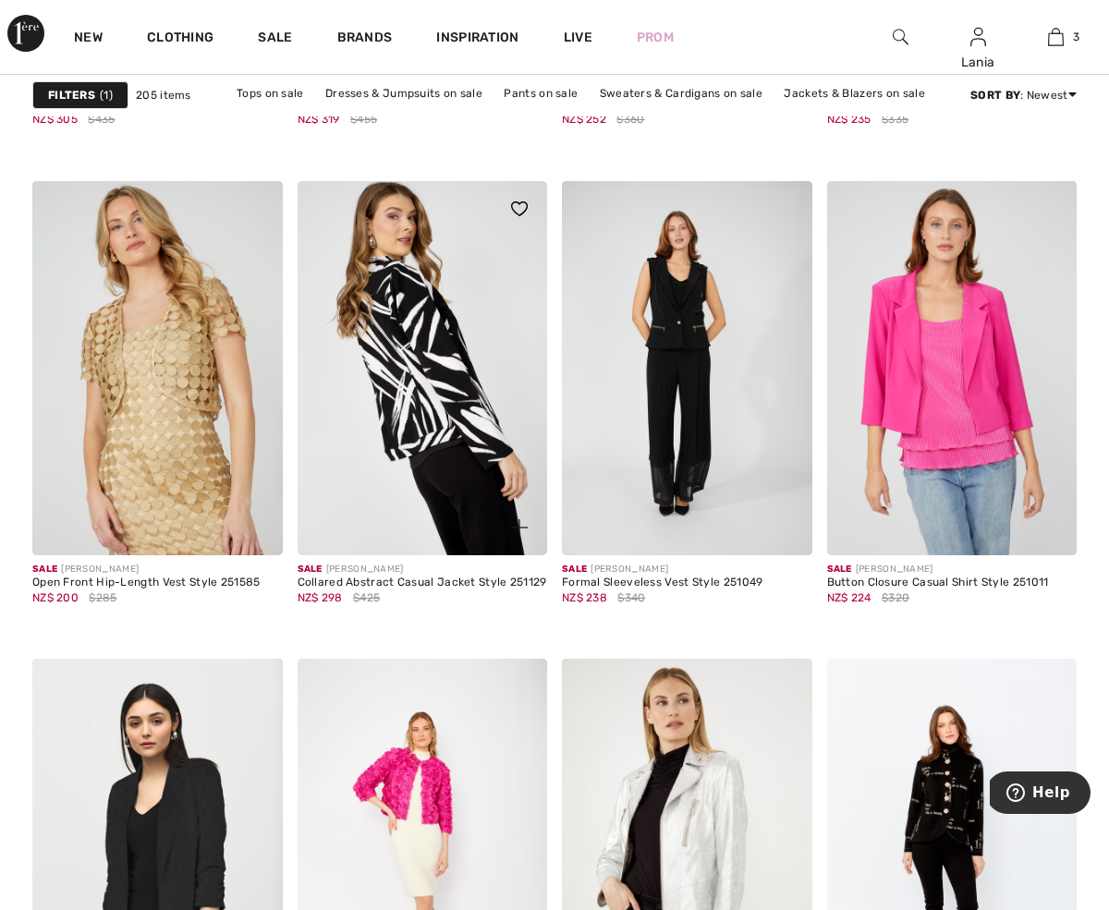
click at [422, 393] on img at bounding box center [423, 368] width 250 height 375
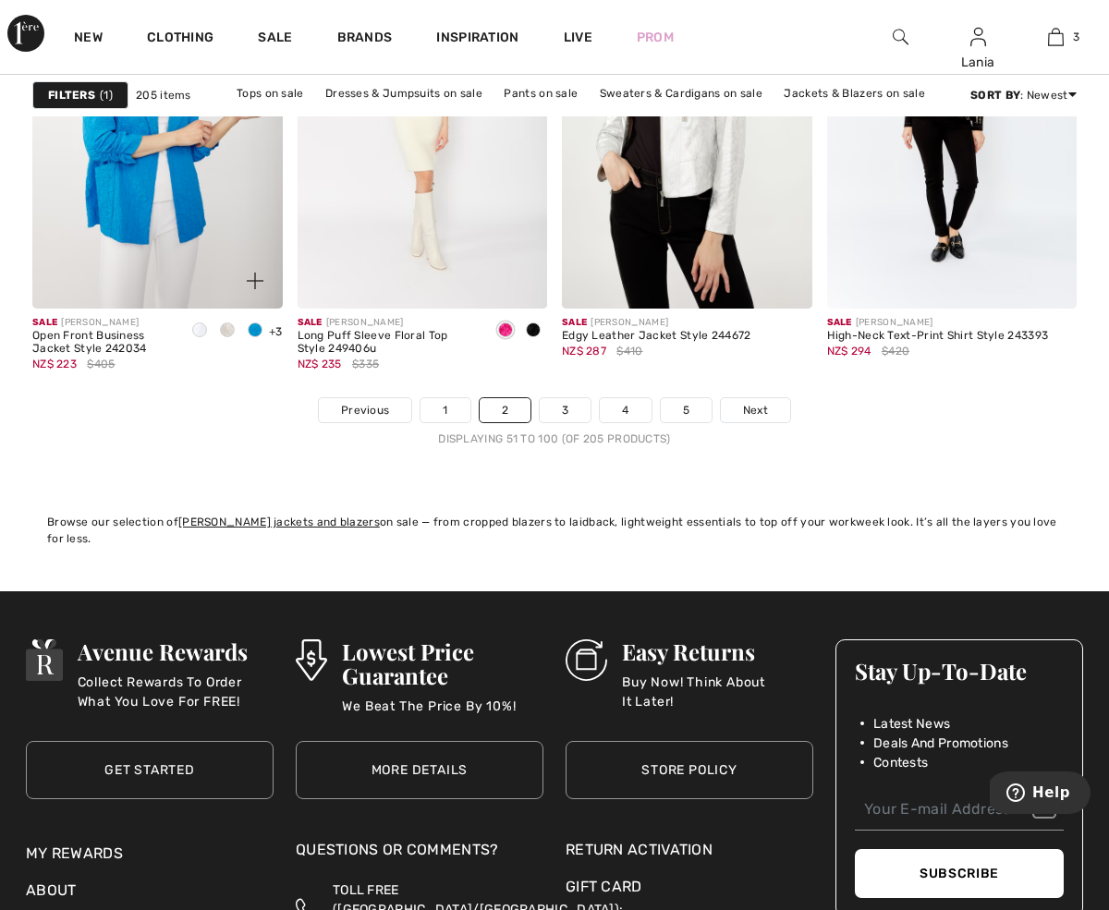
scroll to position [7115, 0]
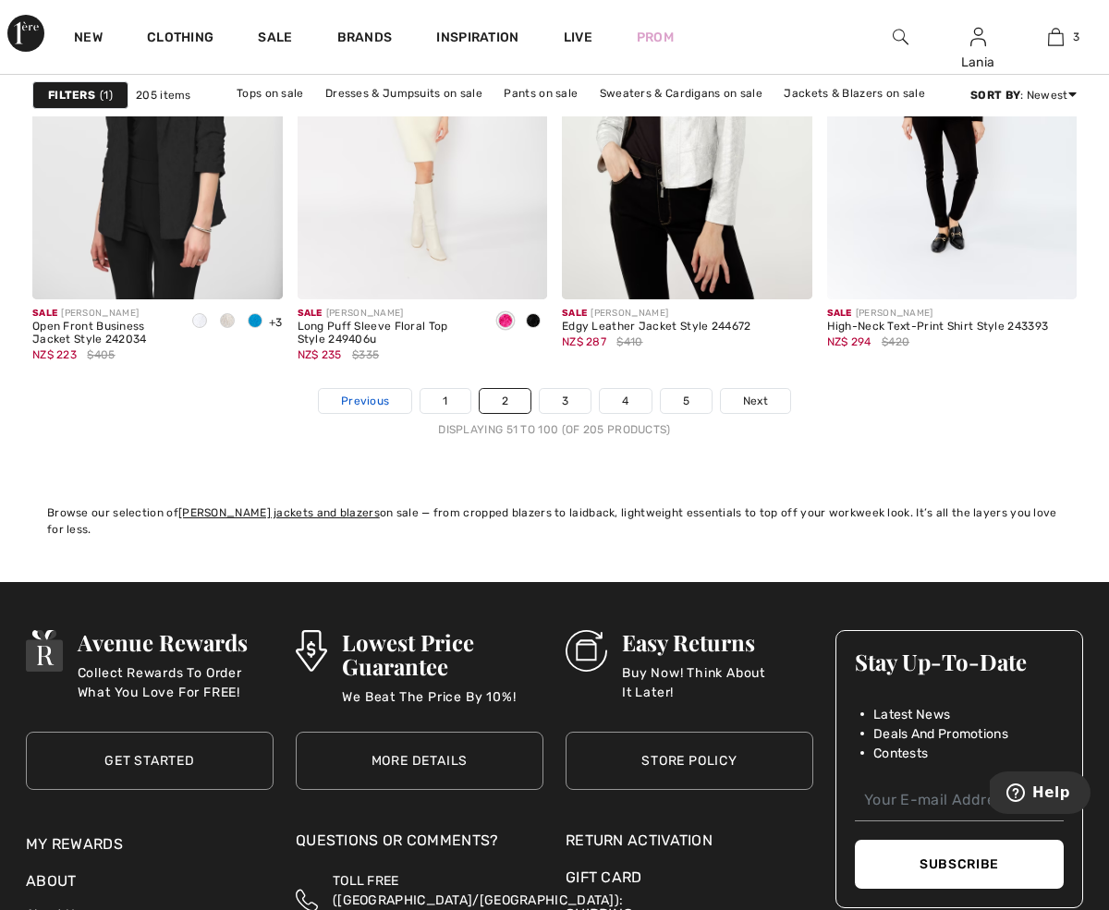
click at [373, 397] on span "Previous" at bounding box center [365, 401] width 48 height 17
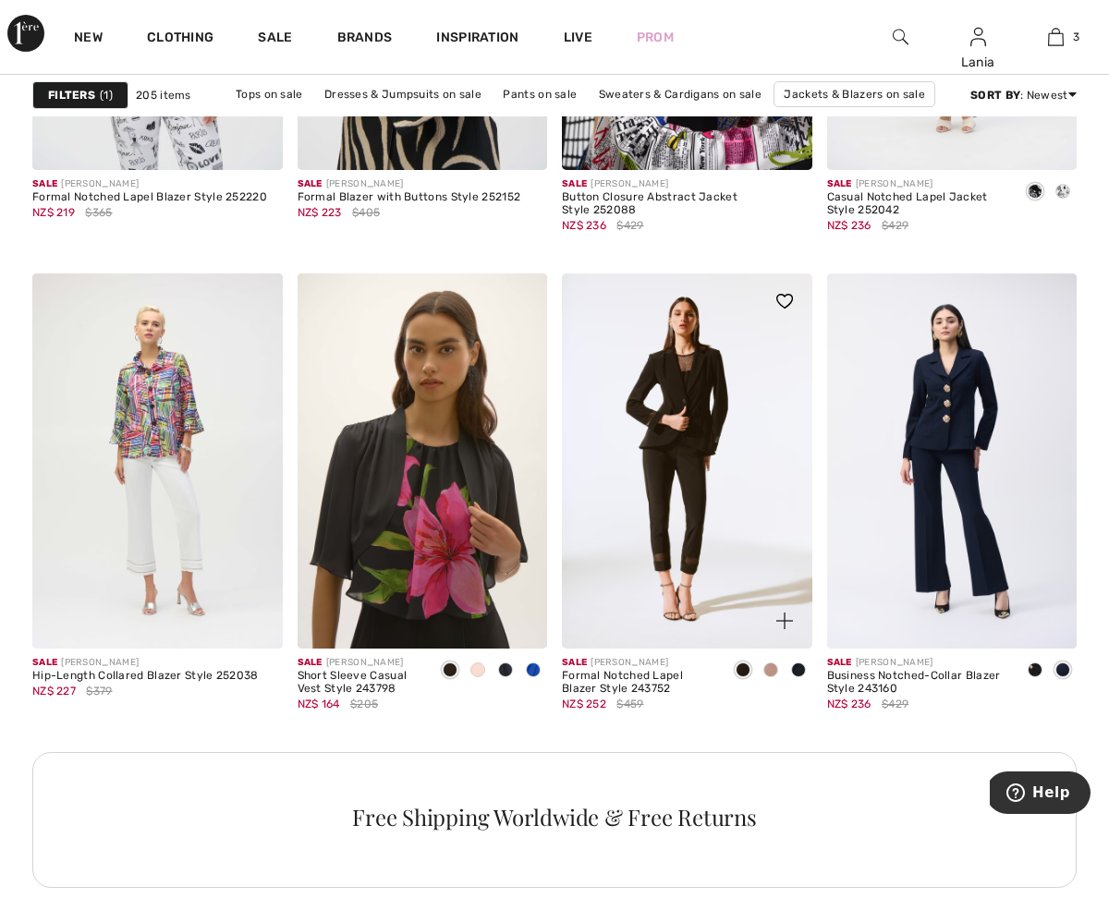
scroll to position [3053, 0]
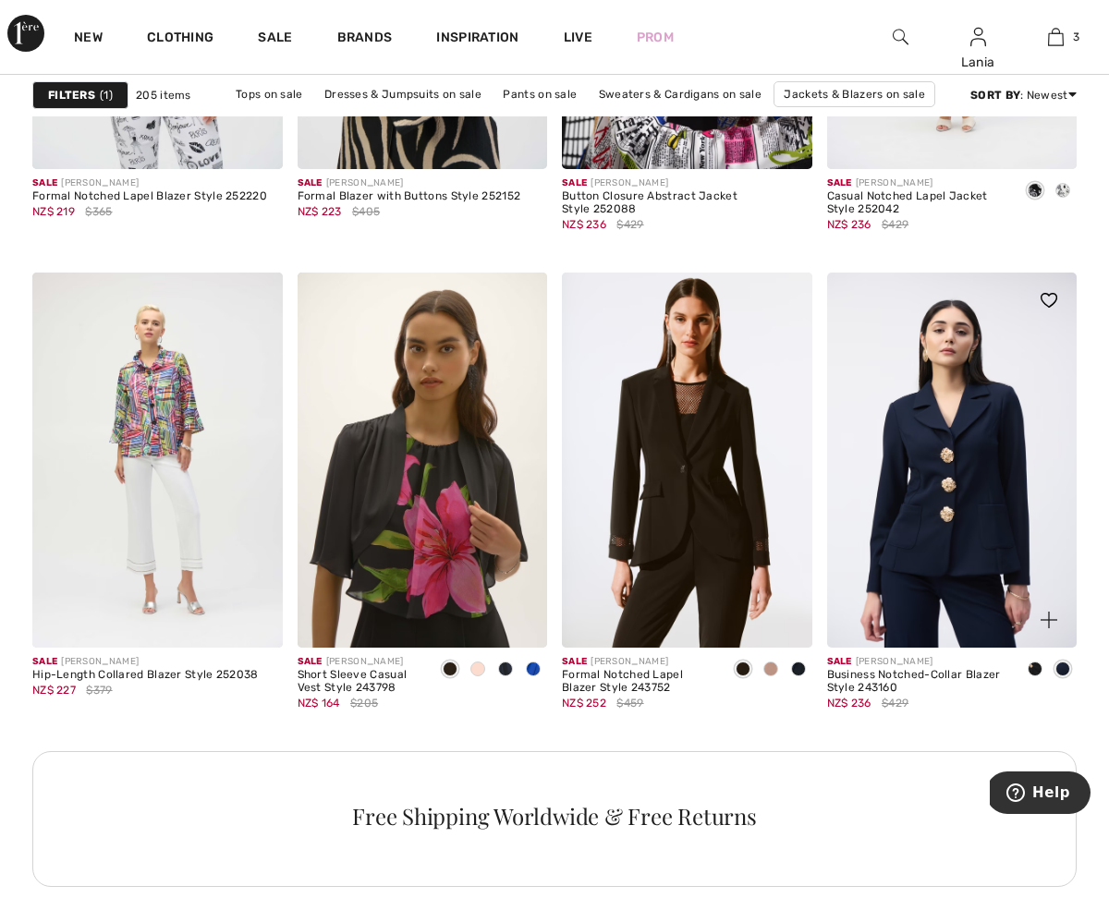
click at [984, 502] on img at bounding box center [952, 460] width 250 height 375
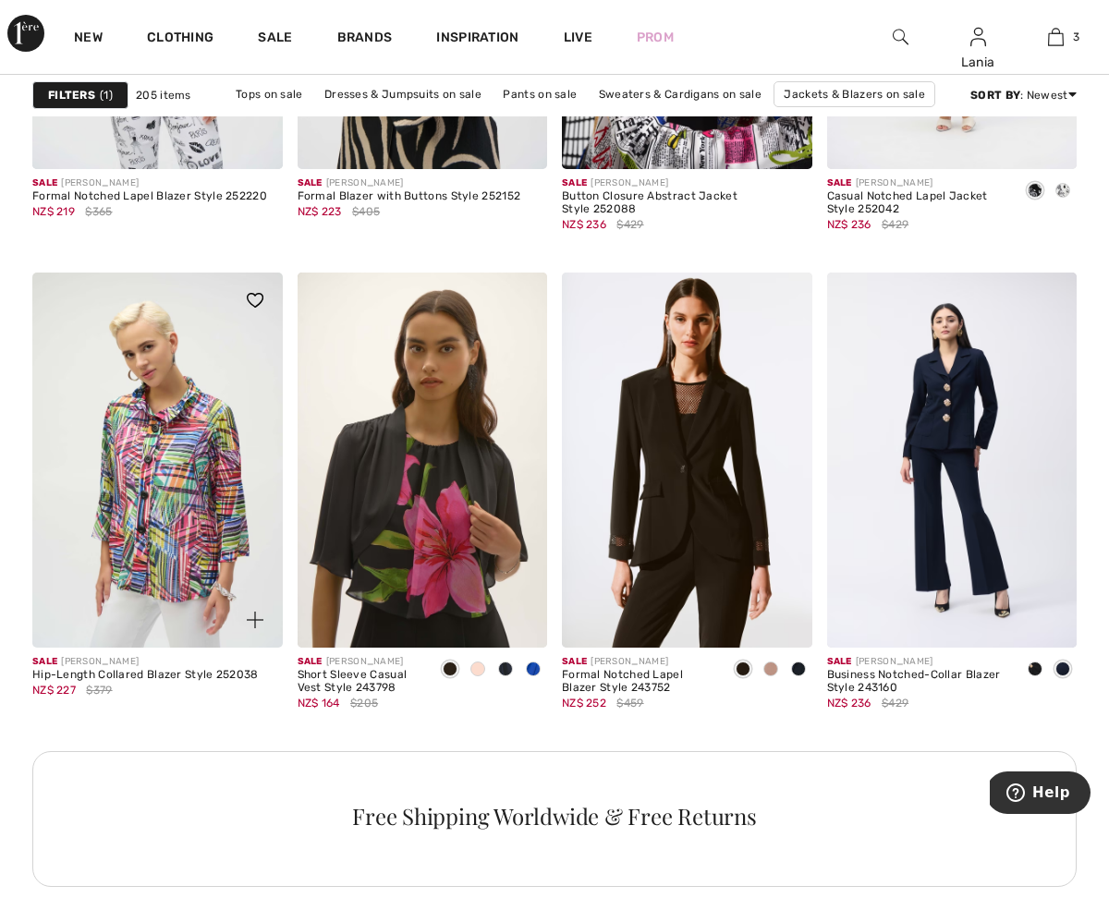
click at [157, 474] on img at bounding box center [157, 460] width 250 height 375
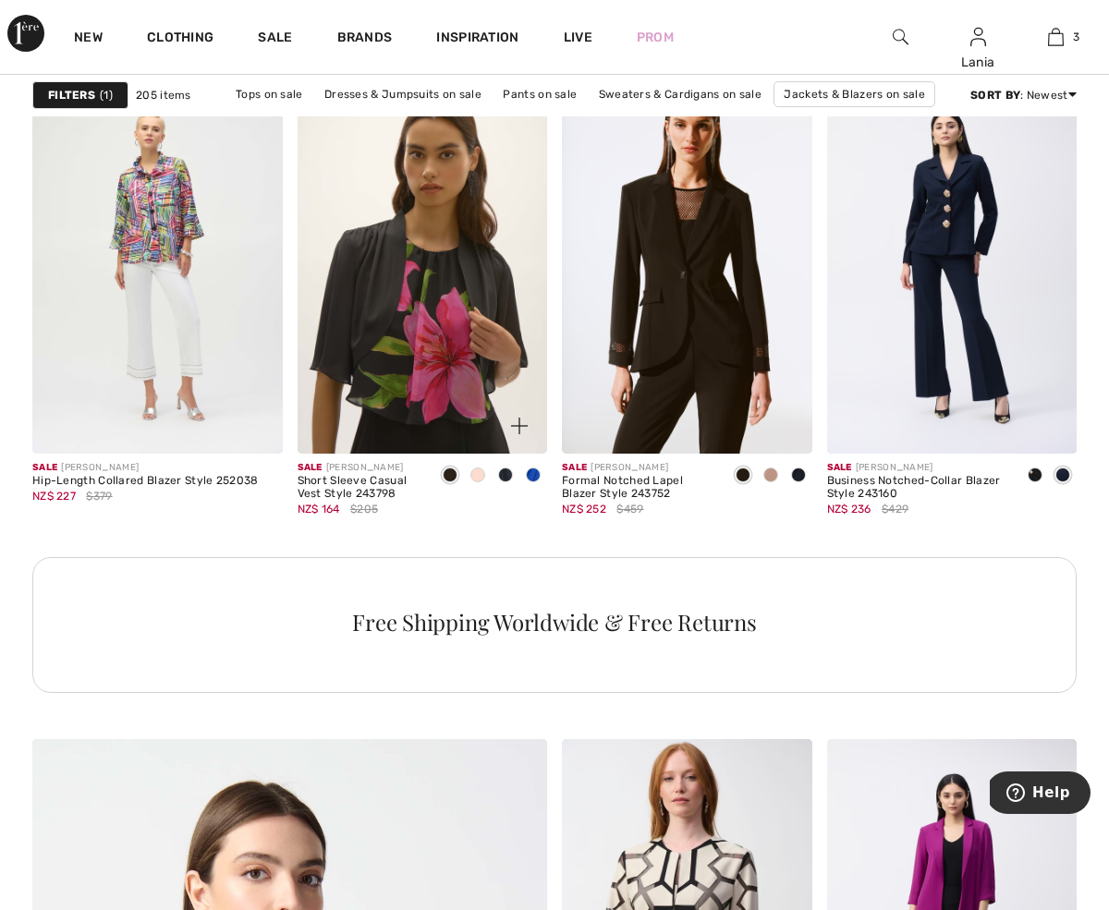
scroll to position [3249, 0]
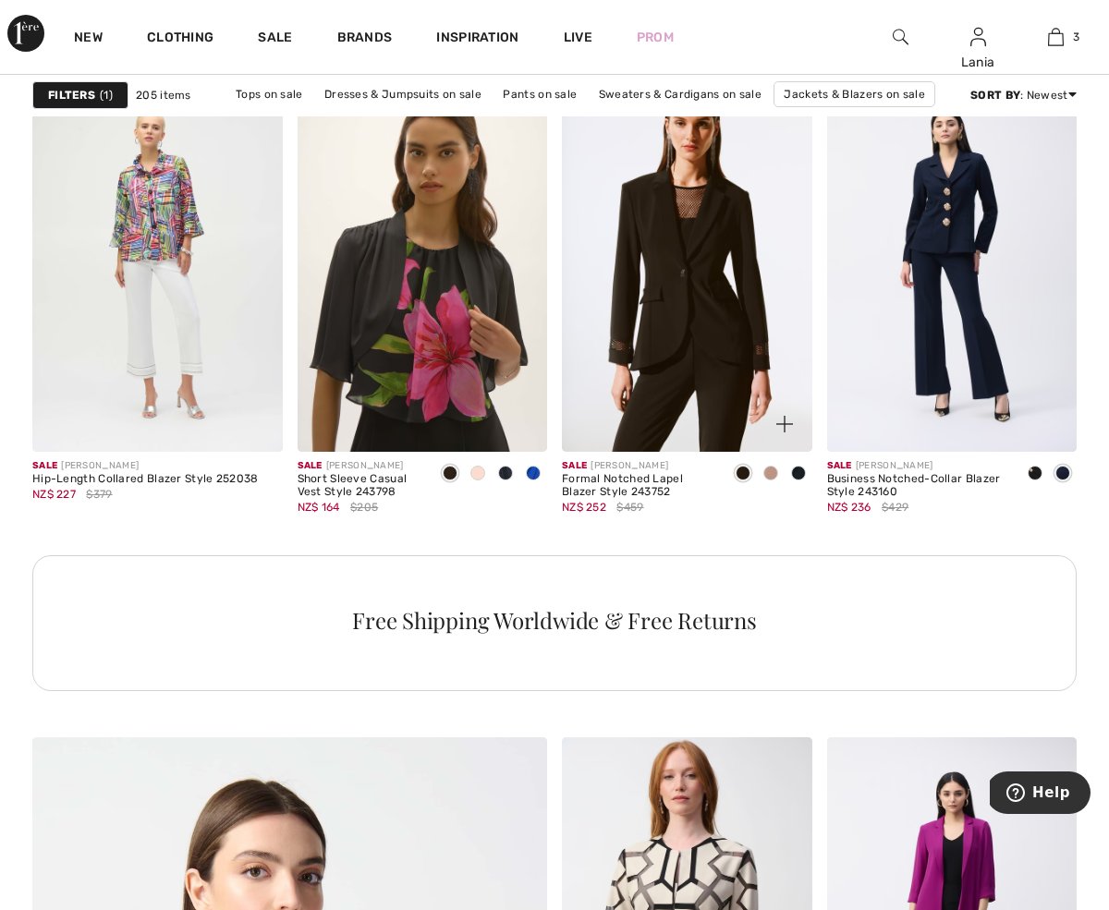
click at [799, 473] on span at bounding box center [798, 473] width 15 height 15
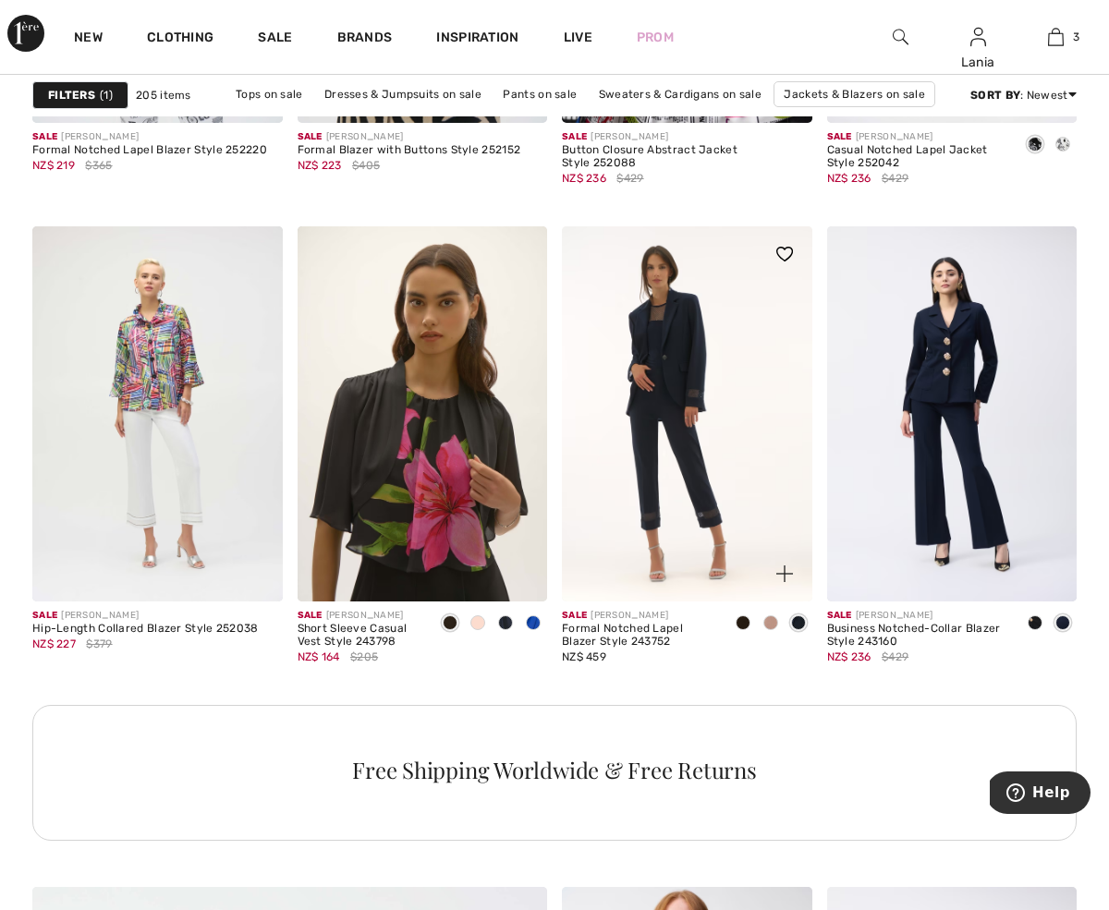
scroll to position [3054, 0]
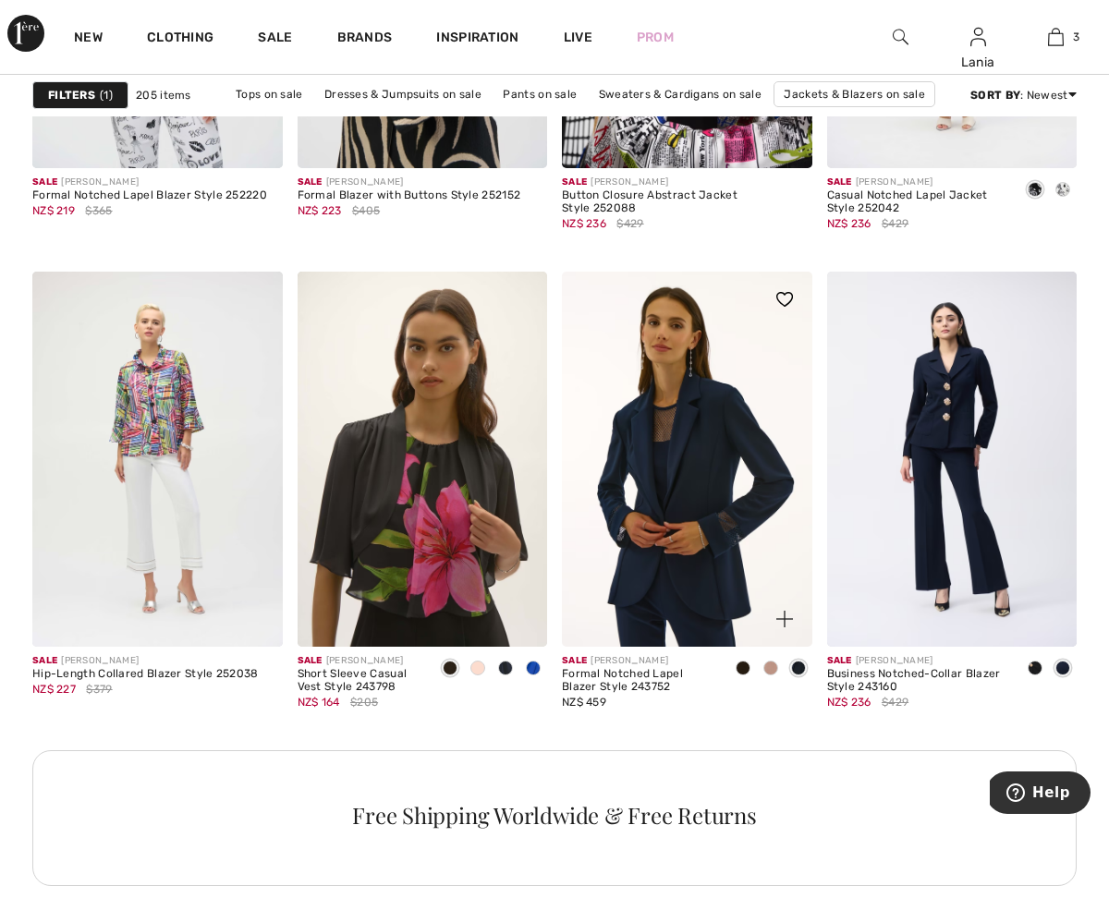
click at [691, 473] on img at bounding box center [687, 459] width 250 height 375
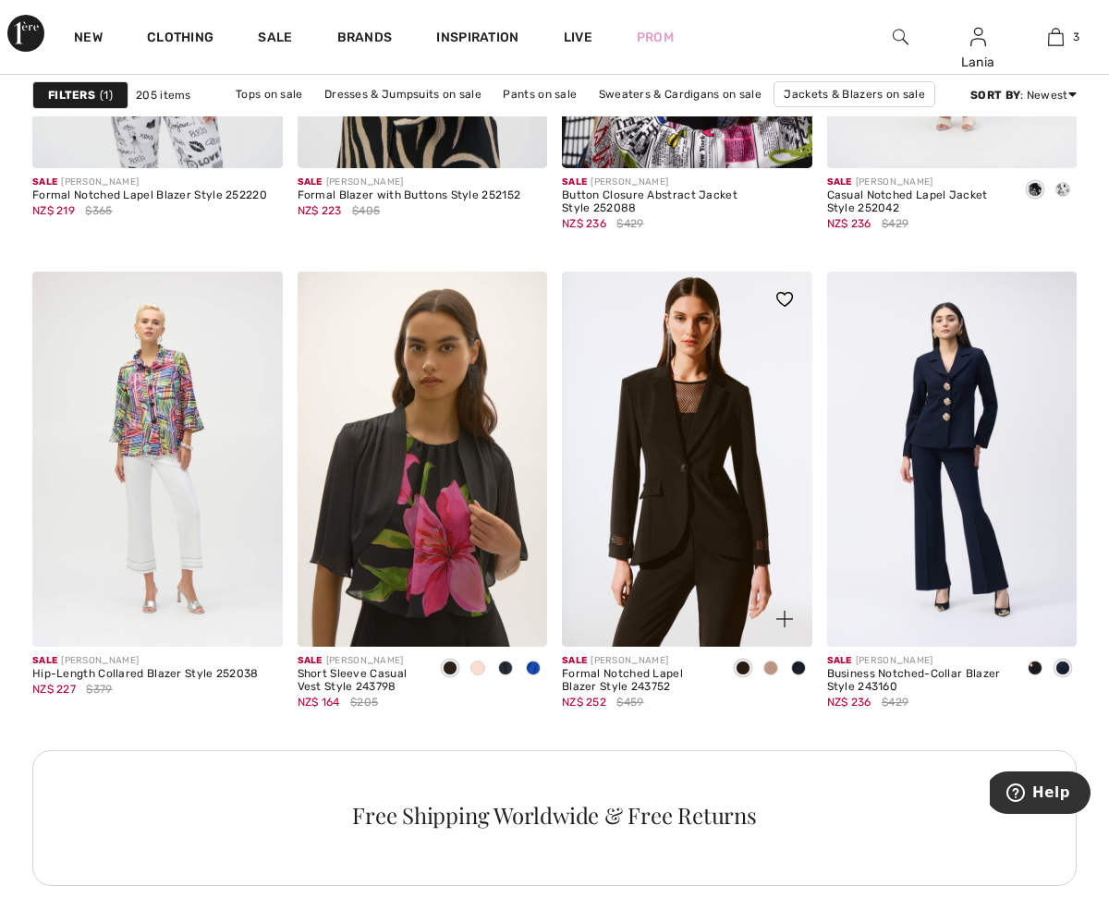
click at [798, 669] on span at bounding box center [798, 668] width 15 height 15
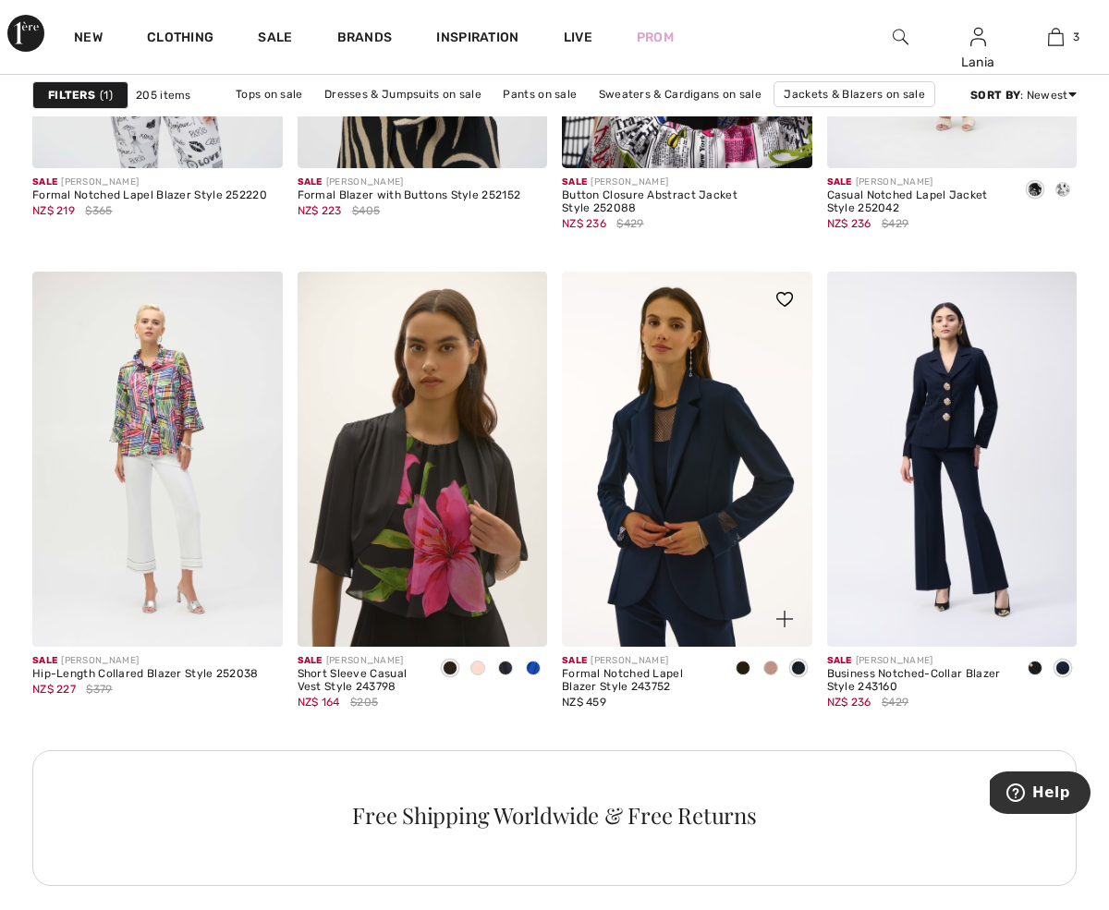
click at [716, 543] on img at bounding box center [687, 459] width 250 height 375
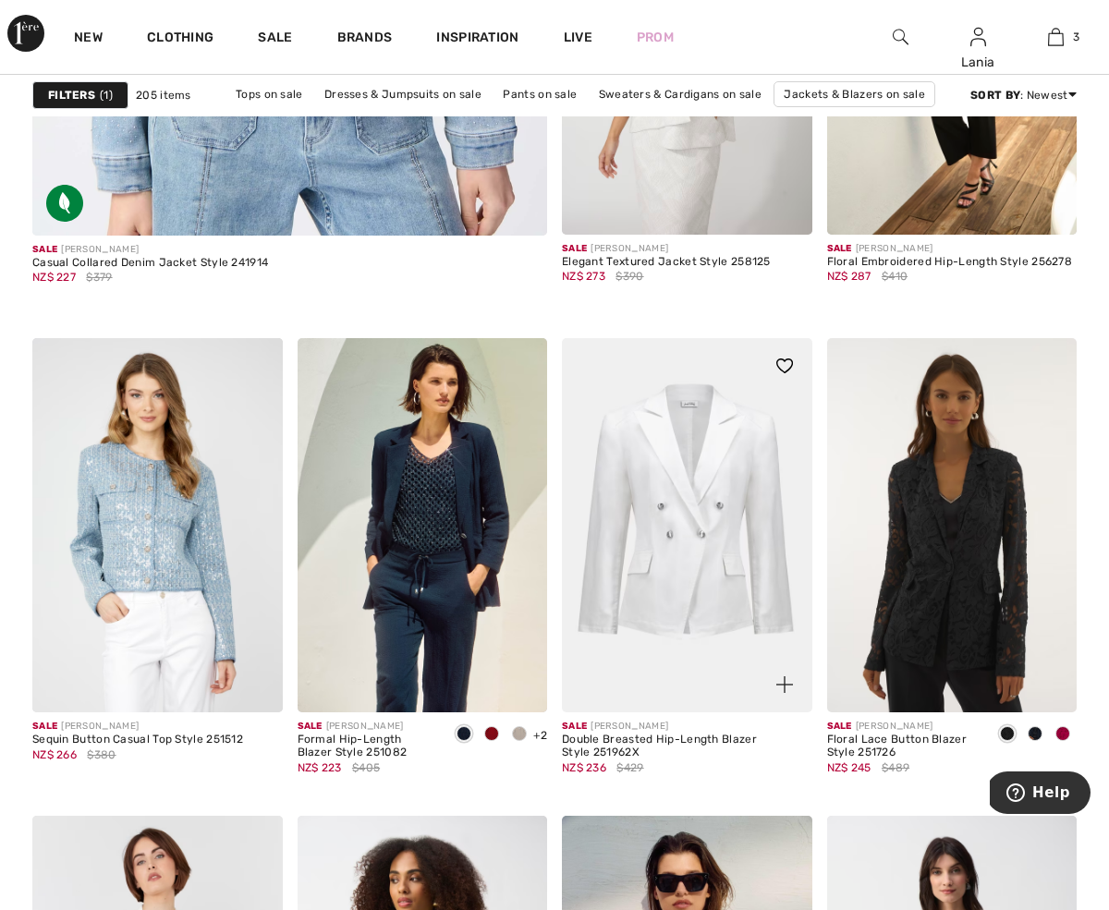
scroll to position [4625, 0]
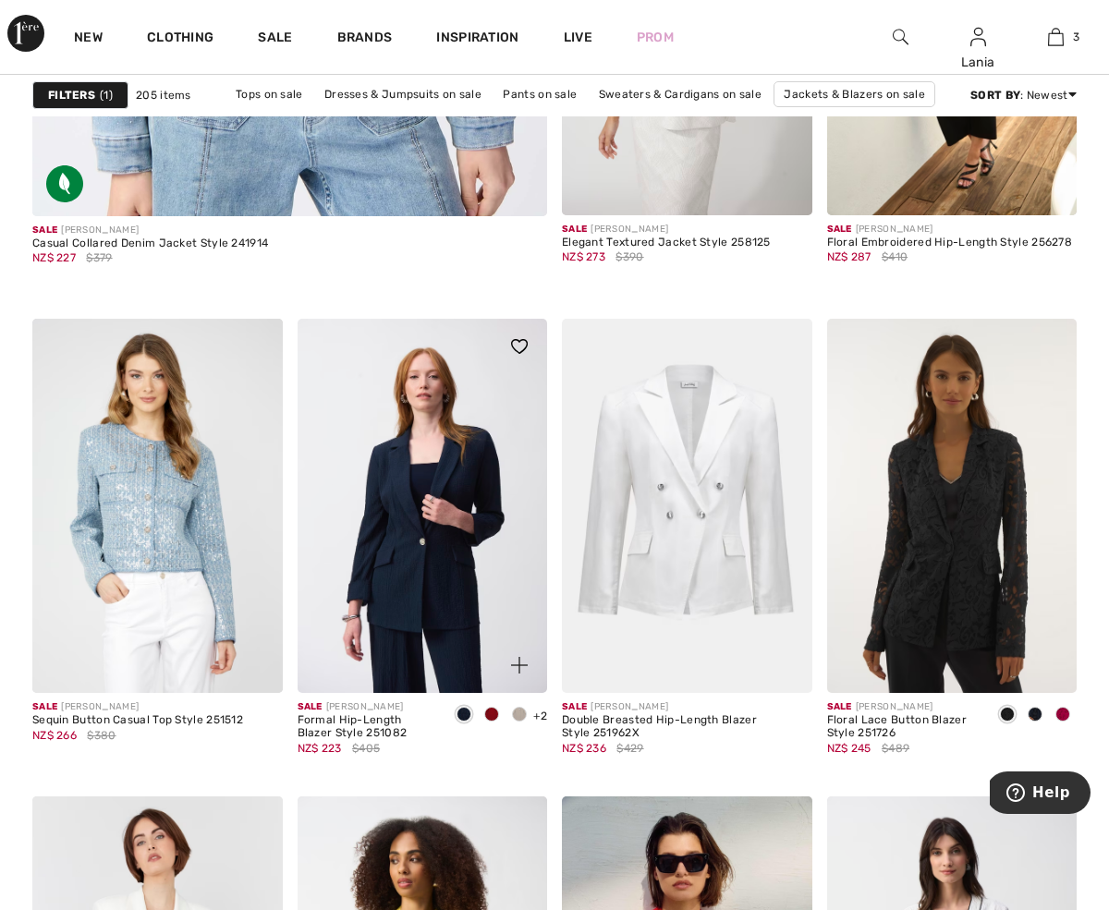
click at [419, 568] on img at bounding box center [423, 506] width 250 height 375
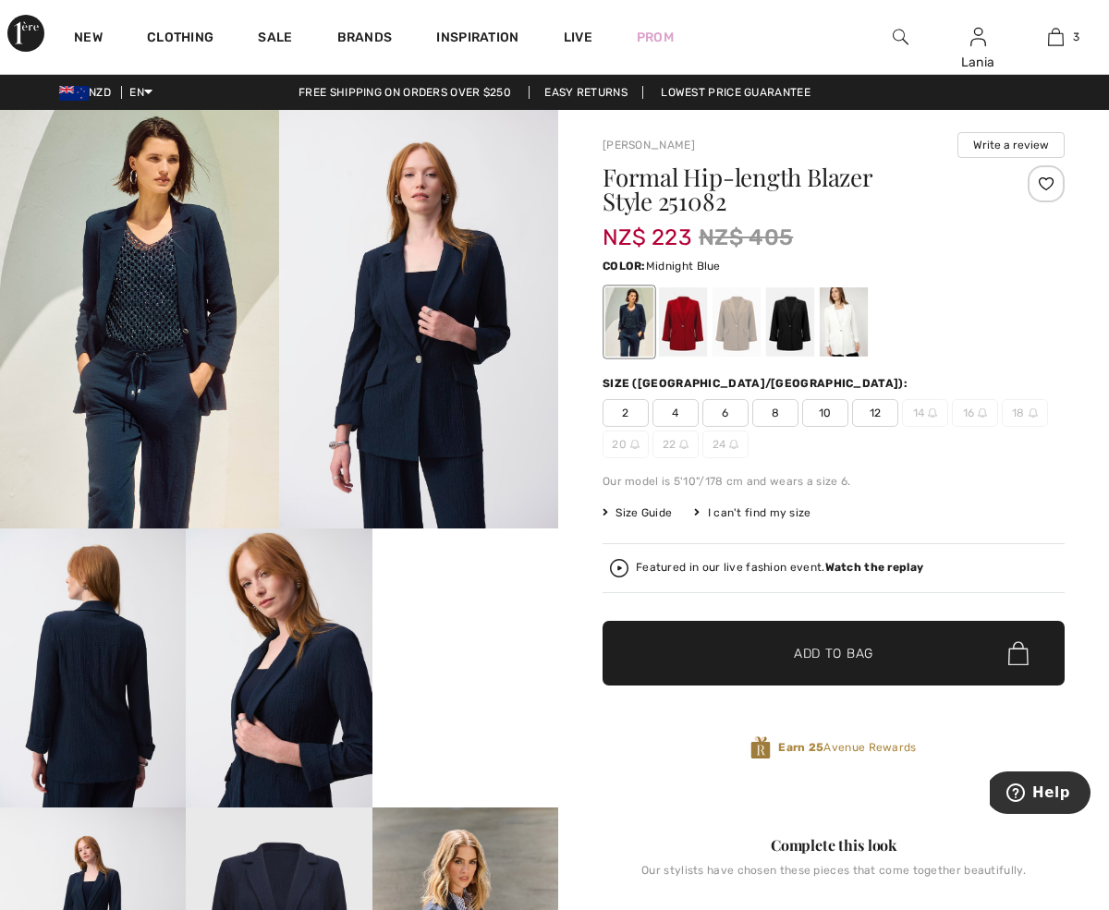
click at [486, 622] on video "Your browser does not support the video tag." at bounding box center [465, 575] width 186 height 93
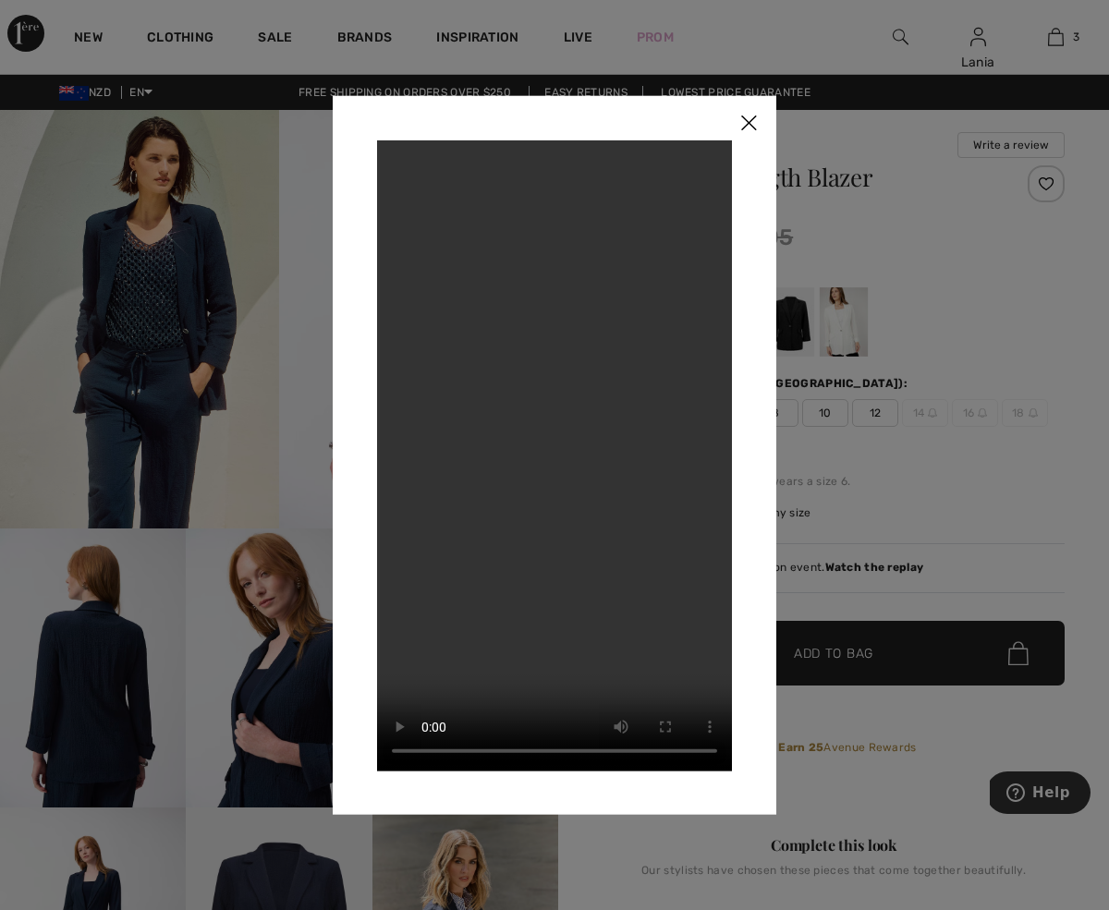
click at [746, 119] on img at bounding box center [748, 123] width 55 height 57
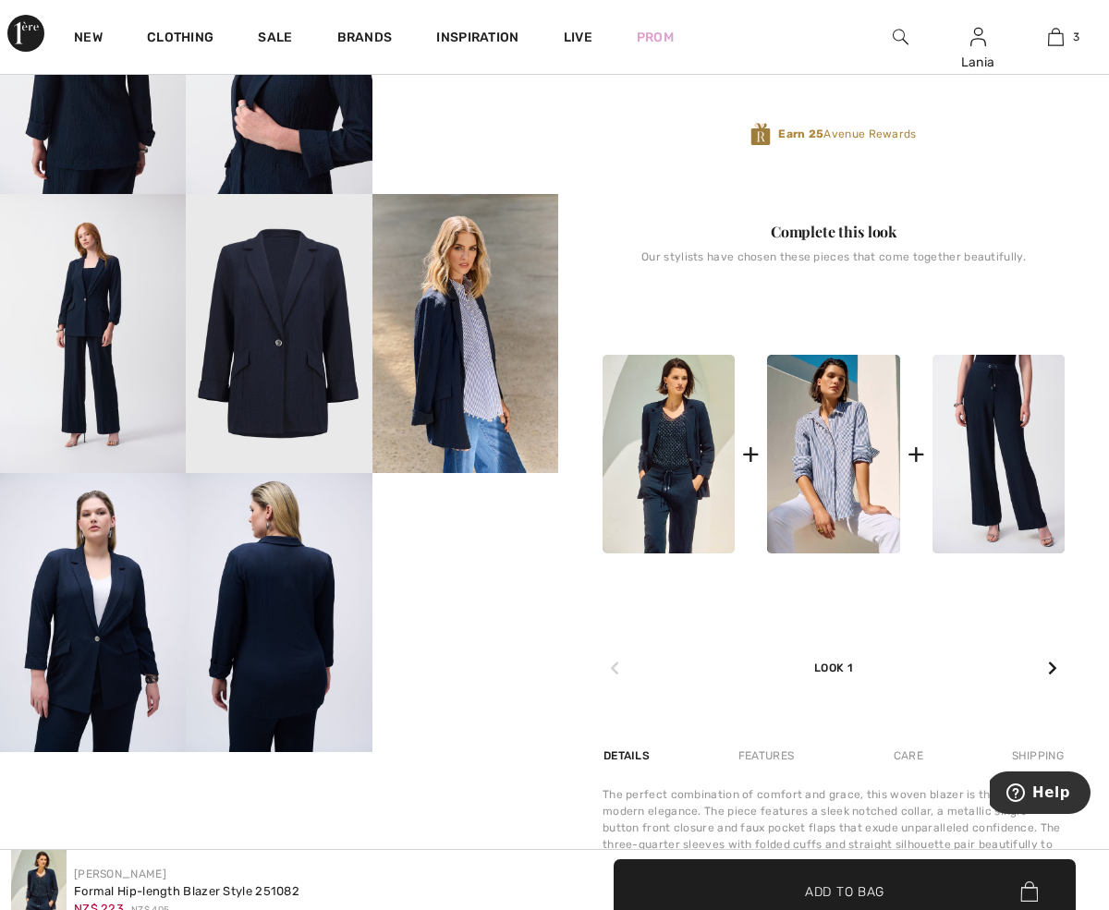
scroll to position [664, 0]
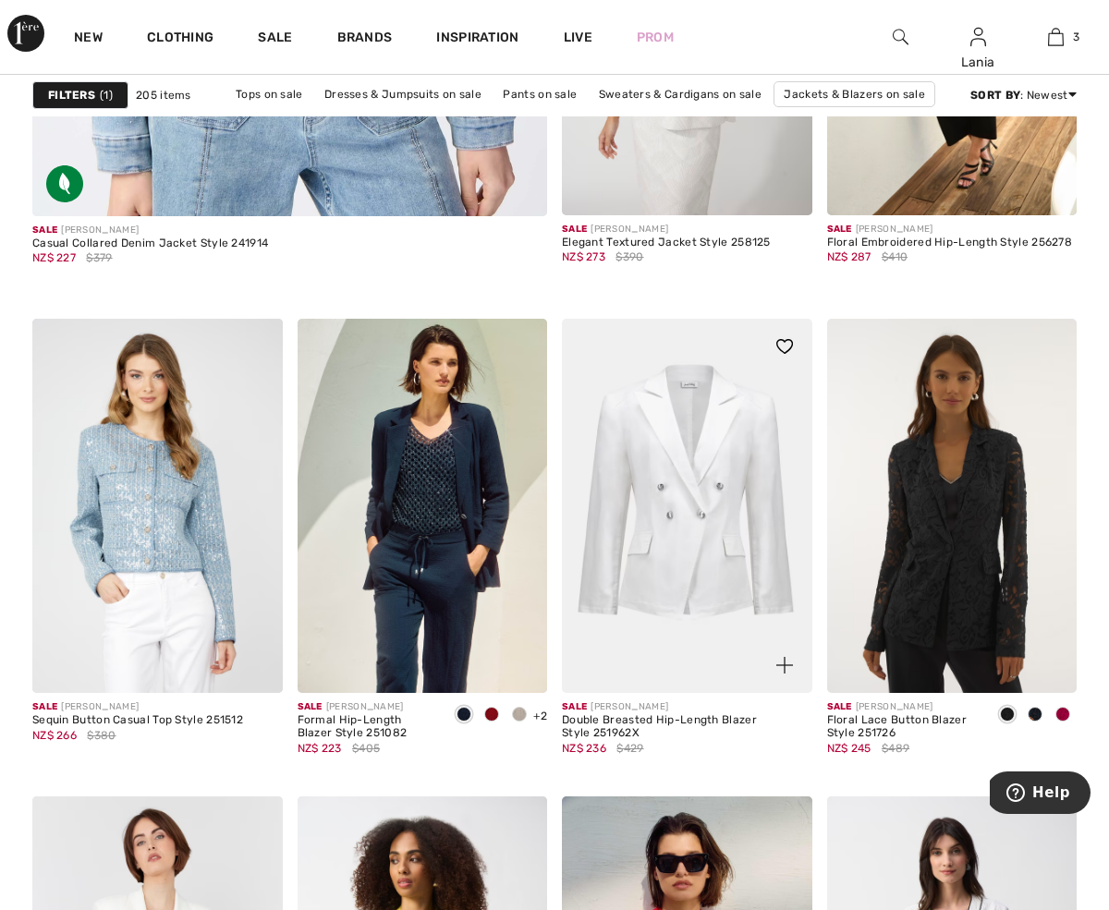
click at [718, 516] on img at bounding box center [687, 506] width 250 height 375
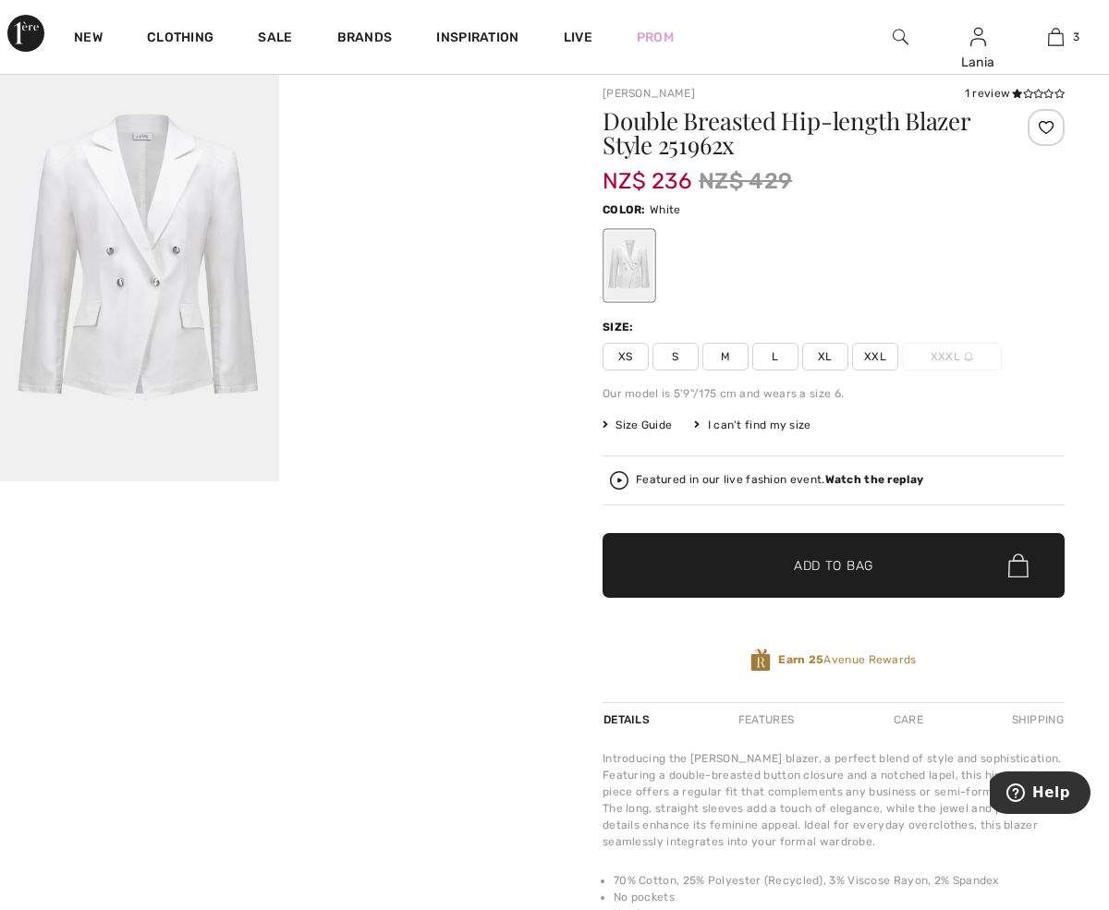
scroll to position [40, 0]
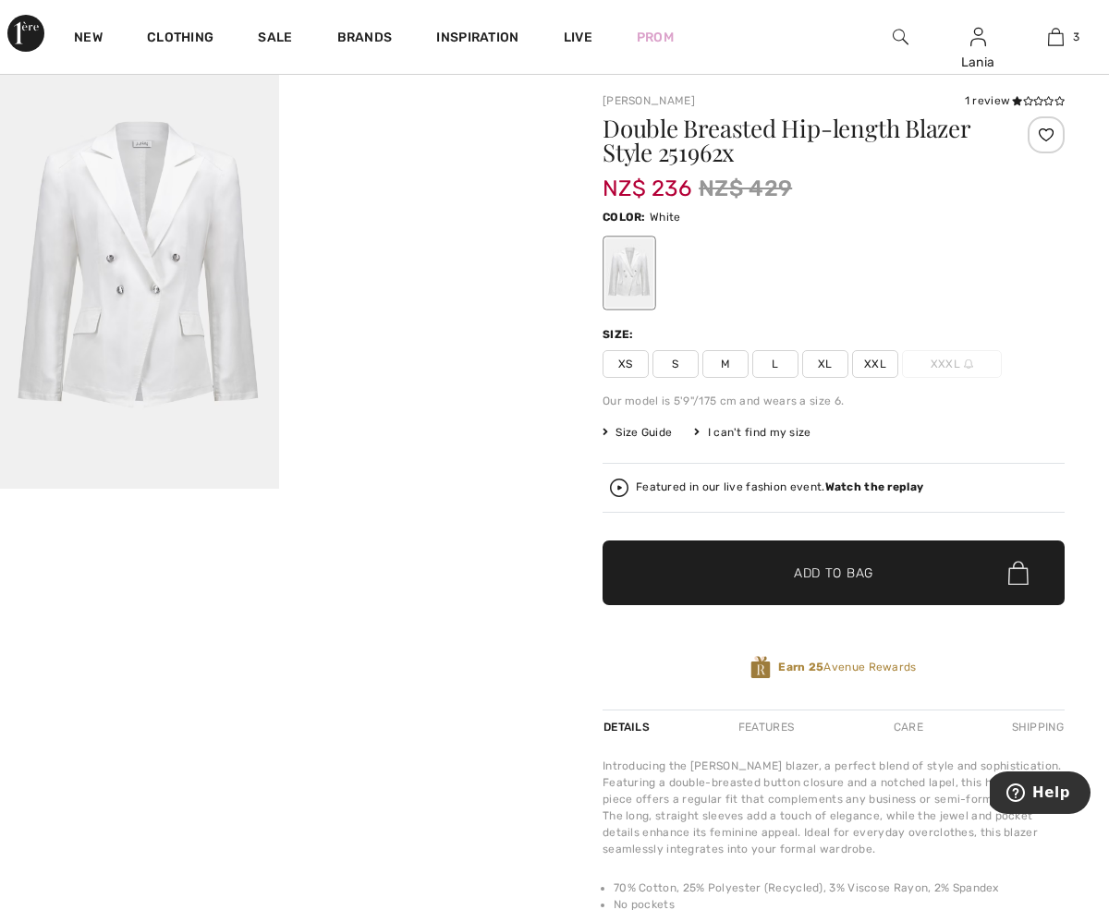
click at [121, 292] on img at bounding box center [139, 279] width 279 height 419
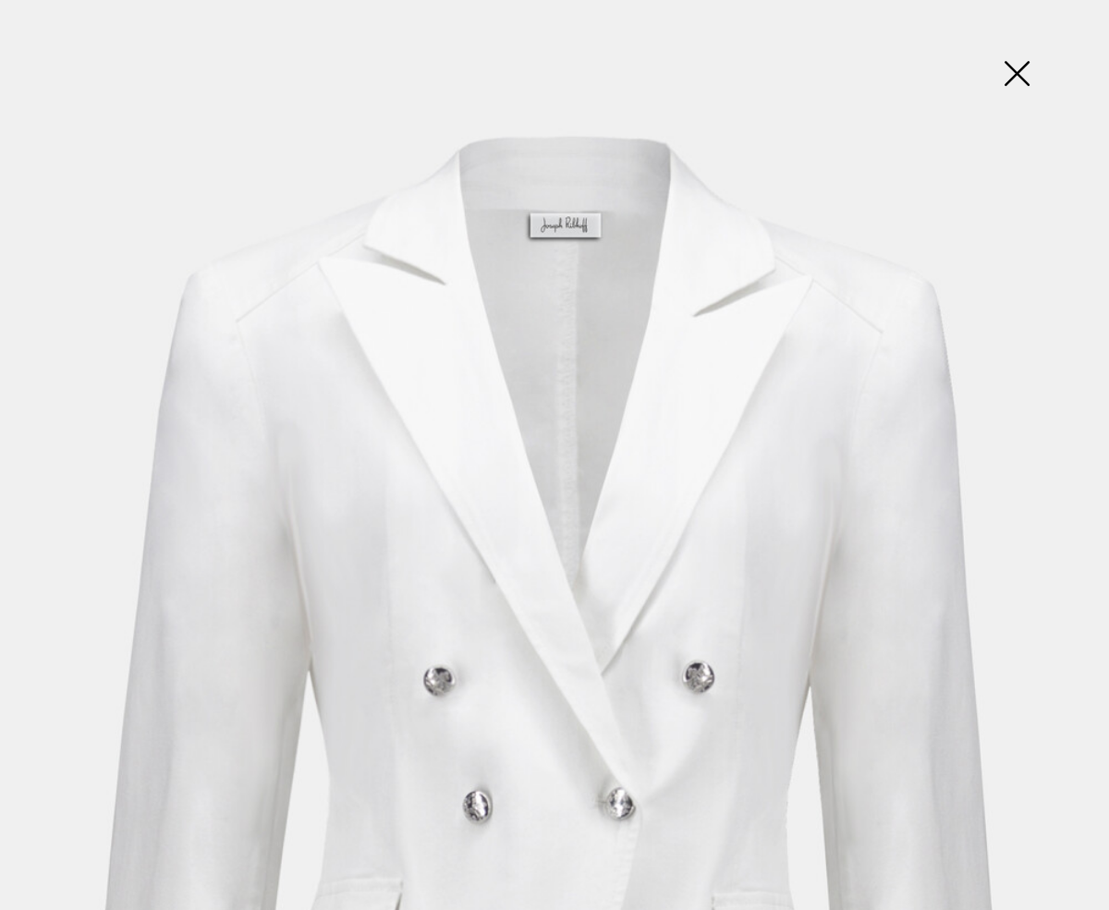
scroll to position [46, 0]
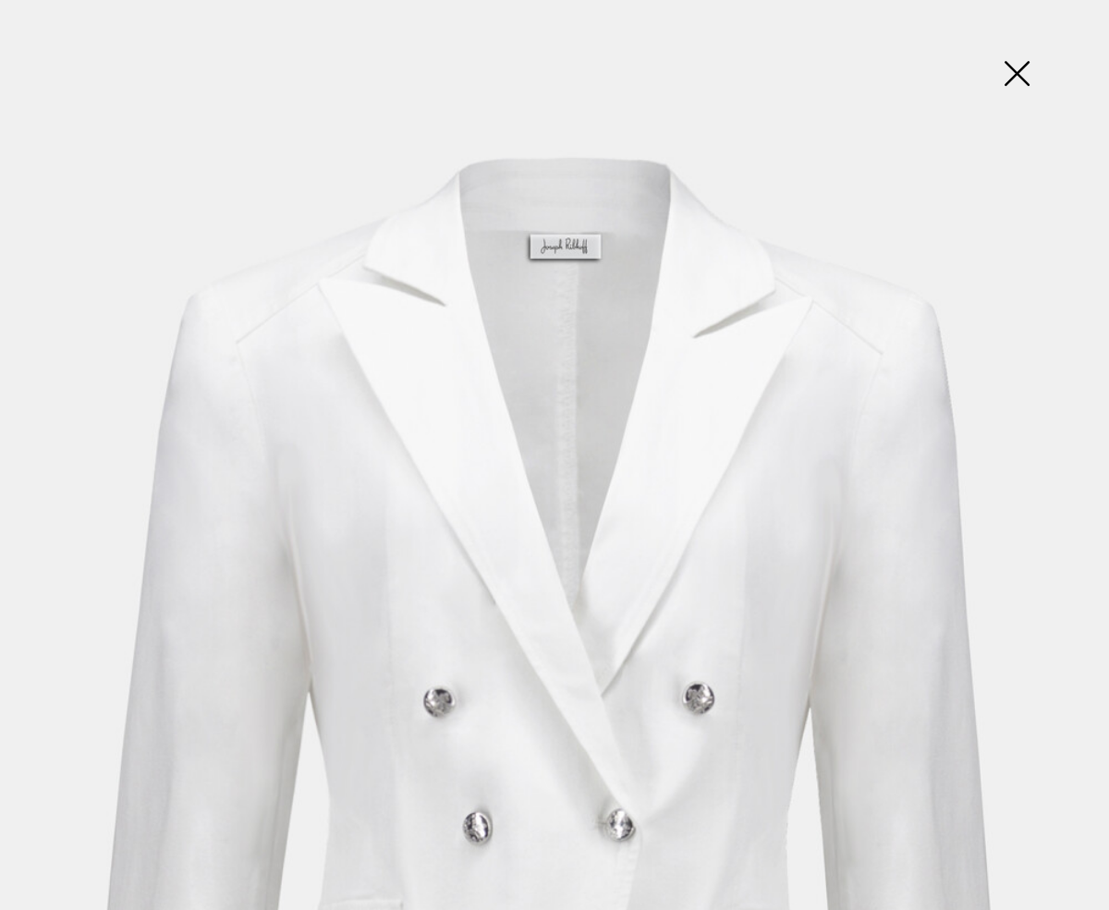
click at [1004, 68] on img at bounding box center [1016, 75] width 92 height 95
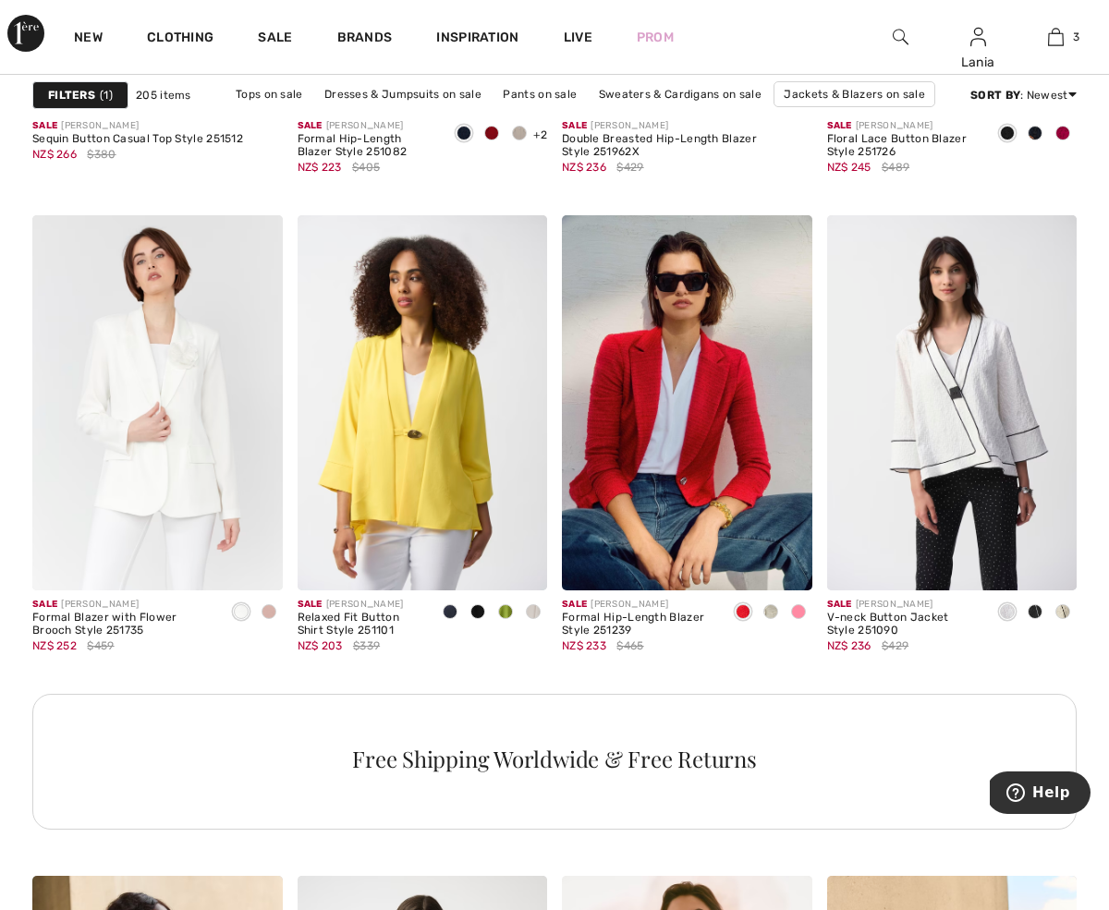
scroll to position [5212, 0]
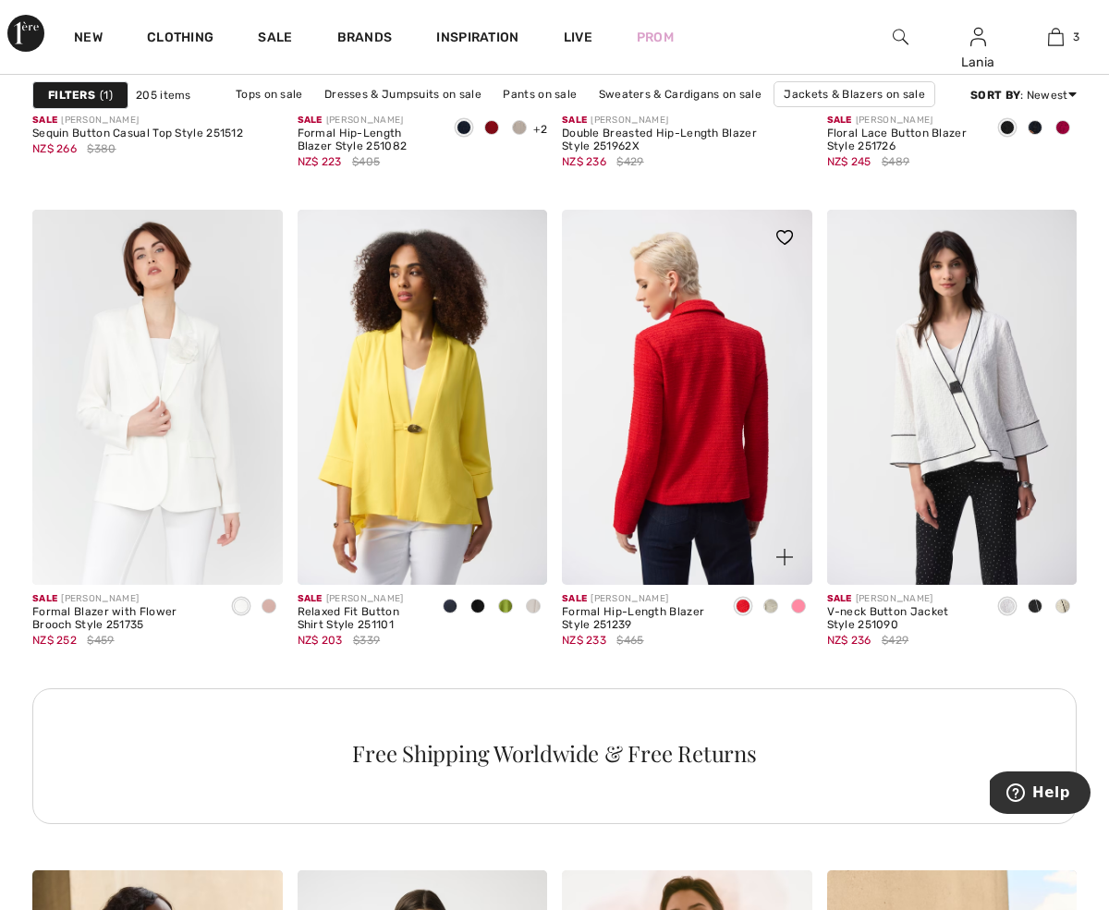
click at [704, 449] on img at bounding box center [687, 397] width 250 height 375
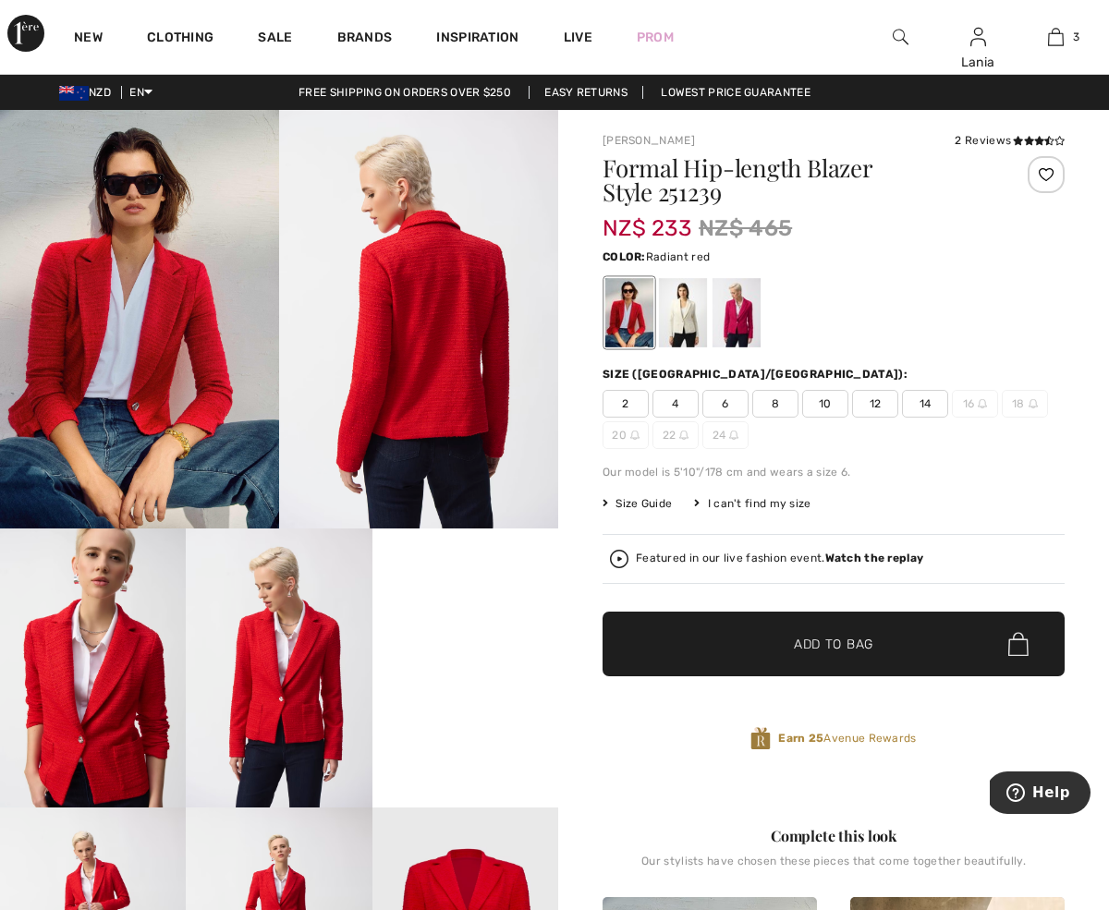
click at [104, 723] on img at bounding box center [93, 668] width 186 height 279
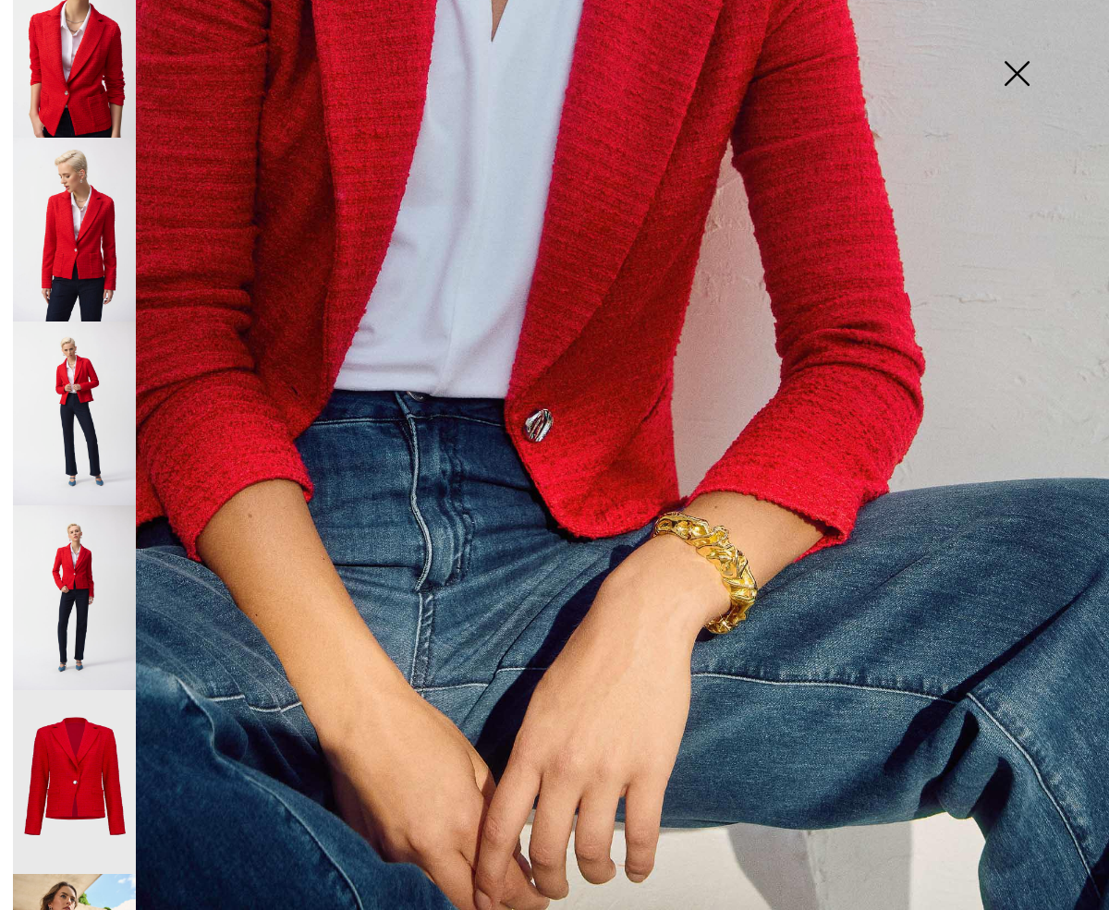
scroll to position [507, 0]
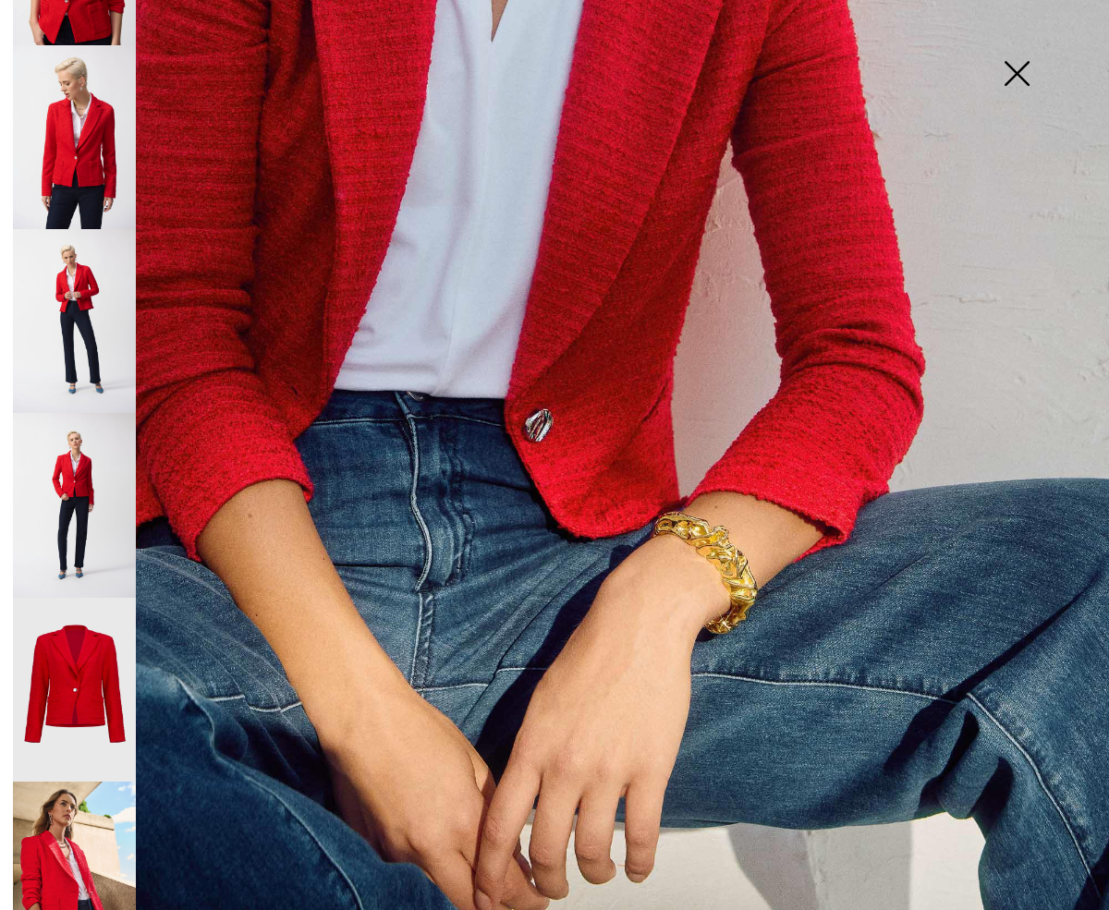
click at [65, 806] on img at bounding box center [74, 874] width 123 height 185
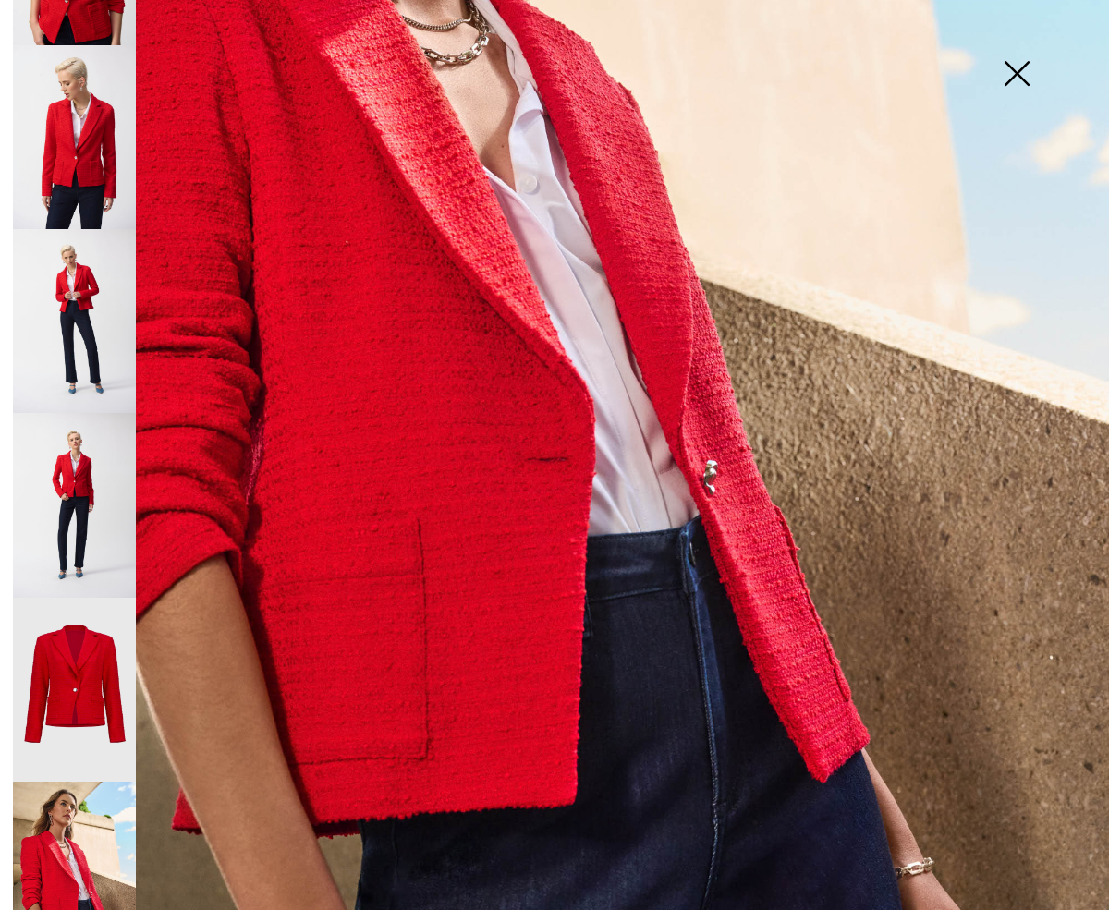
scroll to position [534, 0]
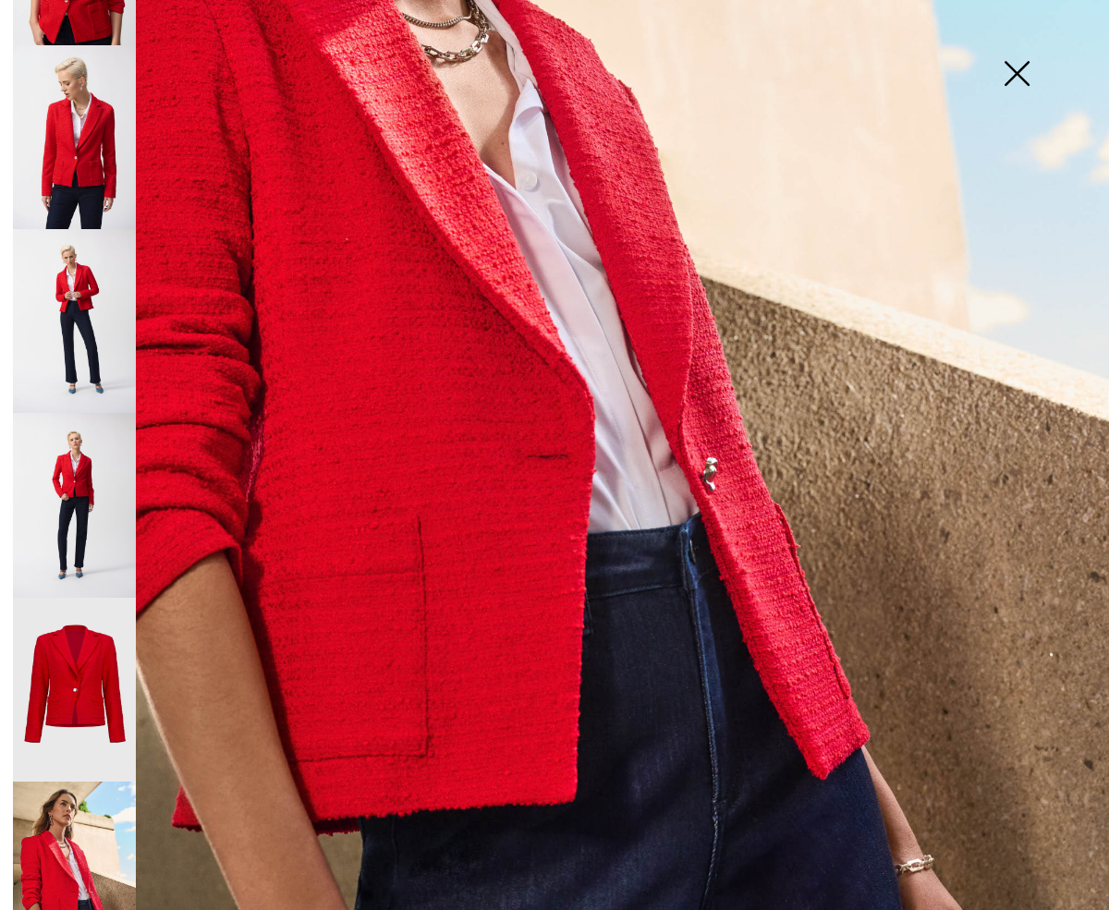
click at [1013, 75] on img at bounding box center [1016, 75] width 92 height 95
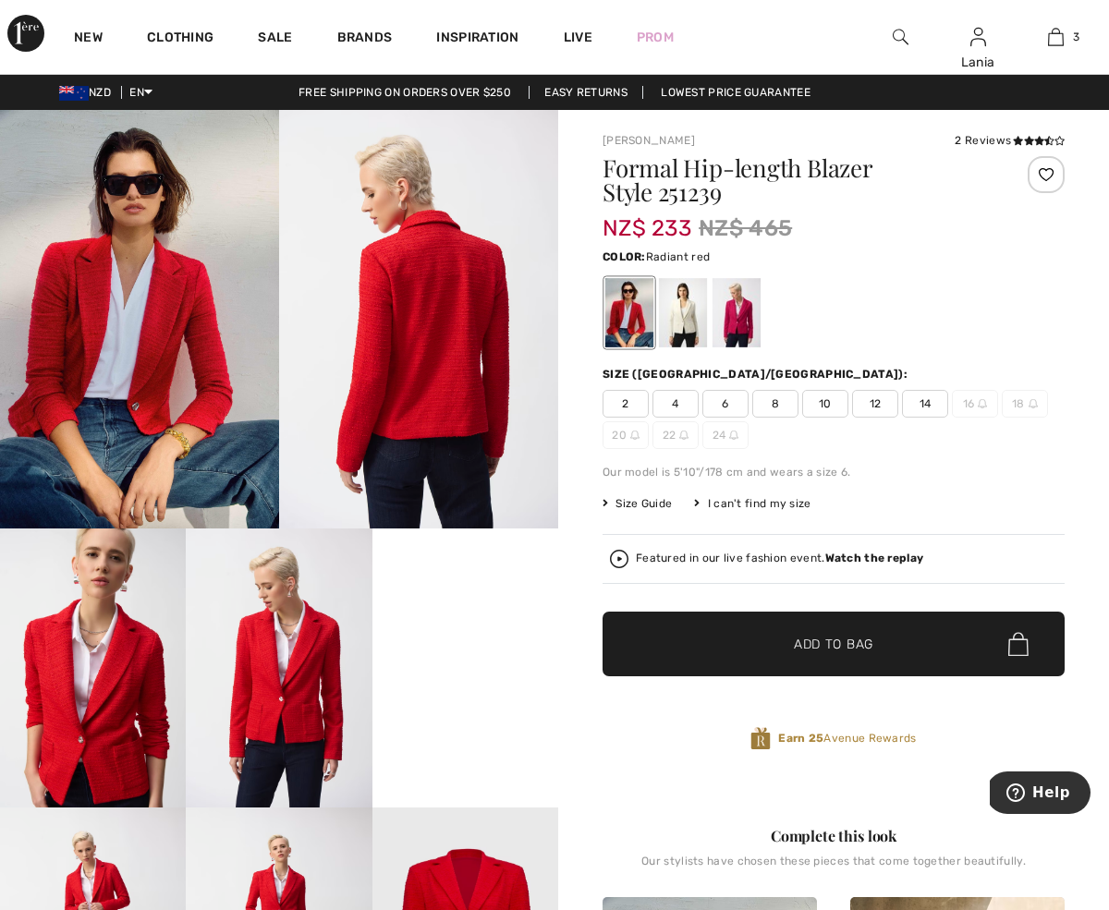
scroll to position [16, 0]
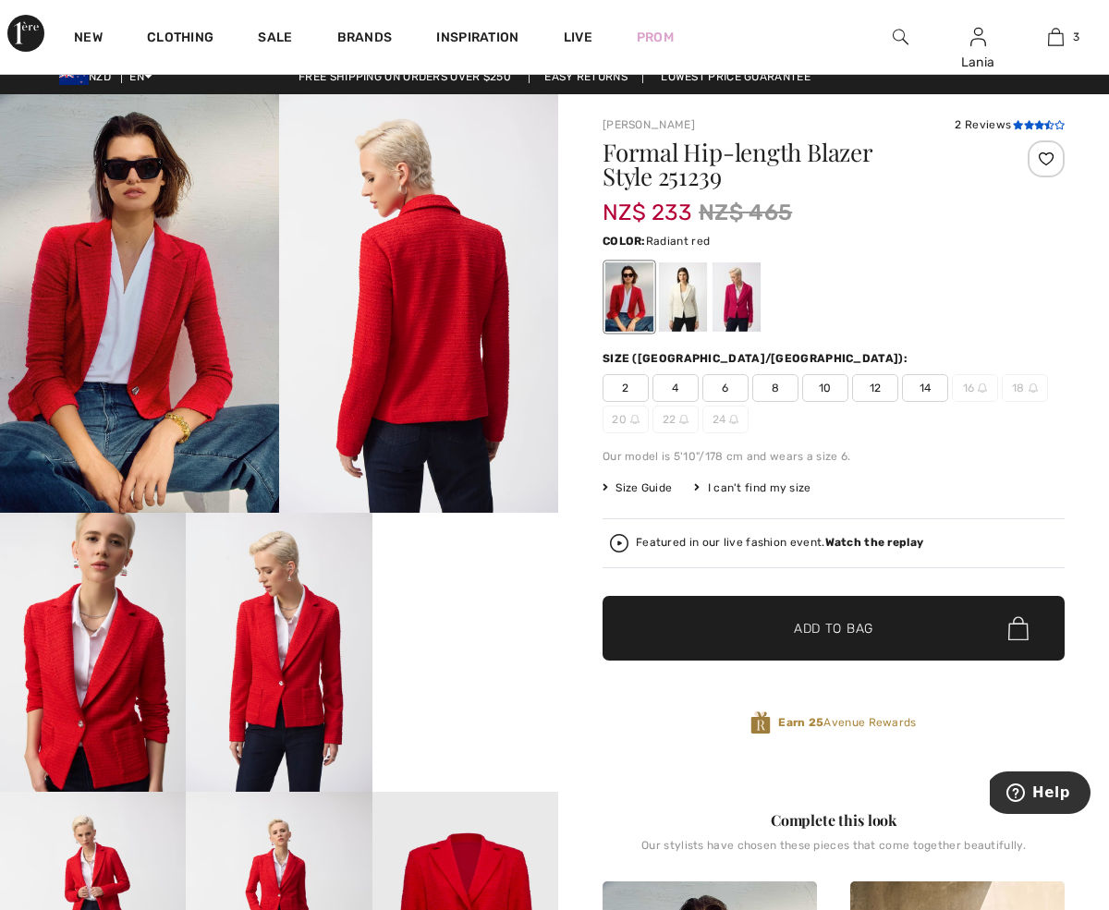
click at [1013, 126] on icon at bounding box center [1018, 124] width 10 height 9
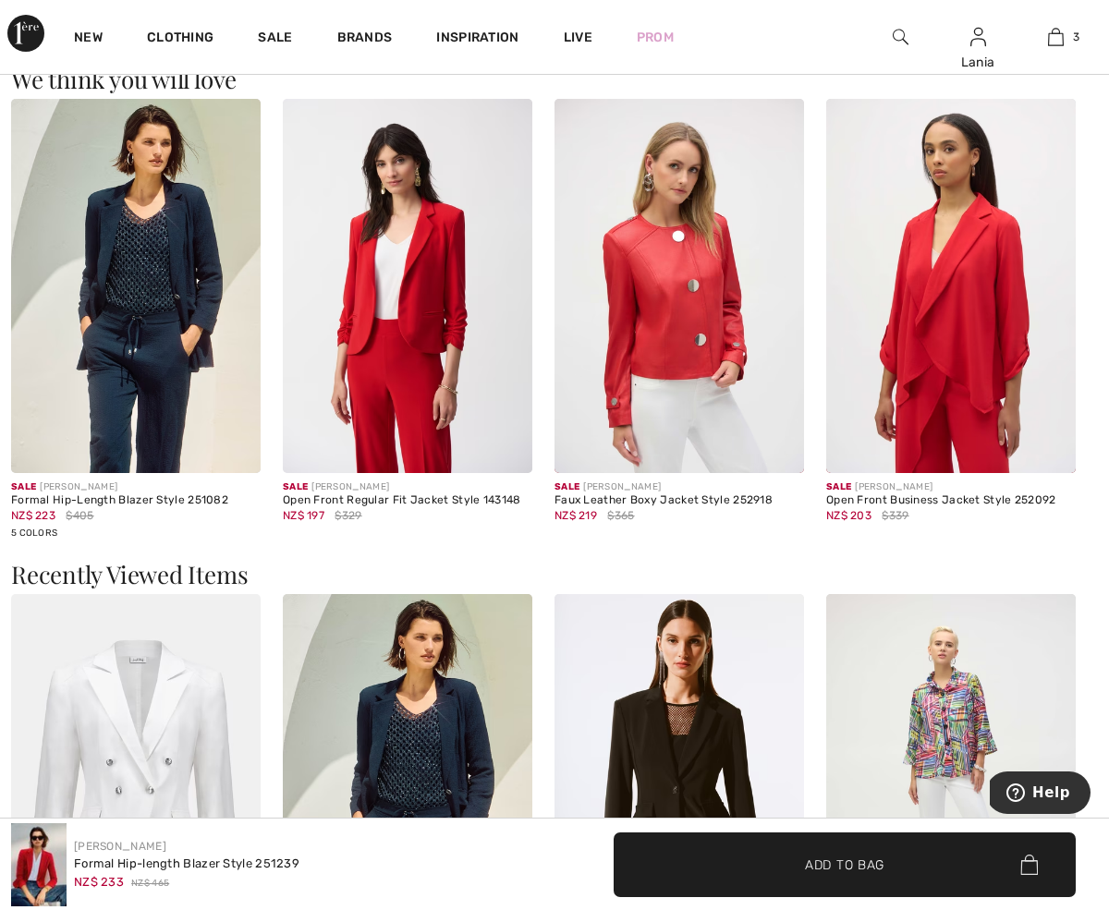
scroll to position [2202, 0]
click at [408, 405] on img at bounding box center [408, 287] width 250 height 374
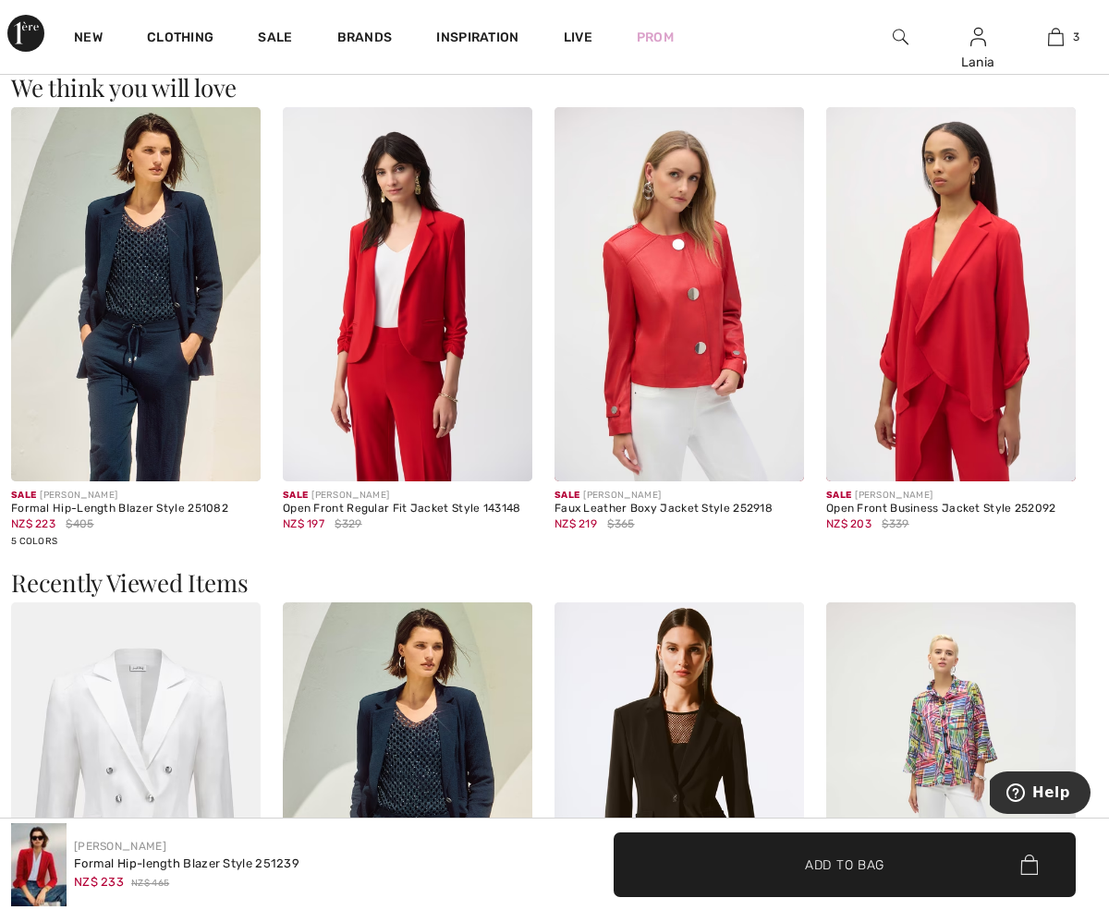
scroll to position [2201, 0]
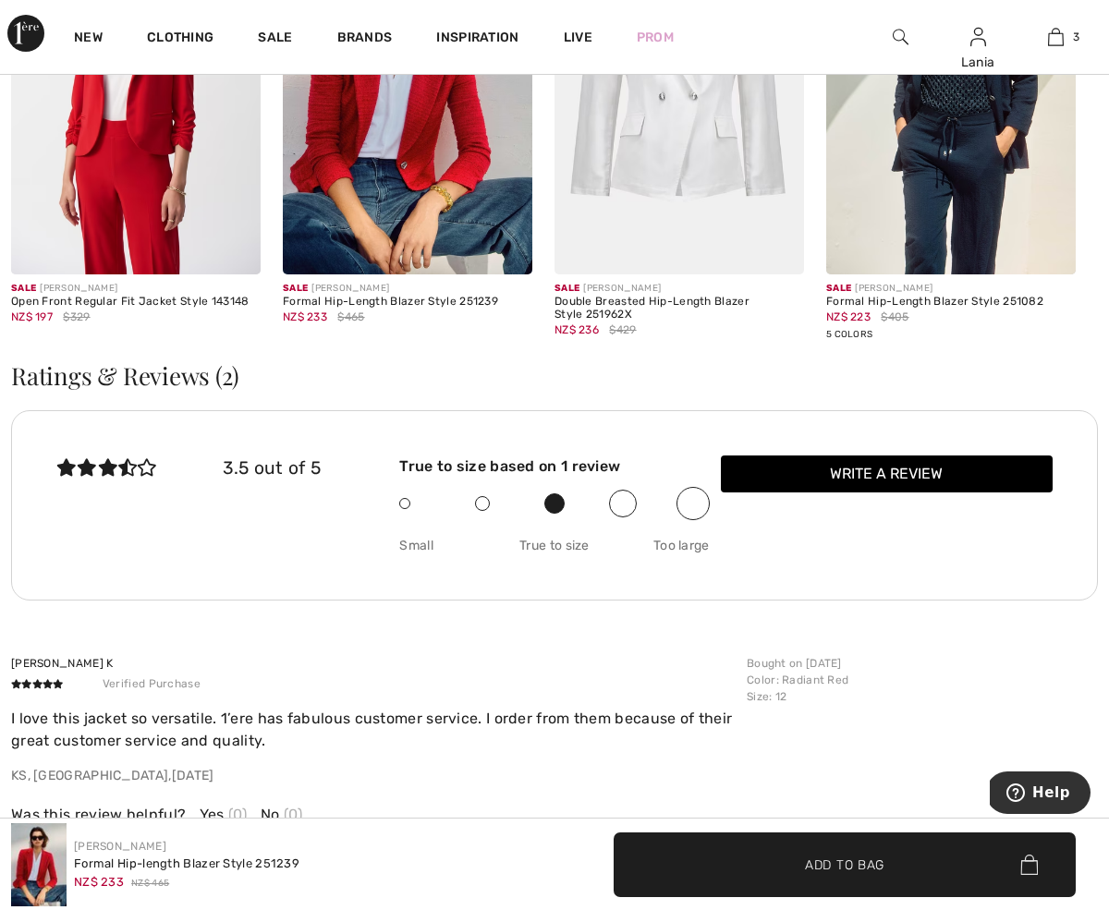
scroll to position [2899, 0]
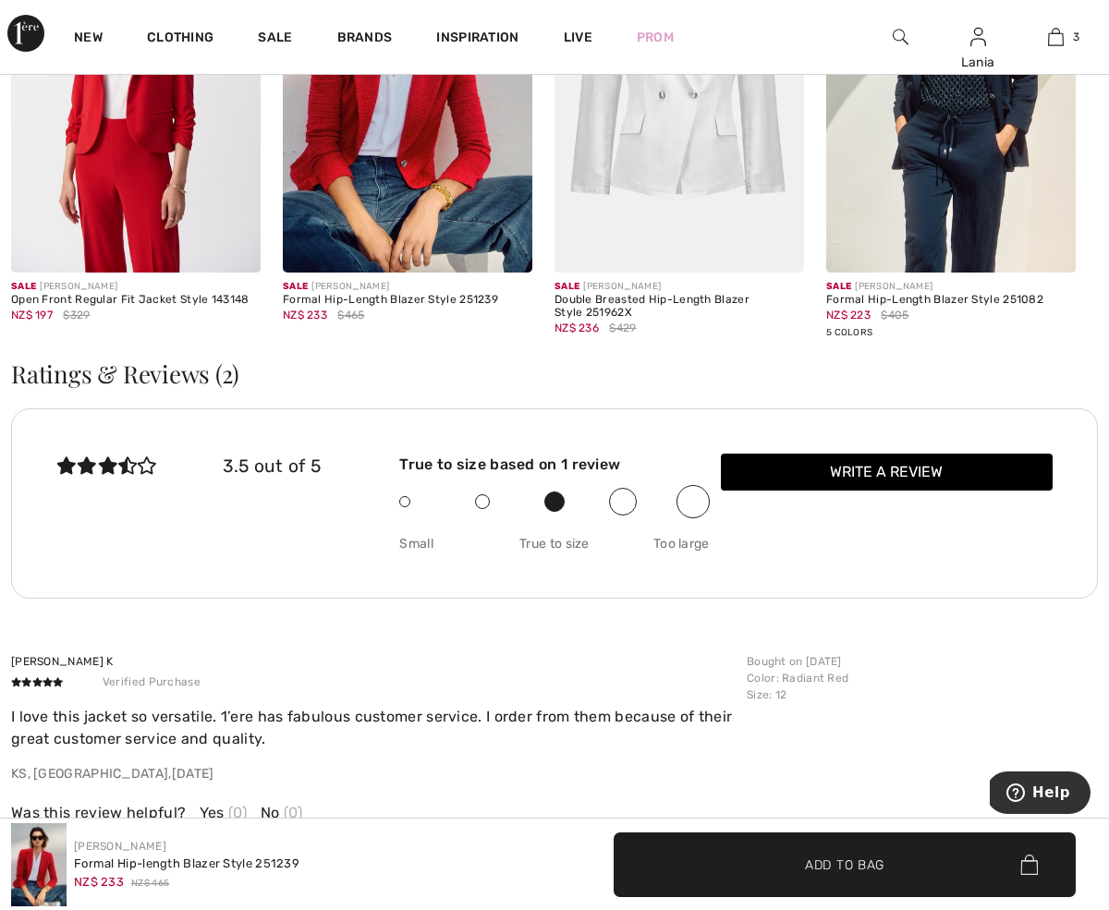
click at [411, 202] on img at bounding box center [408, 85] width 250 height 374
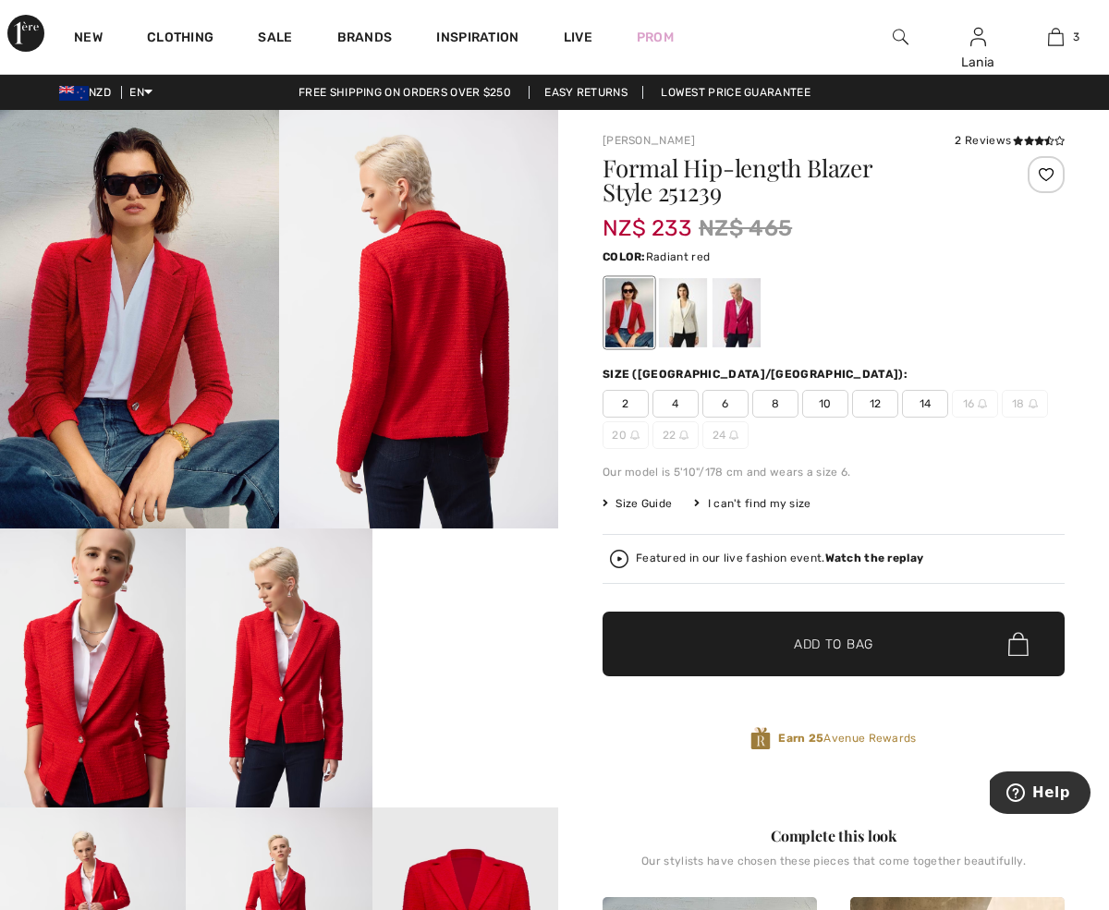
click at [915, 406] on span "14" at bounding box center [925, 404] width 46 height 28
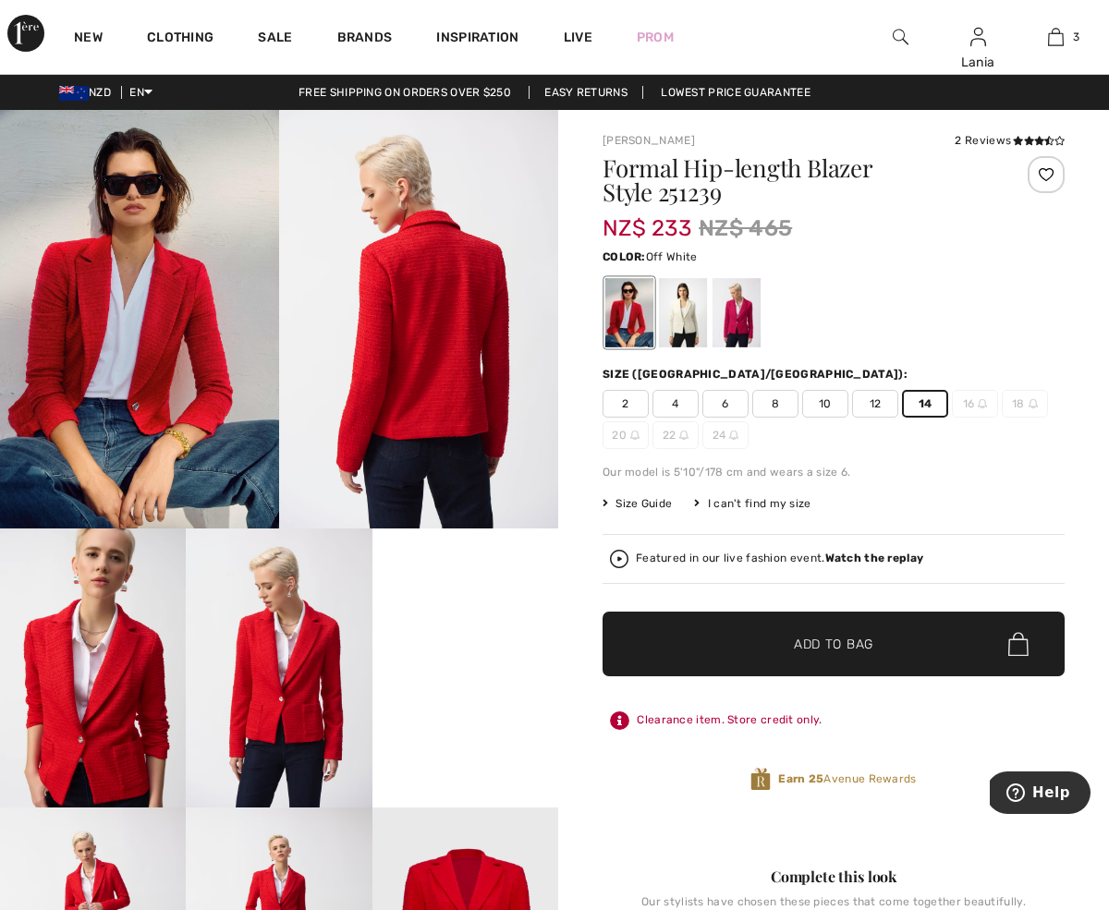
click at [694, 321] on div at bounding box center [683, 312] width 48 height 69
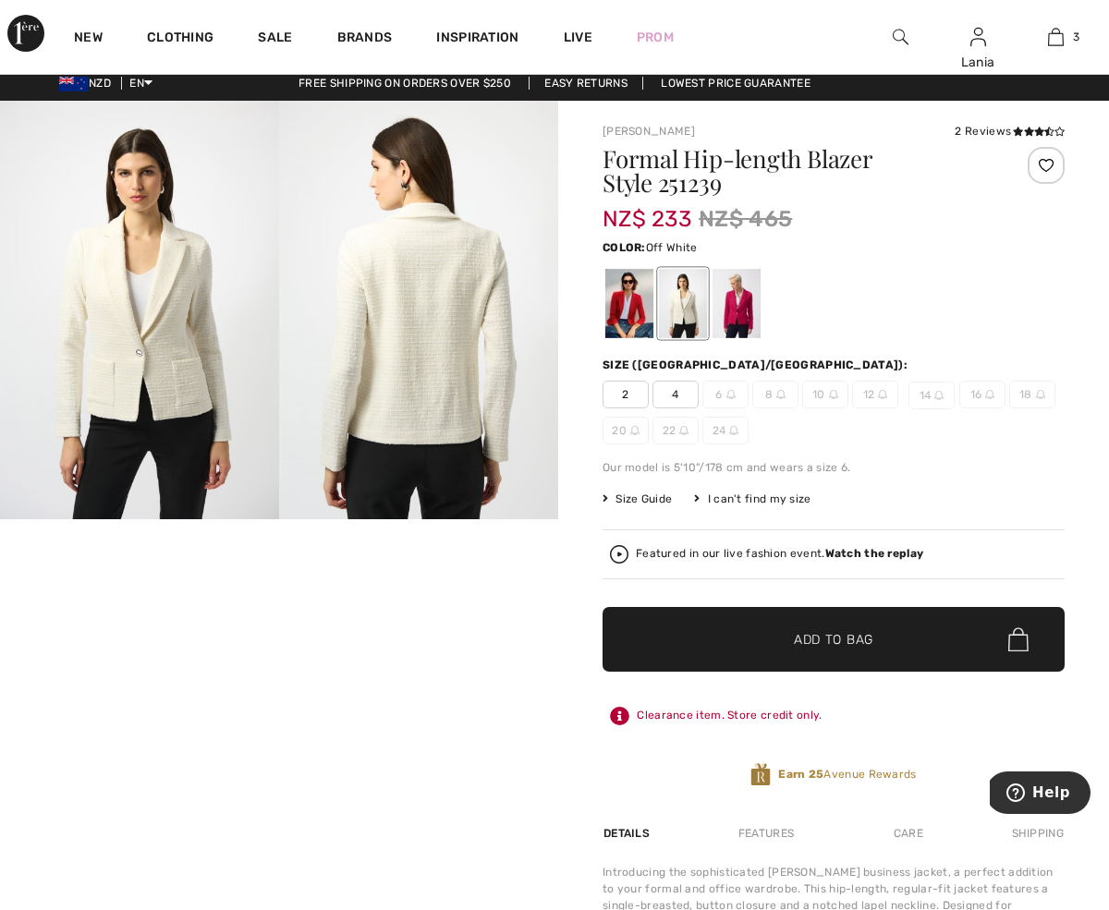
scroll to position [11, 0]
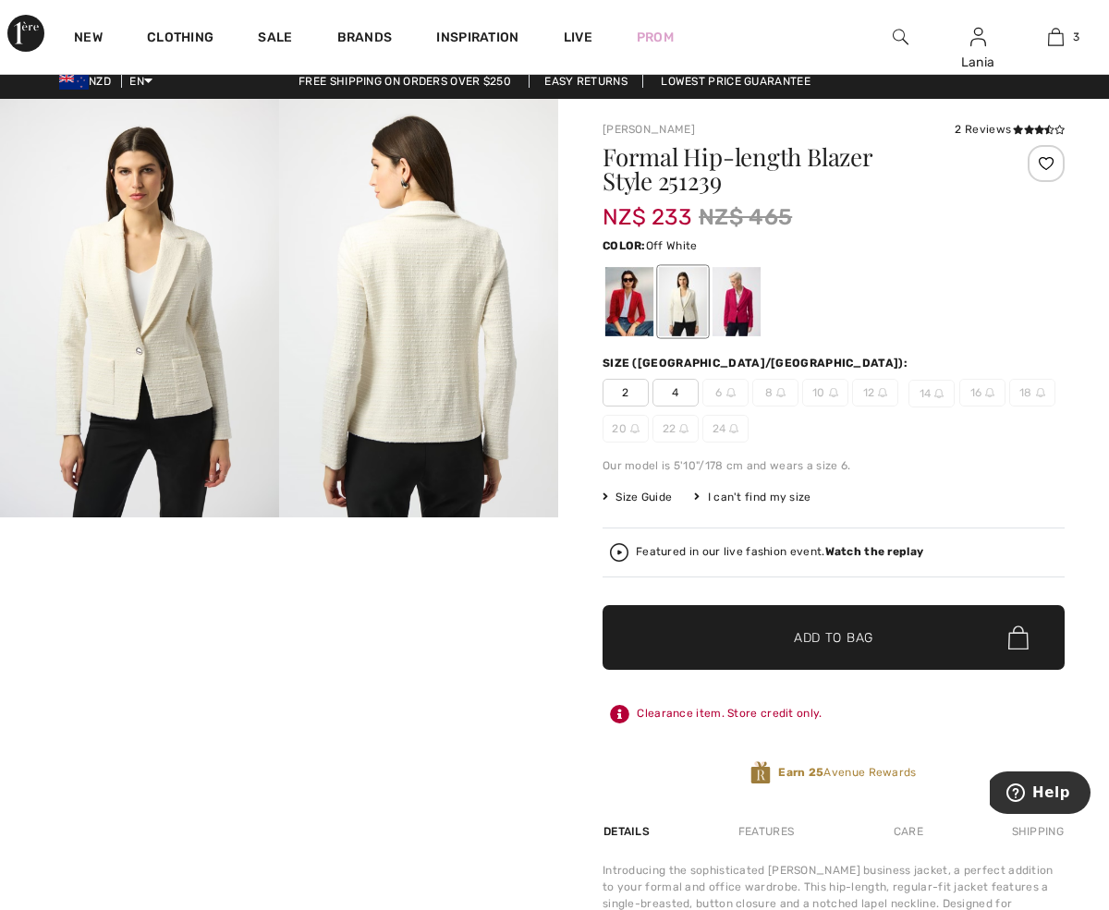
click at [694, 321] on div at bounding box center [683, 301] width 48 height 69
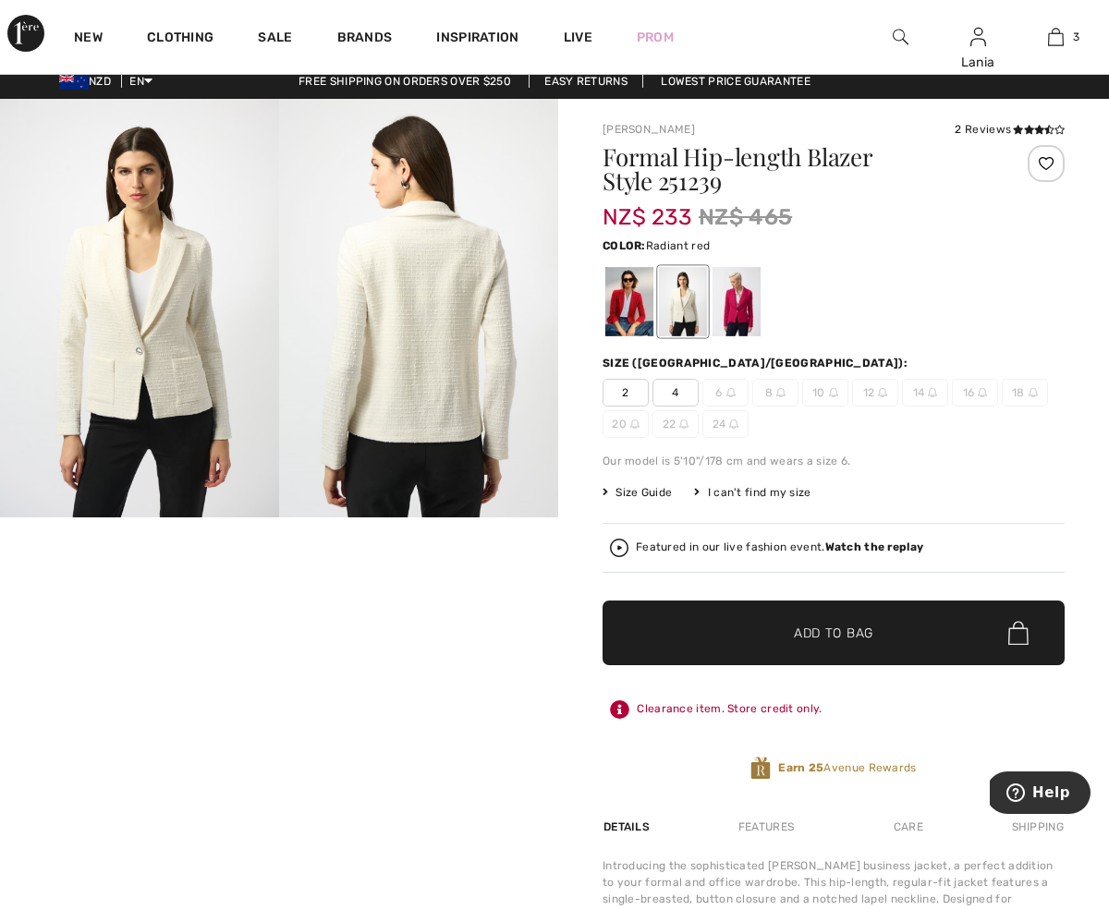
click at [635, 317] on div at bounding box center [629, 301] width 48 height 69
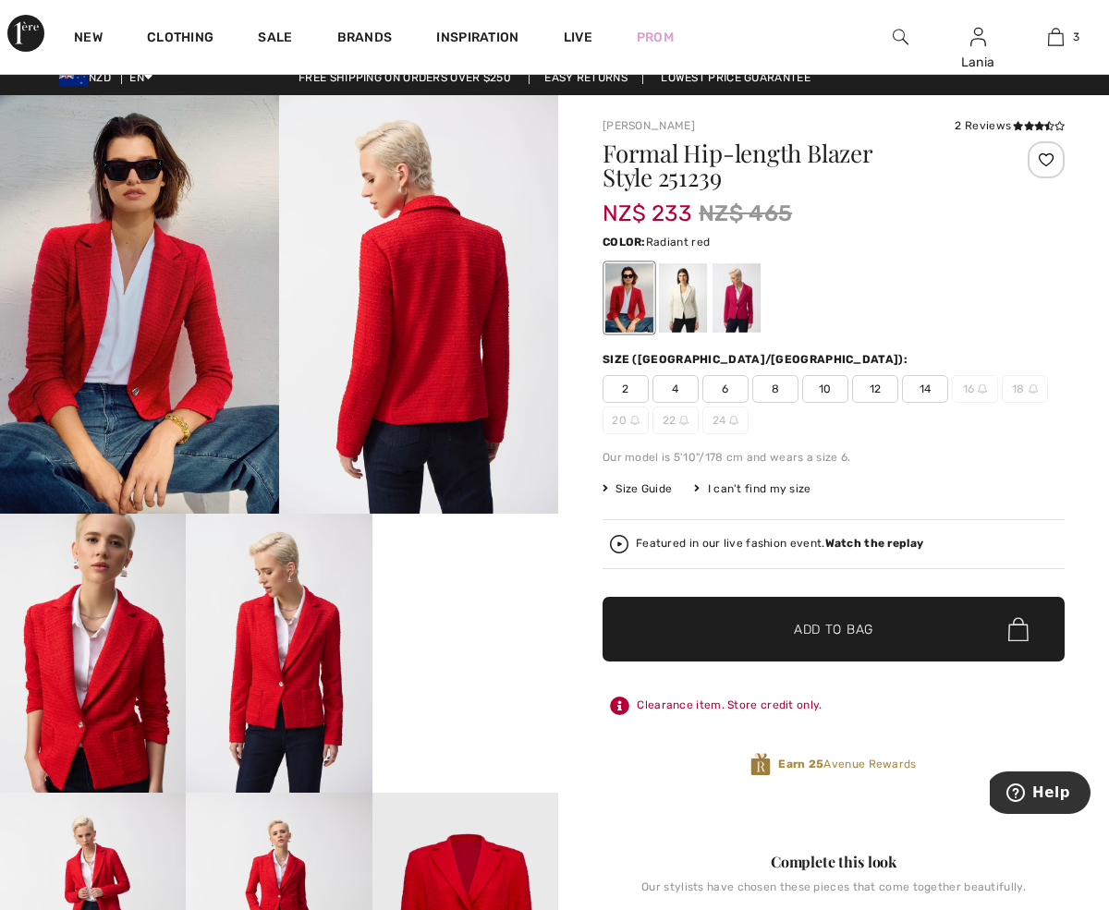
click at [931, 385] on span "14" at bounding box center [925, 389] width 46 height 28
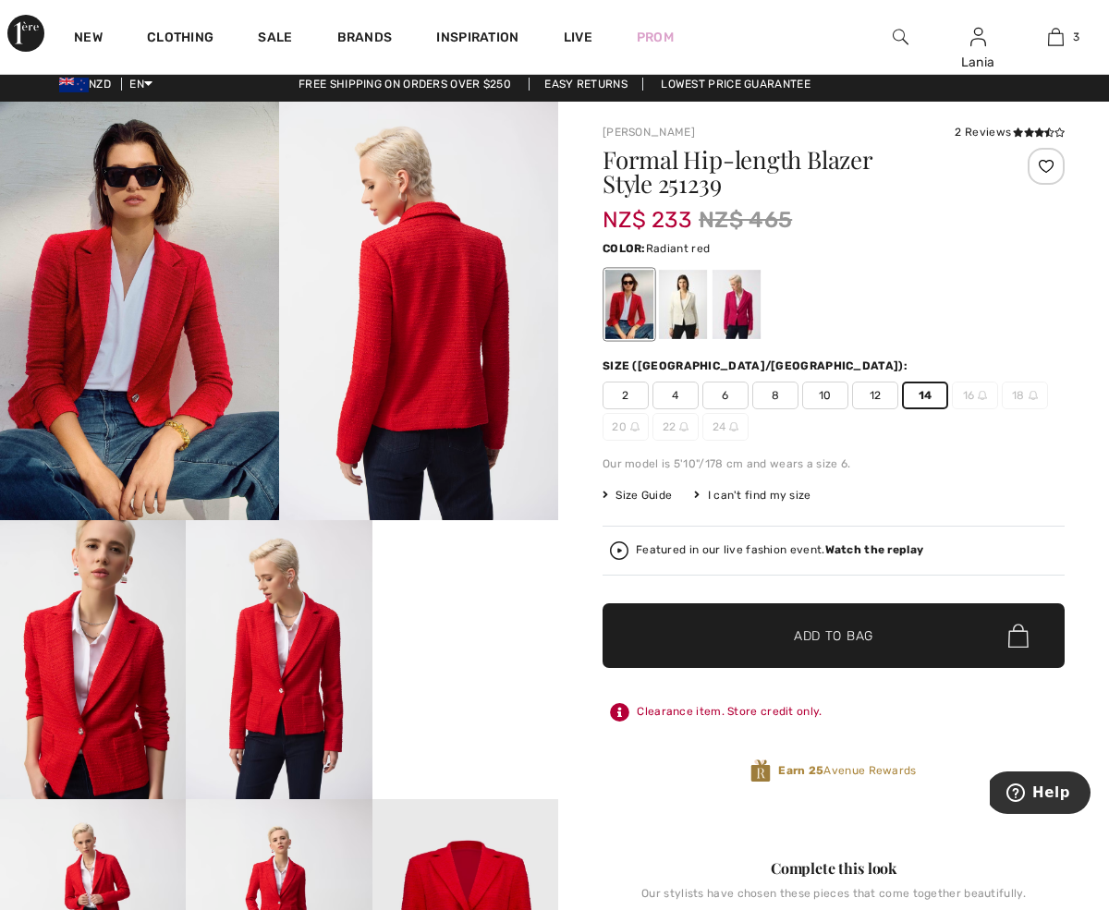
click at [824, 645] on span "Add to Bag" at bounding box center [833, 636] width 79 height 19
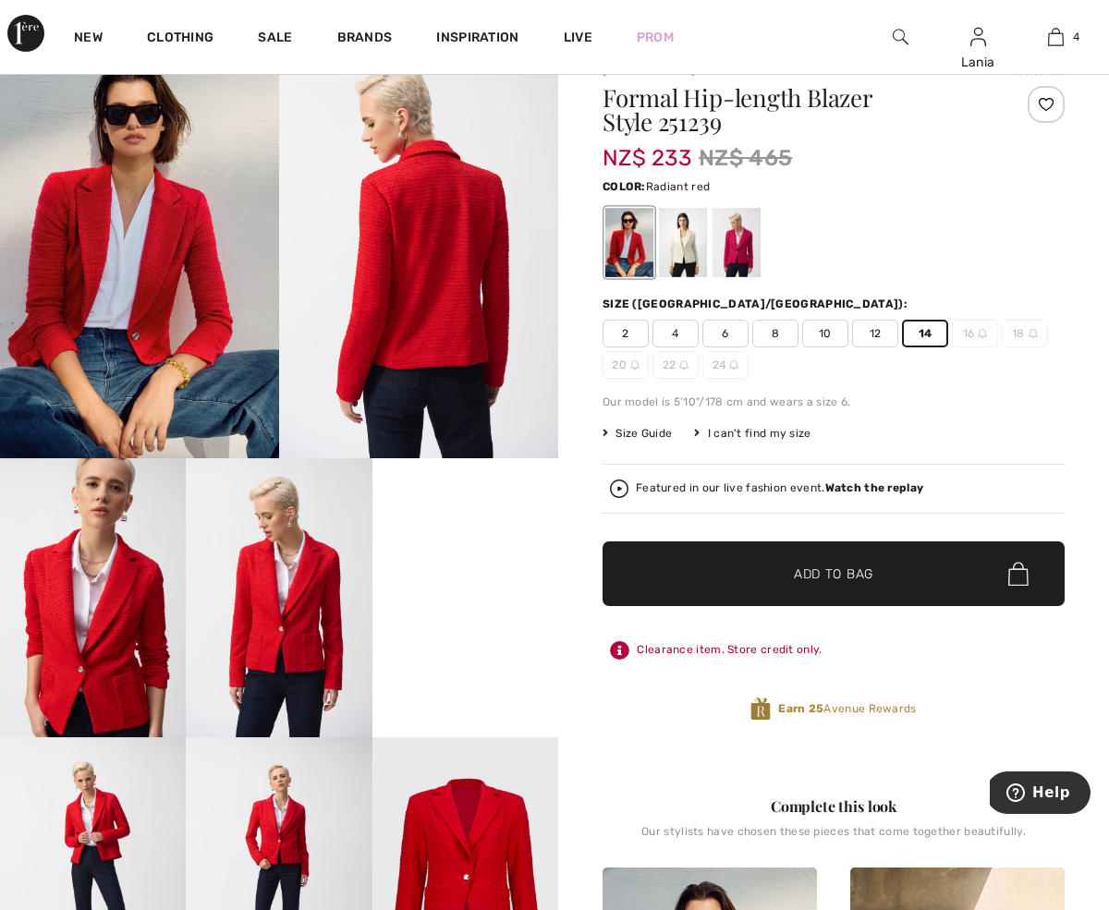
scroll to position [72, 0]
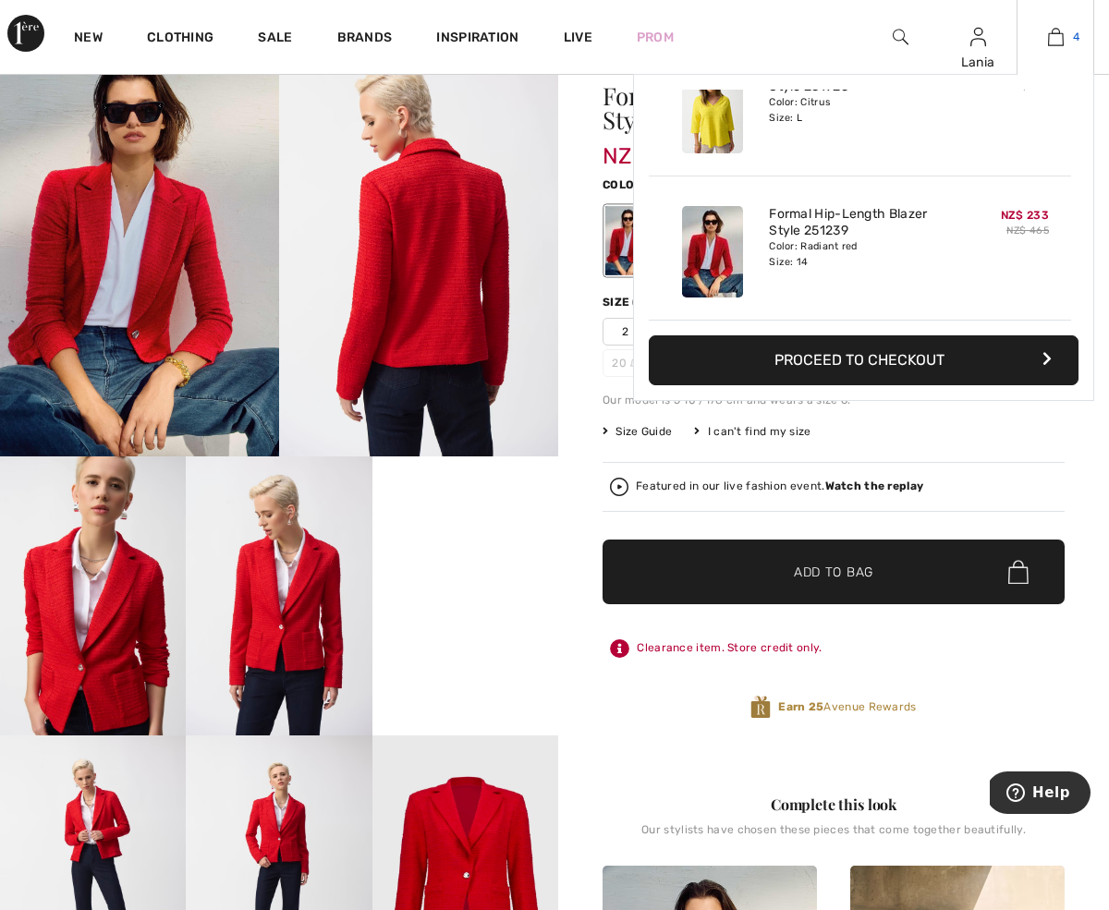
click at [1053, 38] on img at bounding box center [1056, 37] width 16 height 22
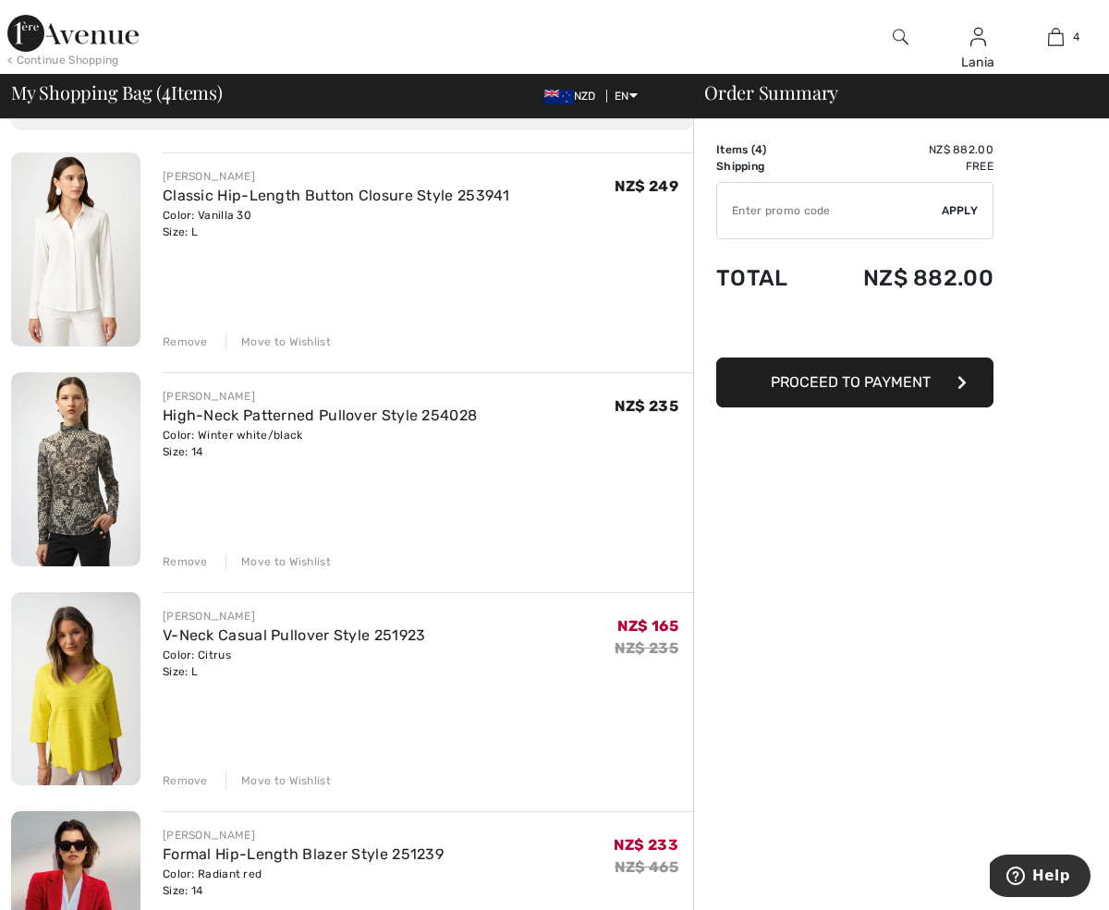
scroll to position [120, 0]
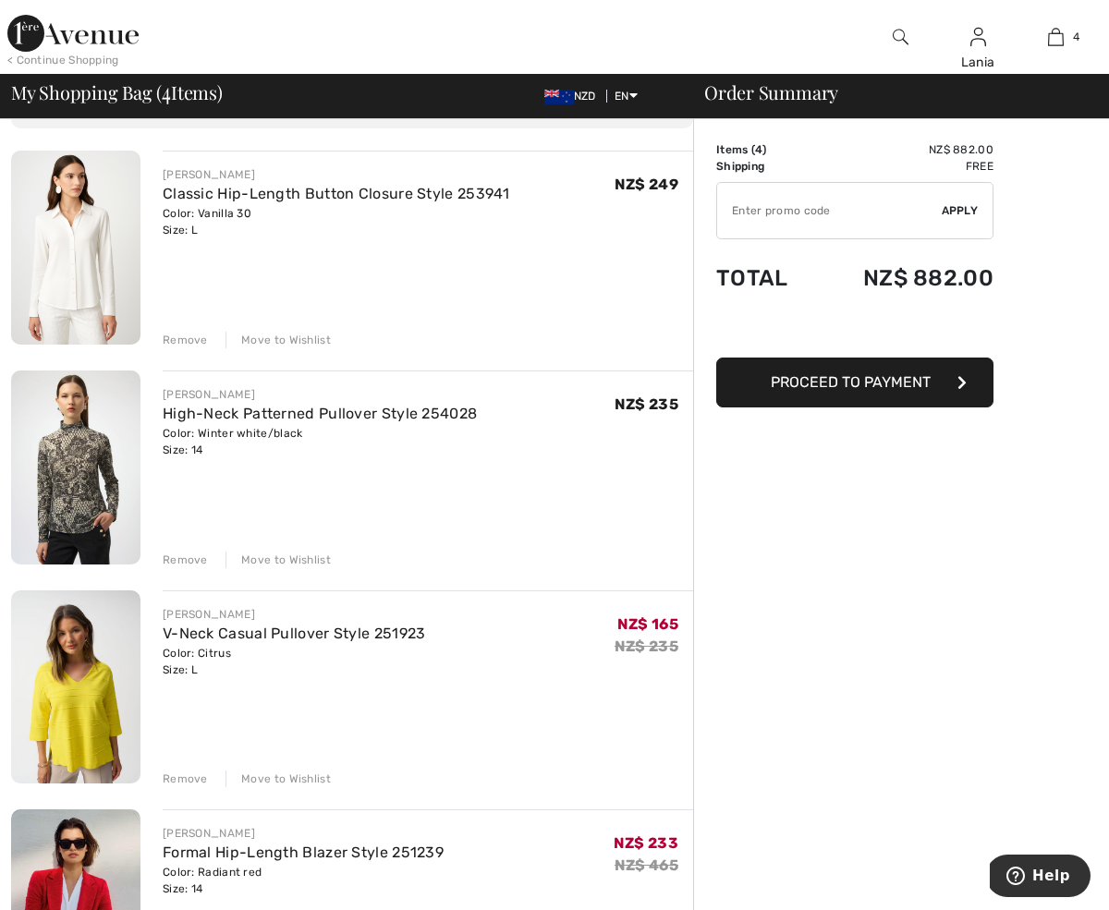
click at [190, 774] on div "Remove" at bounding box center [185, 779] width 45 height 17
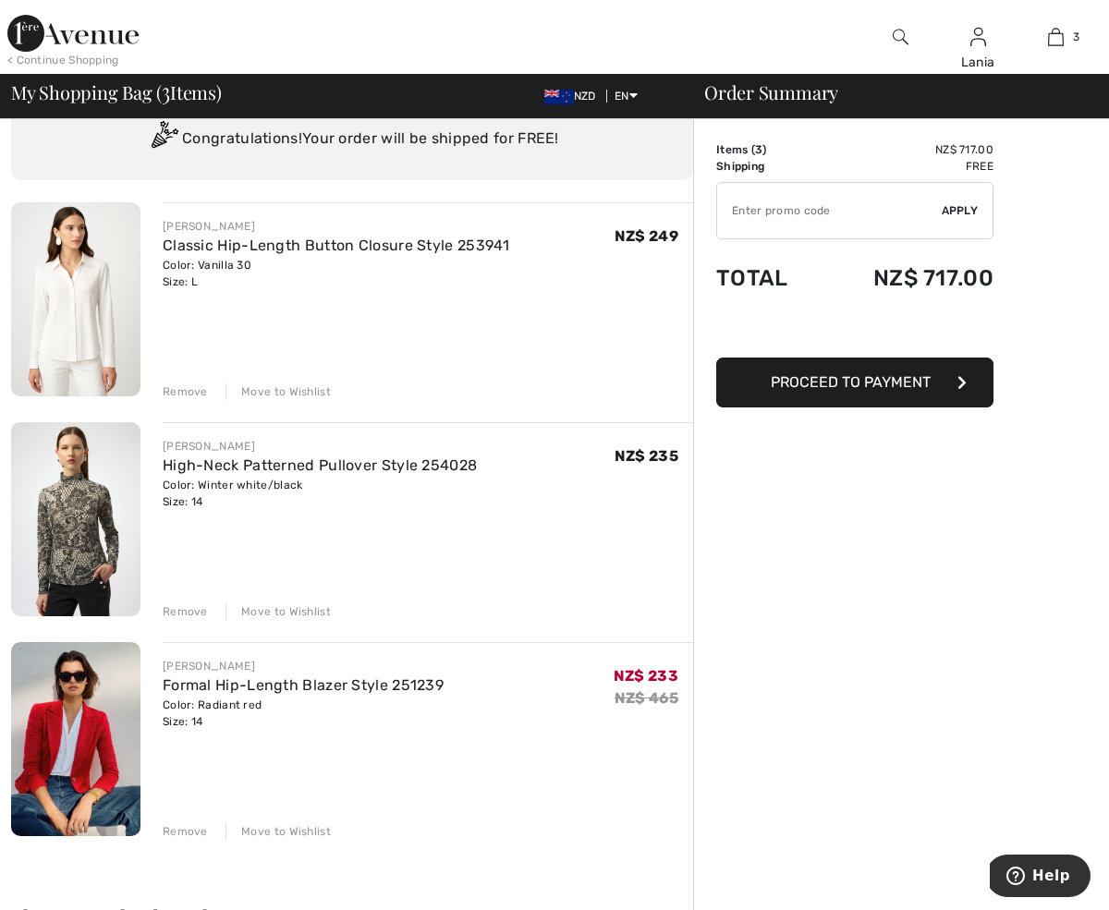
scroll to position [0, 0]
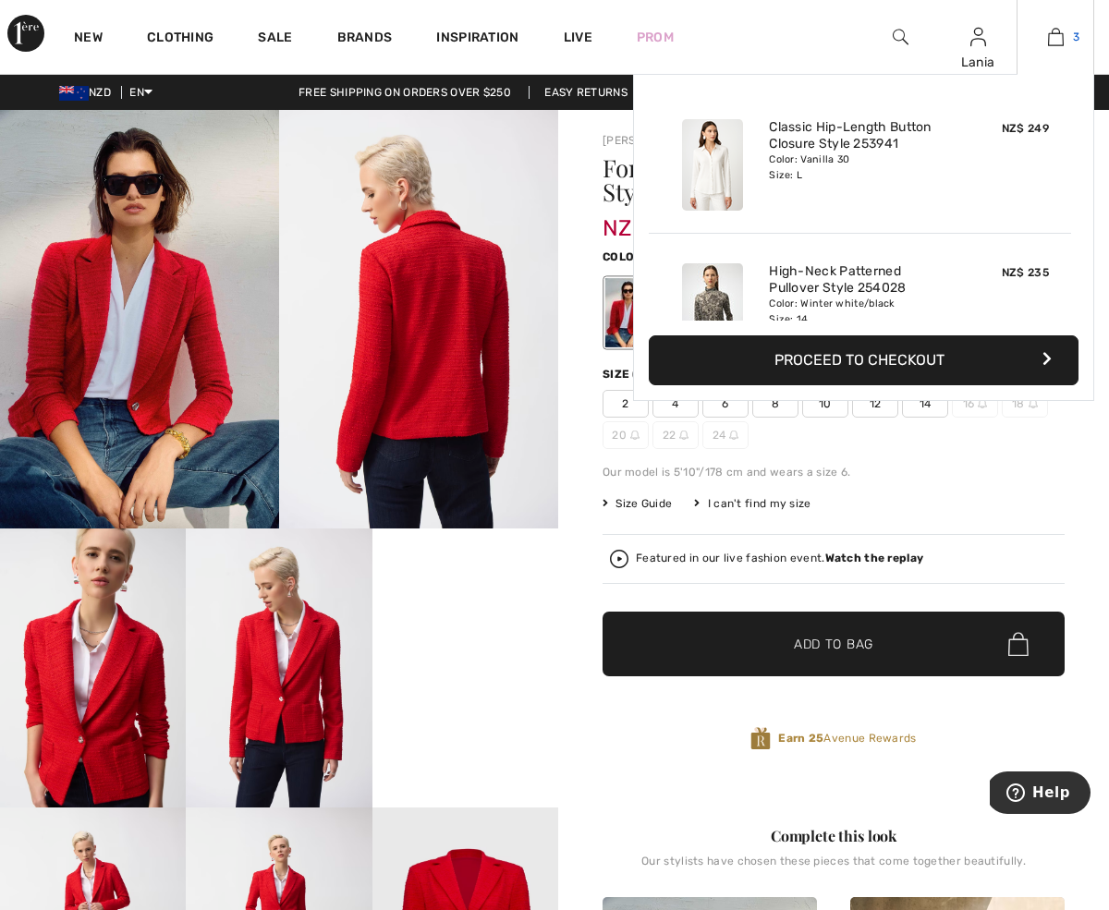
click at [1057, 35] on img at bounding box center [1056, 37] width 16 height 22
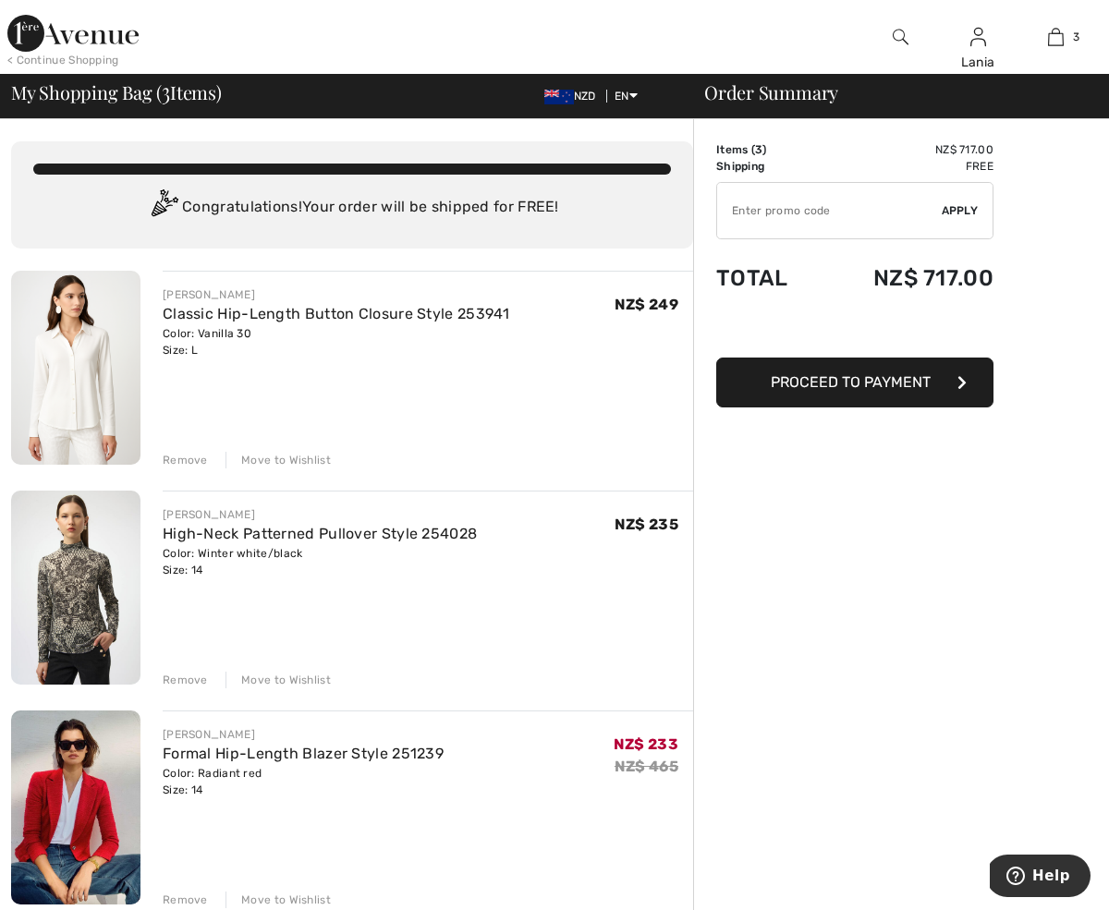
click at [956, 381] on button "Proceed to Payment" at bounding box center [854, 383] width 277 height 50
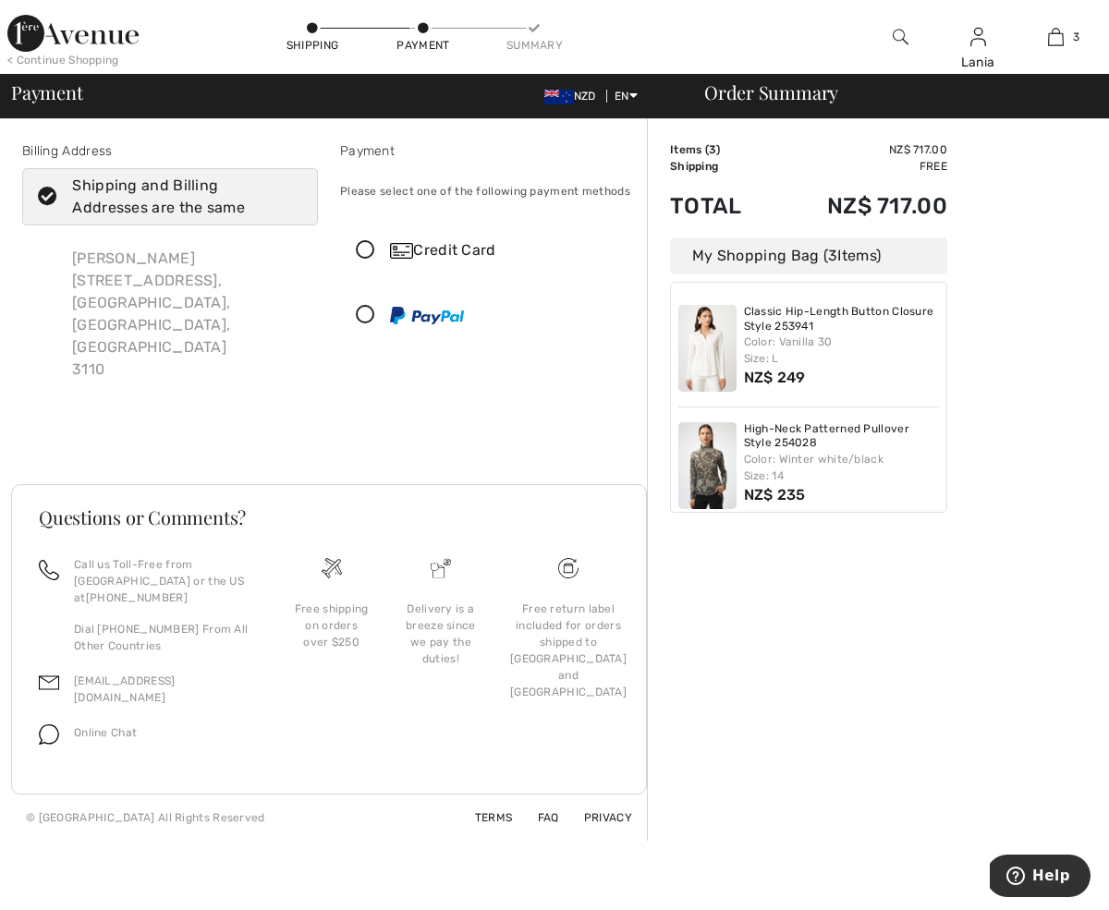
click at [367, 261] on icon at bounding box center [365, 250] width 49 height 19
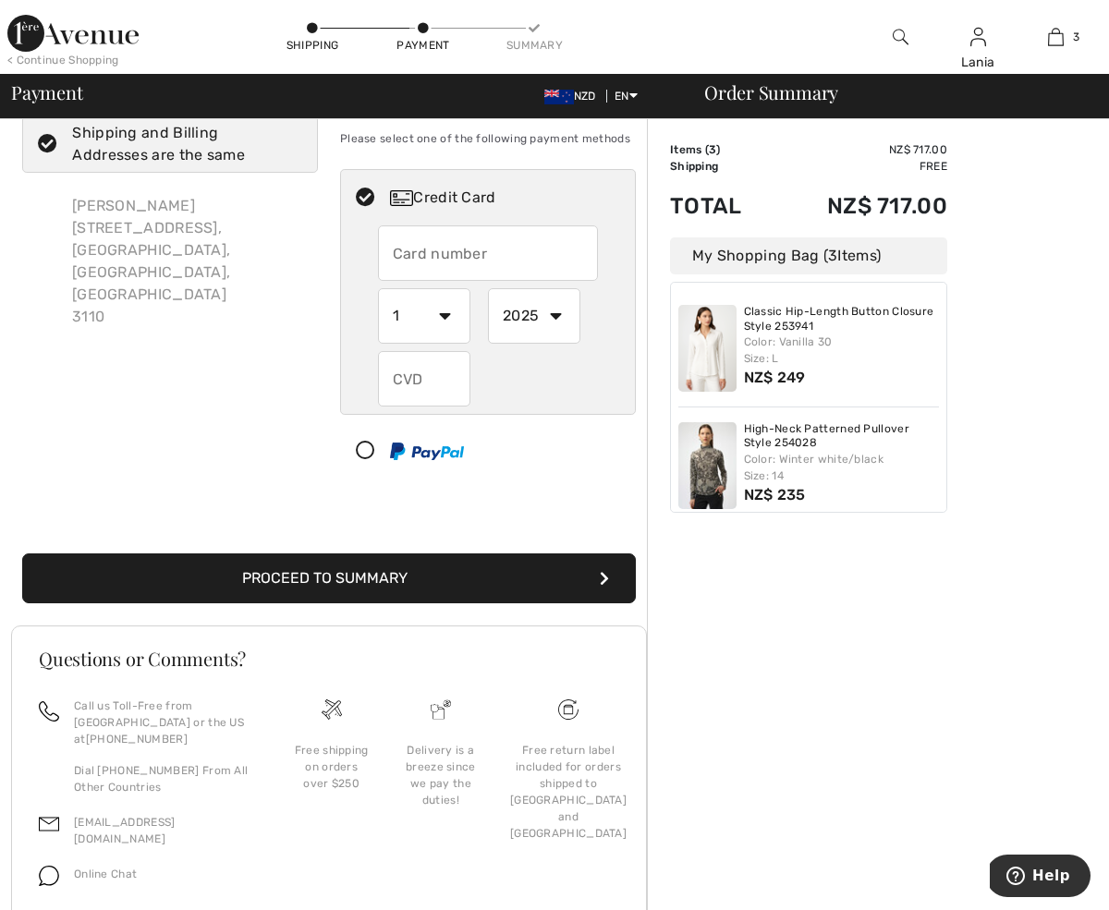
click at [448, 274] on input "text" at bounding box center [488, 253] width 221 height 55
type input "5228301103716384"
click at [443, 329] on select "1 2 3 4 5 6 7 8 9 10 11 12" at bounding box center [424, 315] width 92 height 55
select select "4"
click at [378, 307] on select "1 2 3 4 5 6 7 8 9 10 11 12" at bounding box center [424, 315] width 92 height 55
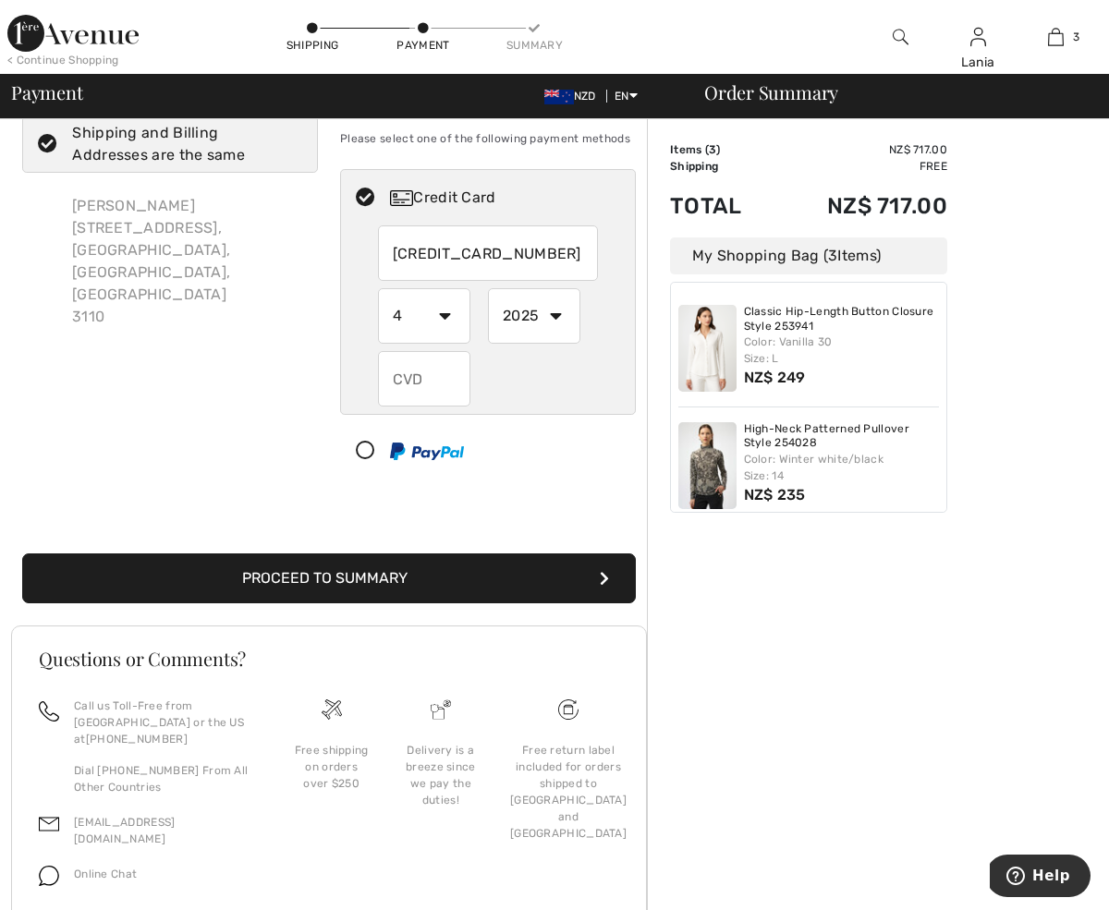
click at [555, 326] on select "2025 2026 2027 2028 2029 2030 2031 2032 2033 2034 2035" at bounding box center [534, 315] width 92 height 55
select select "2029"
click at [488, 307] on select "2025 2026 2027 2028 2029 2030 2031 2032 2033 2034 2035" at bounding box center [534, 315] width 92 height 55
click at [437, 402] on input "text" at bounding box center [424, 378] width 92 height 55
type input "957"
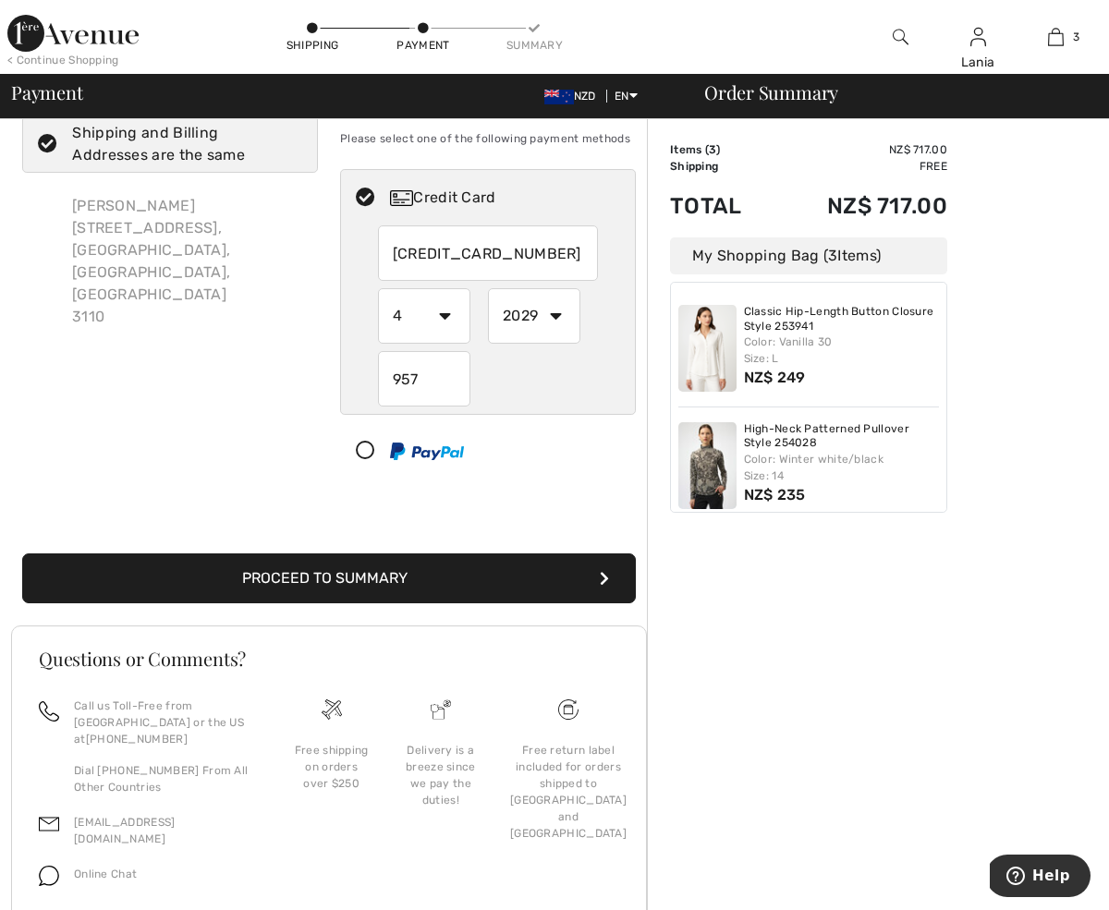
click at [609, 594] on button "Proceed to Summary" at bounding box center [329, 579] width 614 height 50
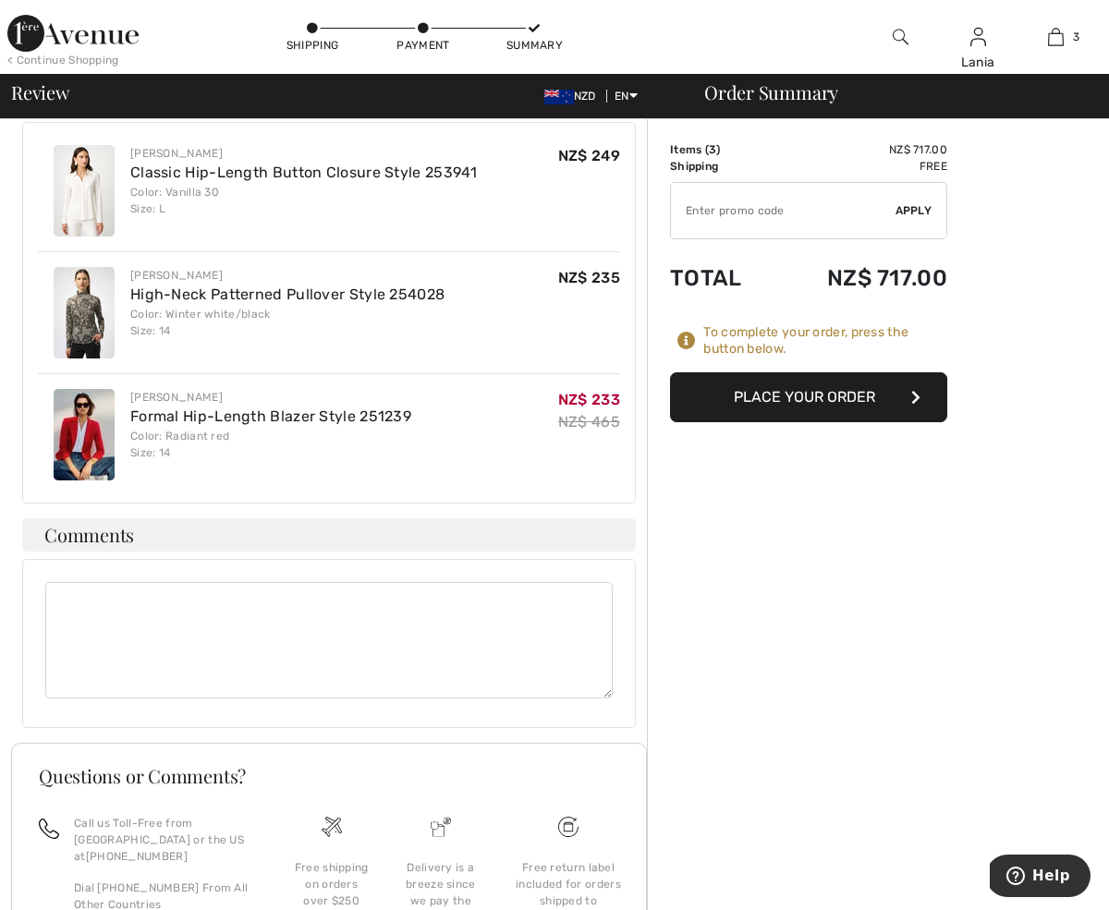
scroll to position [567, 0]
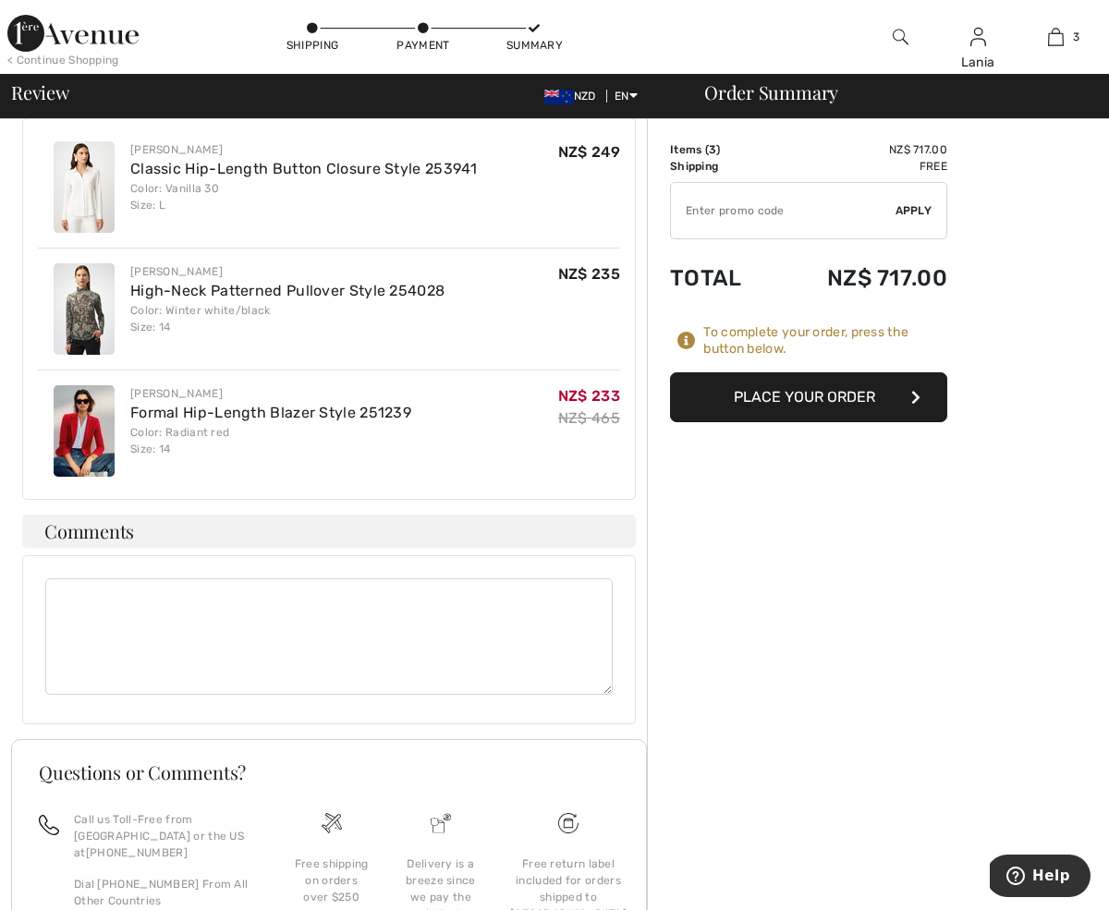
click at [183, 579] on textarea at bounding box center [328, 637] width 567 height 116
type textarea "2nd house on right down drive leave at front door"
click at [904, 397] on button "Place Your Order" at bounding box center [808, 397] width 277 height 50
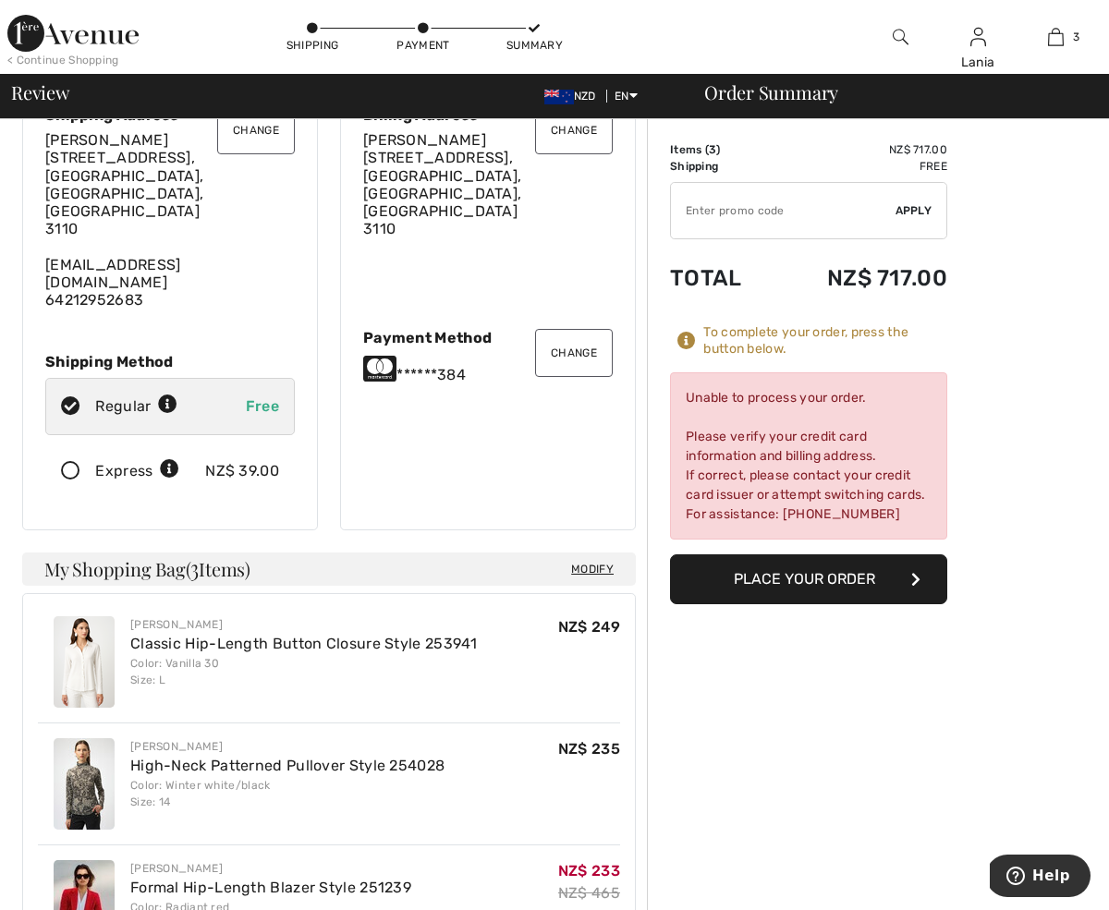
scroll to position [97, 0]
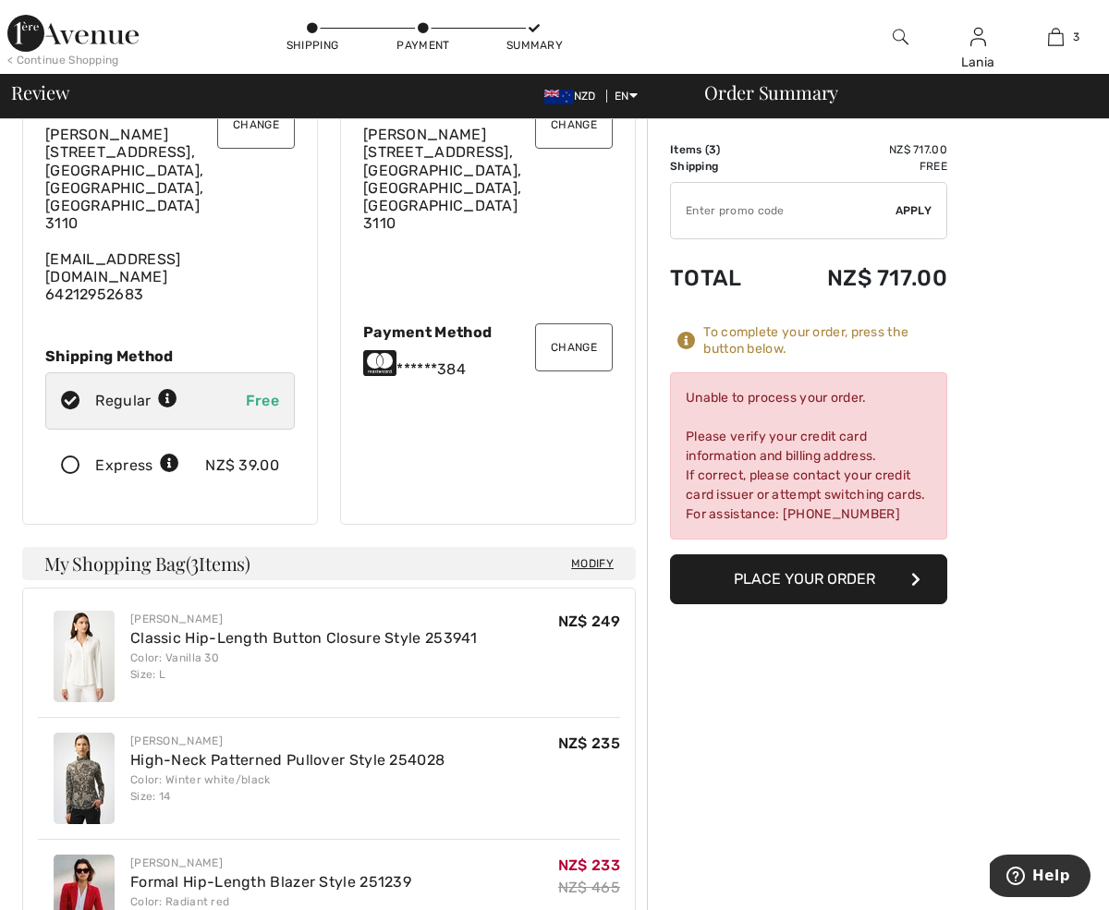
click at [572, 324] on button "Change" at bounding box center [574, 347] width 78 height 48
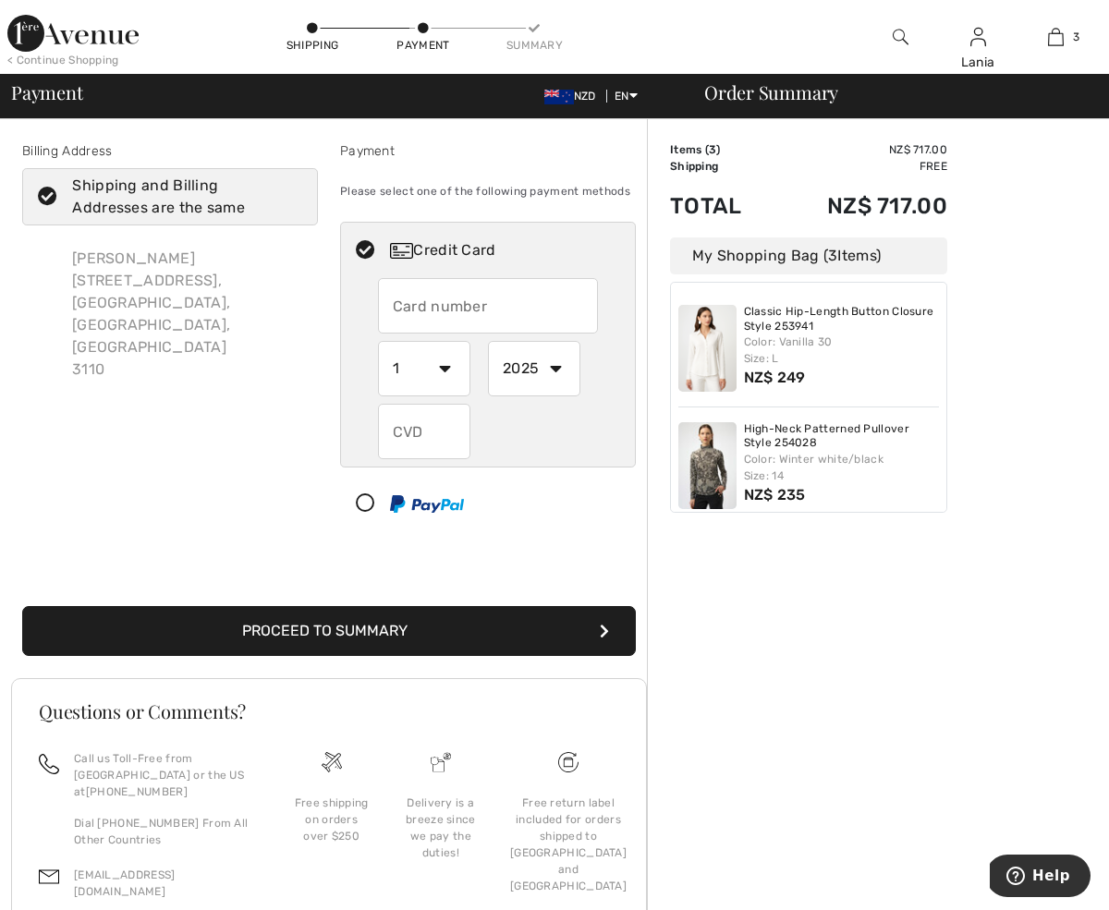
click at [504, 318] on input "text" at bounding box center [488, 305] width 221 height 55
radio input "true"
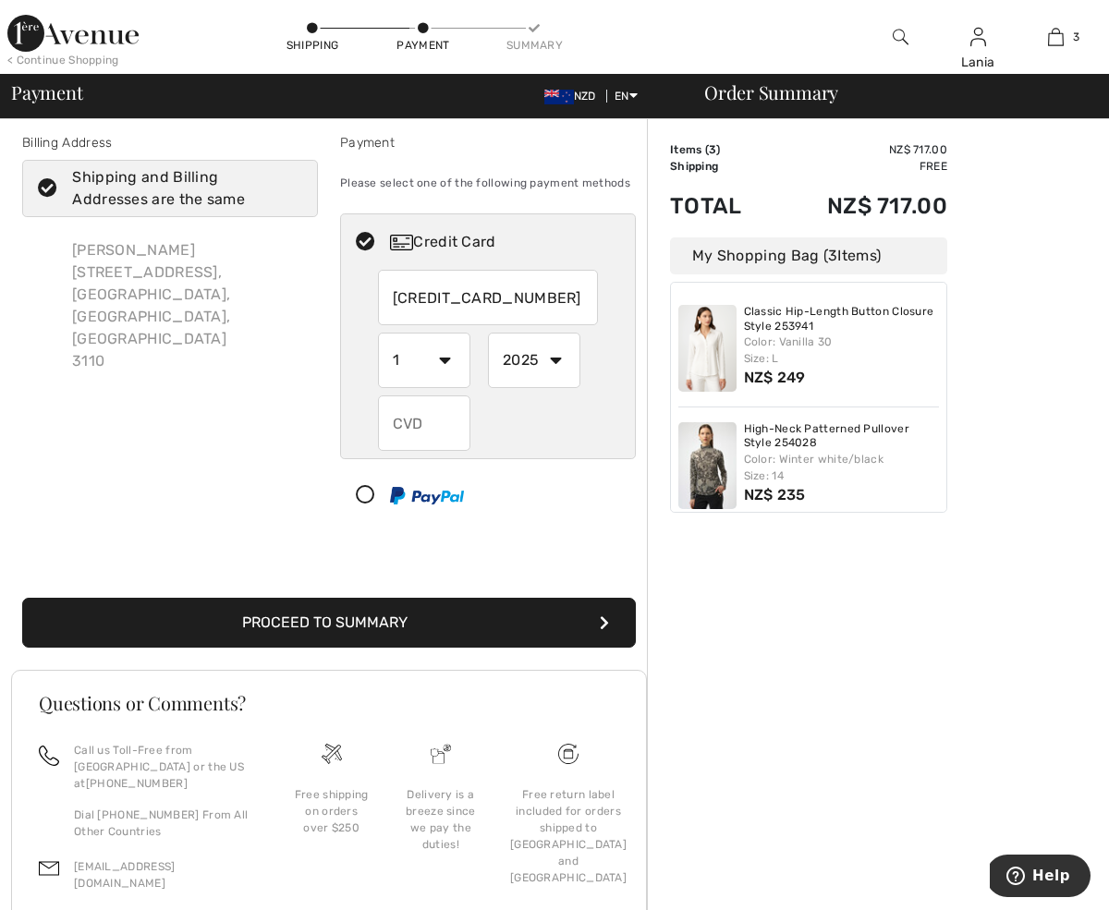
type input "4999167573588292"
click at [444, 373] on select "1 2 3 4 5 6 7 8 9 10 11 12" at bounding box center [424, 360] width 92 height 55
radio input "true"
select select "11"
click at [378, 352] on select "1 2 3 4 5 6 7 8 9 10 11 12" at bounding box center [424, 360] width 92 height 55
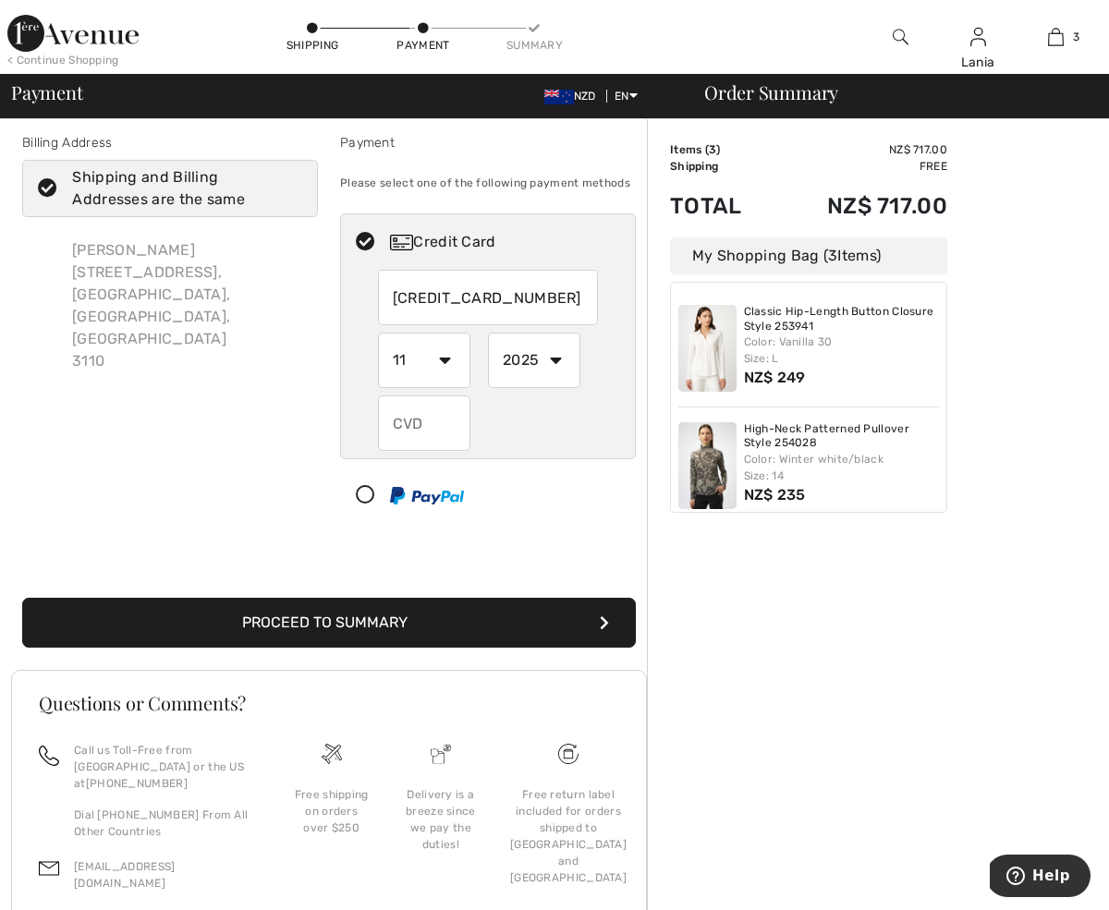
click at [558, 374] on select "2025 2026 2027 2028 2029 2030 2031 2032 2033 2034 2035" at bounding box center [534, 360] width 92 height 55
radio input "true"
select select "2027"
click at [488, 352] on select "2025 2026 2027 2028 2029 2030 2031 2032 2033 2034 2035" at bounding box center [534, 360] width 92 height 55
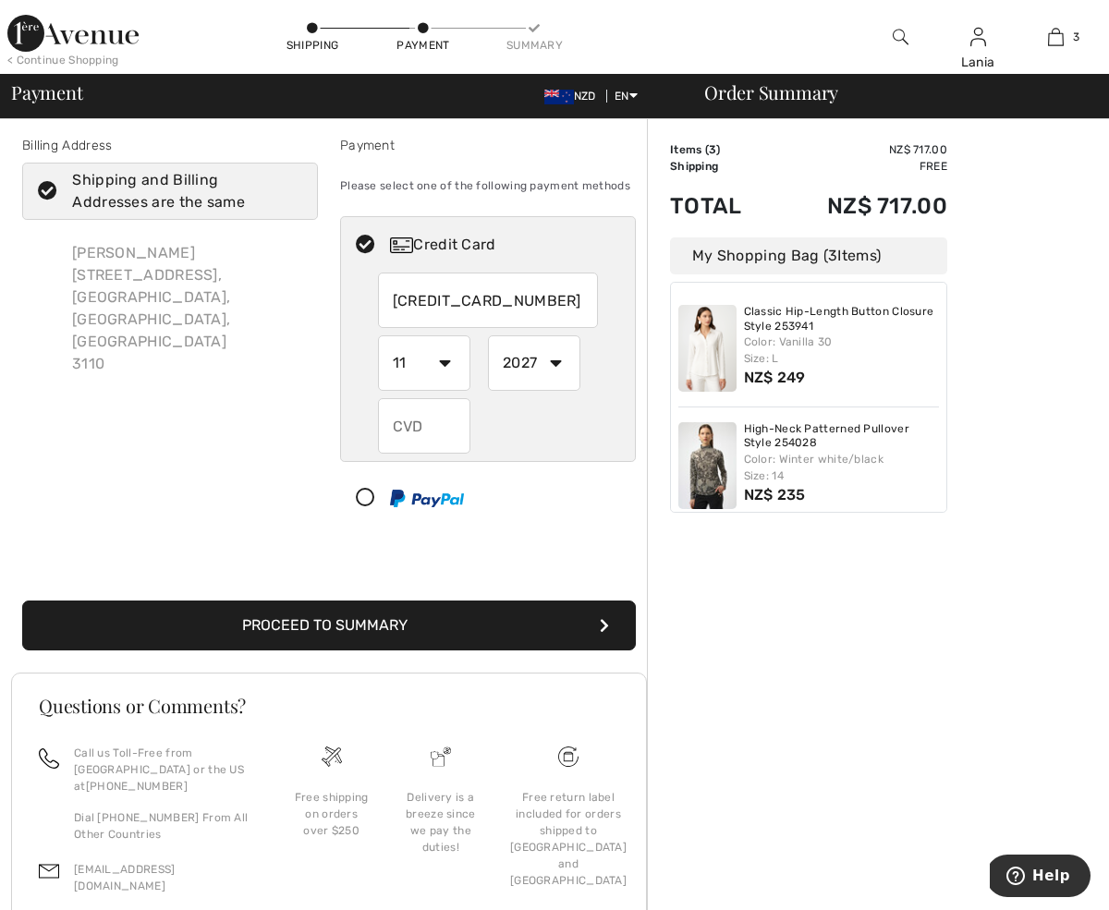
click at [438, 429] on input "text" at bounding box center [424, 425] width 92 height 55
radio input "true"
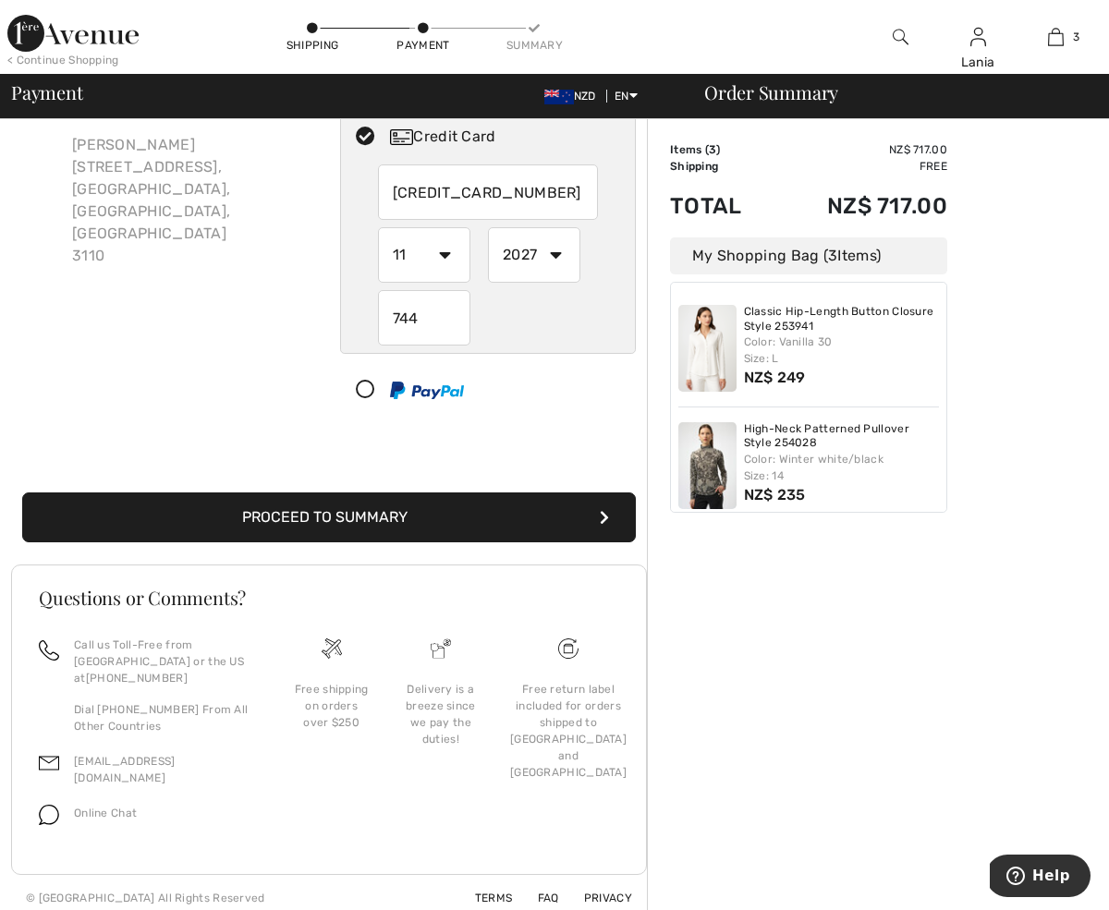
scroll to position [116, 0]
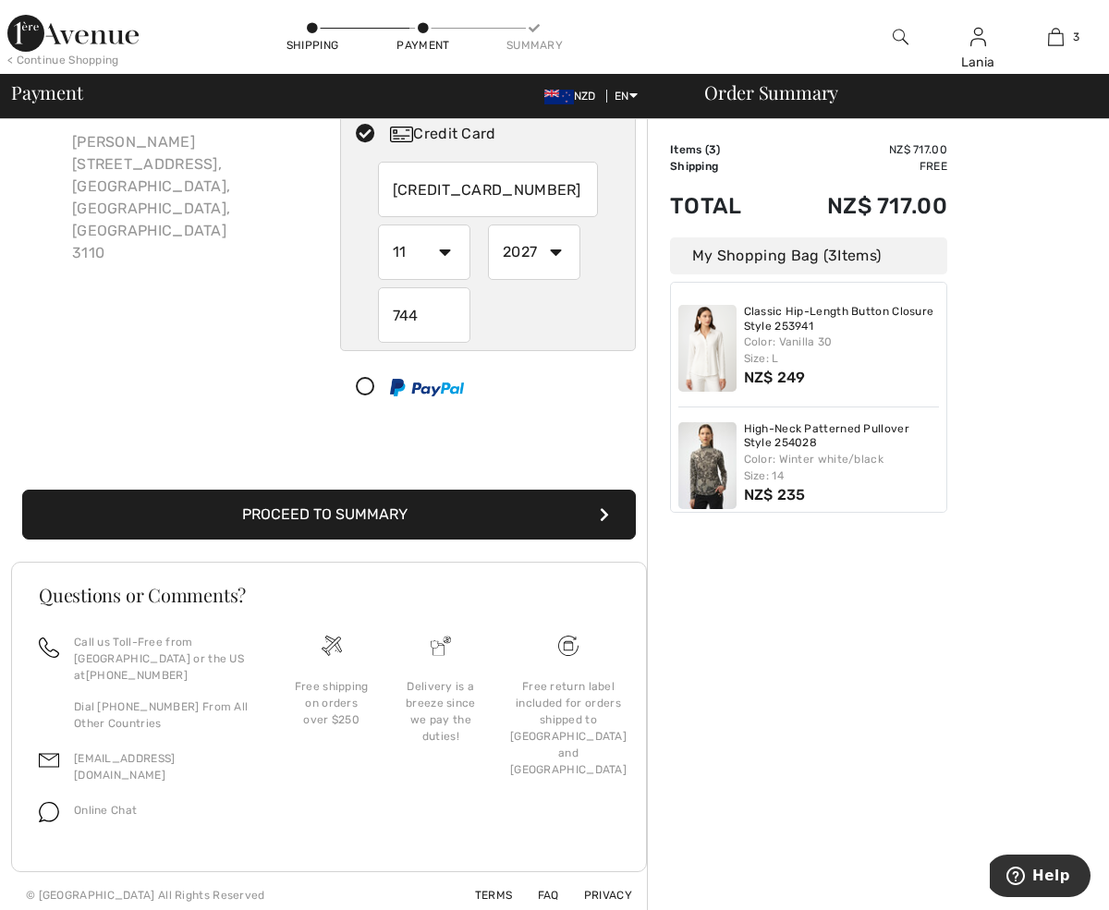
type input "744"
click at [602, 522] on icon "submit" at bounding box center [604, 514] width 9 height 15
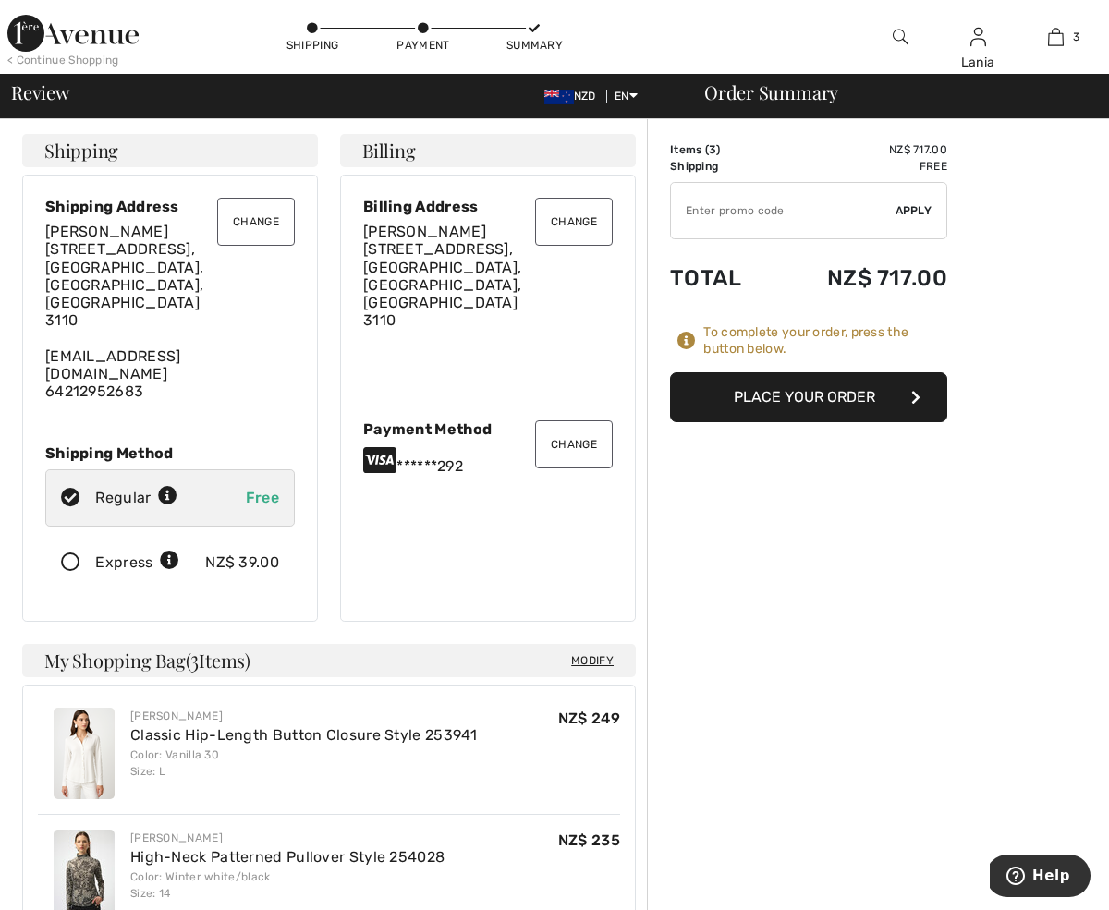
click at [912, 396] on icon "button" at bounding box center [915, 397] width 9 height 15
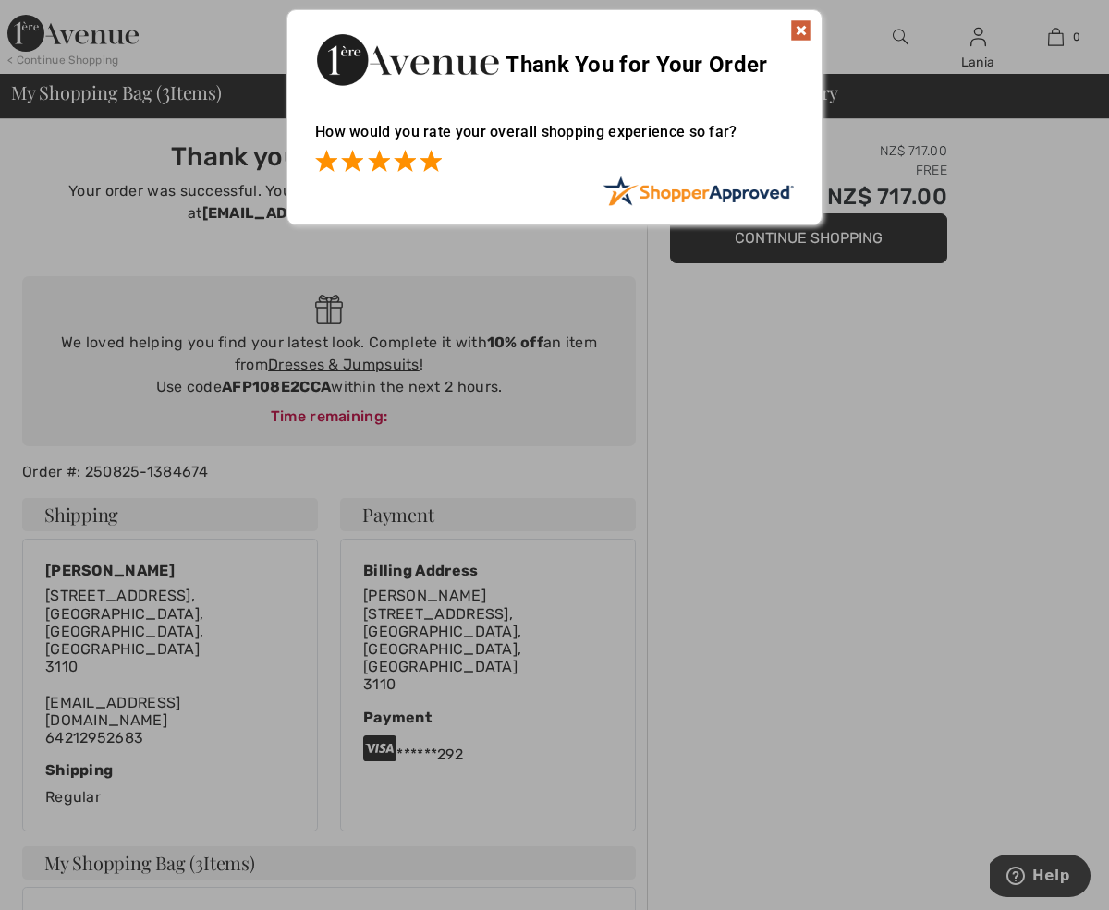
click at [436, 160] on span at bounding box center [431, 161] width 22 height 22
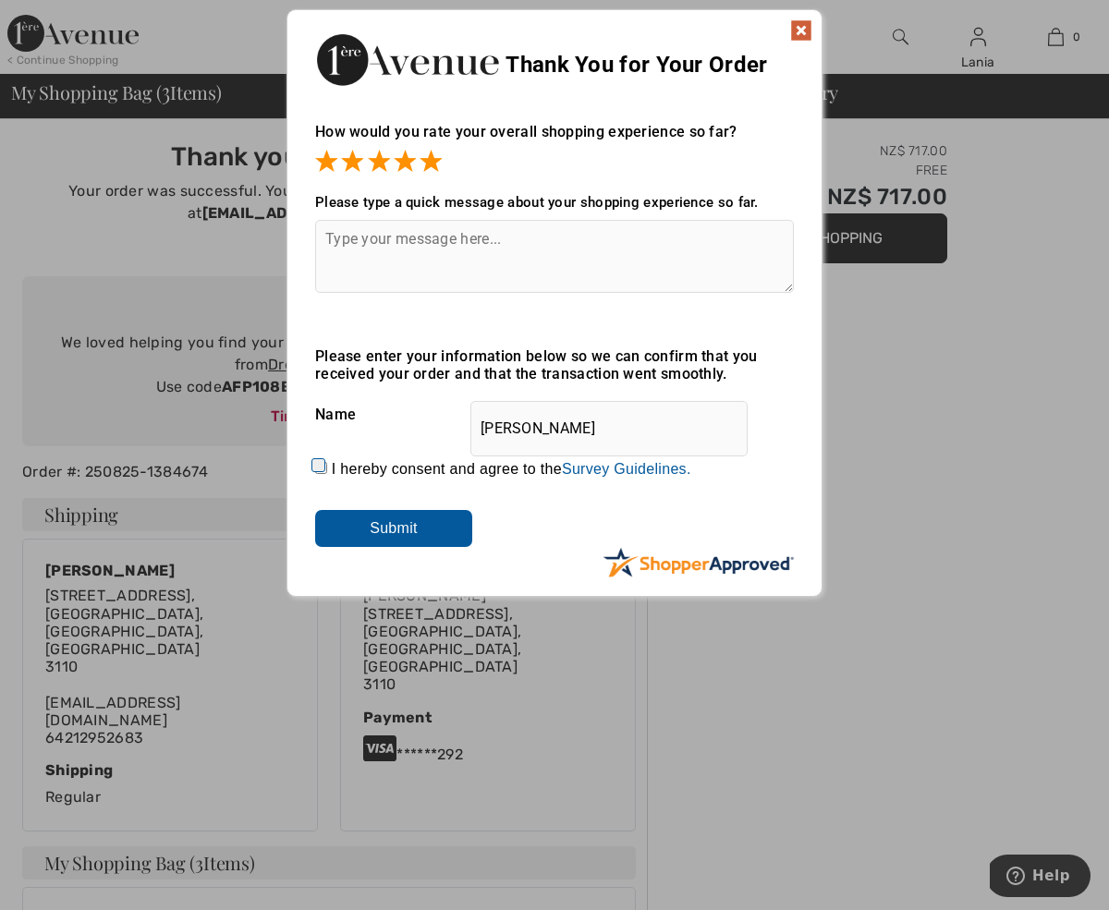
click at [319, 462] on input "I hereby consent and agree to the By submitting a review, you grant permission …" at bounding box center [321, 468] width 12 height 12
checkbox input "true"
click at [394, 520] on input "Submit" at bounding box center [393, 528] width 157 height 37
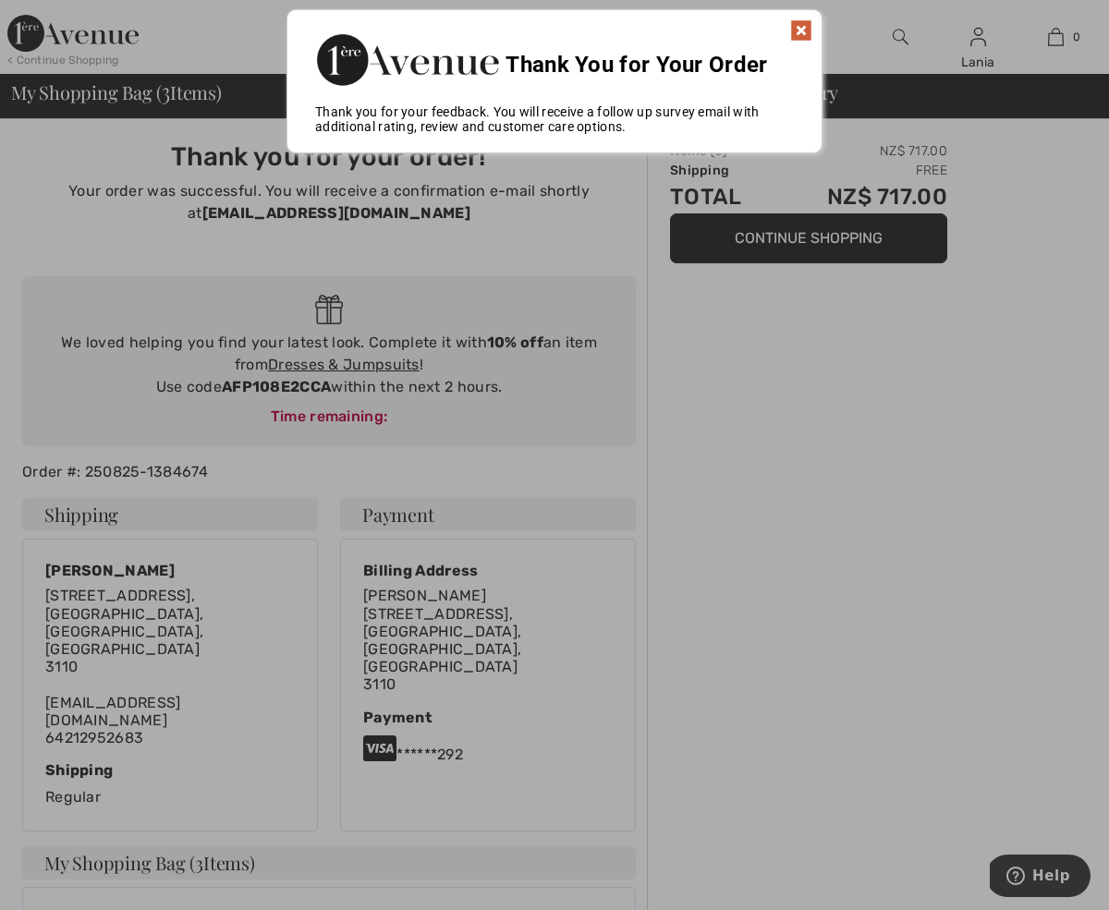
click at [800, 25] on img at bounding box center [801, 30] width 22 height 22
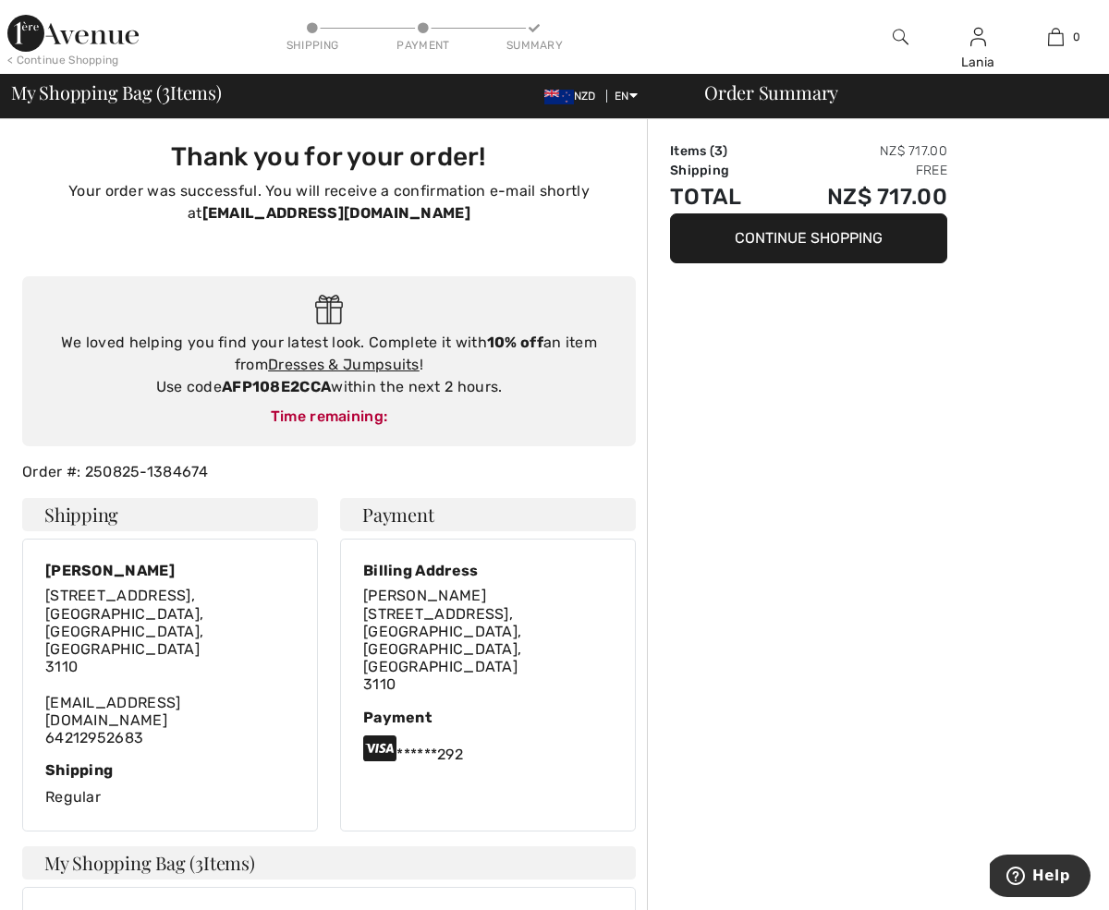
scroll to position [10, 0]
